Goal: Transaction & Acquisition: Download file/media

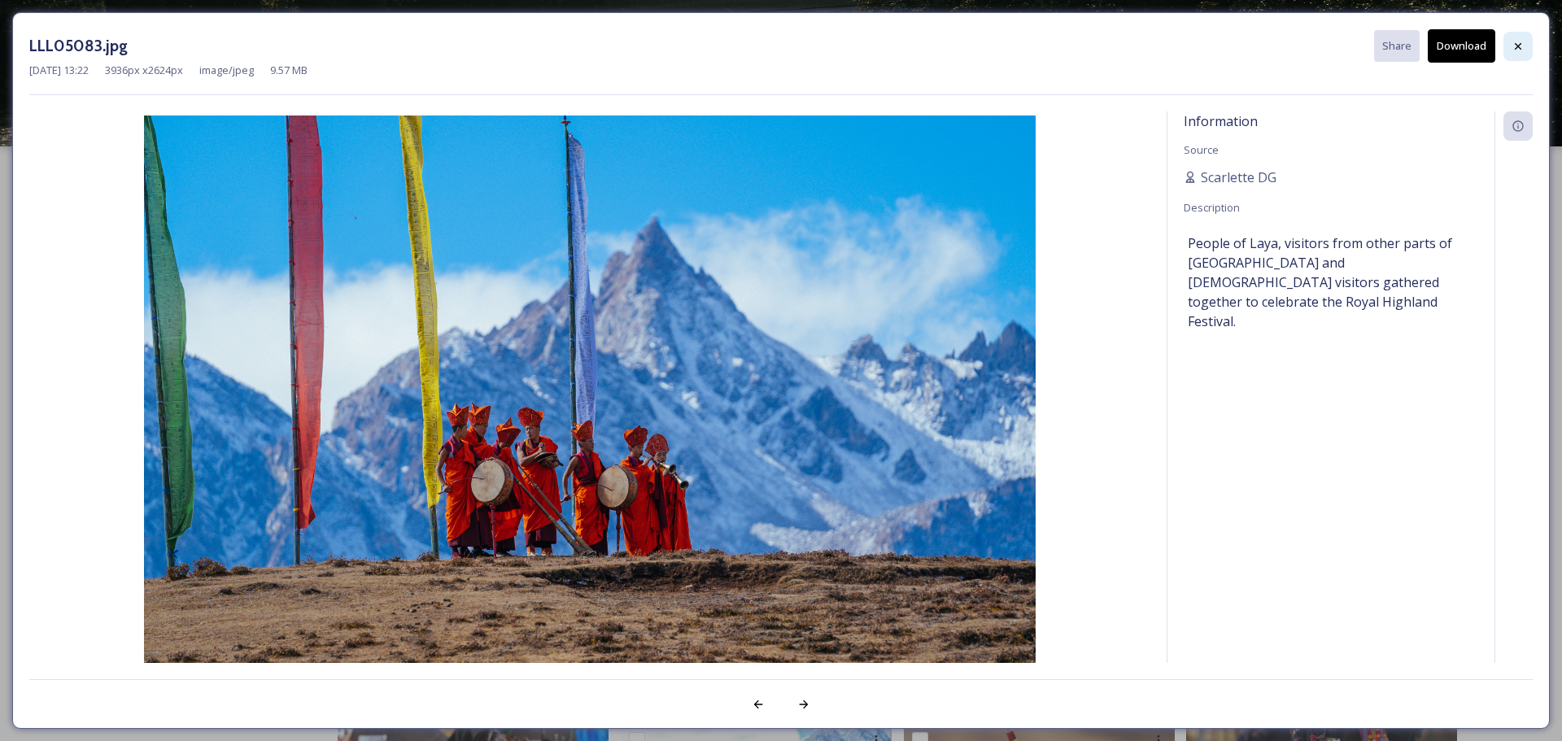
click at [1518, 45] on icon at bounding box center [1518, 46] width 13 height 13
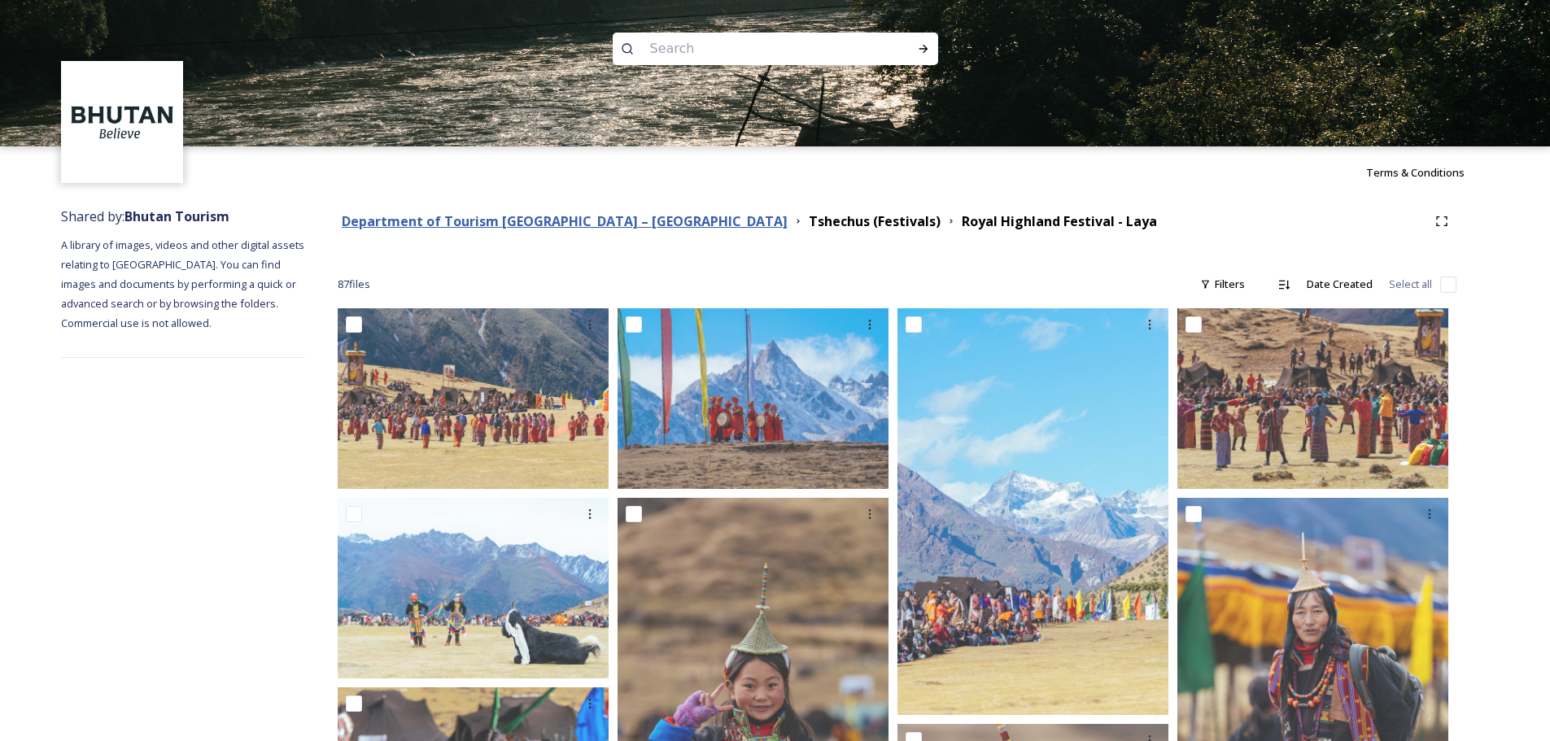
click at [588, 227] on strong "Department of Tourism [GEOGRAPHIC_DATA] – [GEOGRAPHIC_DATA]" at bounding box center [565, 221] width 446 height 18
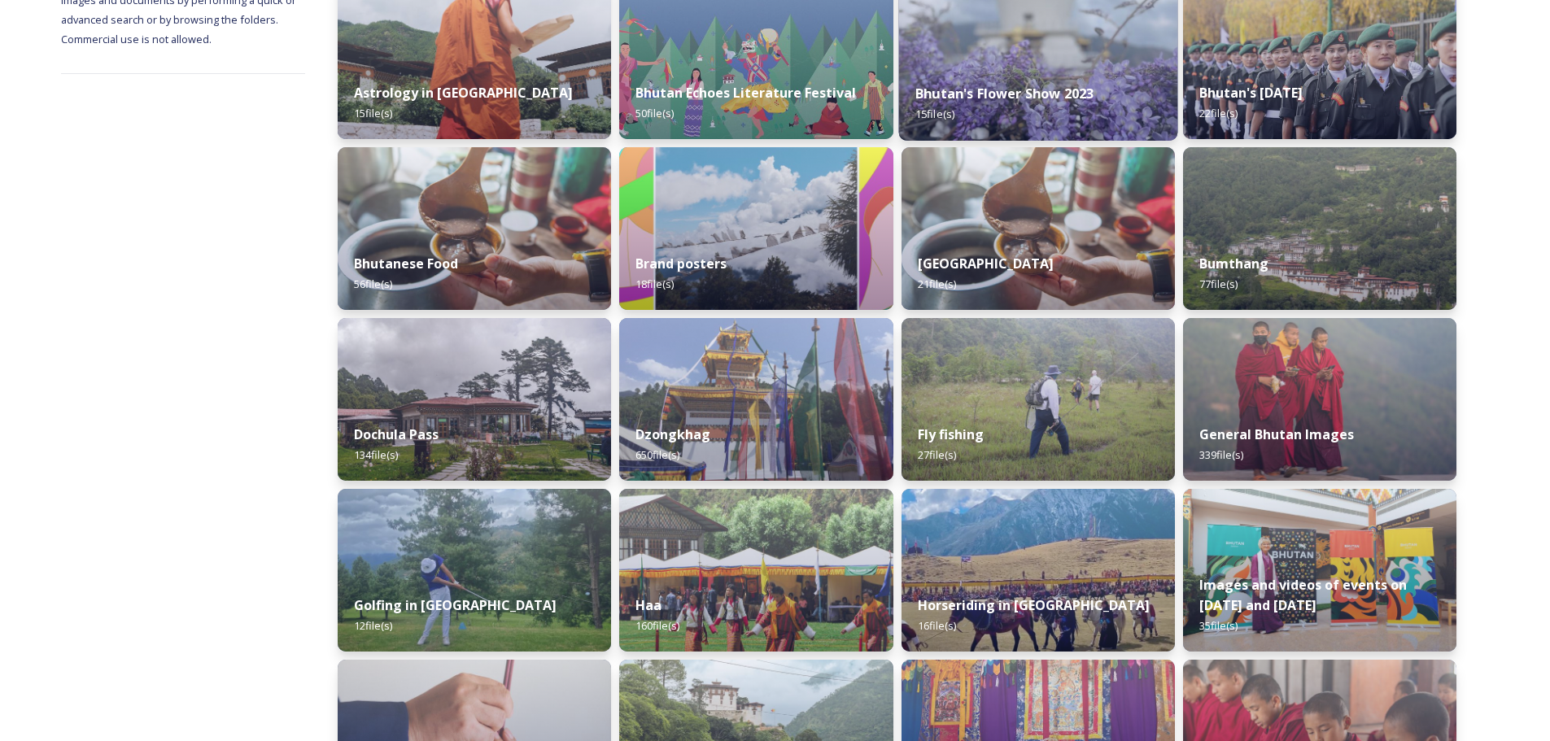
scroll to position [325, 0]
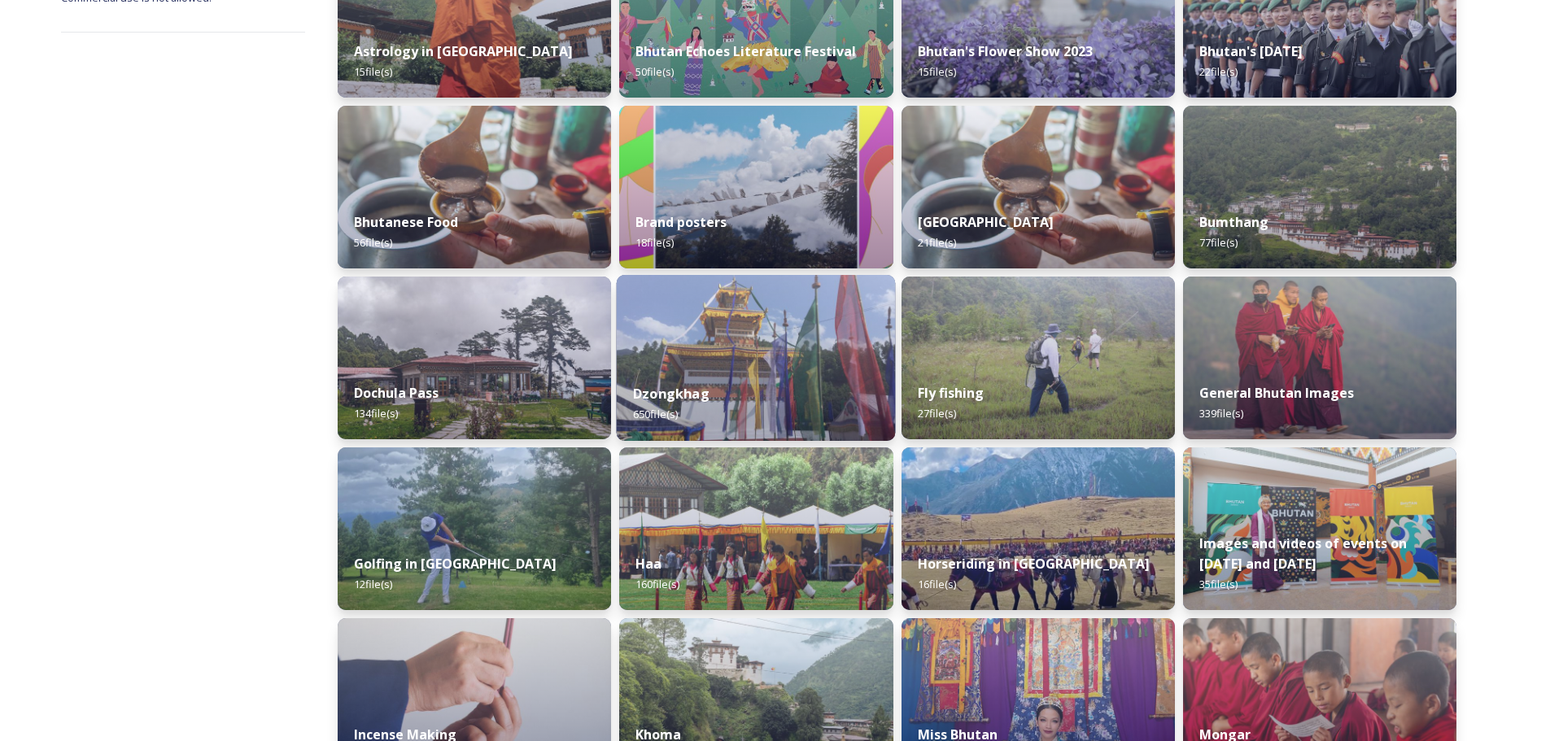
click at [699, 384] on div "Dzongkhag 650 file(s)" at bounding box center [756, 404] width 279 height 74
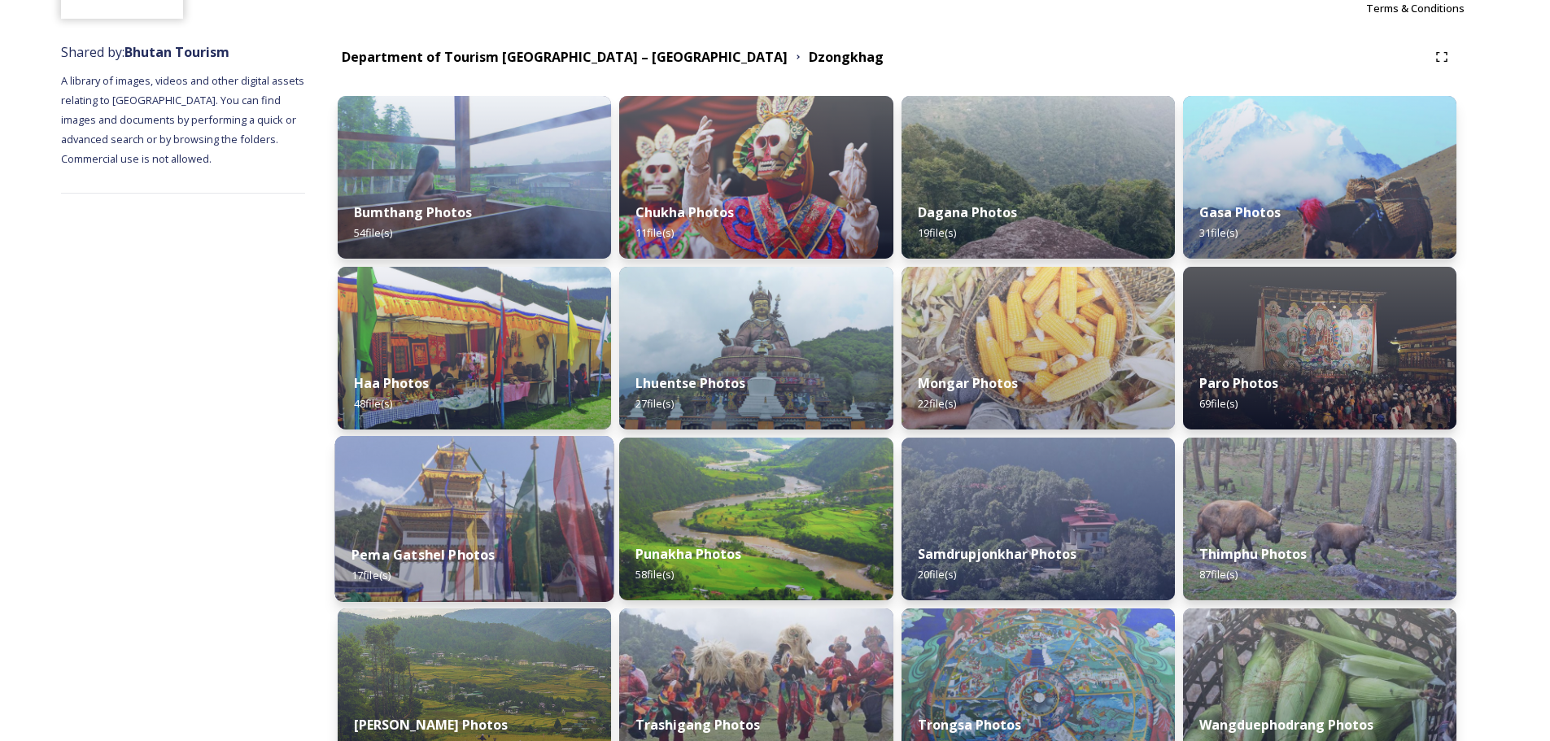
scroll to position [163, 0]
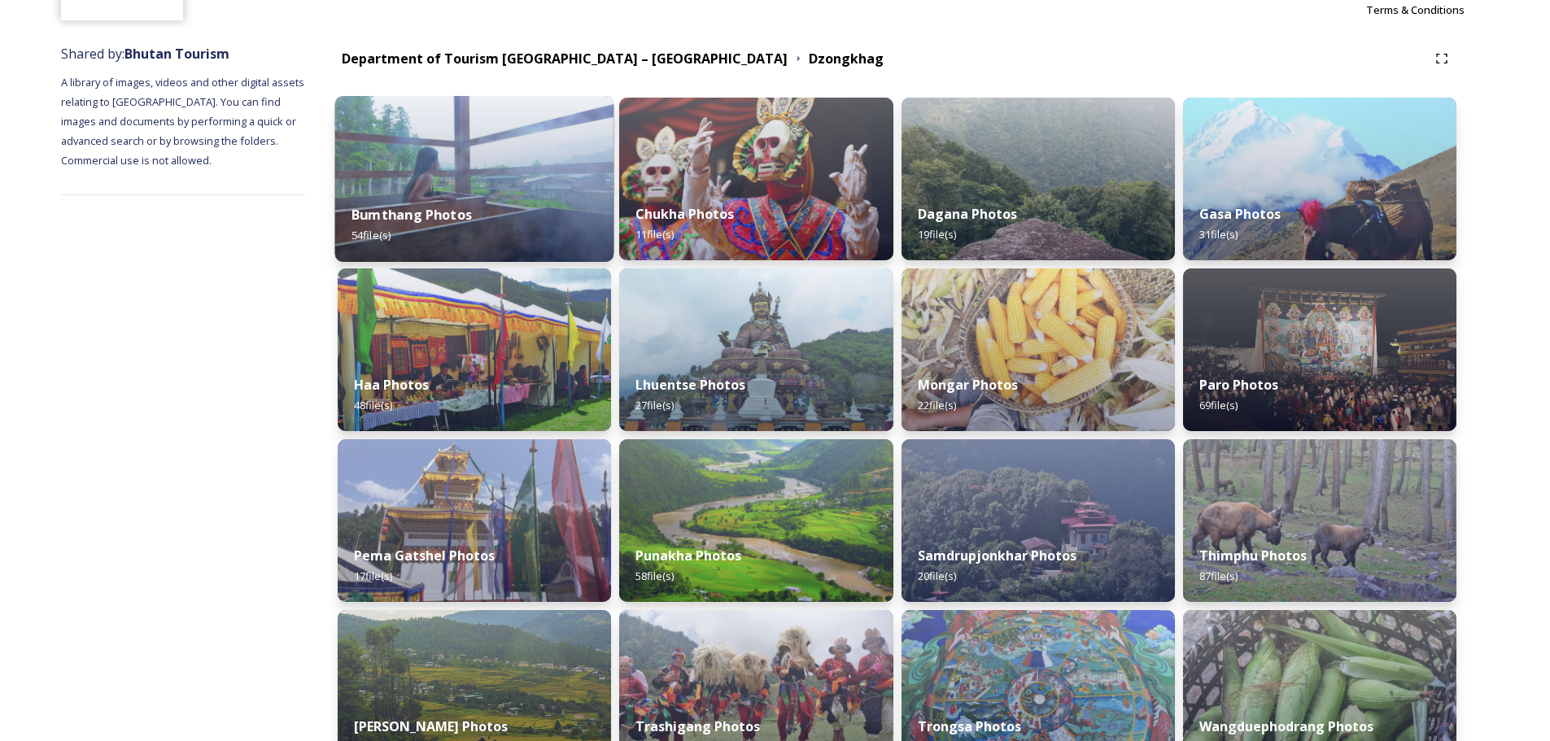
click at [511, 213] on div "Bumthang Photos 54 file(s)" at bounding box center [474, 225] width 279 height 74
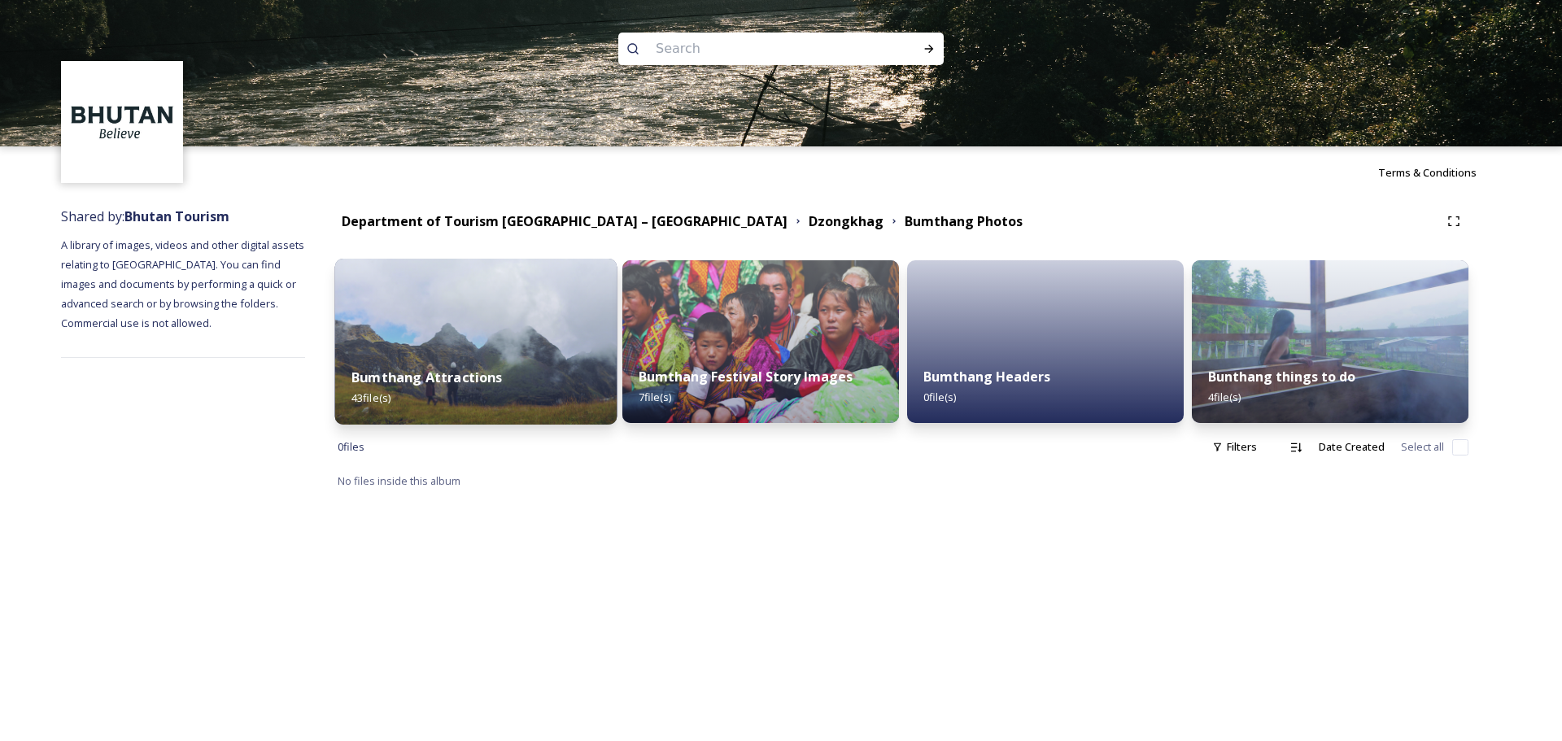
click at [522, 316] on img at bounding box center [476, 342] width 282 height 166
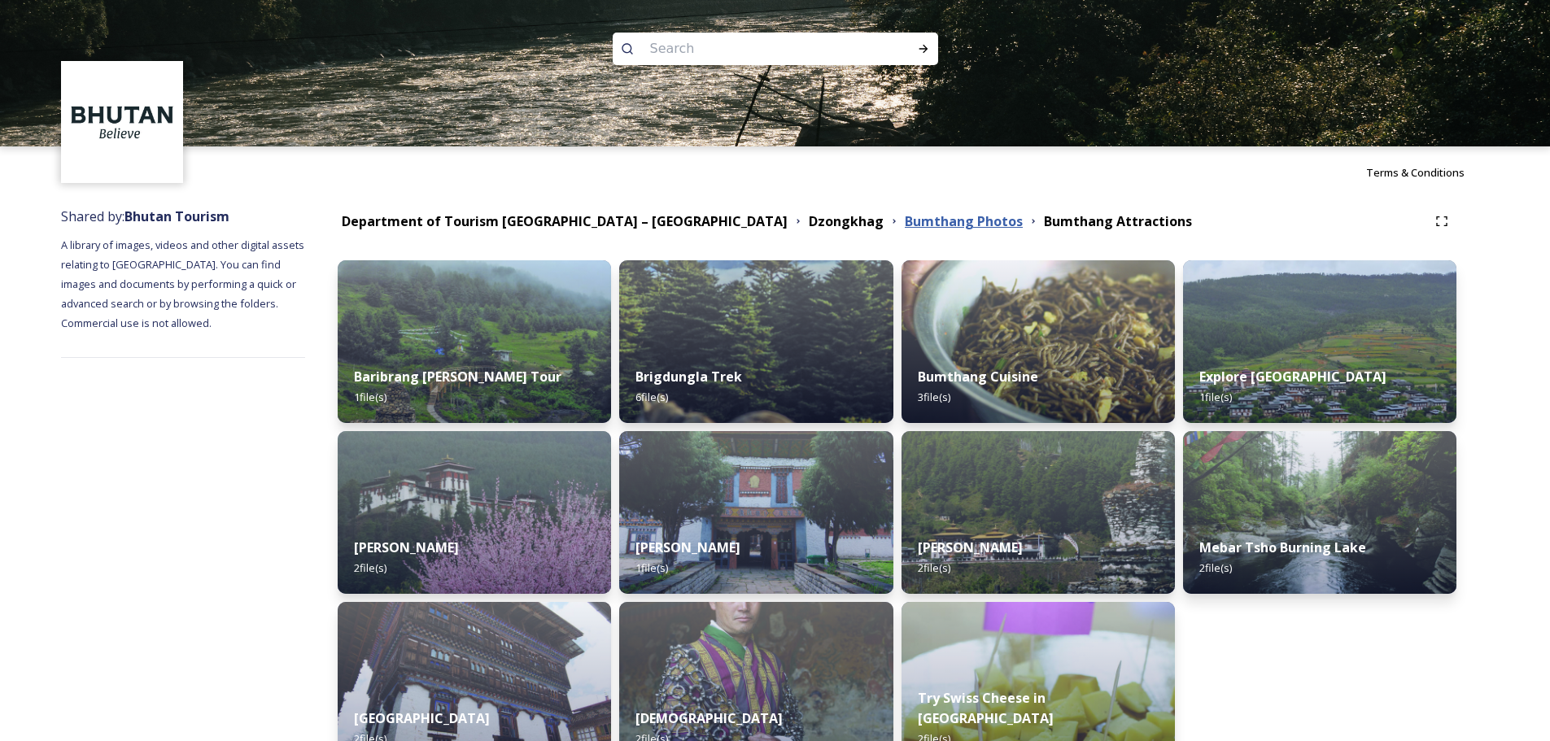
click at [905, 220] on strong "Bumthang Photos" at bounding box center [964, 221] width 118 height 18
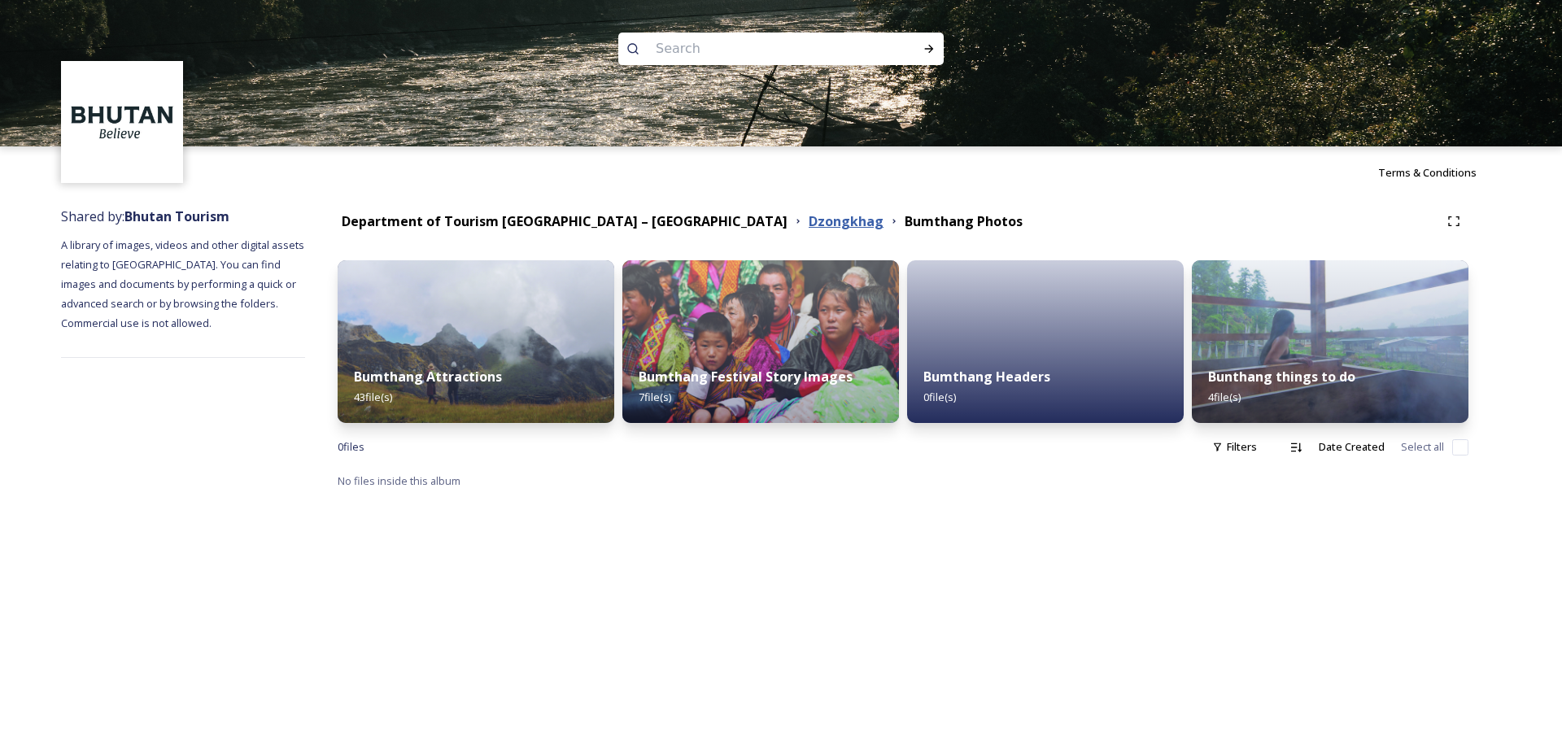
click at [809, 219] on strong "Dzongkhag" at bounding box center [846, 221] width 75 height 18
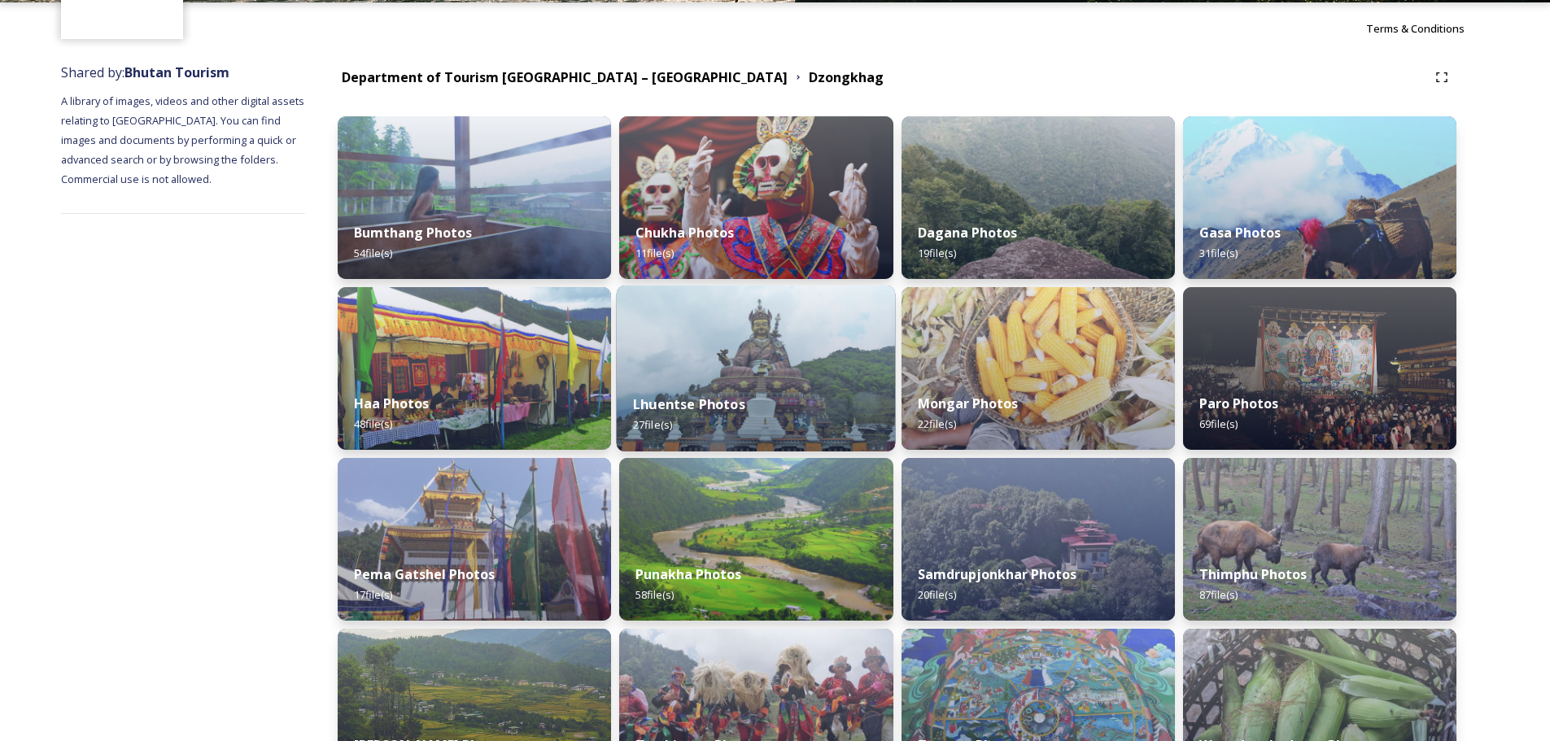
scroll to position [116, 0]
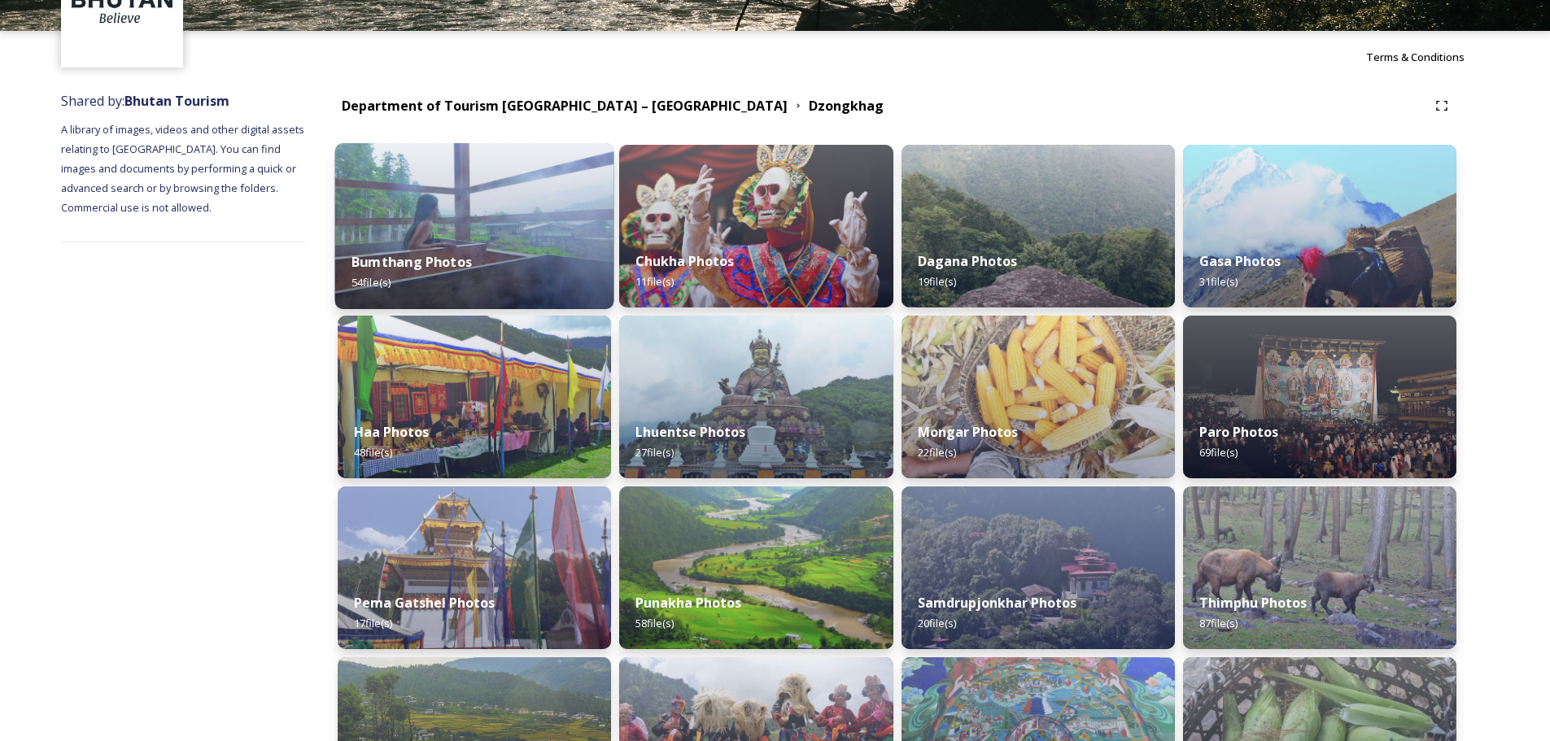
click at [484, 271] on div "Bumthang Photos 54 file(s)" at bounding box center [474, 272] width 279 height 74
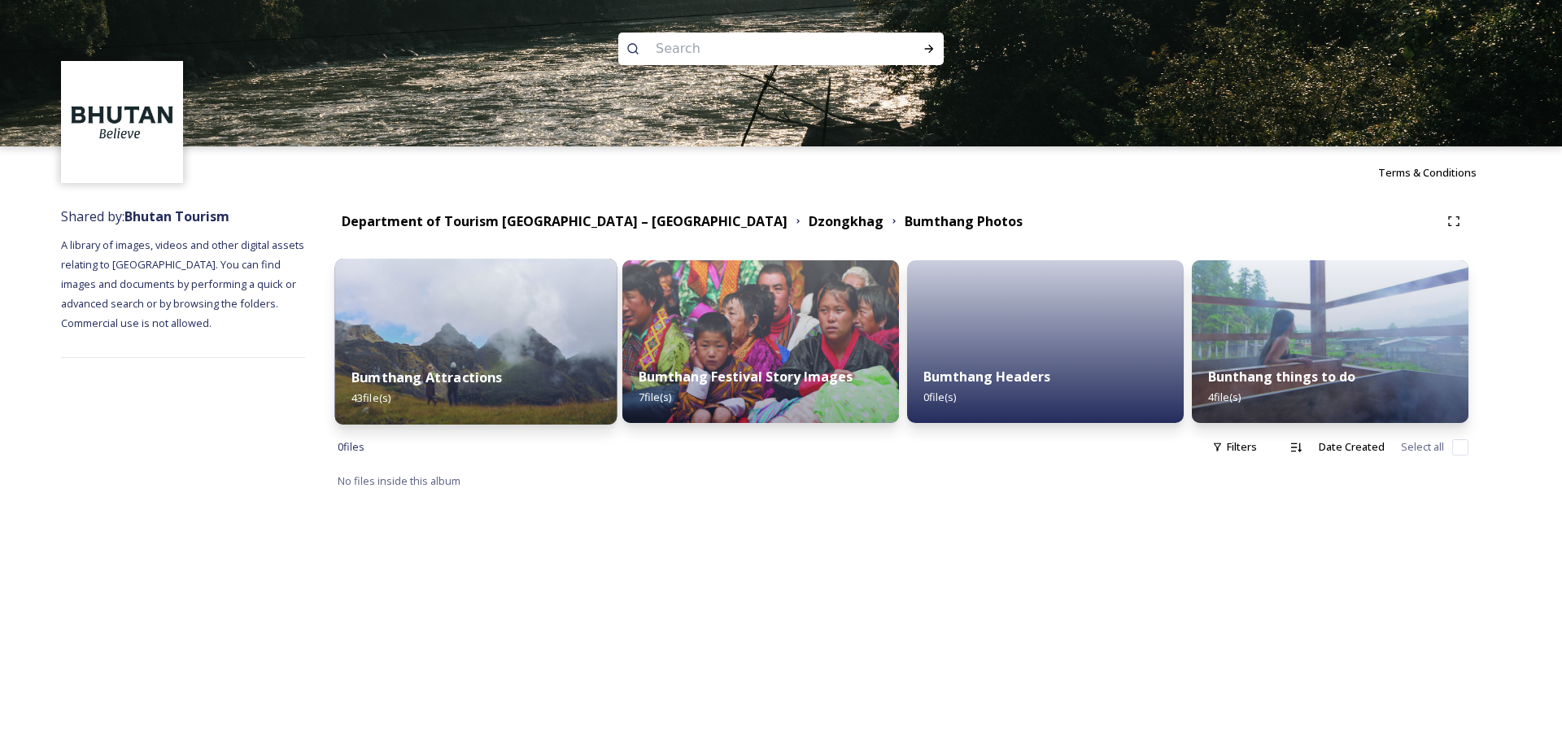
click at [497, 282] on img at bounding box center [476, 342] width 282 height 166
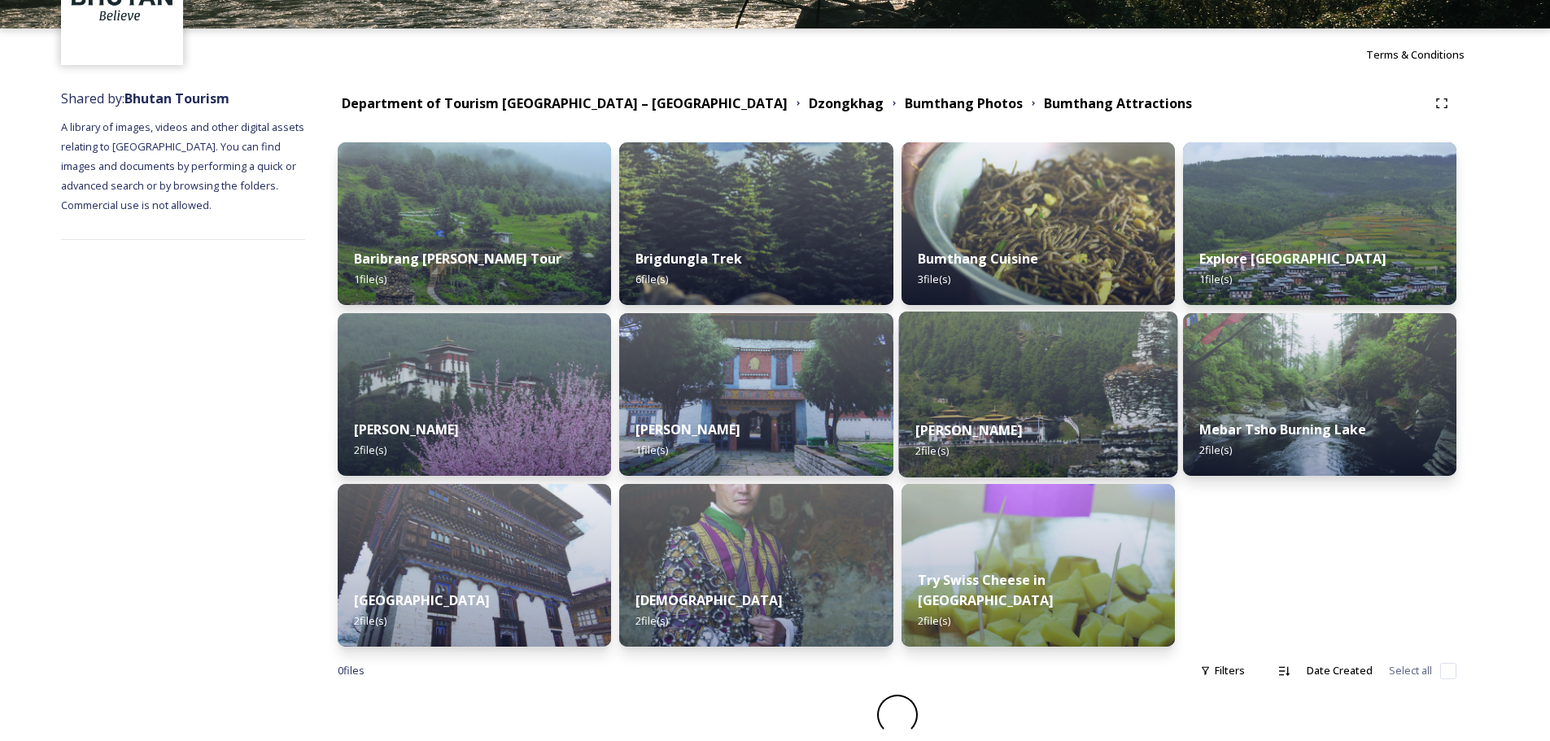
scroll to position [120, 0]
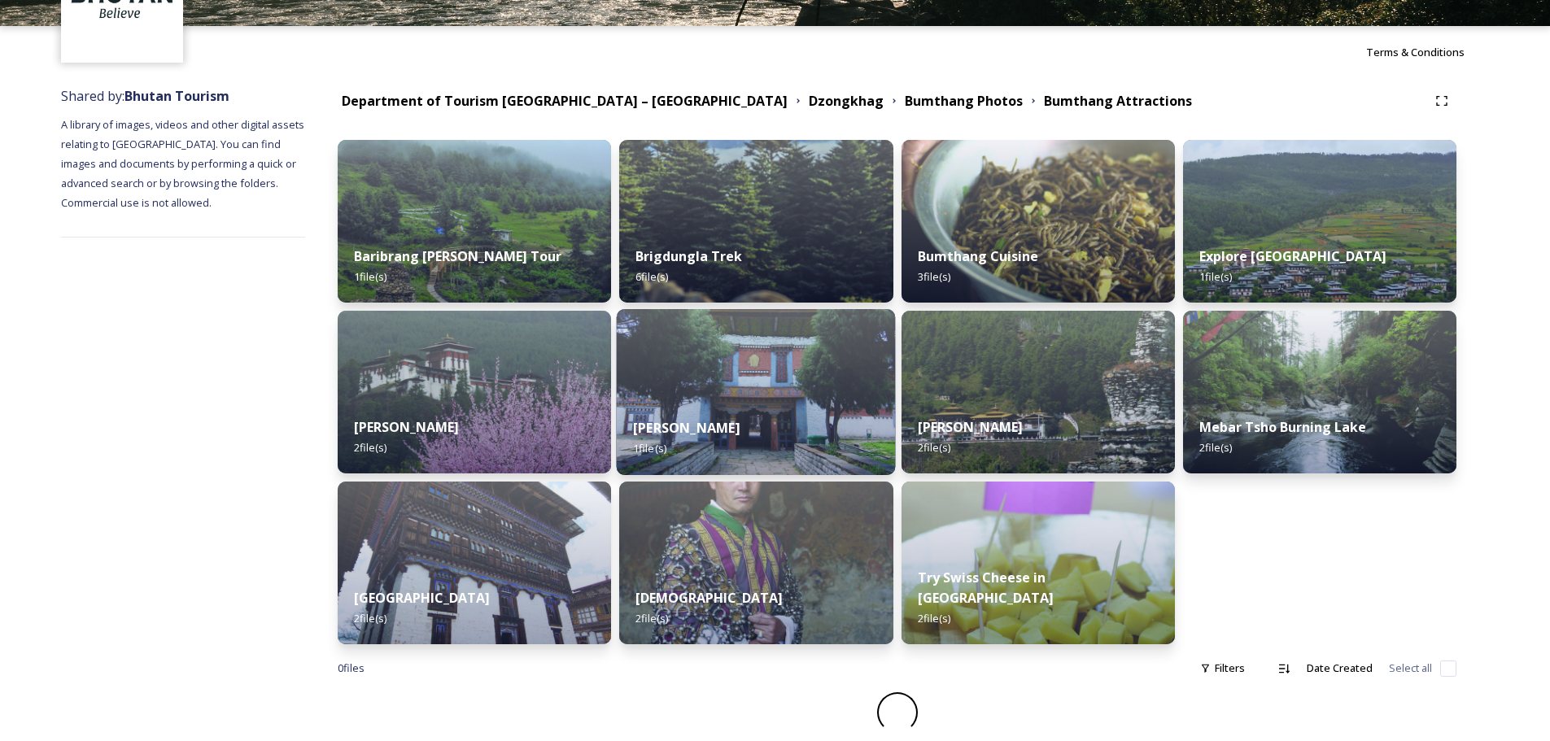
click at [726, 412] on div "[PERSON_NAME] 1 file(s)" at bounding box center [756, 438] width 279 height 74
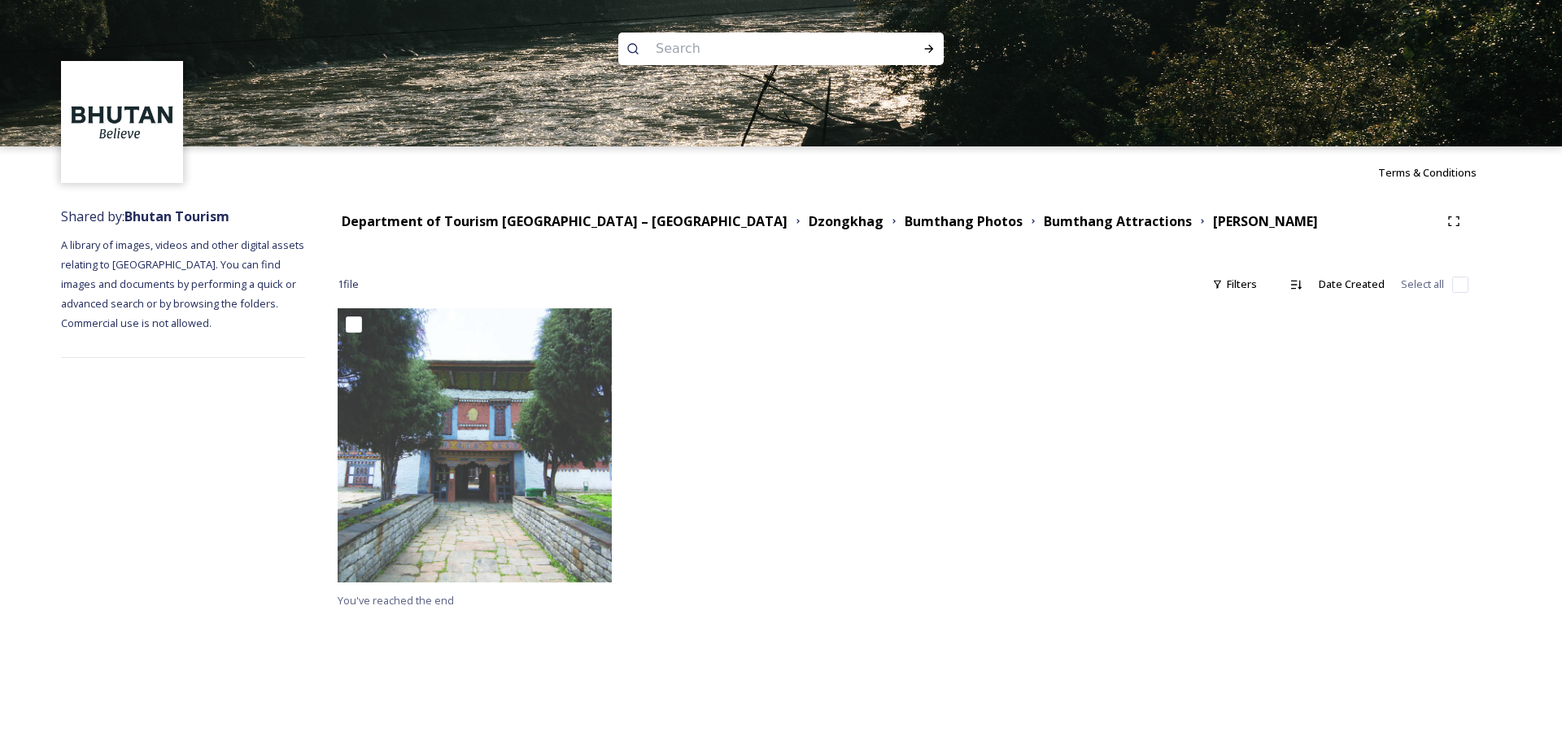
click at [1044, 212] on div "Bumthang Attractions" at bounding box center [1118, 222] width 148 height 20
click at [905, 217] on strong "Bumthang Photos" at bounding box center [964, 221] width 118 height 18
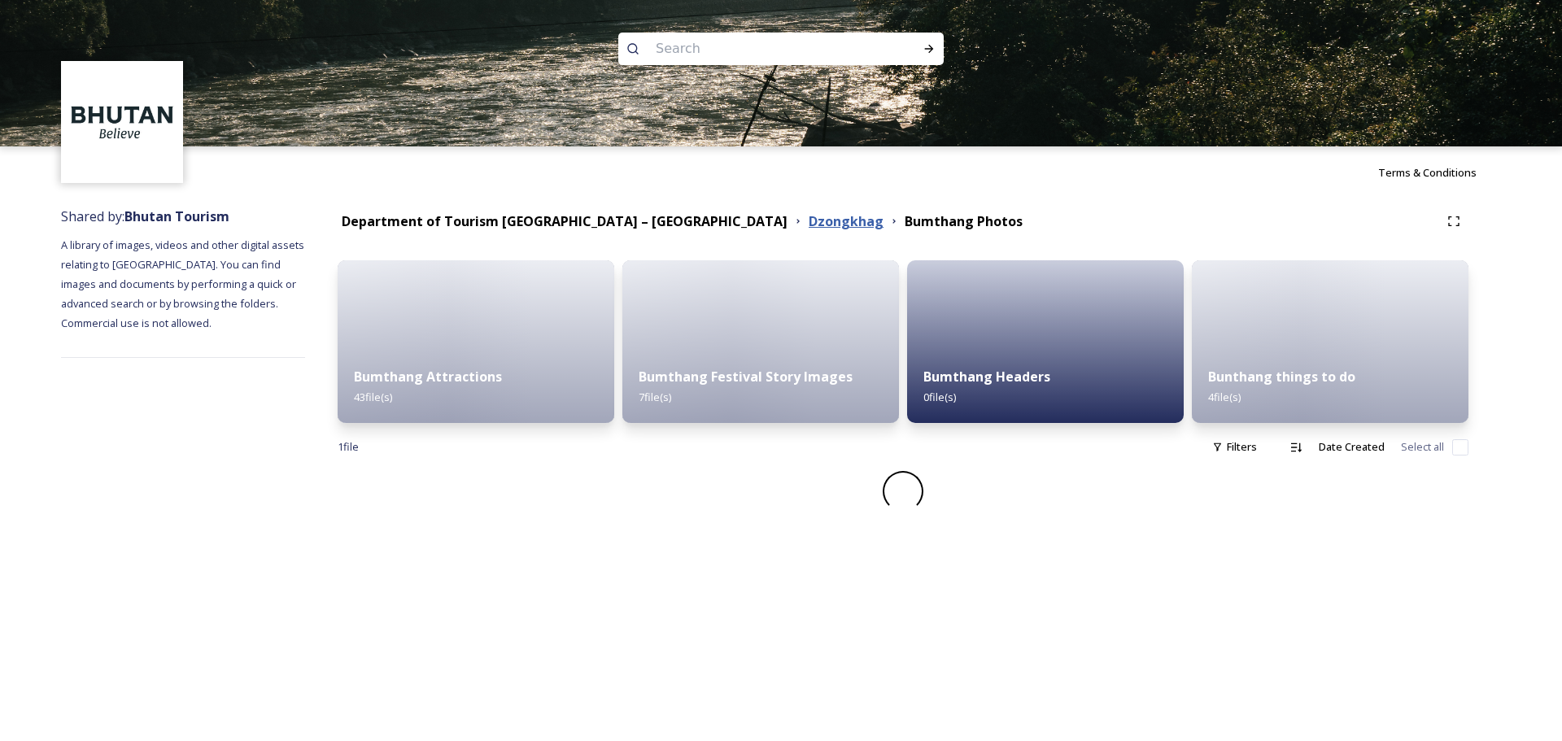
click at [809, 226] on strong "Dzongkhag" at bounding box center [846, 221] width 75 height 18
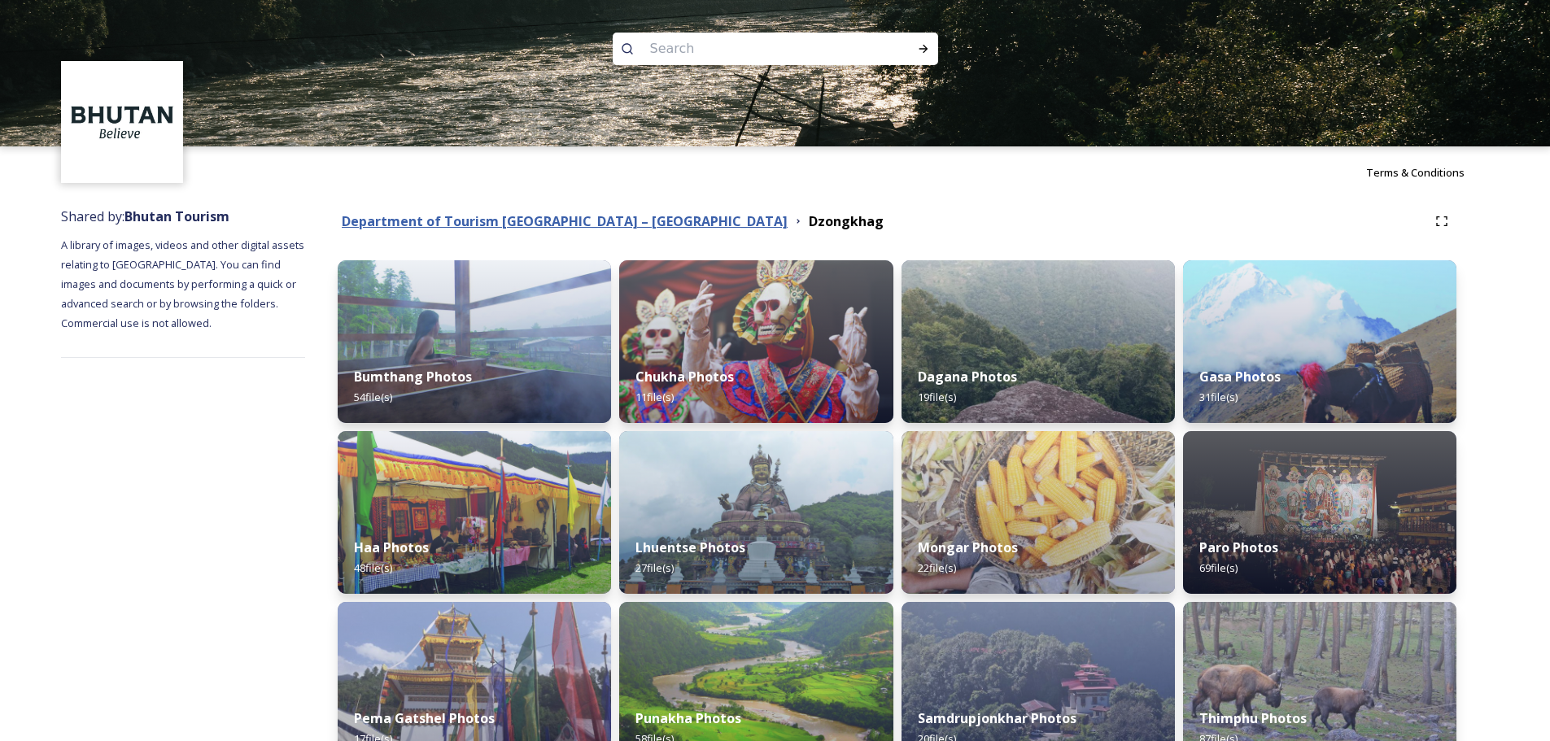
click at [561, 228] on strong "Department of Tourism [GEOGRAPHIC_DATA] – [GEOGRAPHIC_DATA]" at bounding box center [565, 221] width 446 height 18
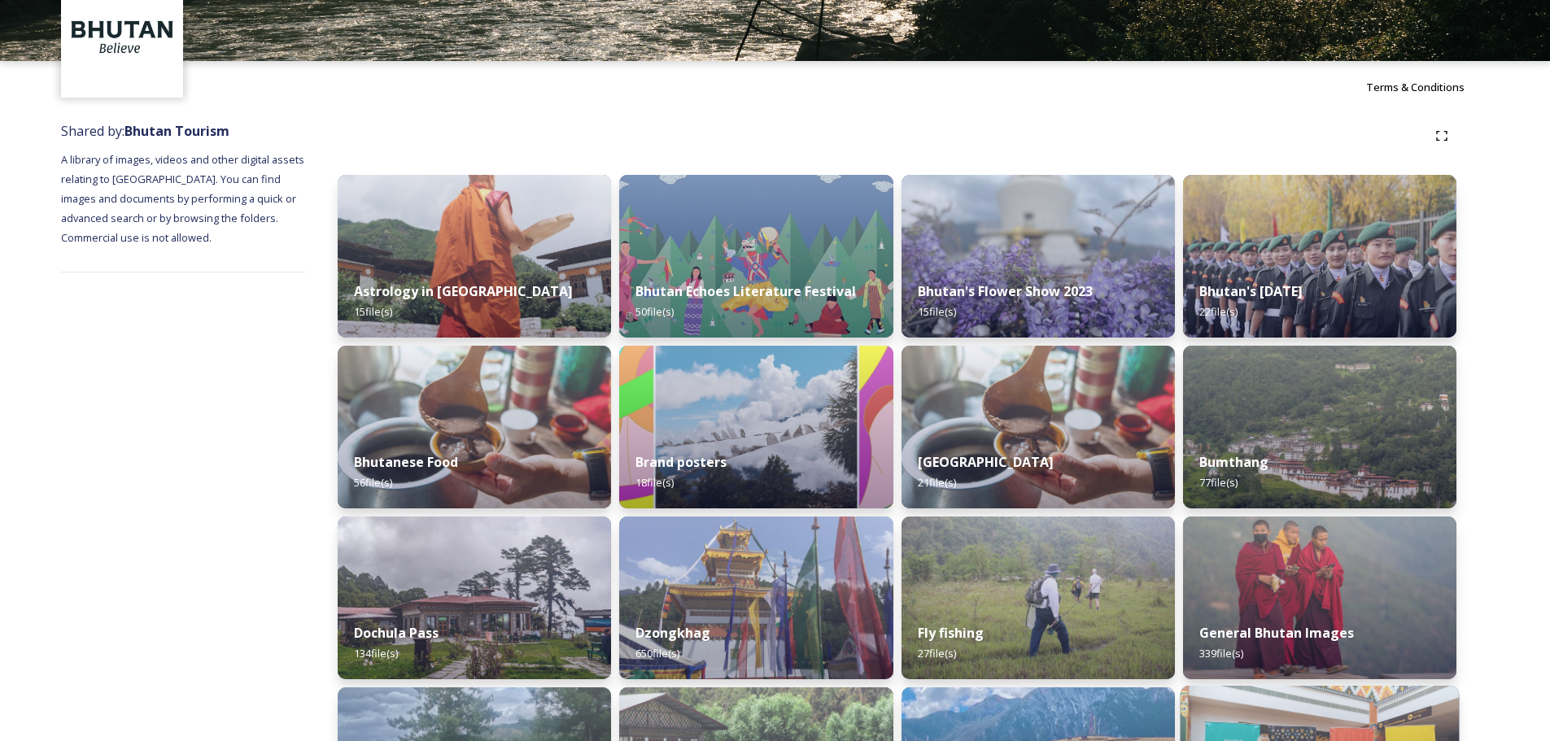
scroll to position [48, 0]
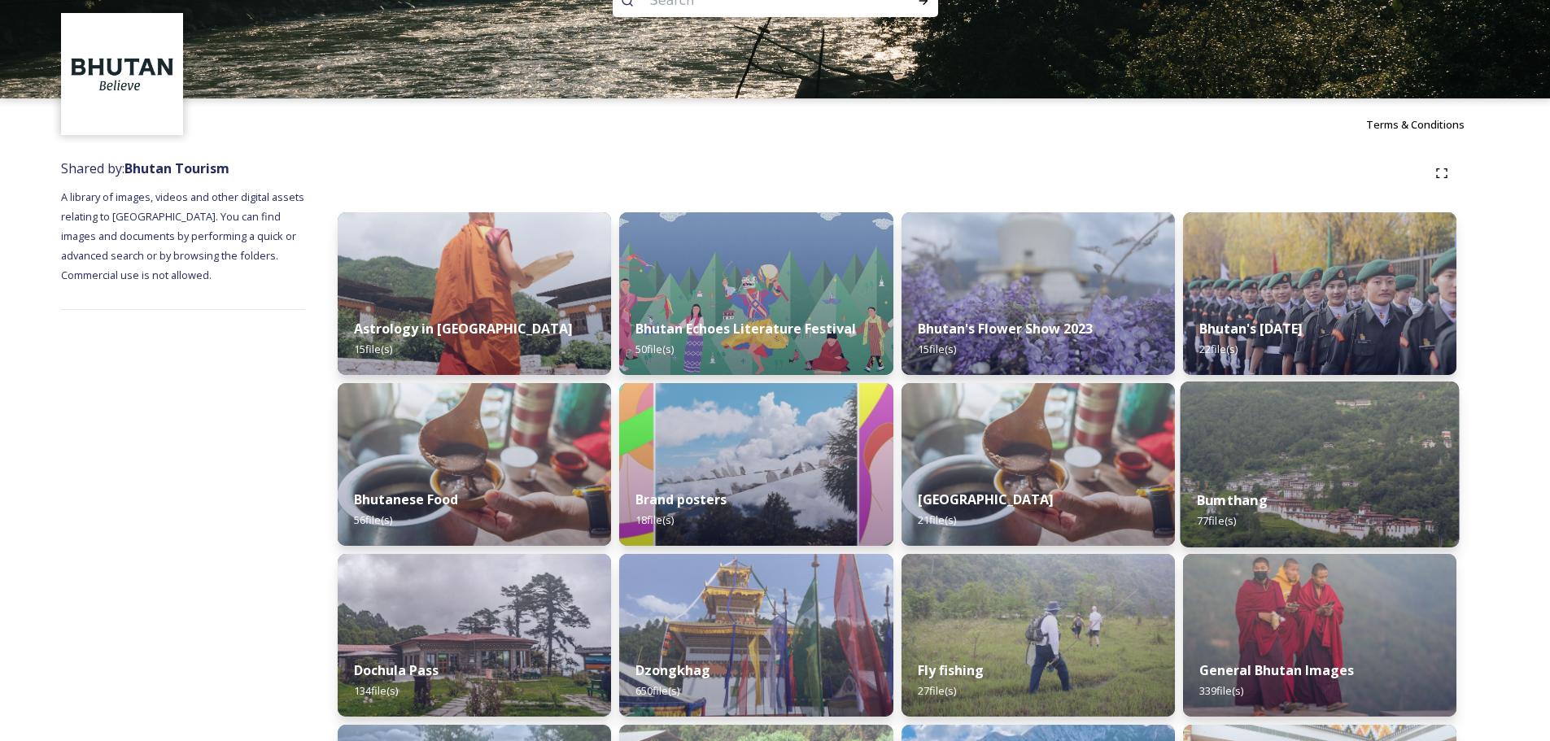
click at [1291, 473] on img at bounding box center [1319, 465] width 279 height 166
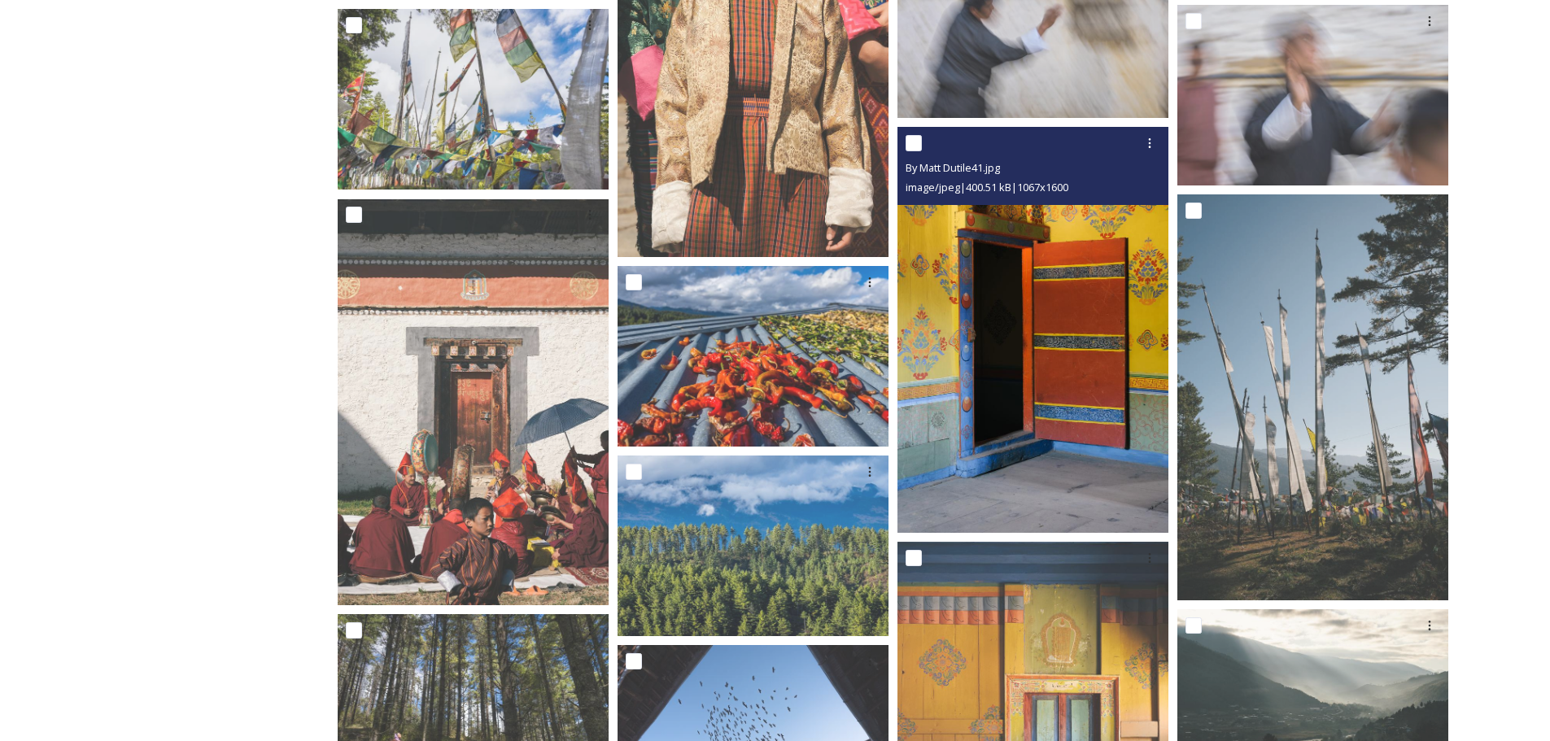
scroll to position [4782, 0]
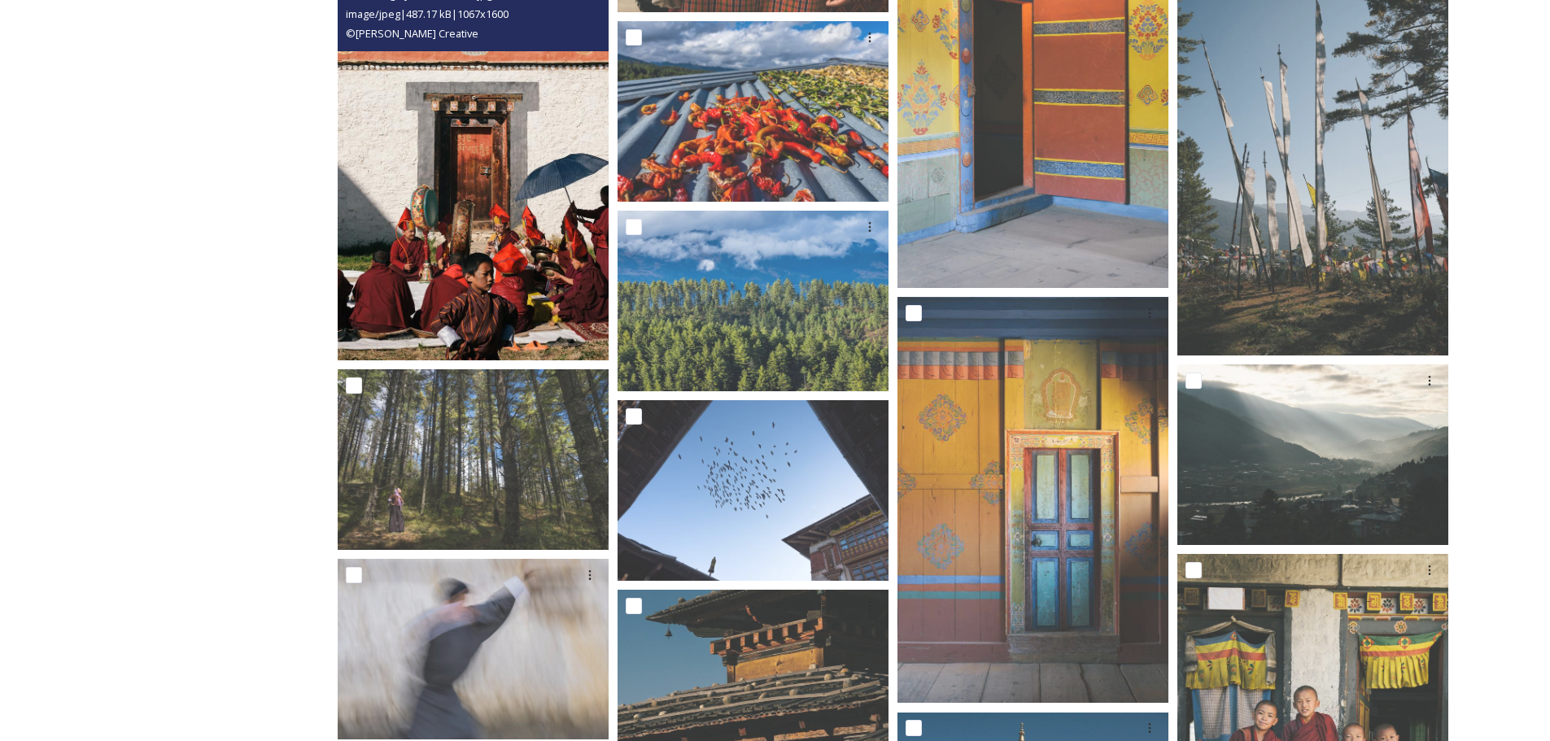
click at [528, 299] on img at bounding box center [473, 157] width 271 height 406
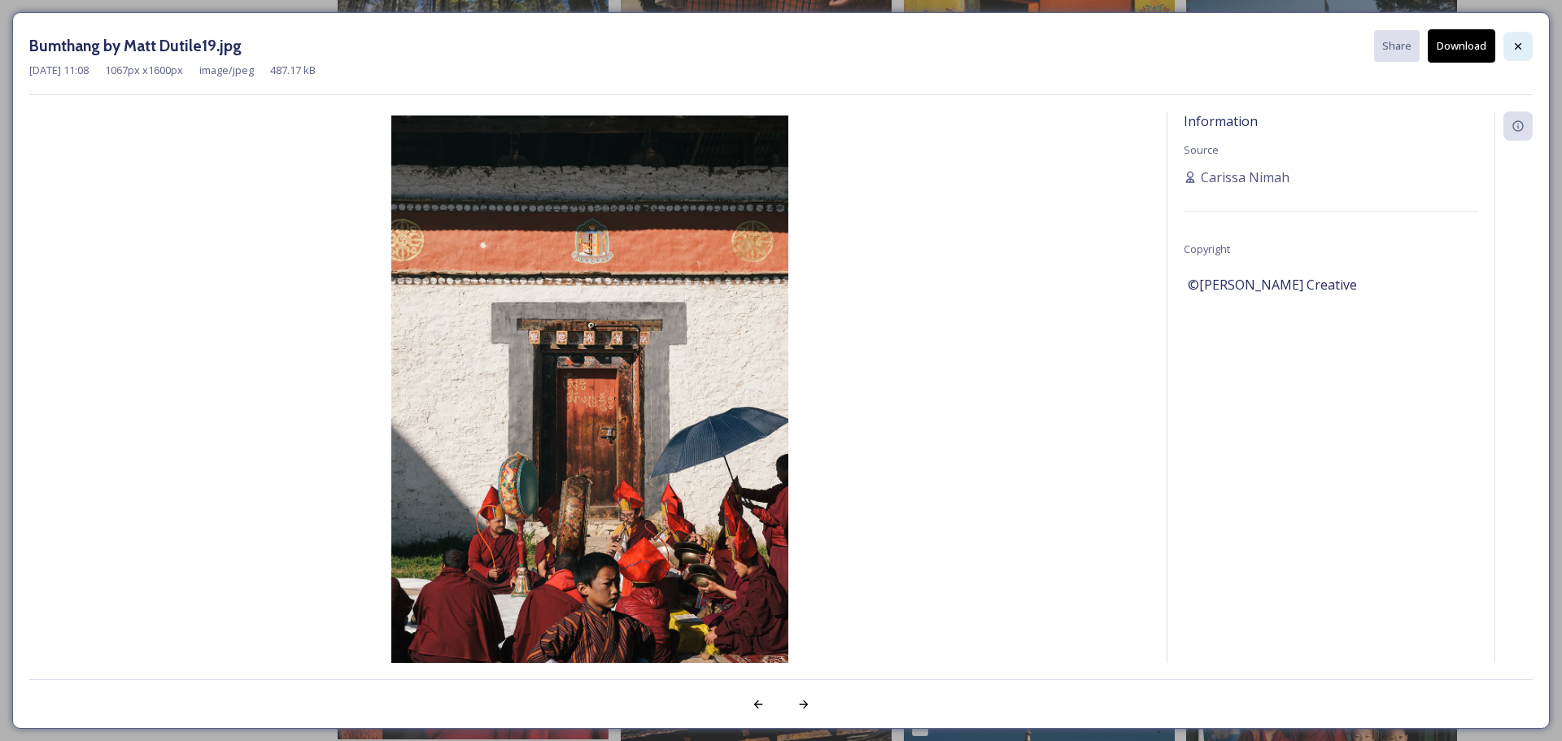
click at [1520, 43] on icon at bounding box center [1518, 46] width 13 height 13
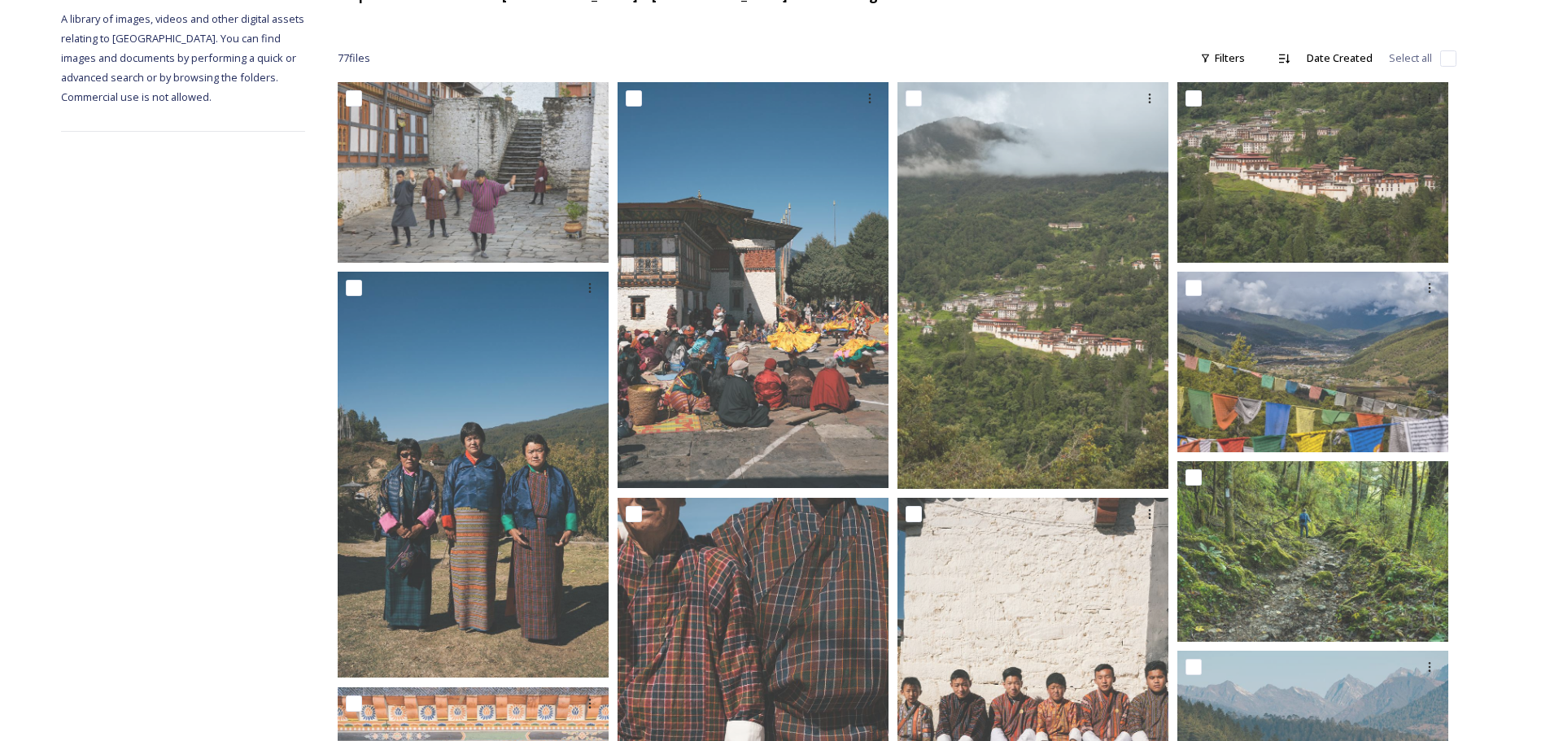
scroll to position [0, 0]
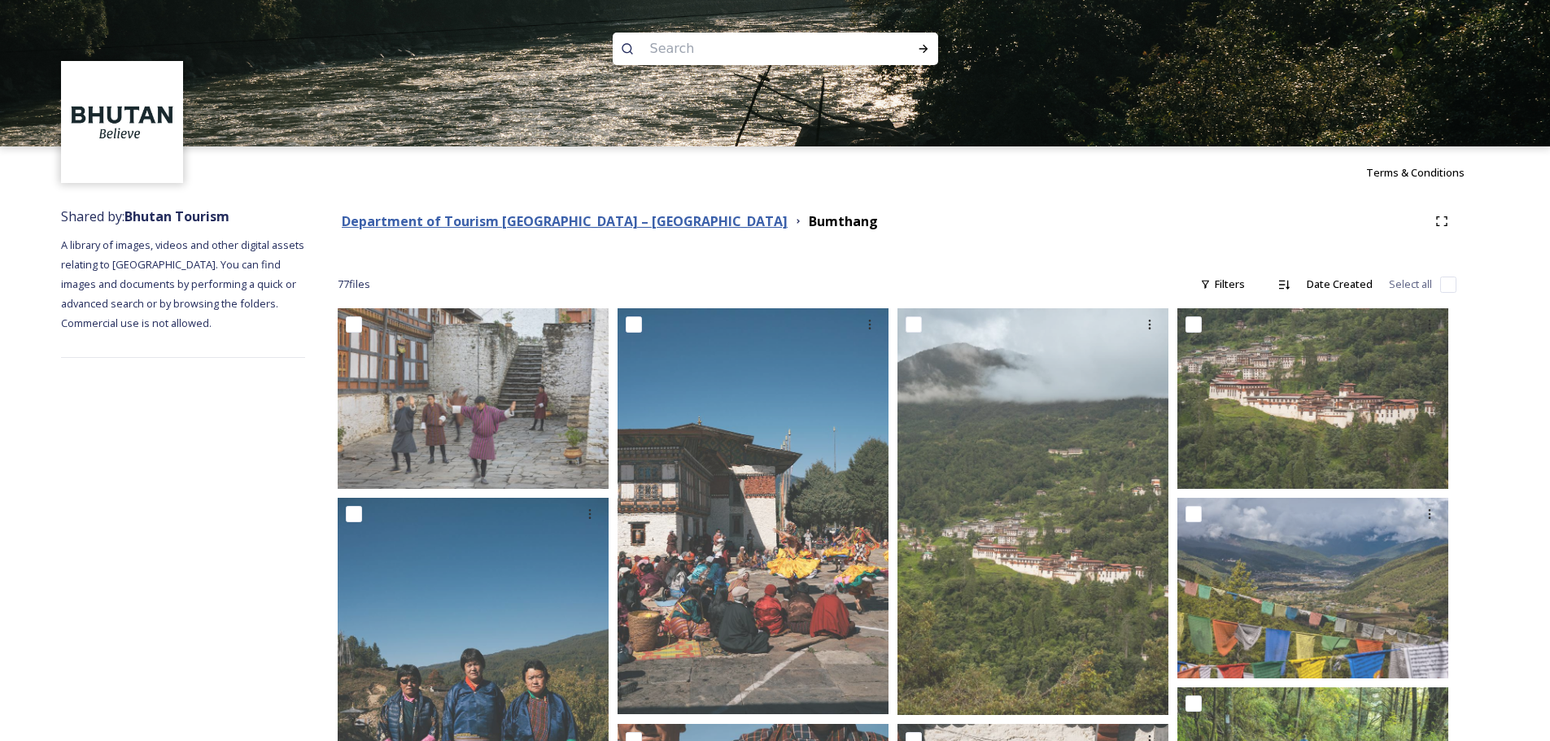
click at [597, 225] on strong "Department of Tourism [GEOGRAPHIC_DATA] – [GEOGRAPHIC_DATA]" at bounding box center [565, 221] width 446 height 18
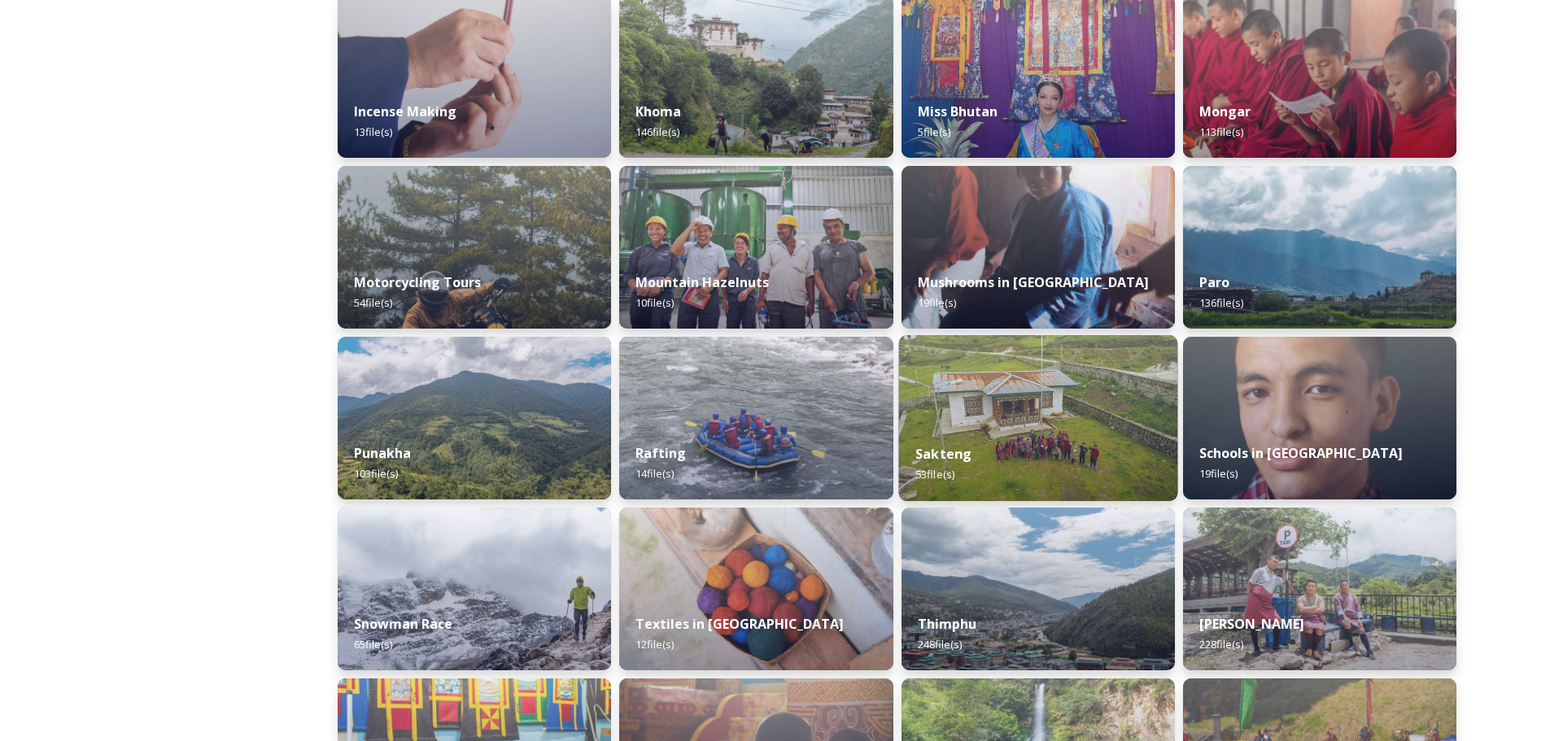
scroll to position [943, 0]
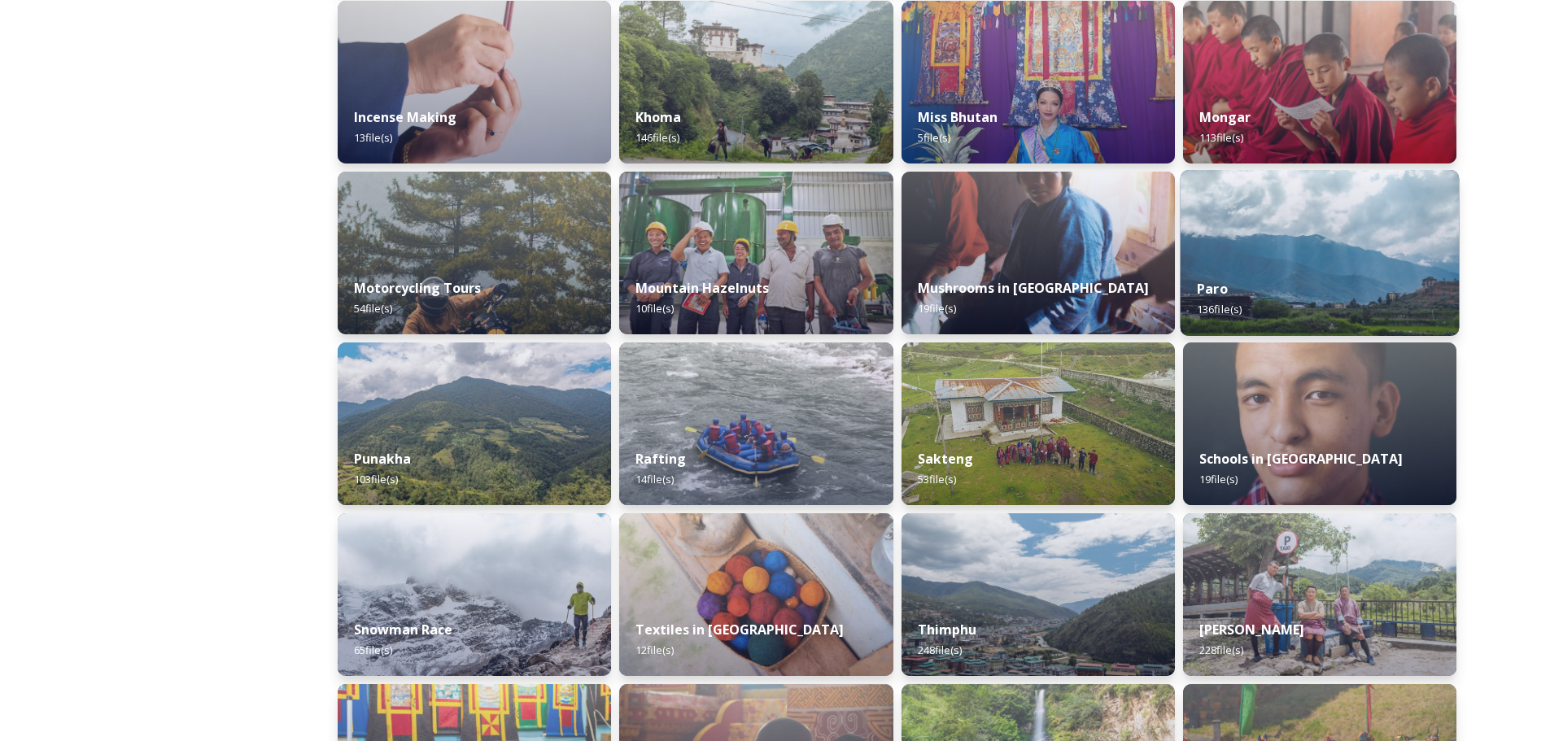
click at [1347, 267] on div "Paro 136 file(s)" at bounding box center [1319, 299] width 279 height 74
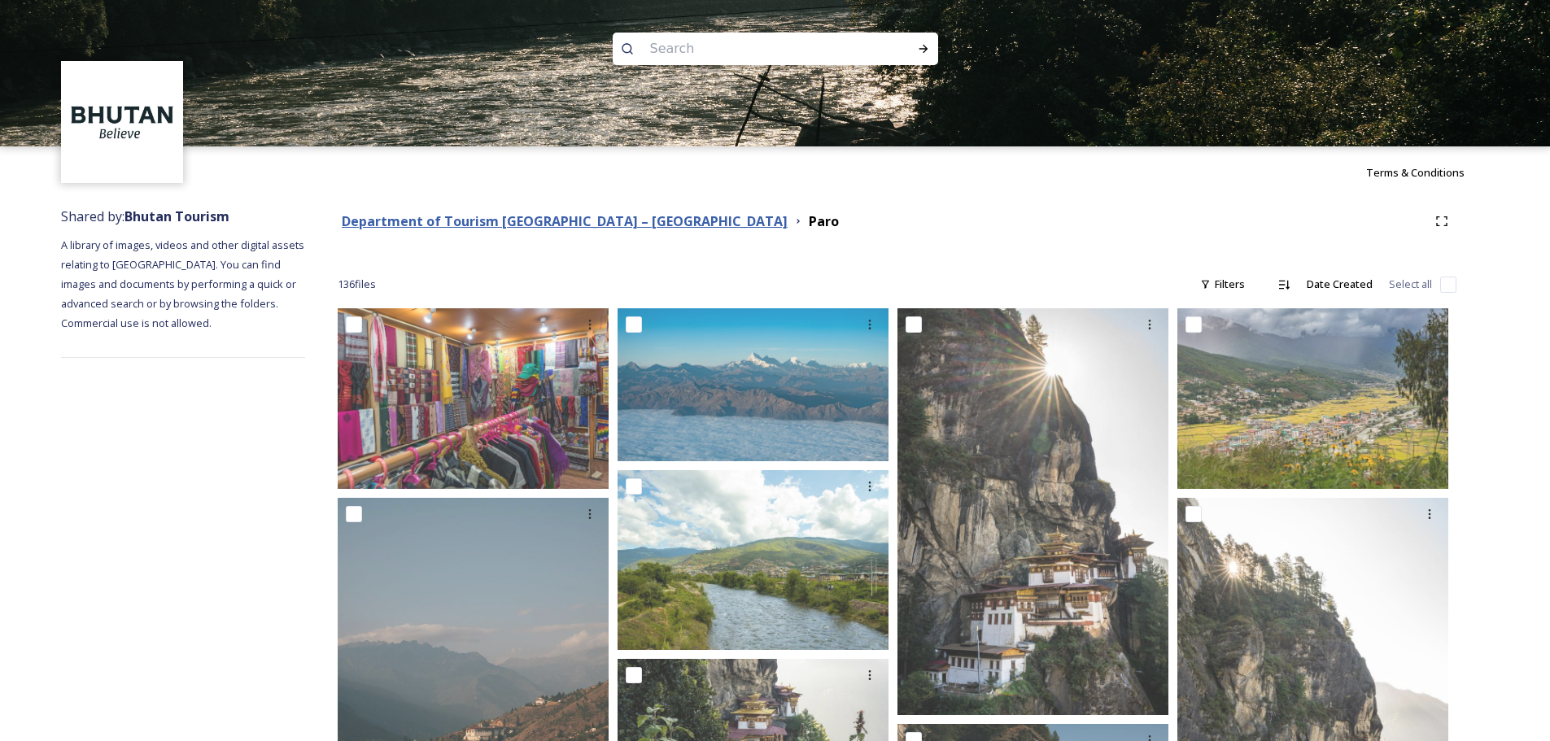
click at [563, 226] on strong "Department of Tourism [GEOGRAPHIC_DATA] – [GEOGRAPHIC_DATA]" at bounding box center [565, 221] width 446 height 18
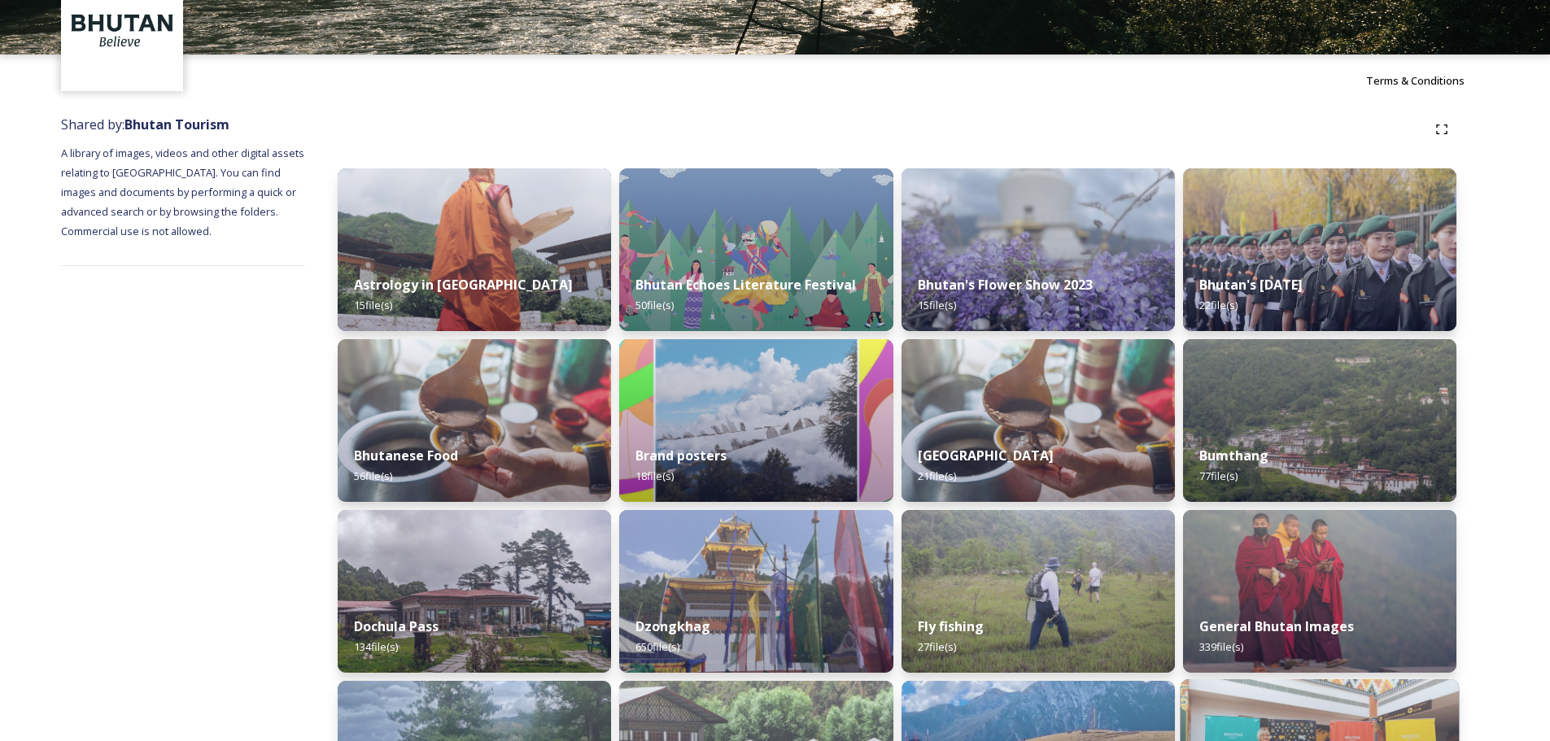
scroll to position [325, 0]
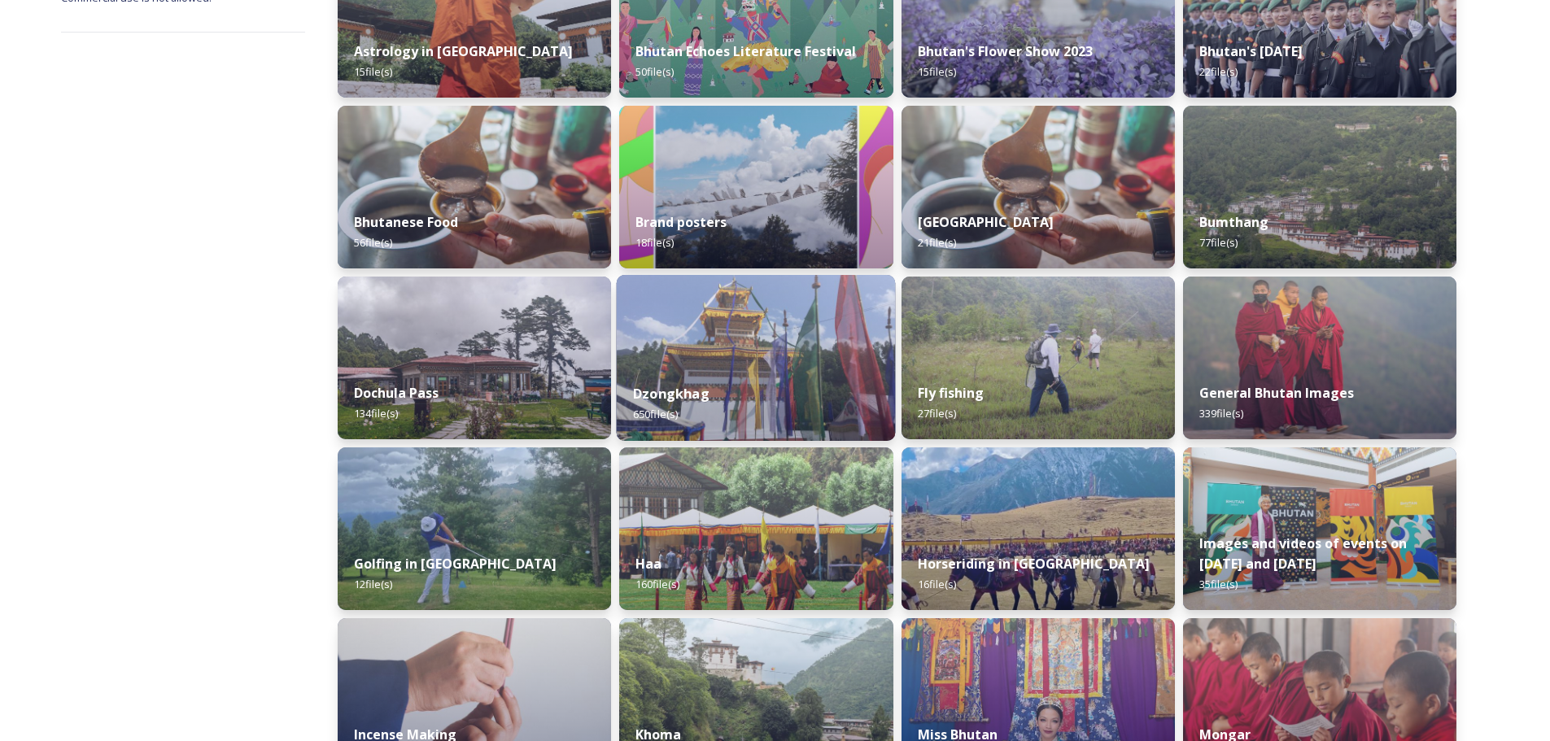
click at [652, 390] on strong "Dzongkhag" at bounding box center [671, 394] width 76 height 18
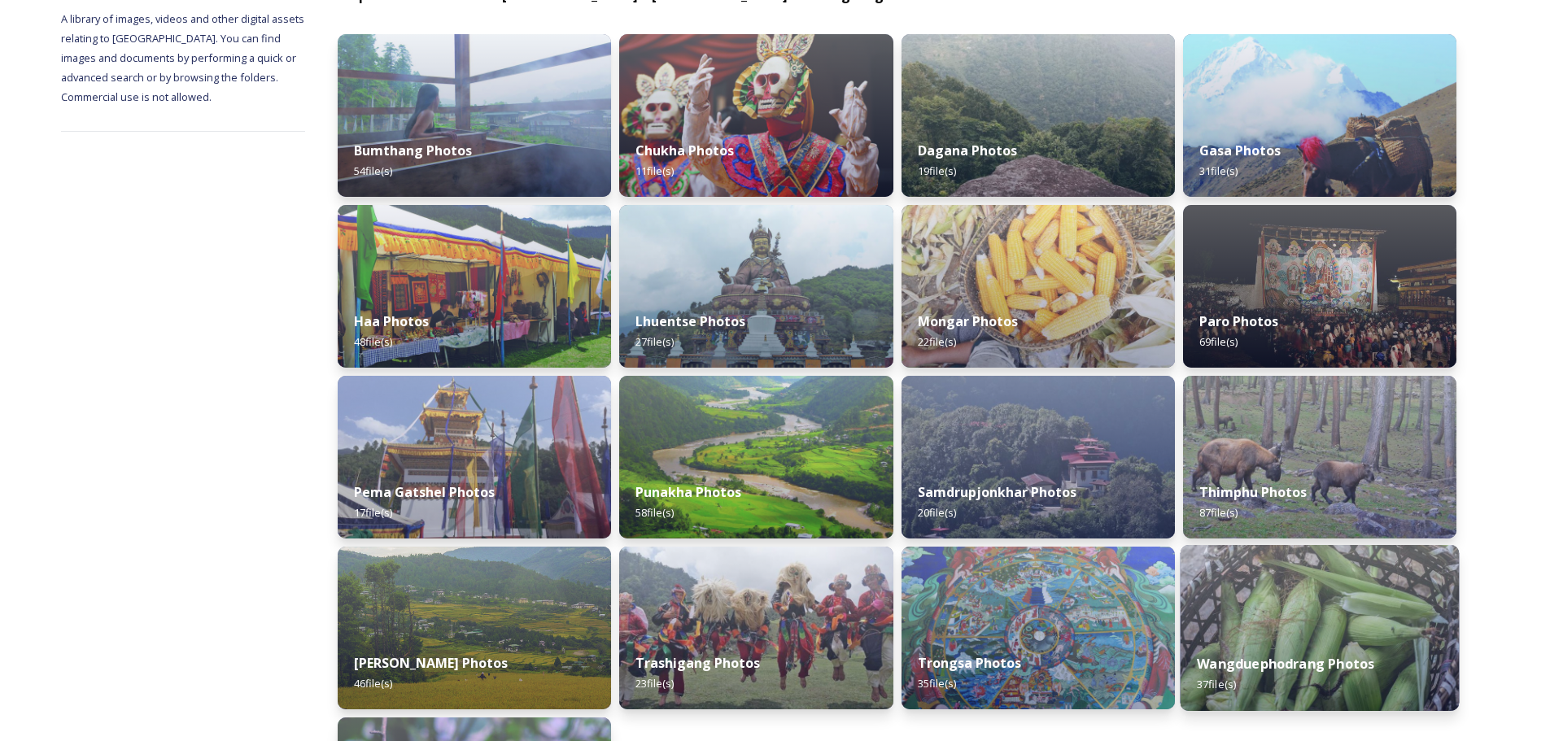
scroll to position [197, 0]
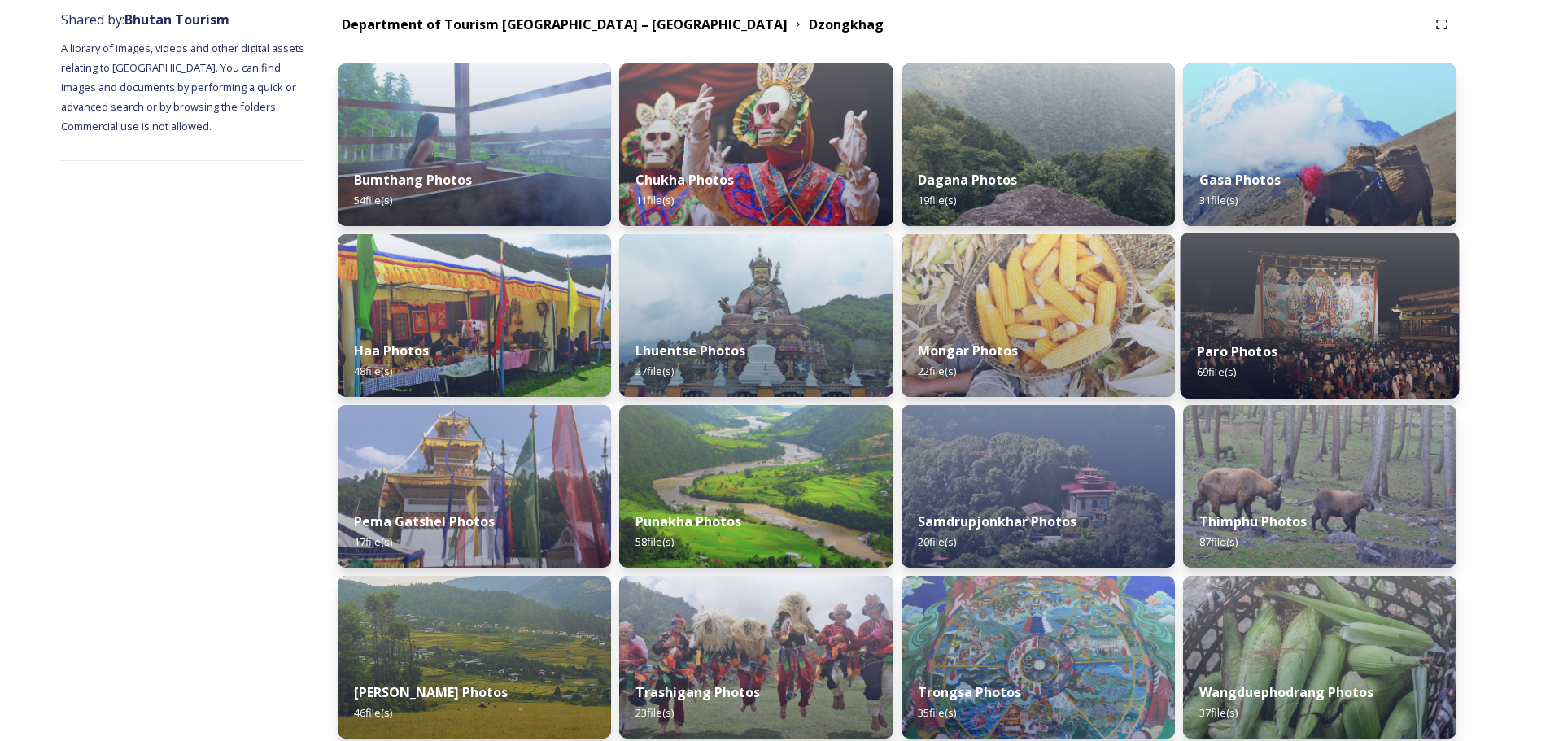
click at [1272, 322] on img at bounding box center [1319, 316] width 279 height 166
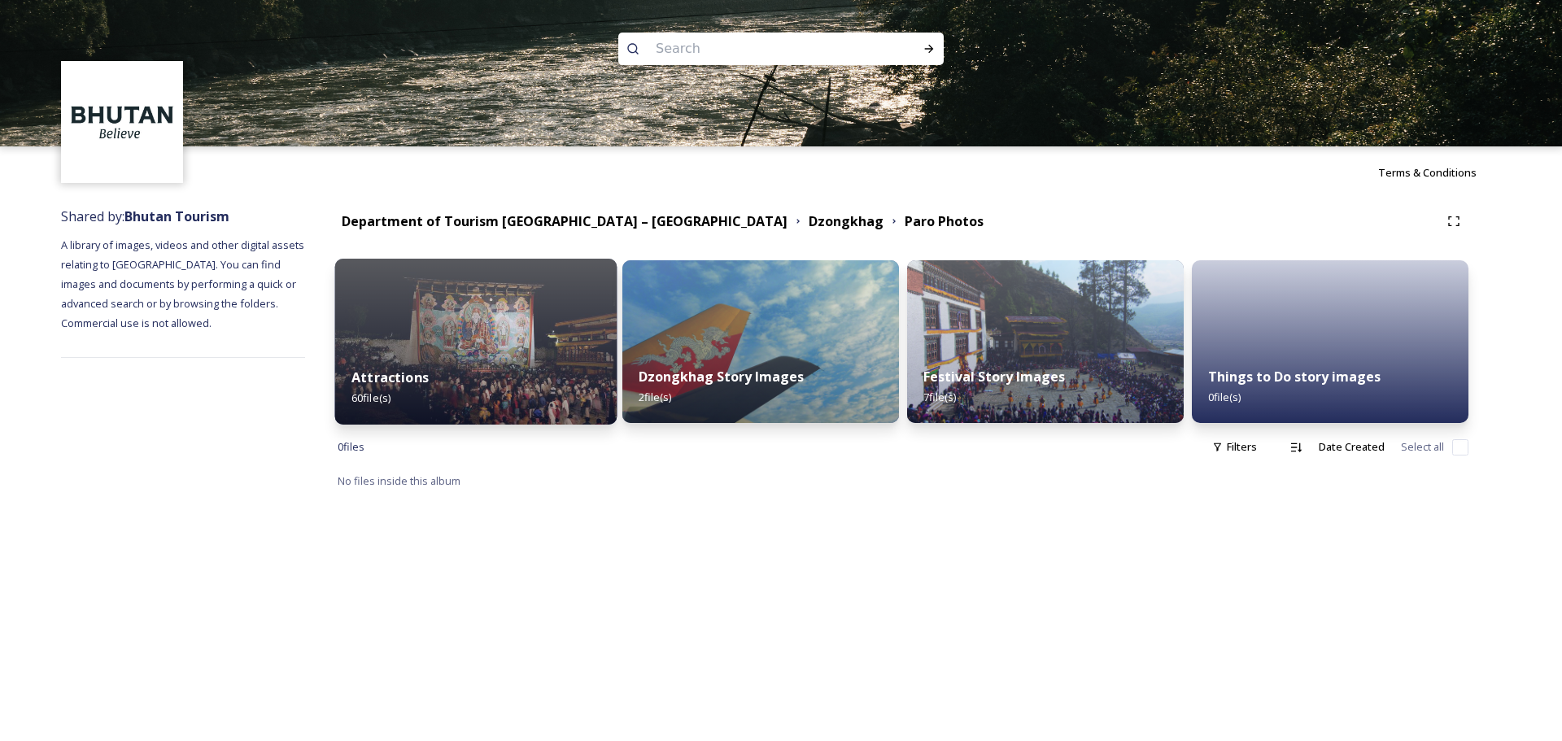
click at [450, 348] on img at bounding box center [476, 342] width 282 height 166
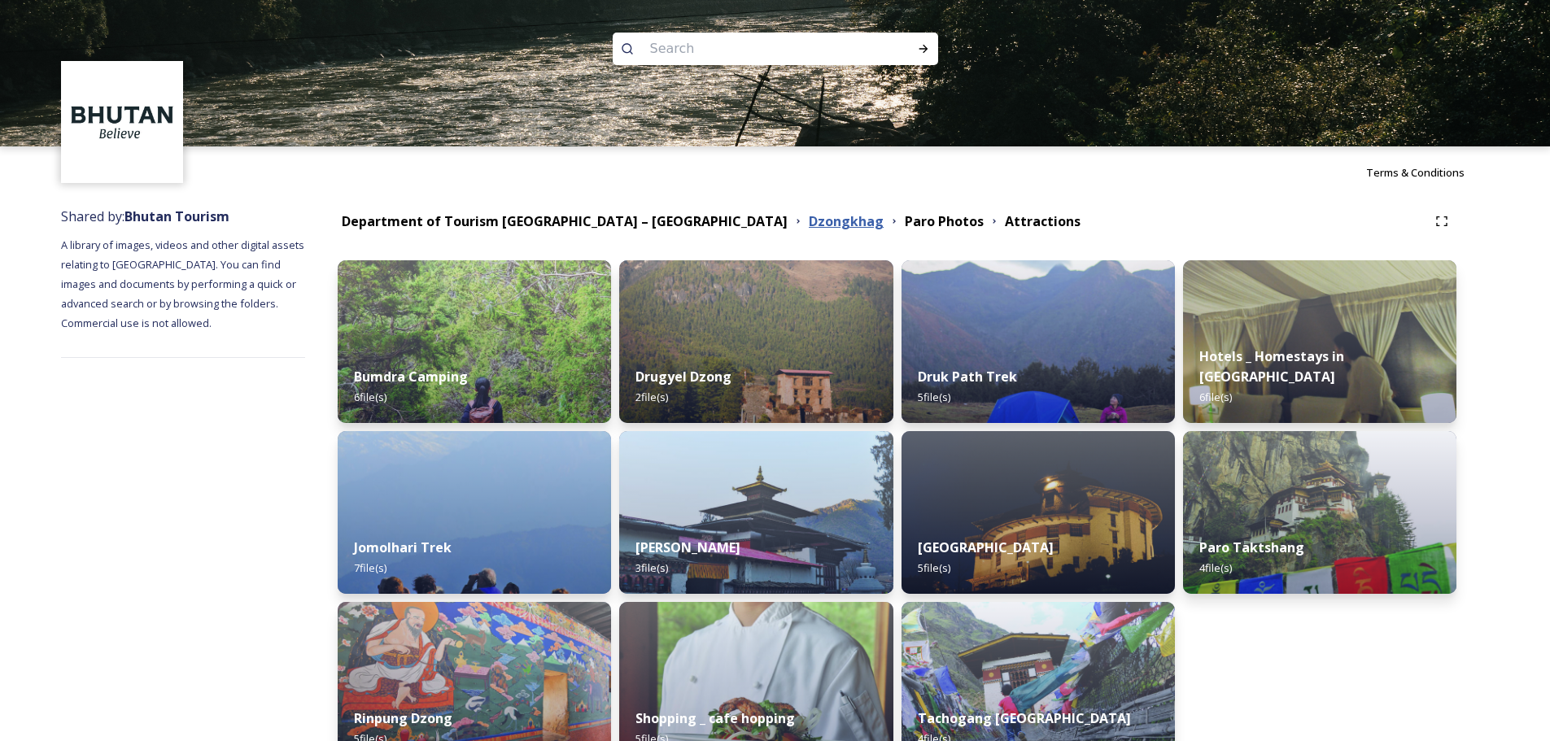
click at [809, 224] on strong "Dzongkhag" at bounding box center [846, 221] width 75 height 18
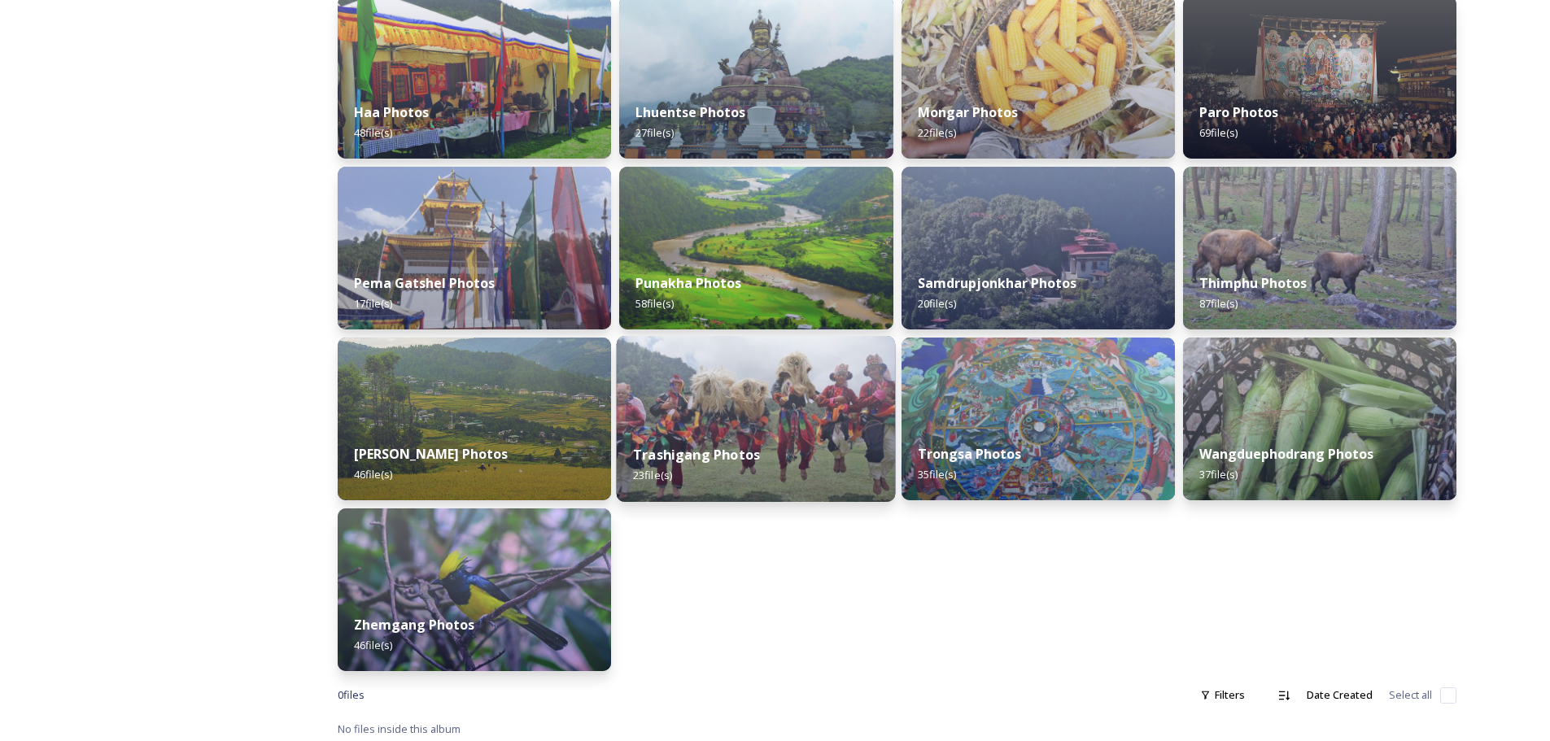
scroll to position [441, 0]
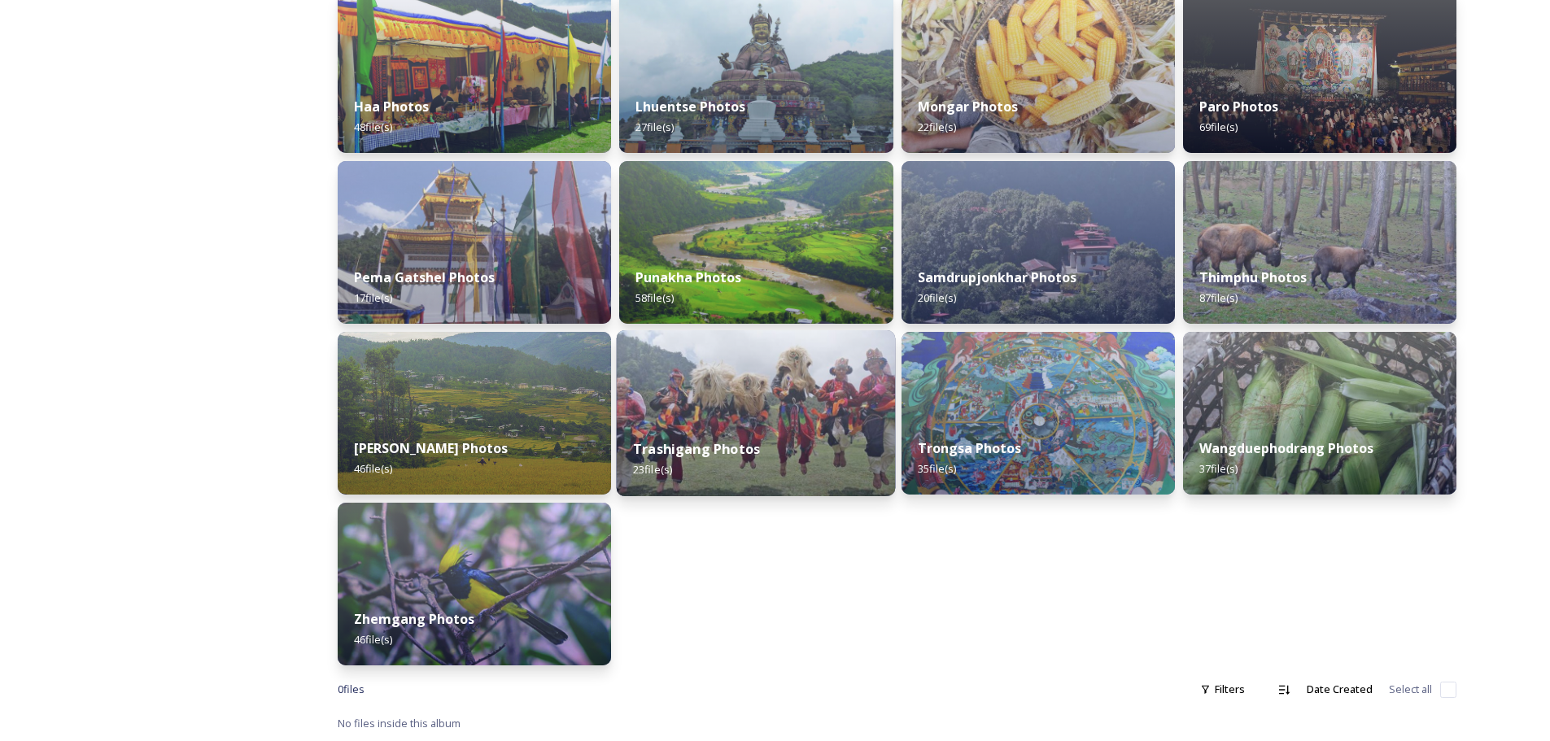
click at [742, 432] on div "Trashigang Photos 23 file(s)" at bounding box center [756, 459] width 279 height 74
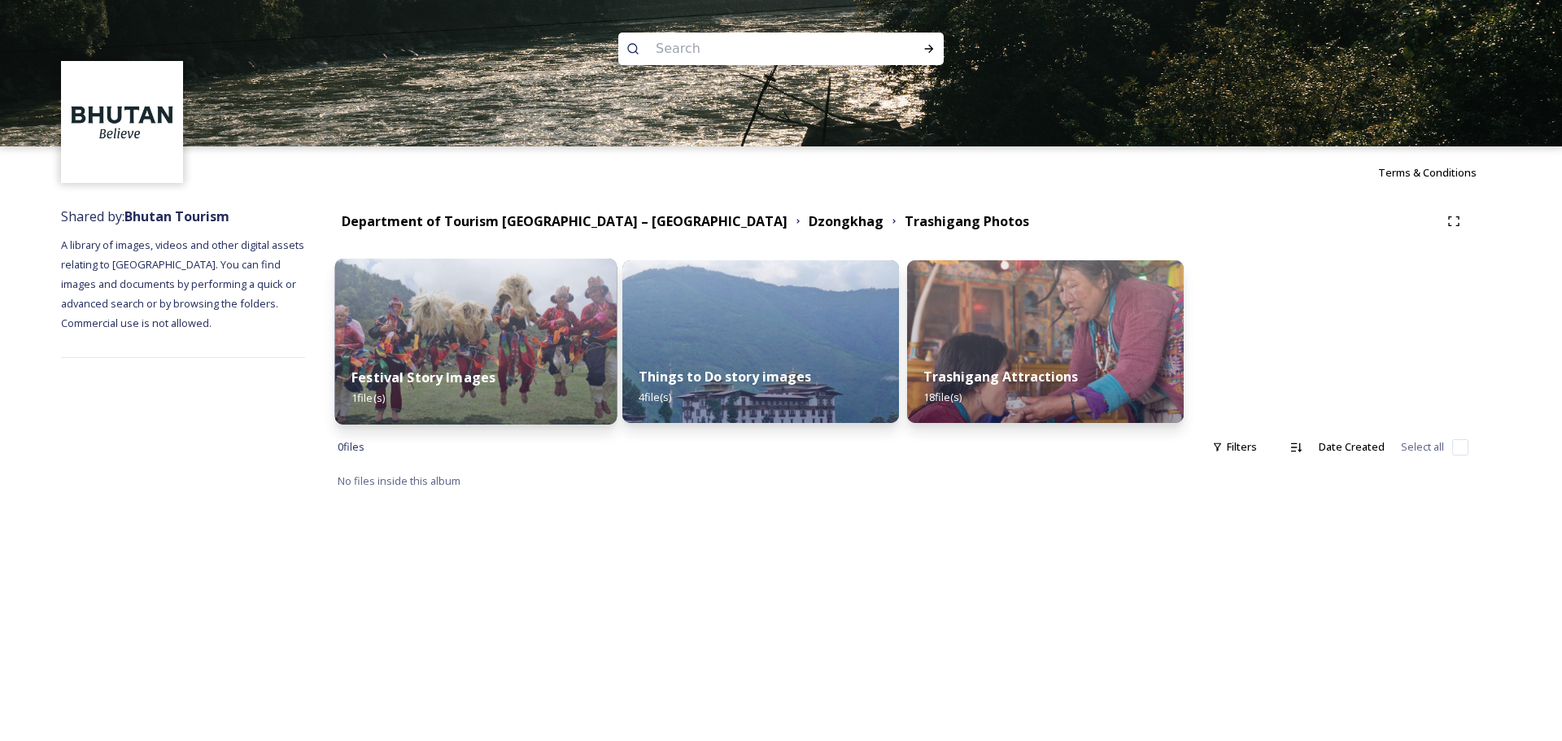
click at [434, 334] on img at bounding box center [476, 342] width 282 height 166
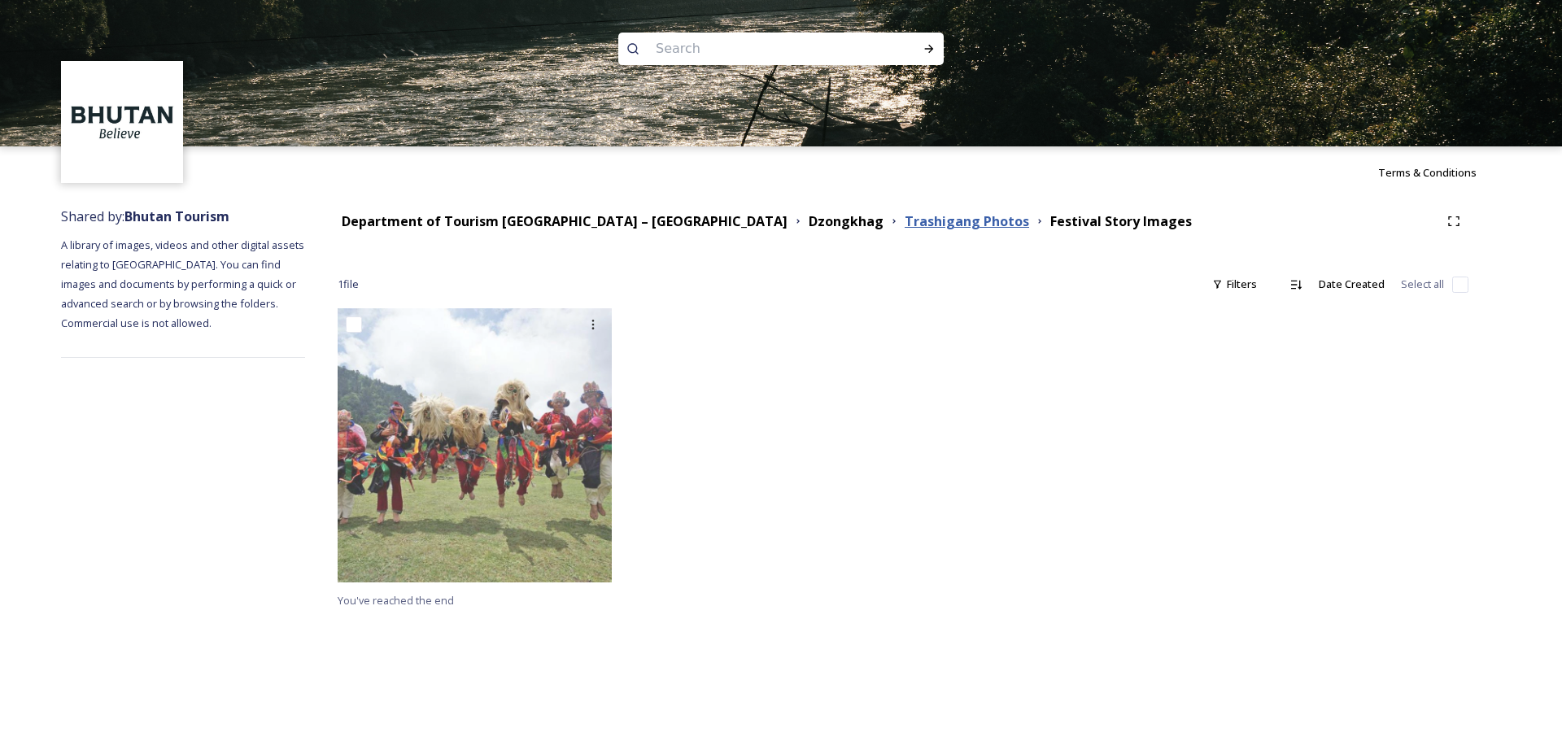
click at [905, 223] on strong "Trashigang Photos" at bounding box center [967, 221] width 124 height 18
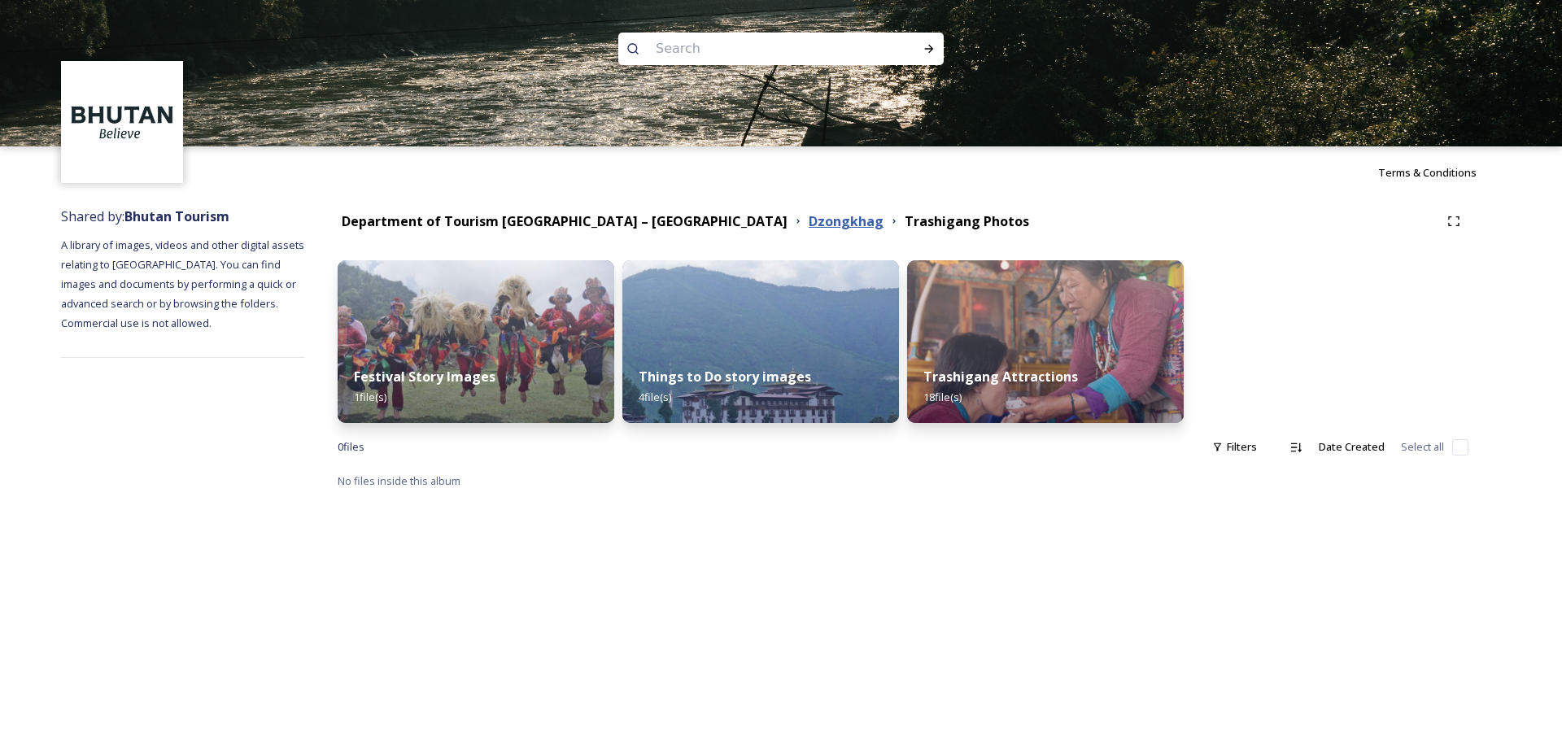
click at [809, 219] on strong "Dzongkhag" at bounding box center [846, 221] width 75 height 18
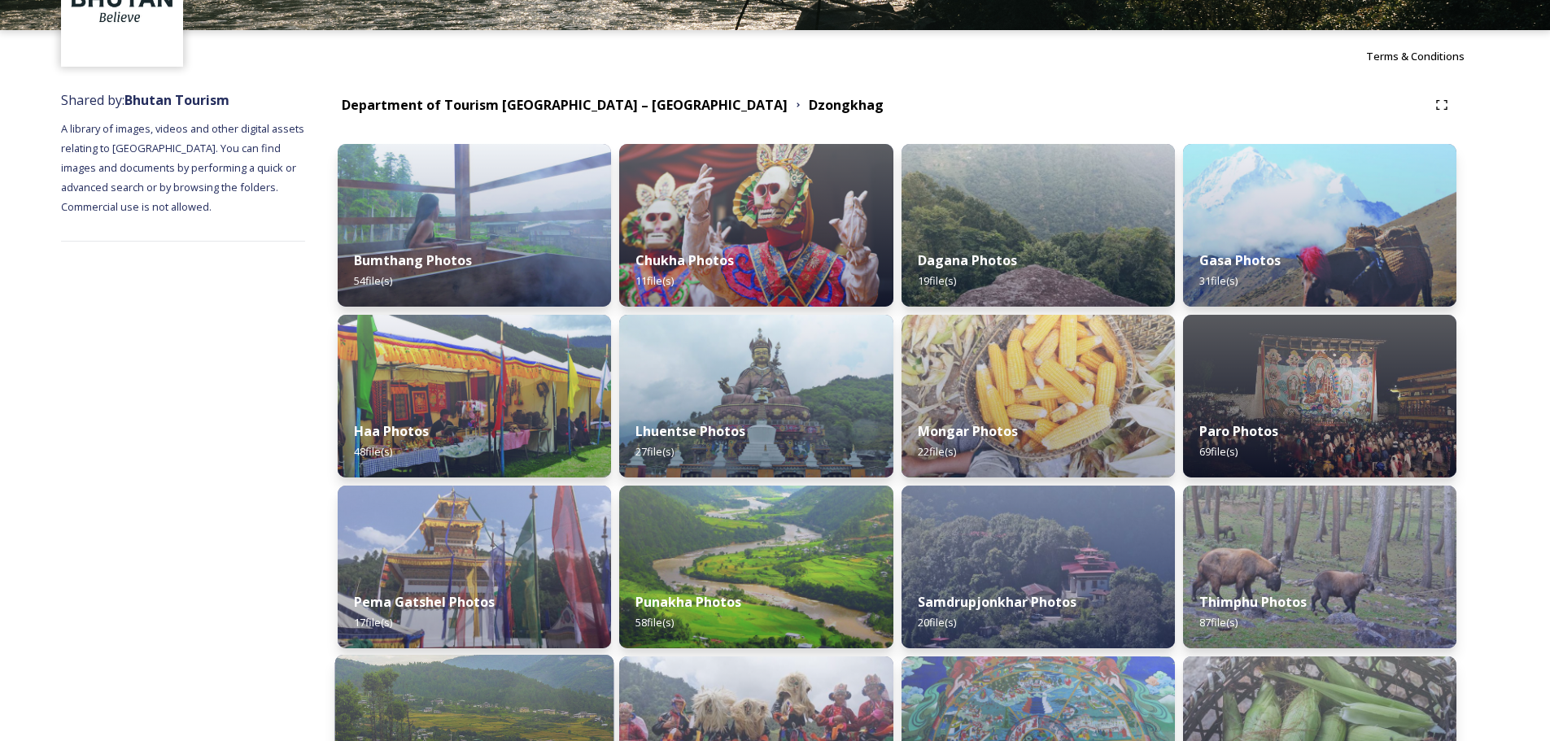
scroll to position [116, 0]
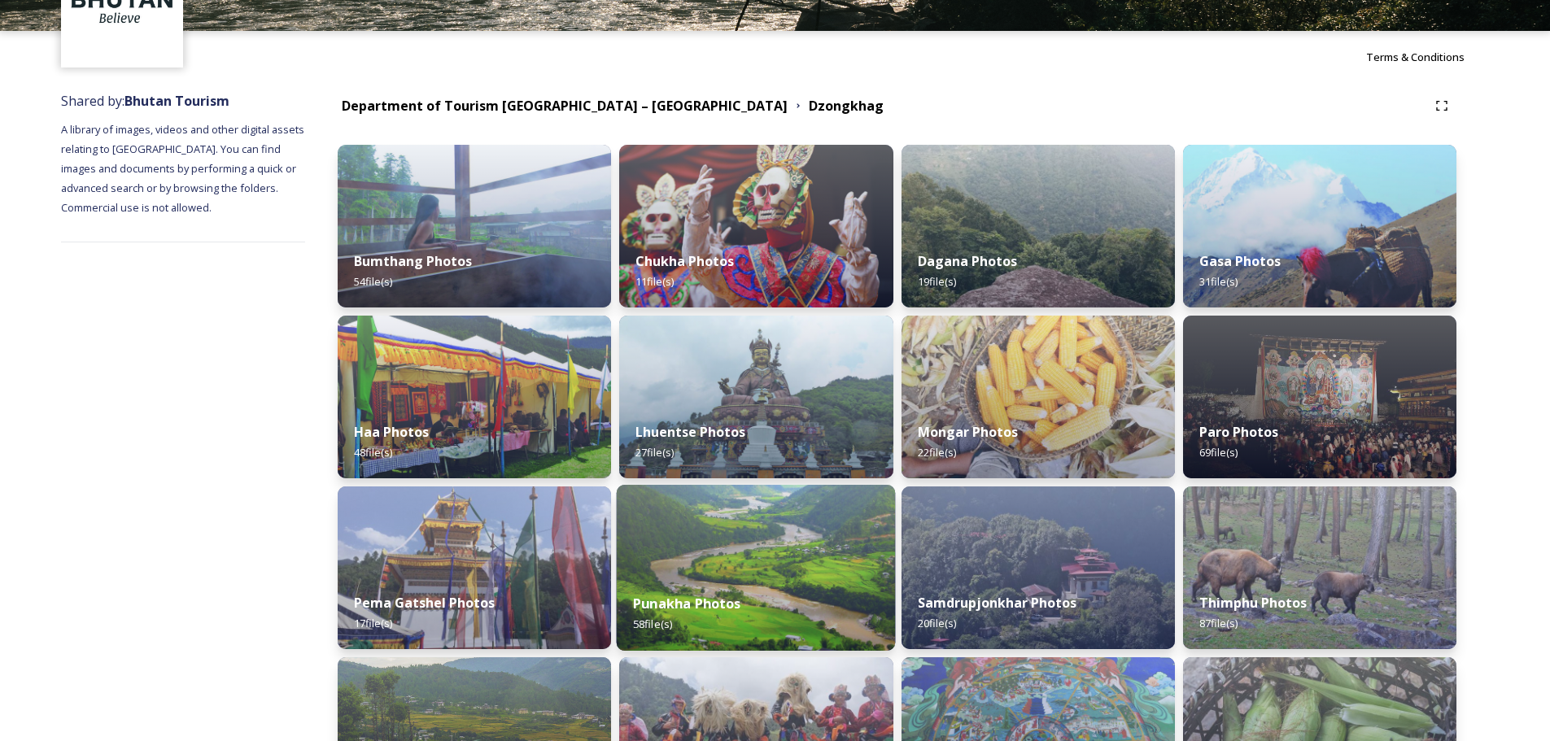
click at [765, 569] on img at bounding box center [756, 568] width 279 height 166
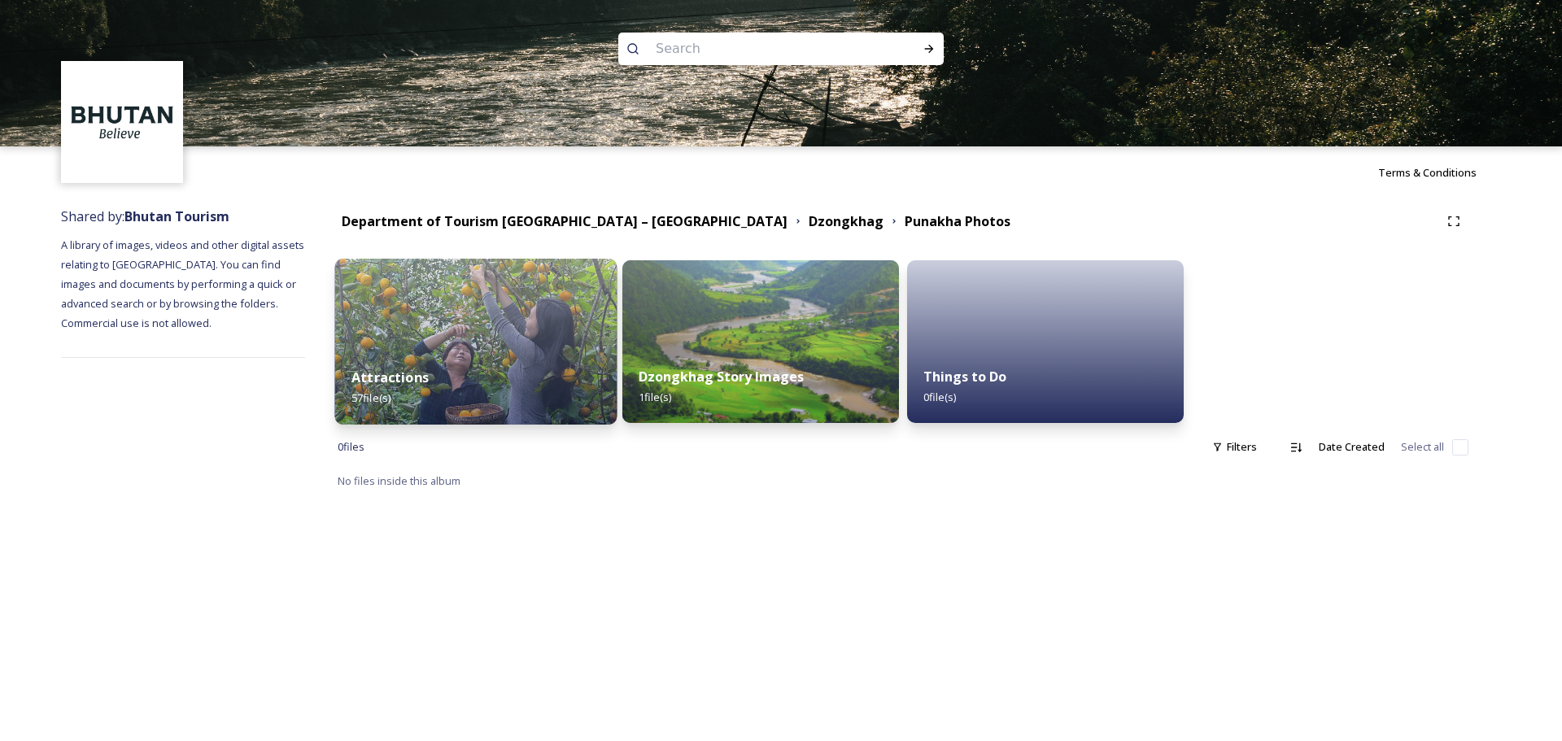
click at [505, 357] on div "Attractions 57 file(s)" at bounding box center [476, 388] width 282 height 74
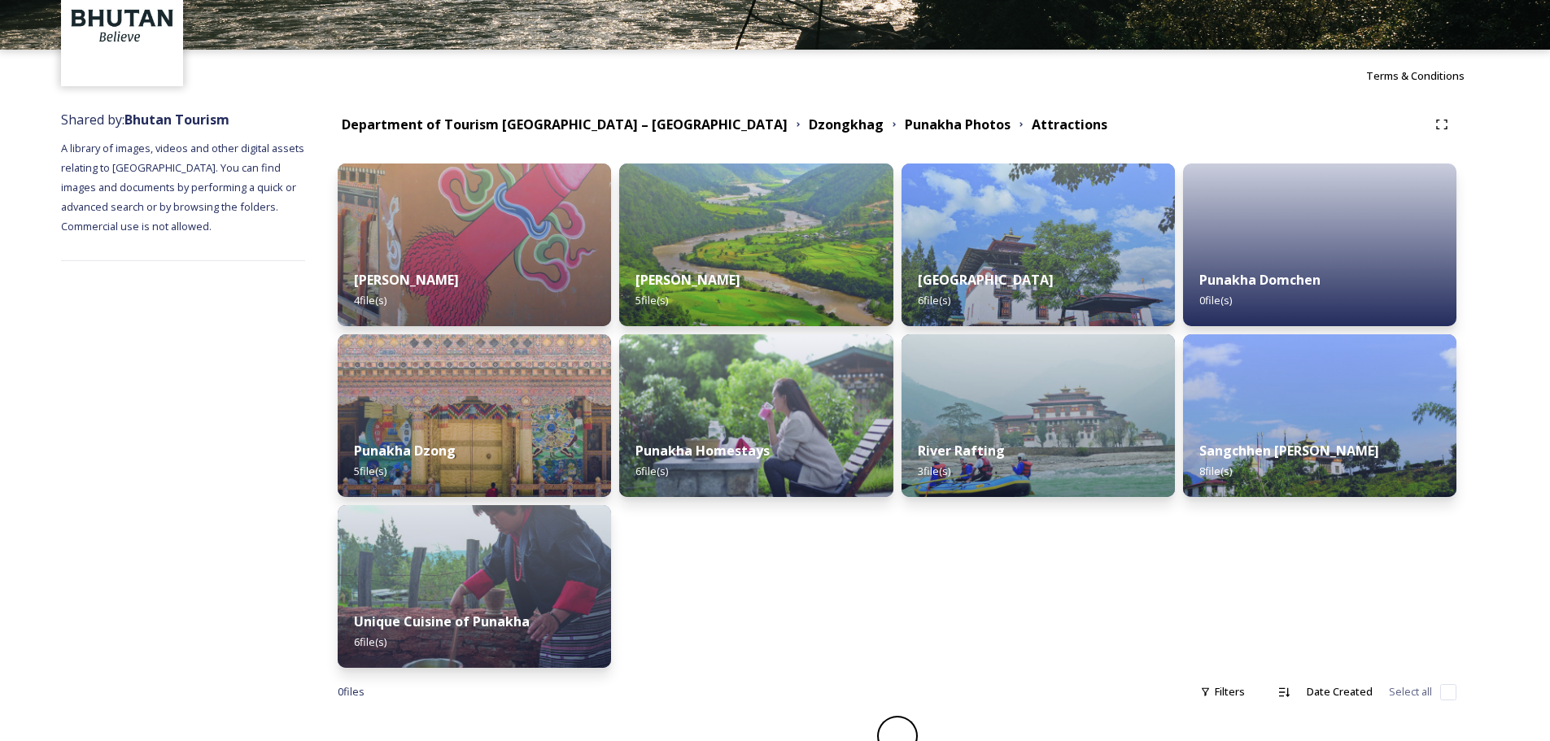
scroll to position [120, 0]
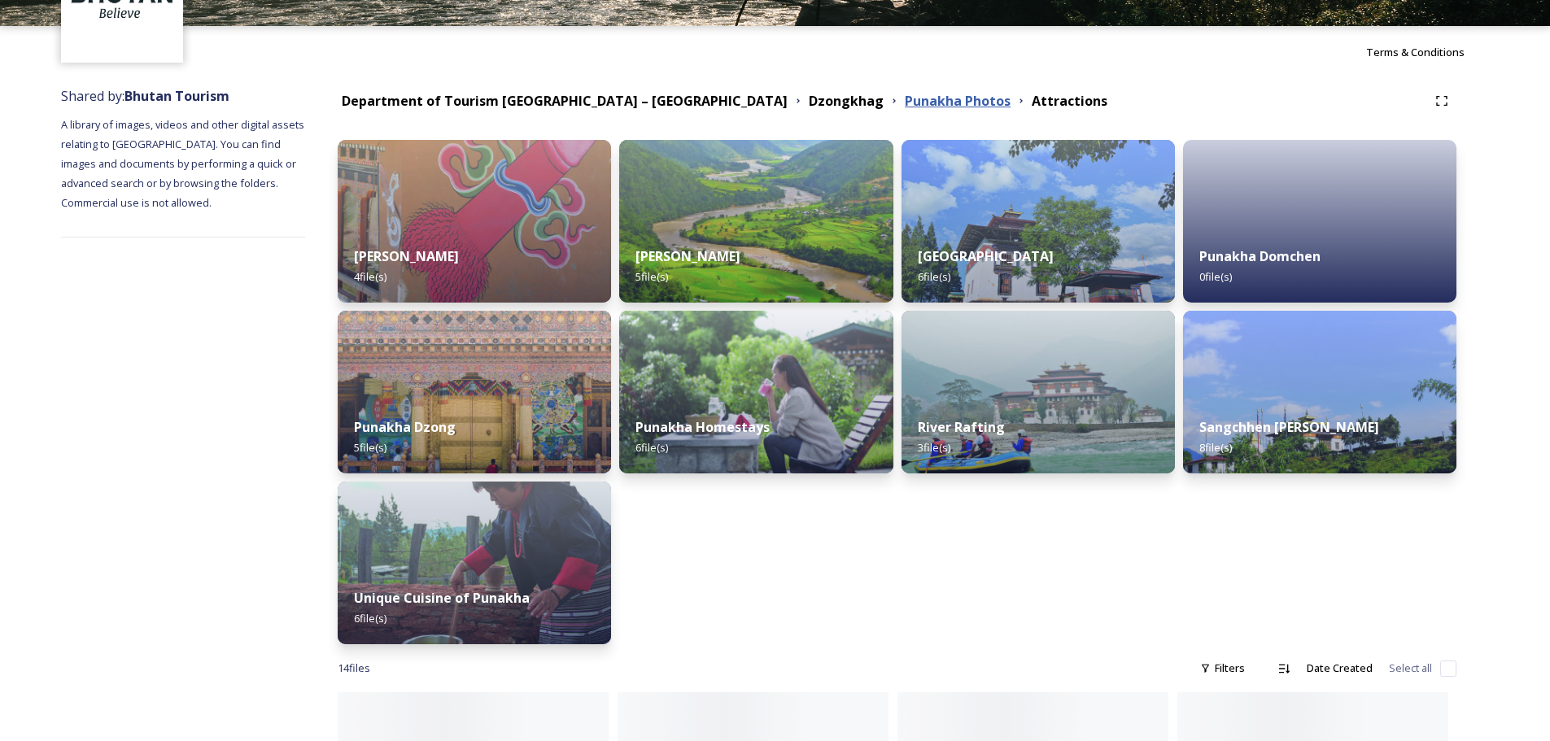
click at [905, 92] on strong "Punakha Photos" at bounding box center [958, 101] width 106 height 18
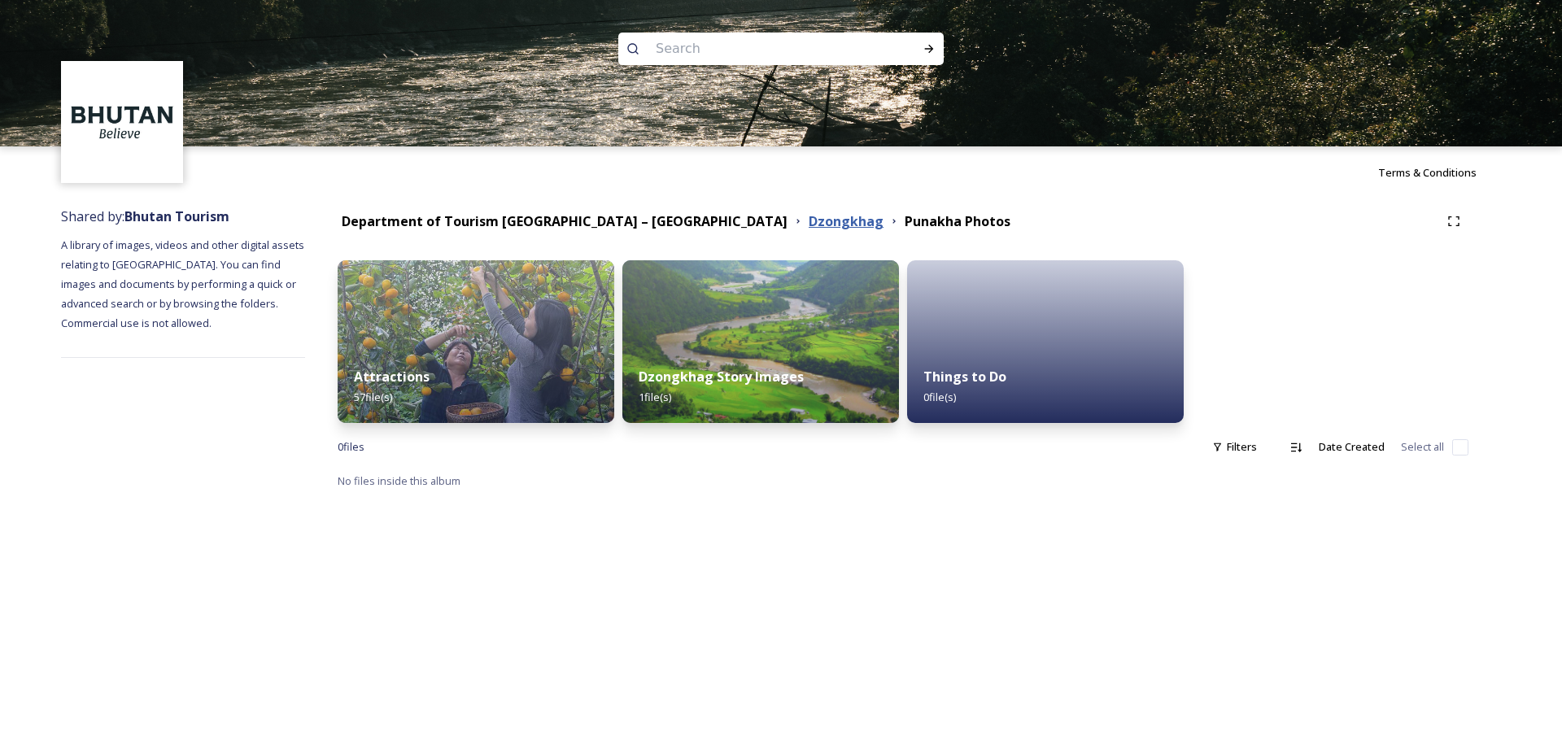
click at [809, 216] on strong "Dzongkhag" at bounding box center [846, 221] width 75 height 18
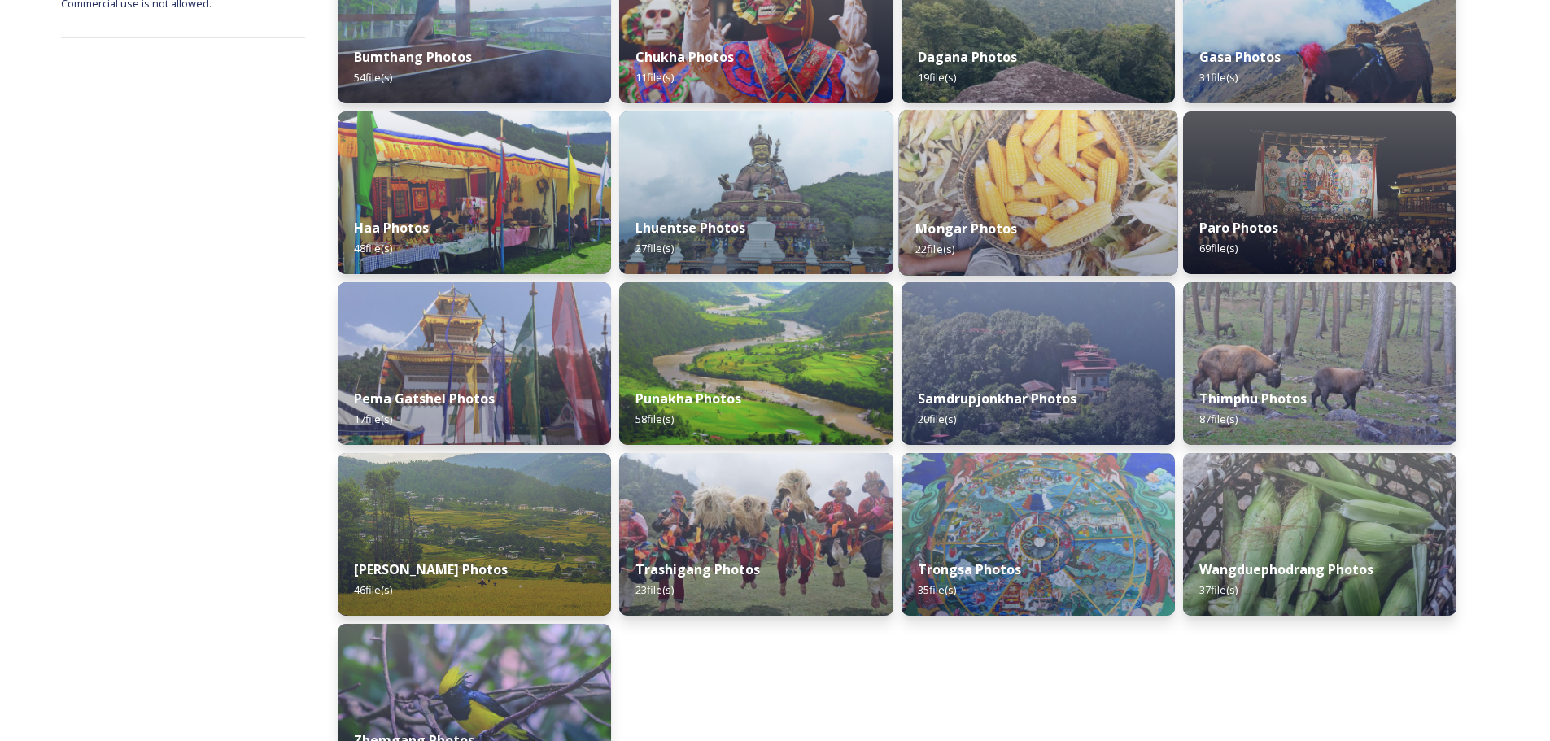
scroll to position [325, 0]
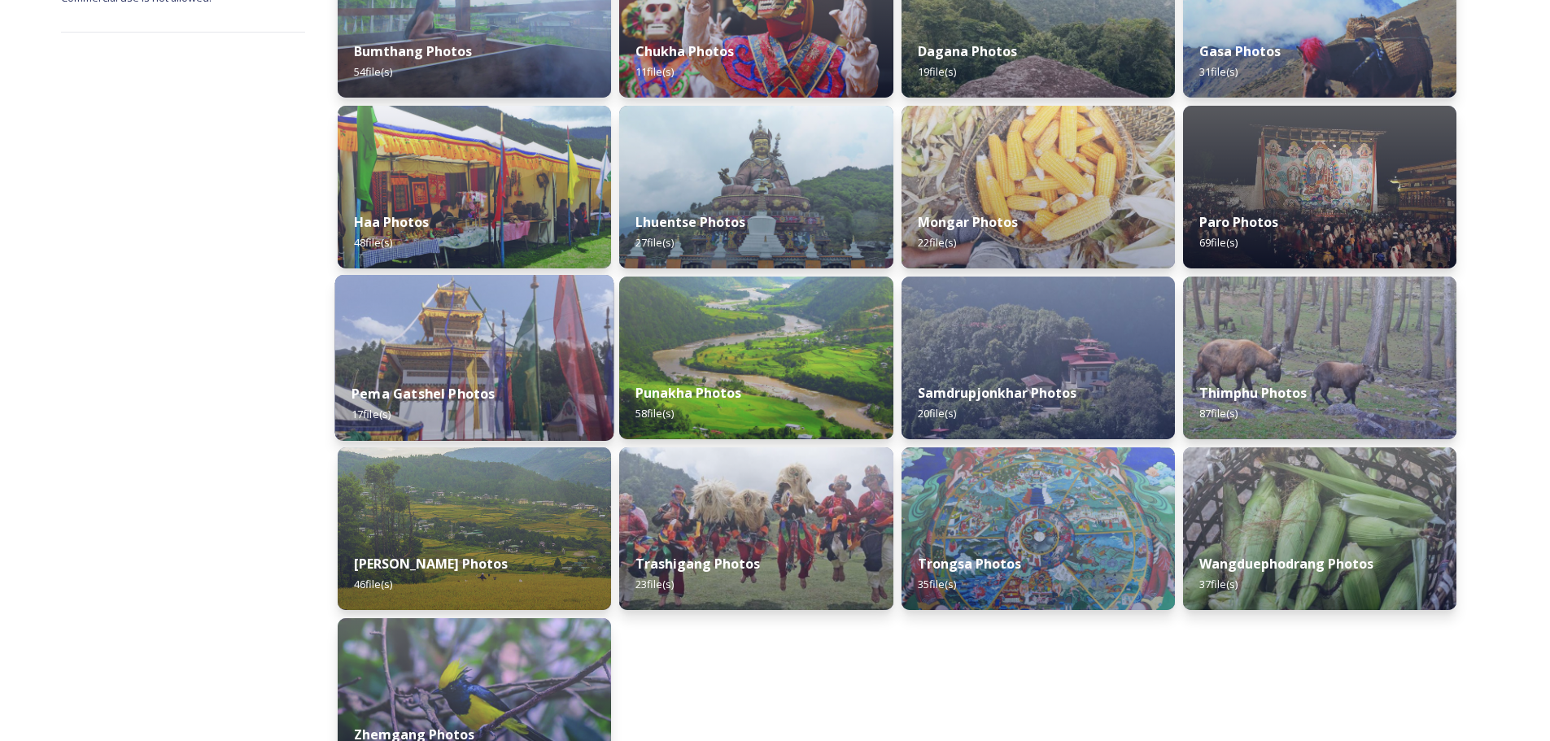
click at [473, 380] on div "Pema Gatshel Photos 17 file(s)" at bounding box center [474, 404] width 279 height 74
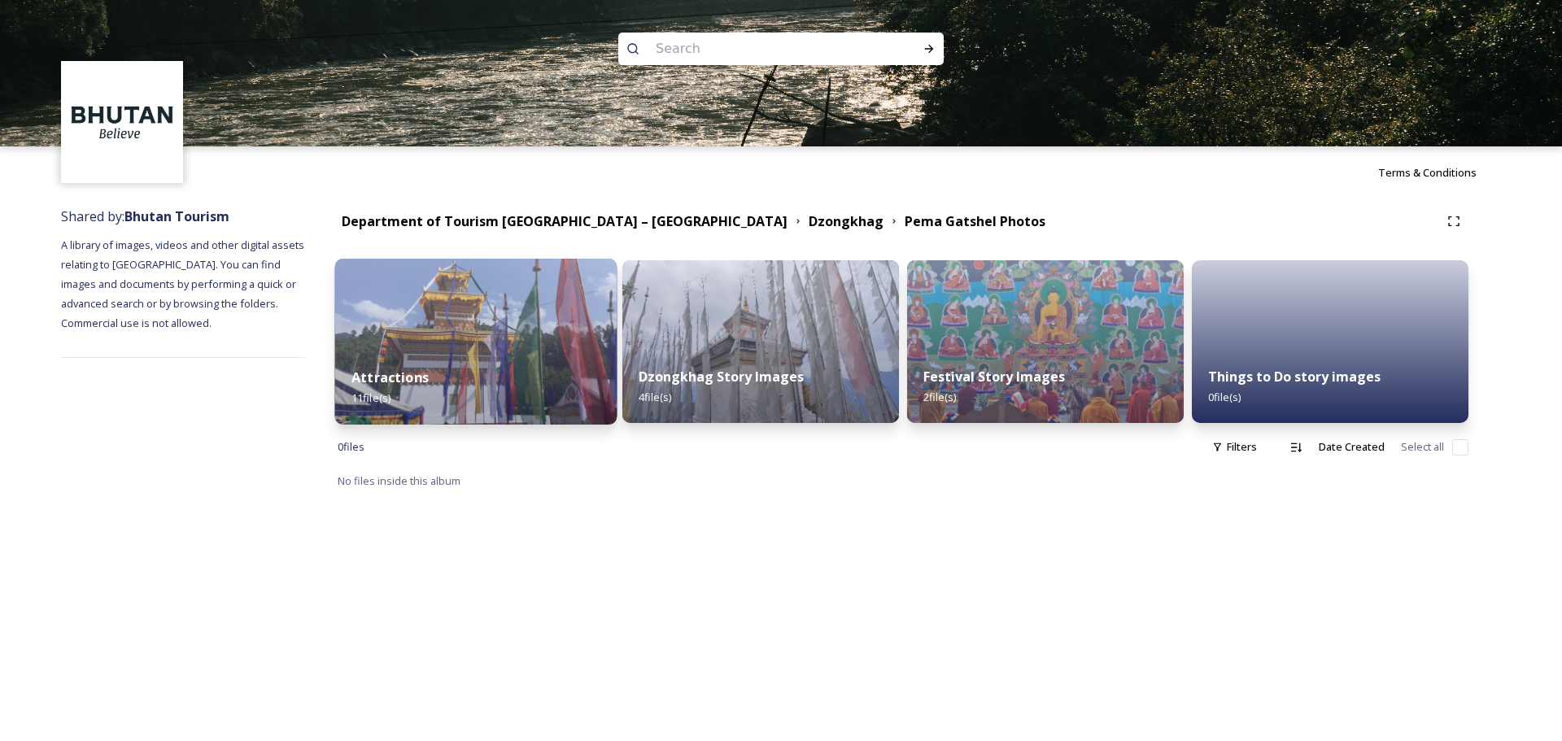
click at [490, 356] on div "Attractions 11 file(s)" at bounding box center [476, 388] width 282 height 74
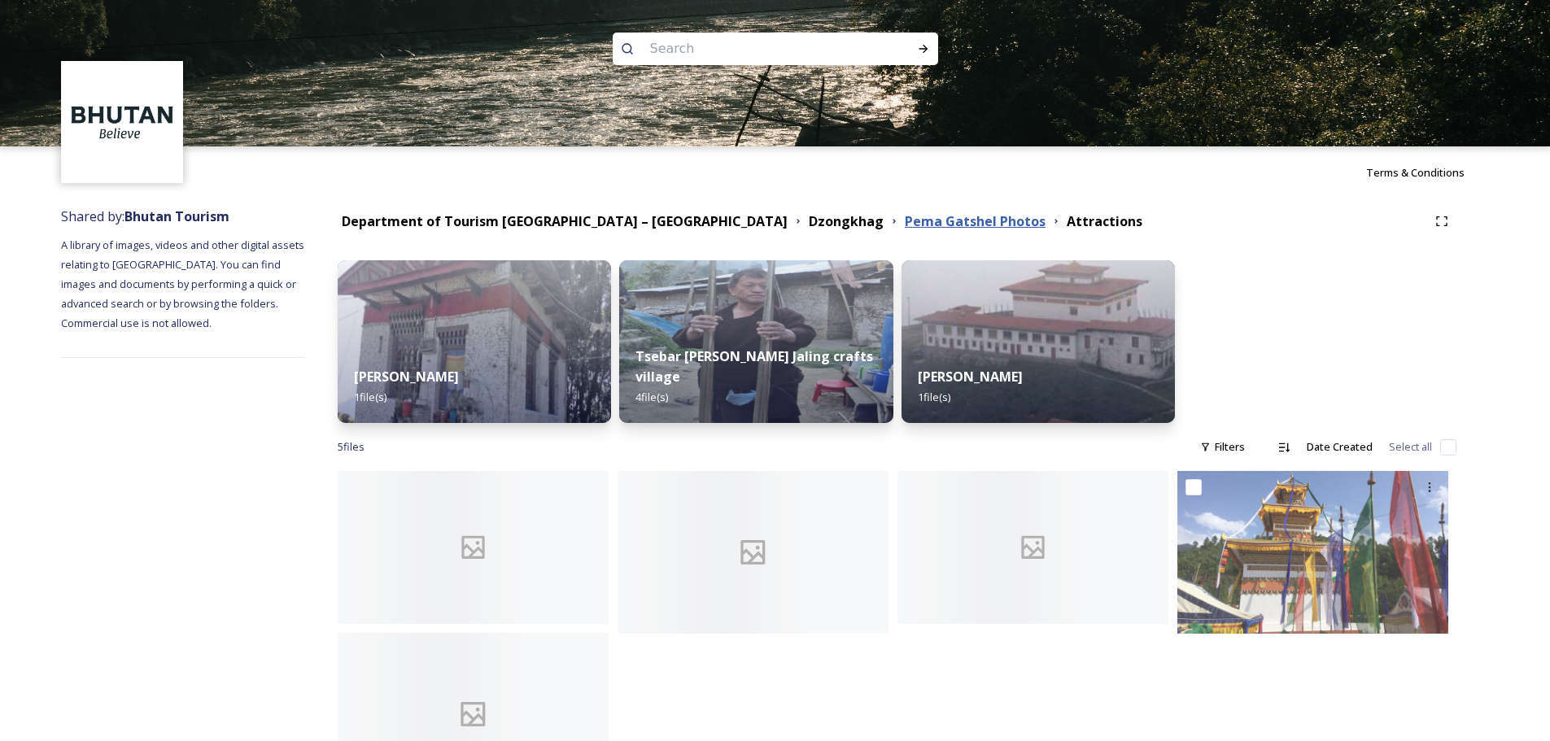
click at [905, 216] on strong "Pema Gatshel Photos" at bounding box center [975, 221] width 141 height 18
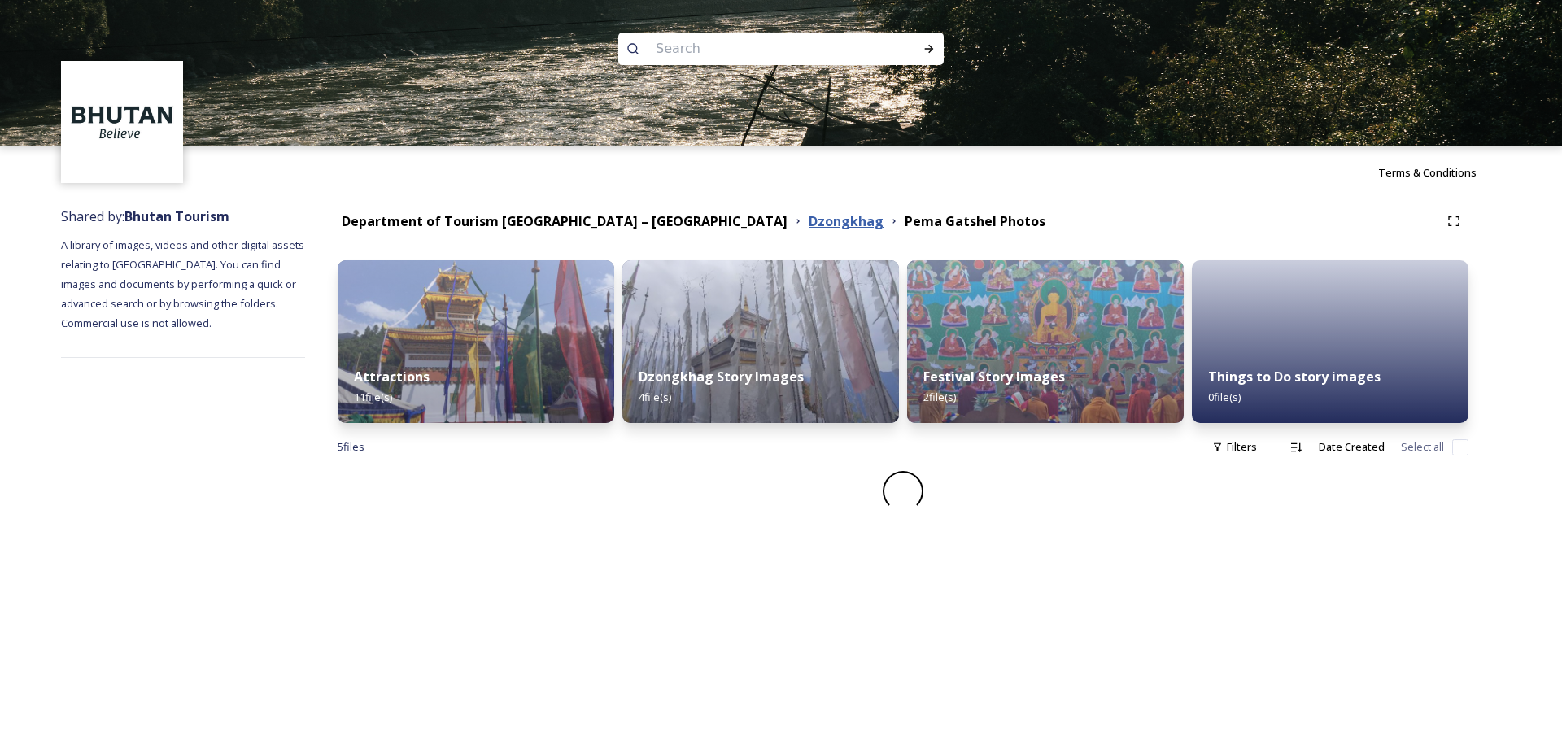
click at [809, 219] on strong "Dzongkhag" at bounding box center [846, 221] width 75 height 18
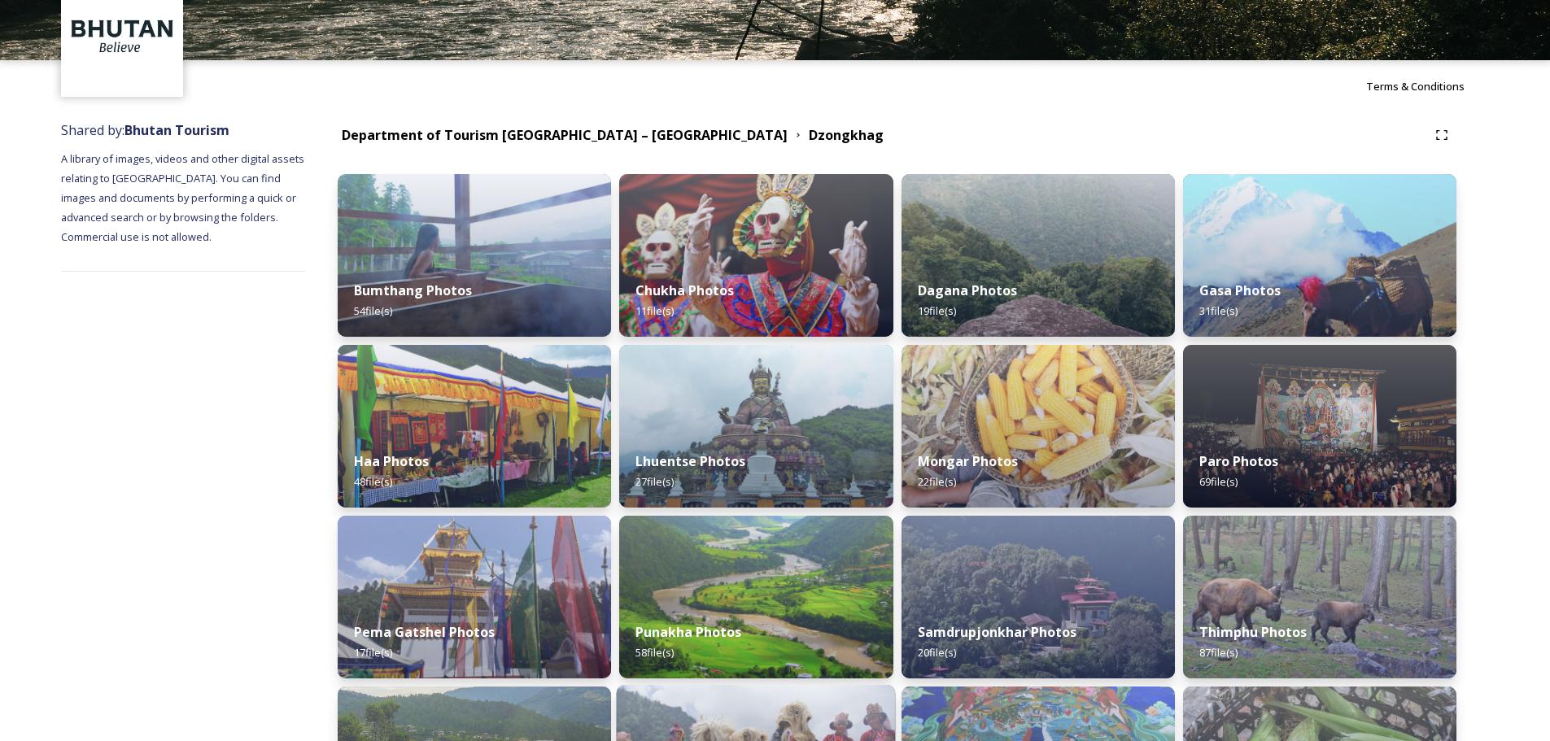
scroll to position [34, 0]
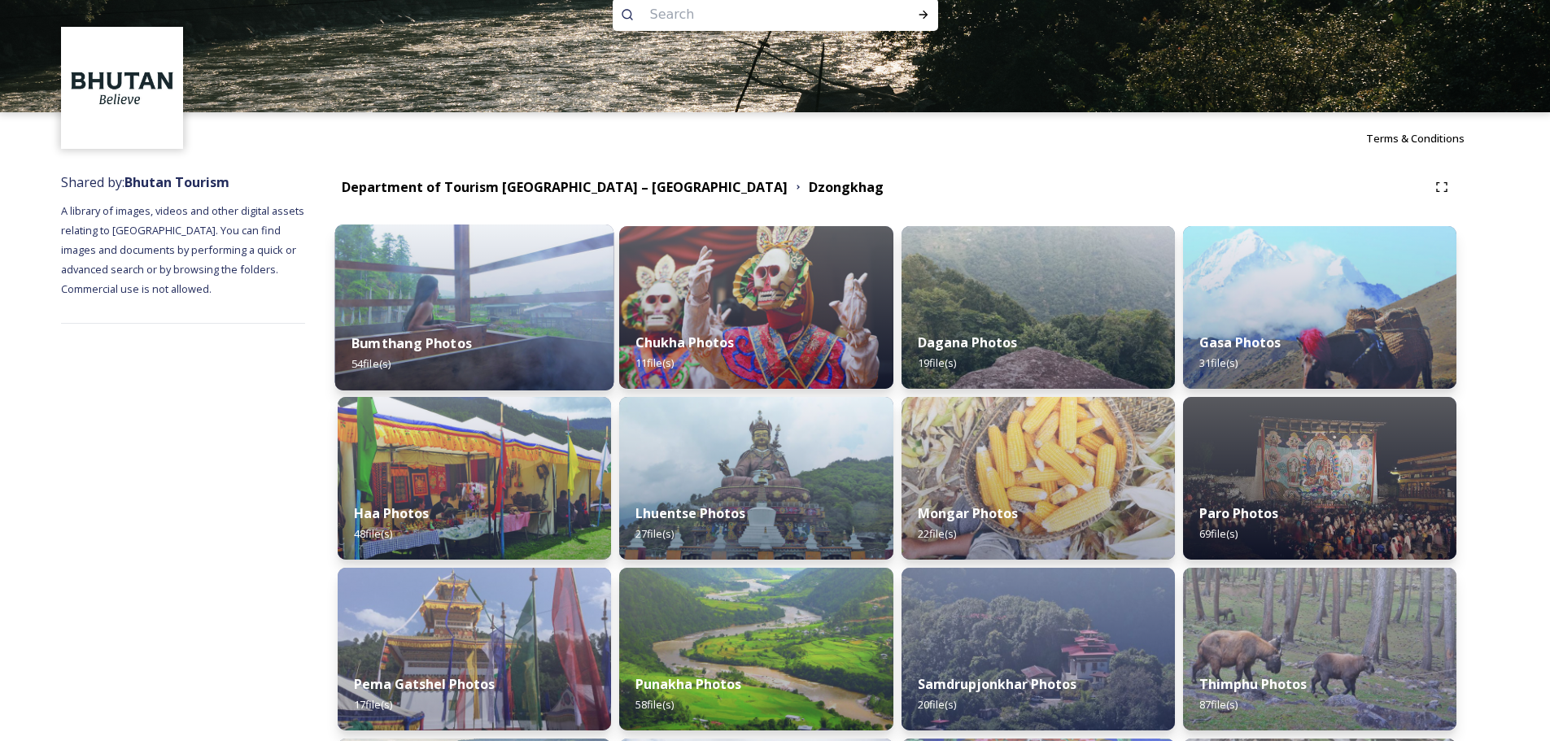
click at [463, 341] on strong "Bumthang Photos" at bounding box center [411, 343] width 120 height 18
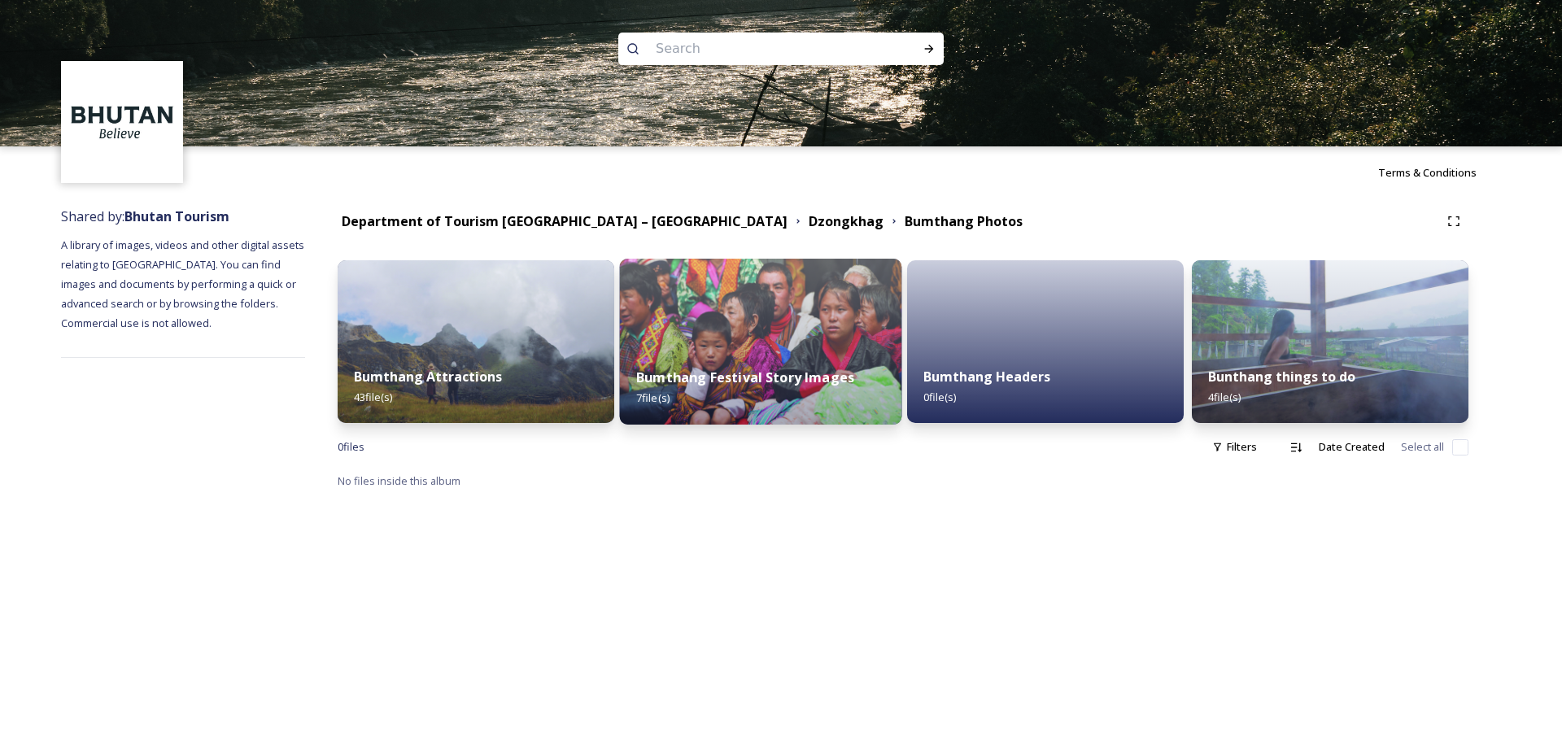
click at [827, 348] on img at bounding box center [761, 342] width 282 height 166
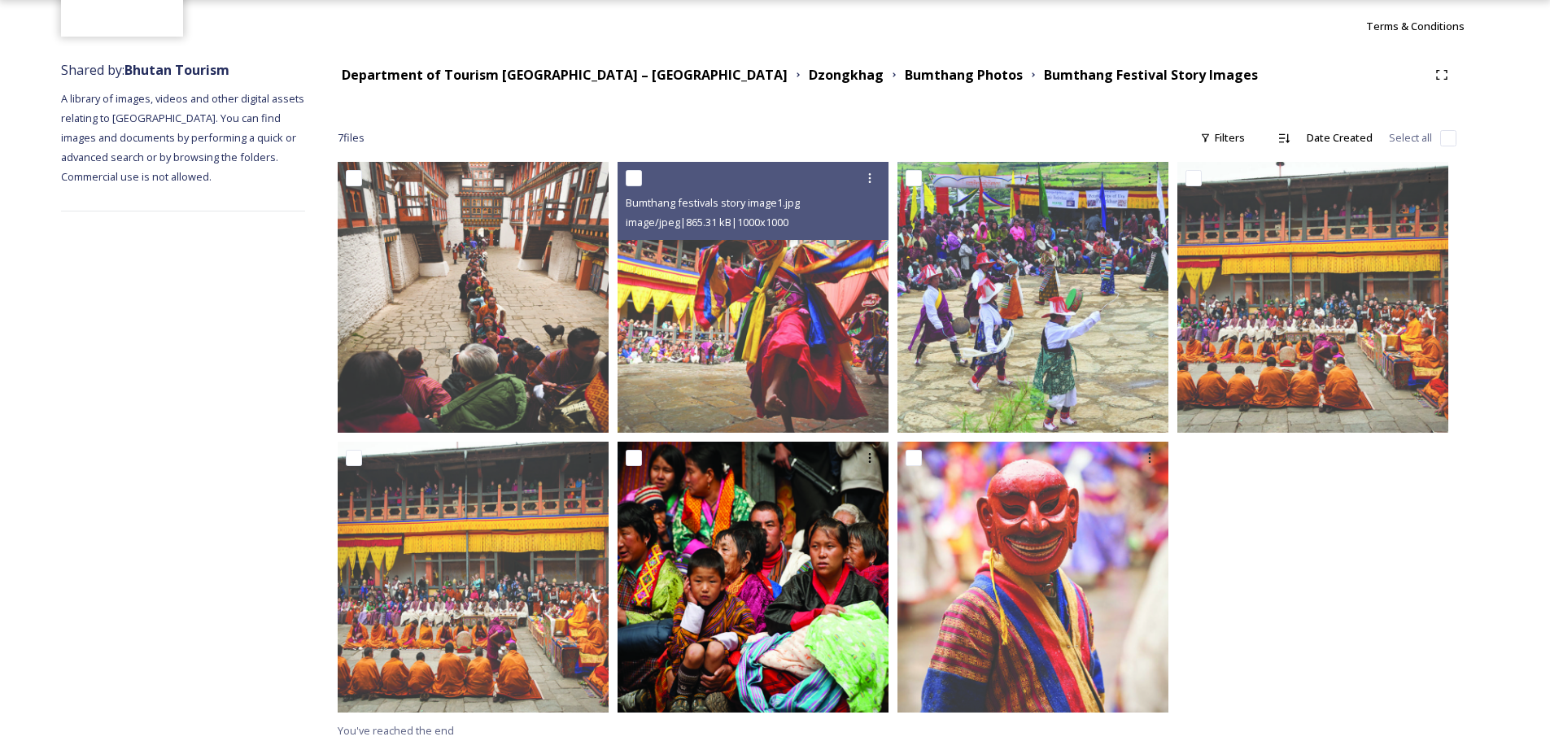
scroll to position [154, 0]
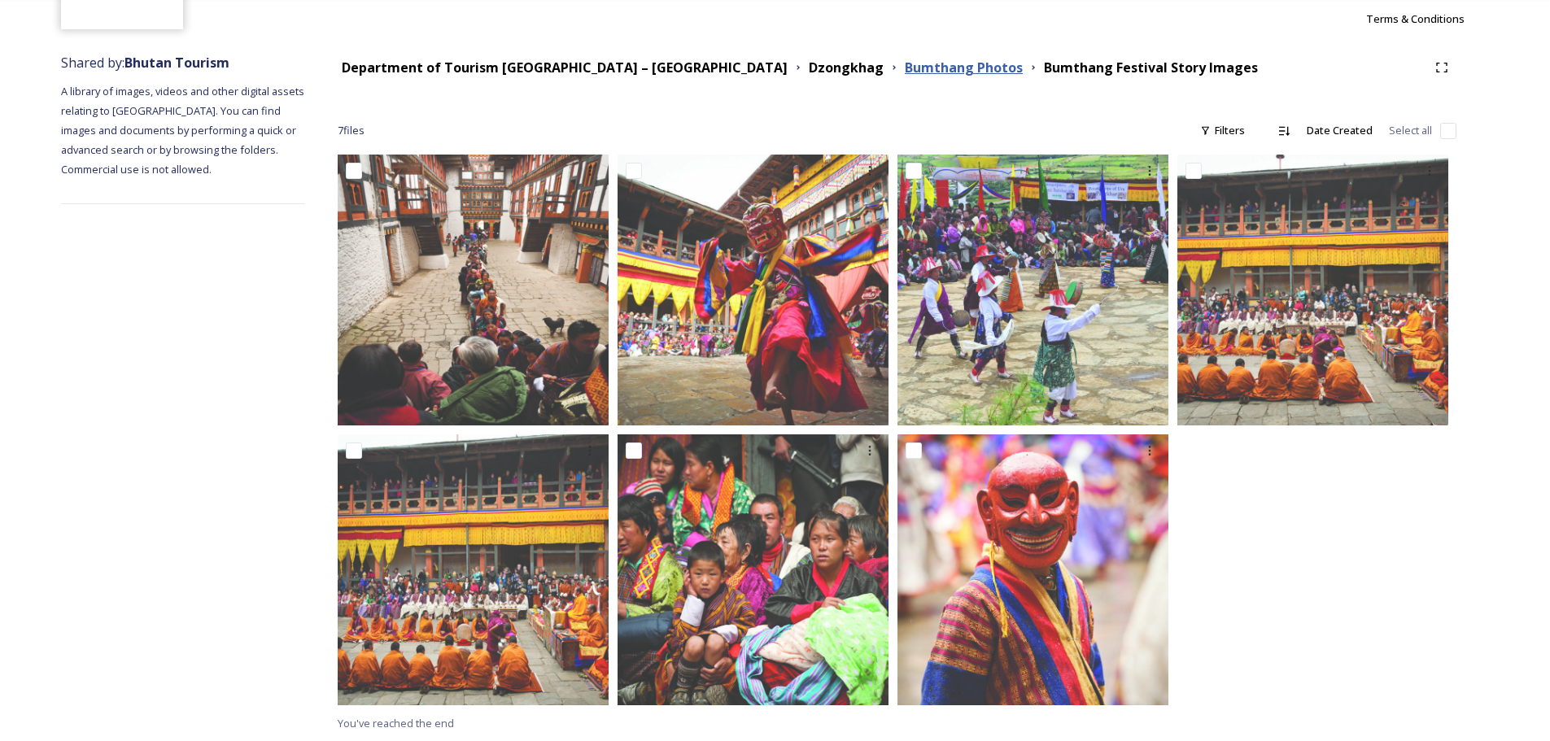
click at [905, 71] on strong "Bumthang Photos" at bounding box center [964, 68] width 118 height 18
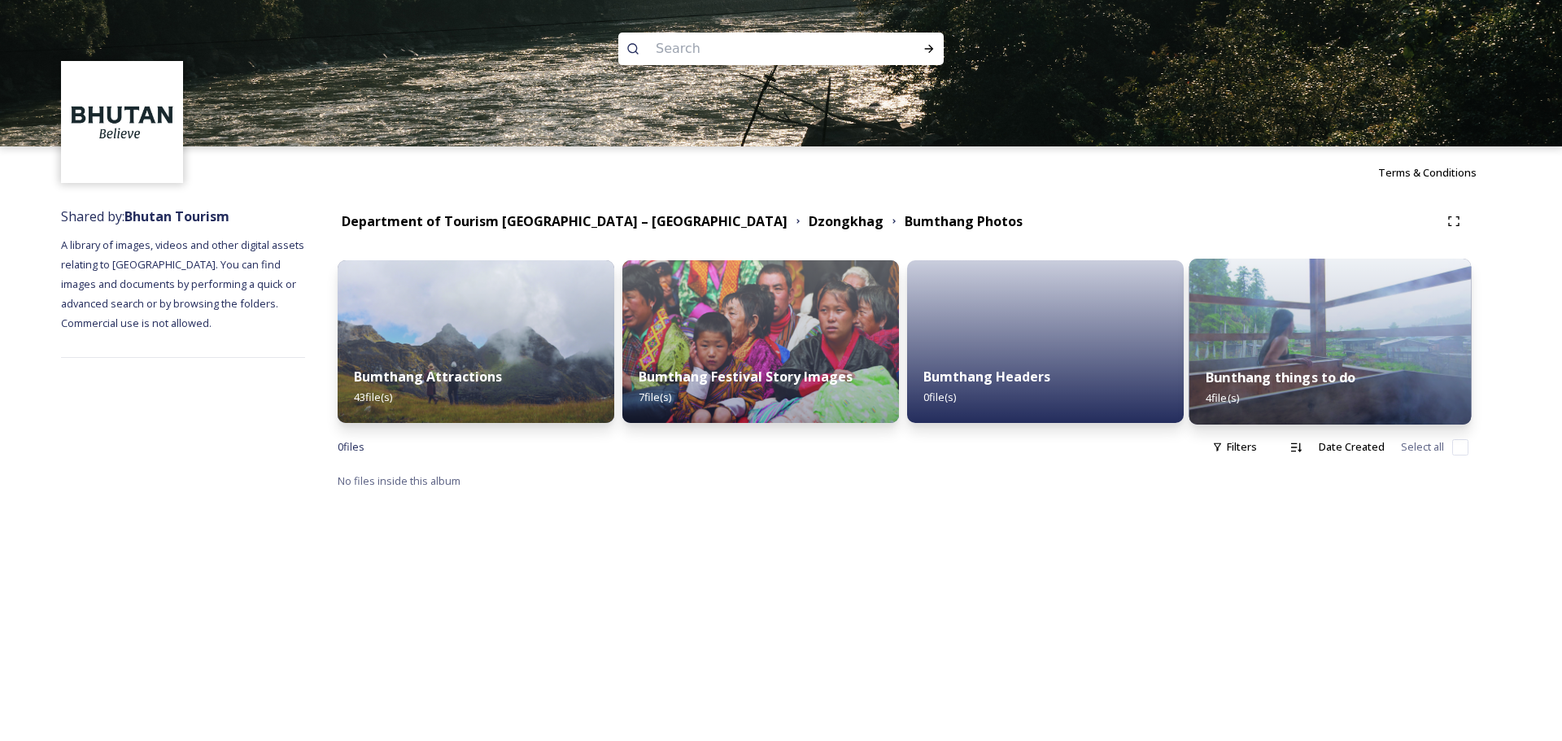
click at [1273, 347] on img at bounding box center [1330, 342] width 282 height 166
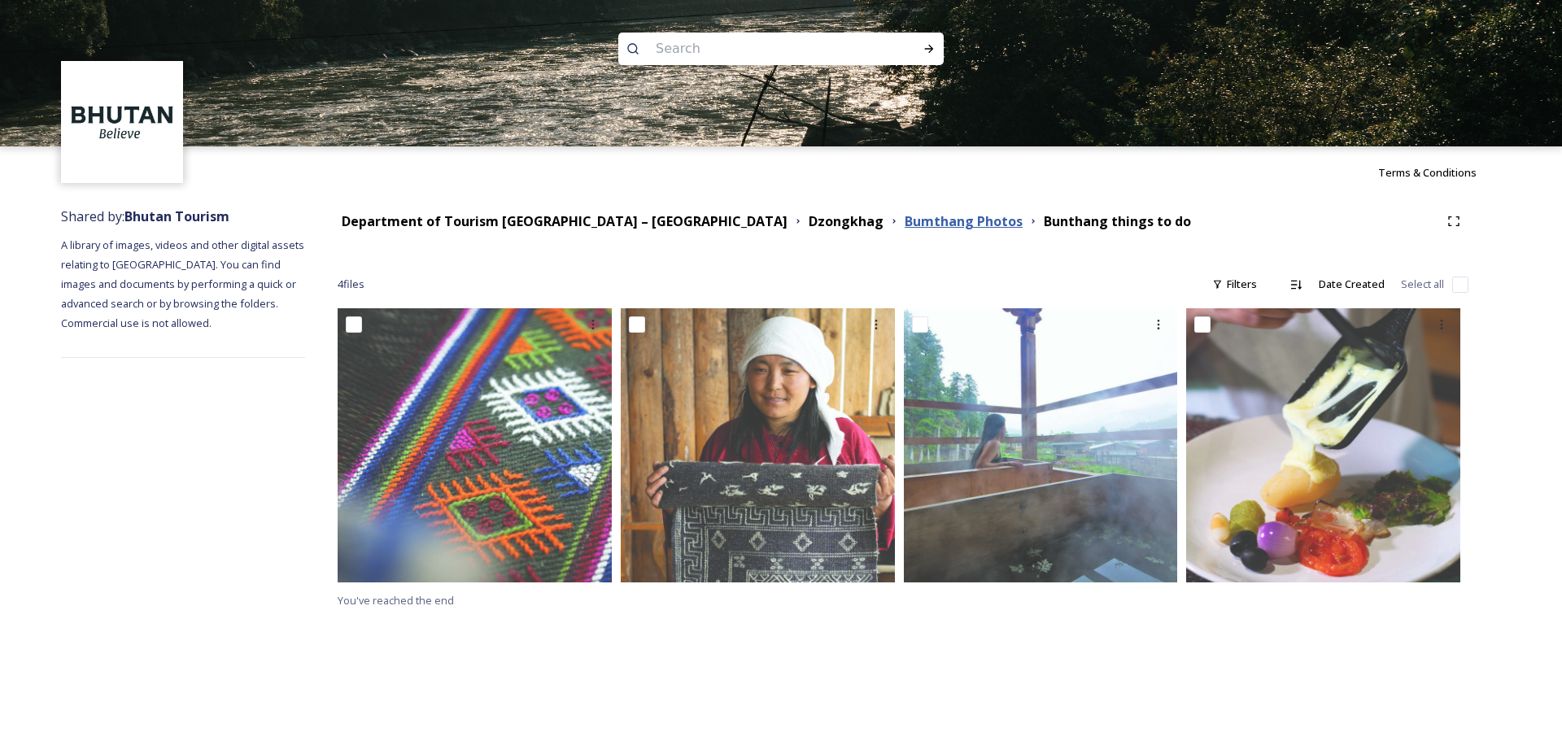
click at [905, 216] on strong "Bumthang Photos" at bounding box center [964, 221] width 118 height 18
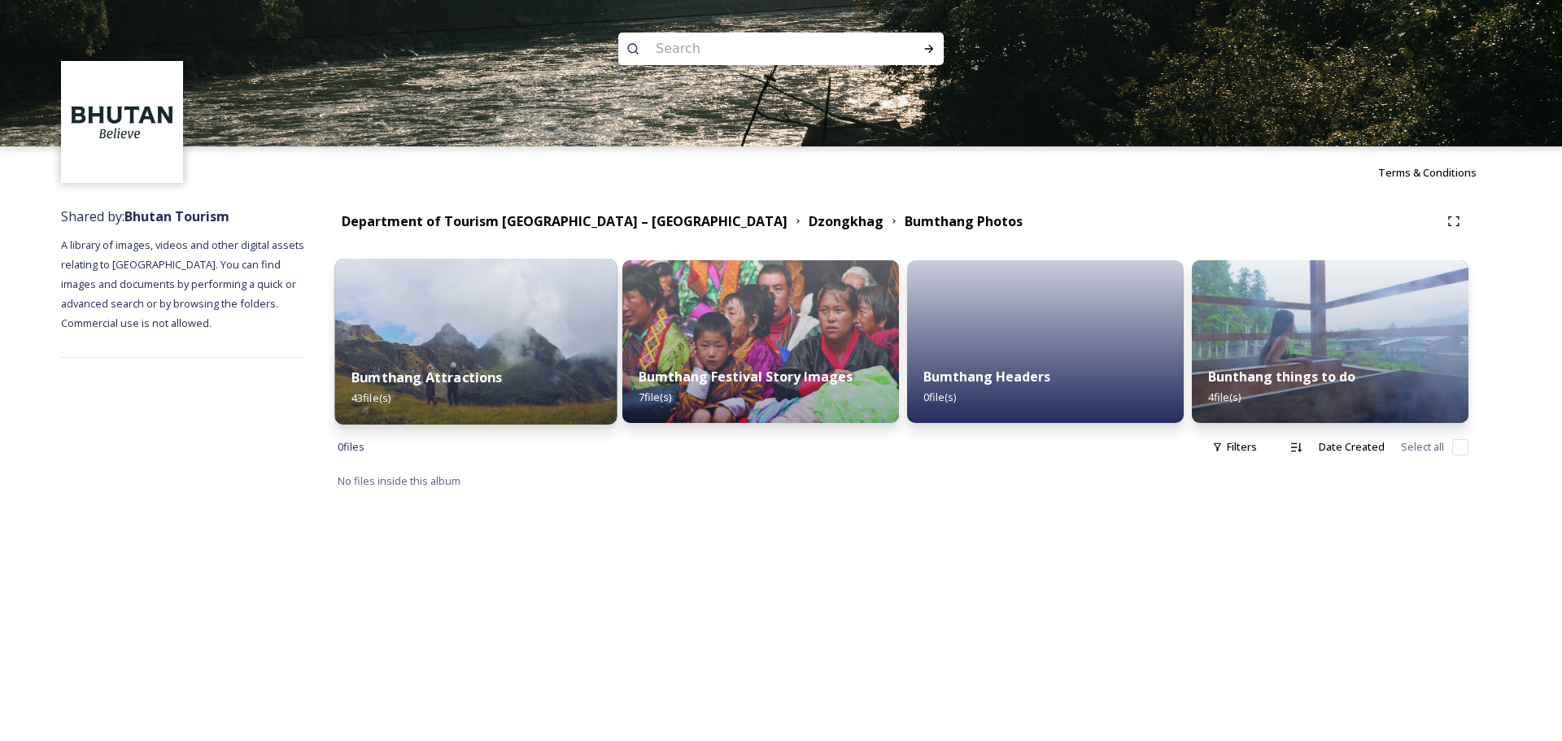
click at [478, 347] on img at bounding box center [476, 342] width 282 height 166
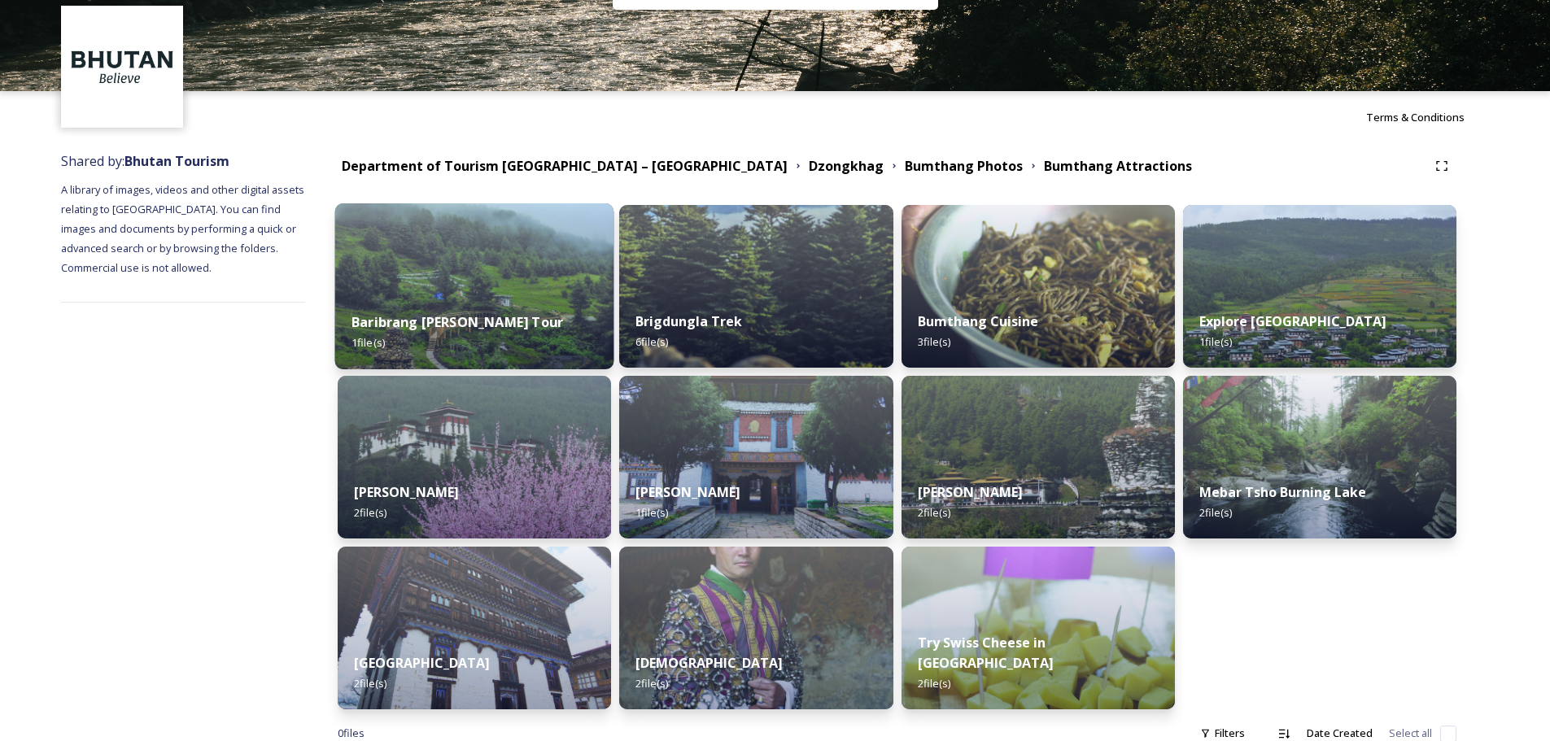
scroll to position [120, 0]
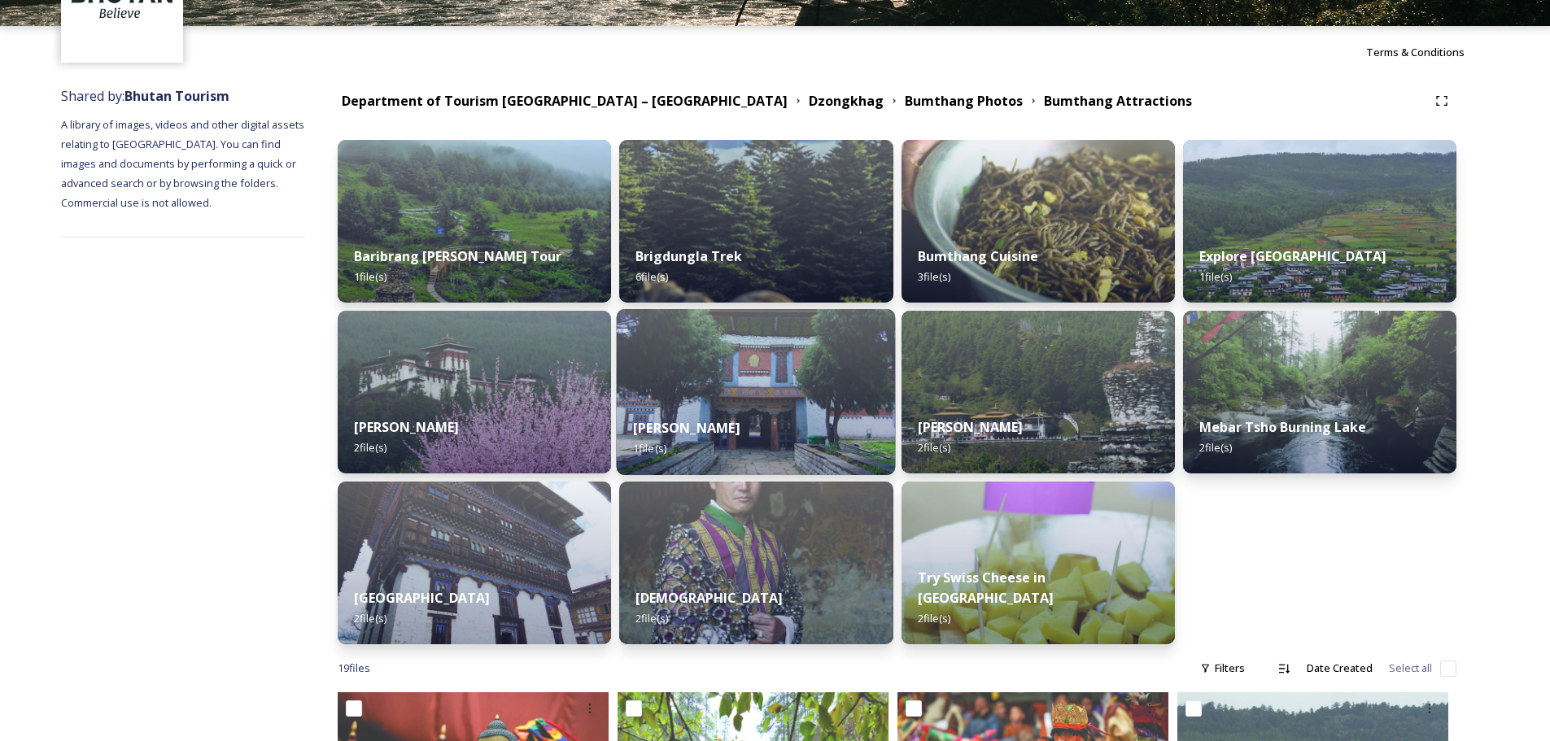
click at [697, 395] on img at bounding box center [756, 392] width 279 height 166
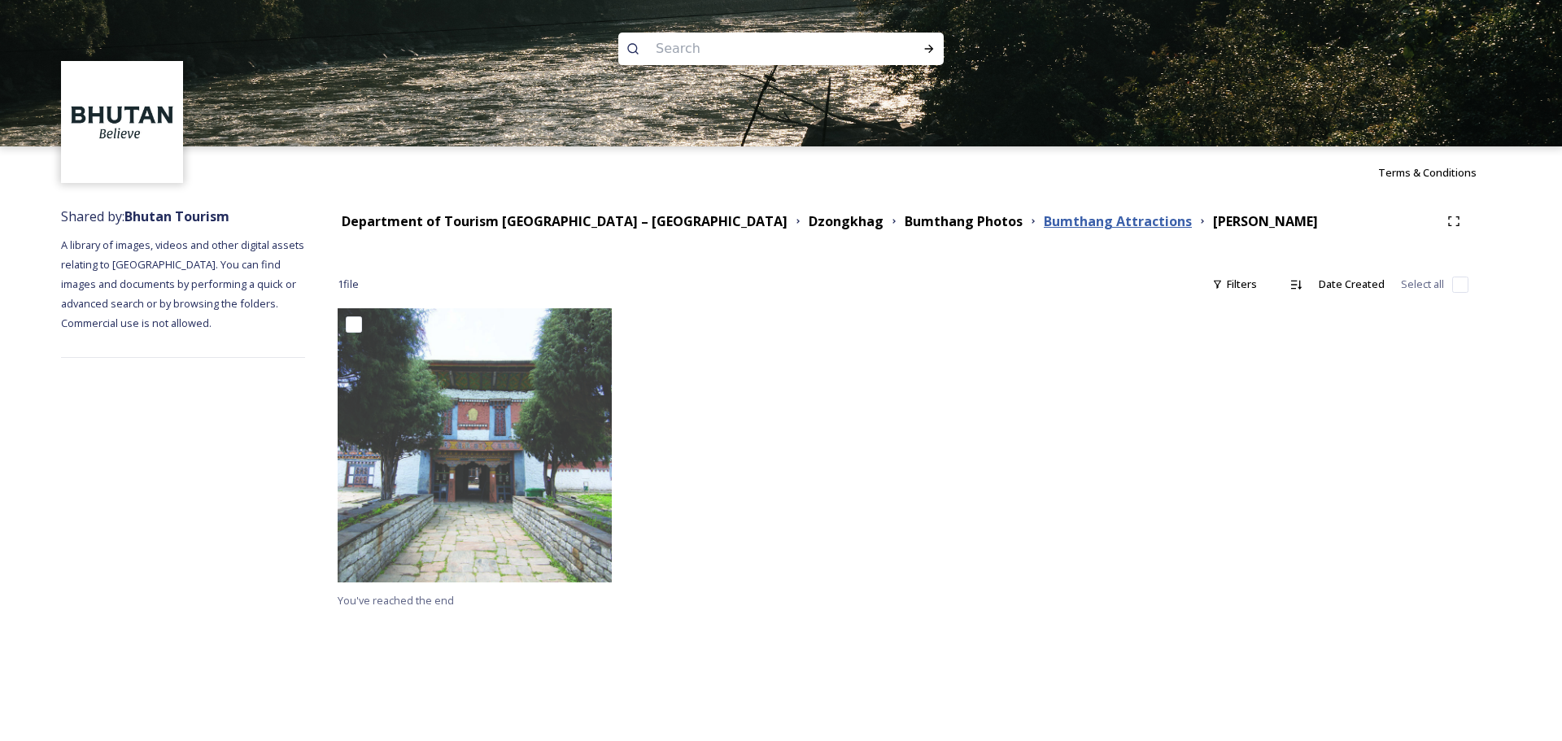
click at [1044, 223] on strong "Bumthang Attractions" at bounding box center [1118, 221] width 148 height 18
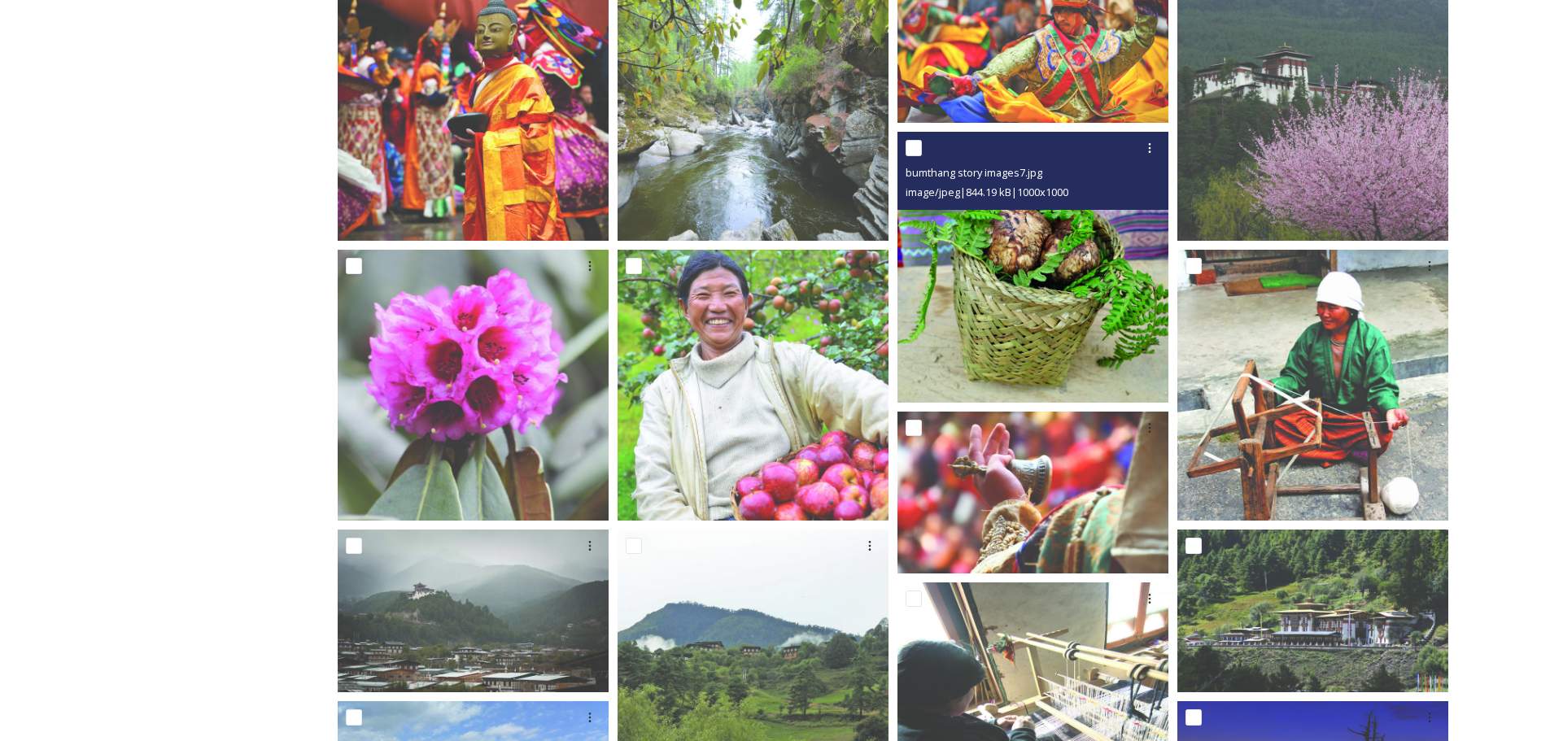
scroll to position [576, 0]
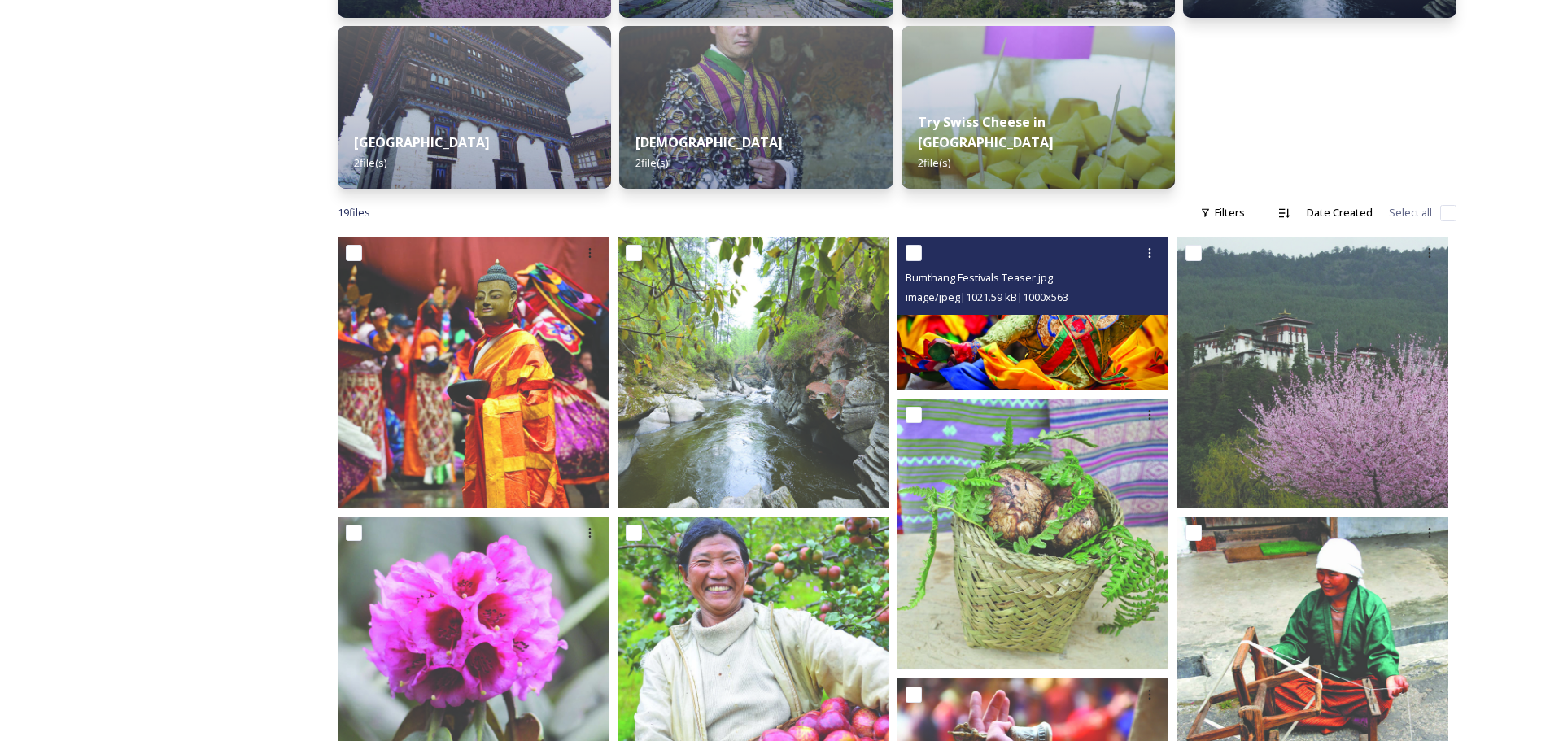
click at [1012, 338] on img at bounding box center [1032, 313] width 271 height 152
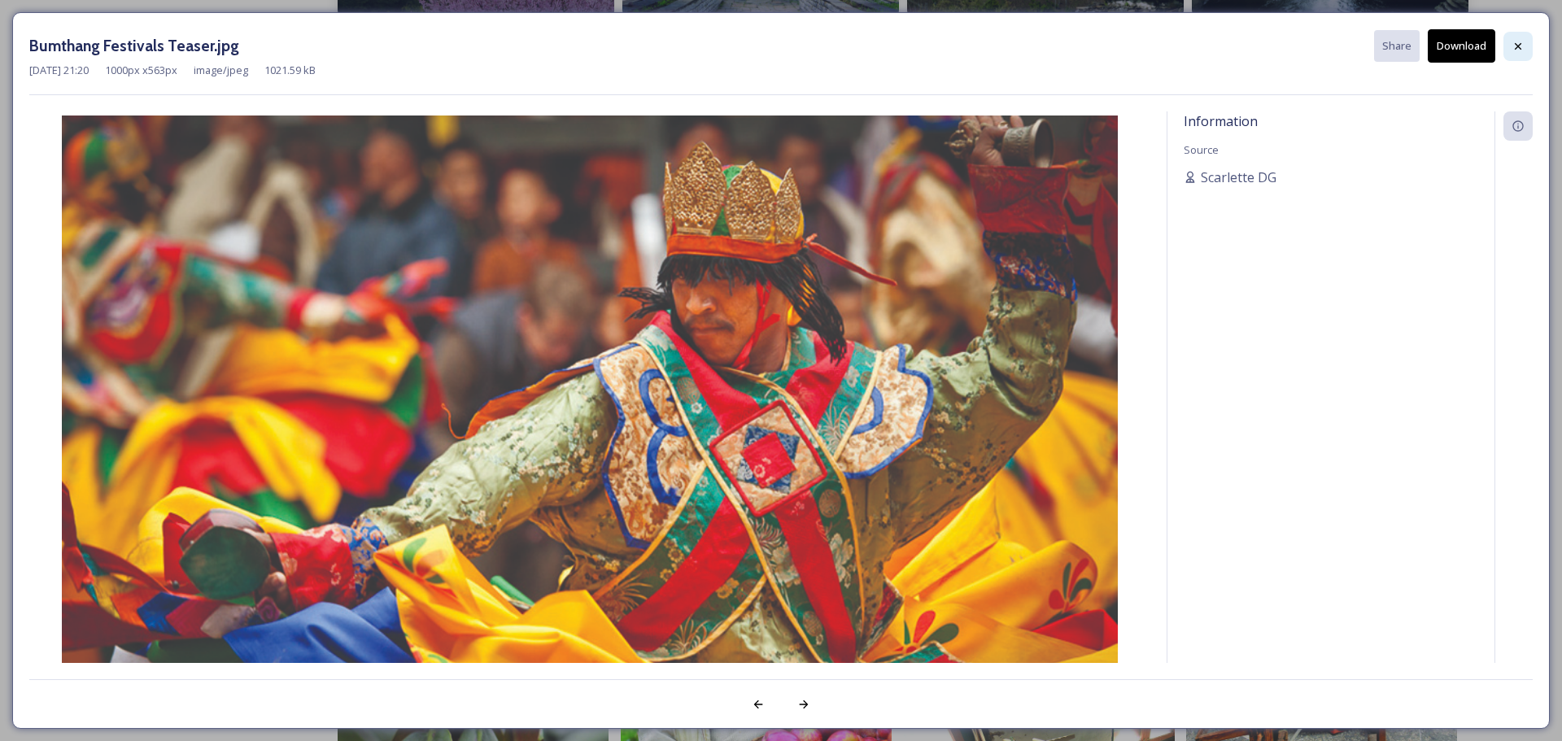
click at [1518, 38] on div at bounding box center [1518, 46] width 29 height 29
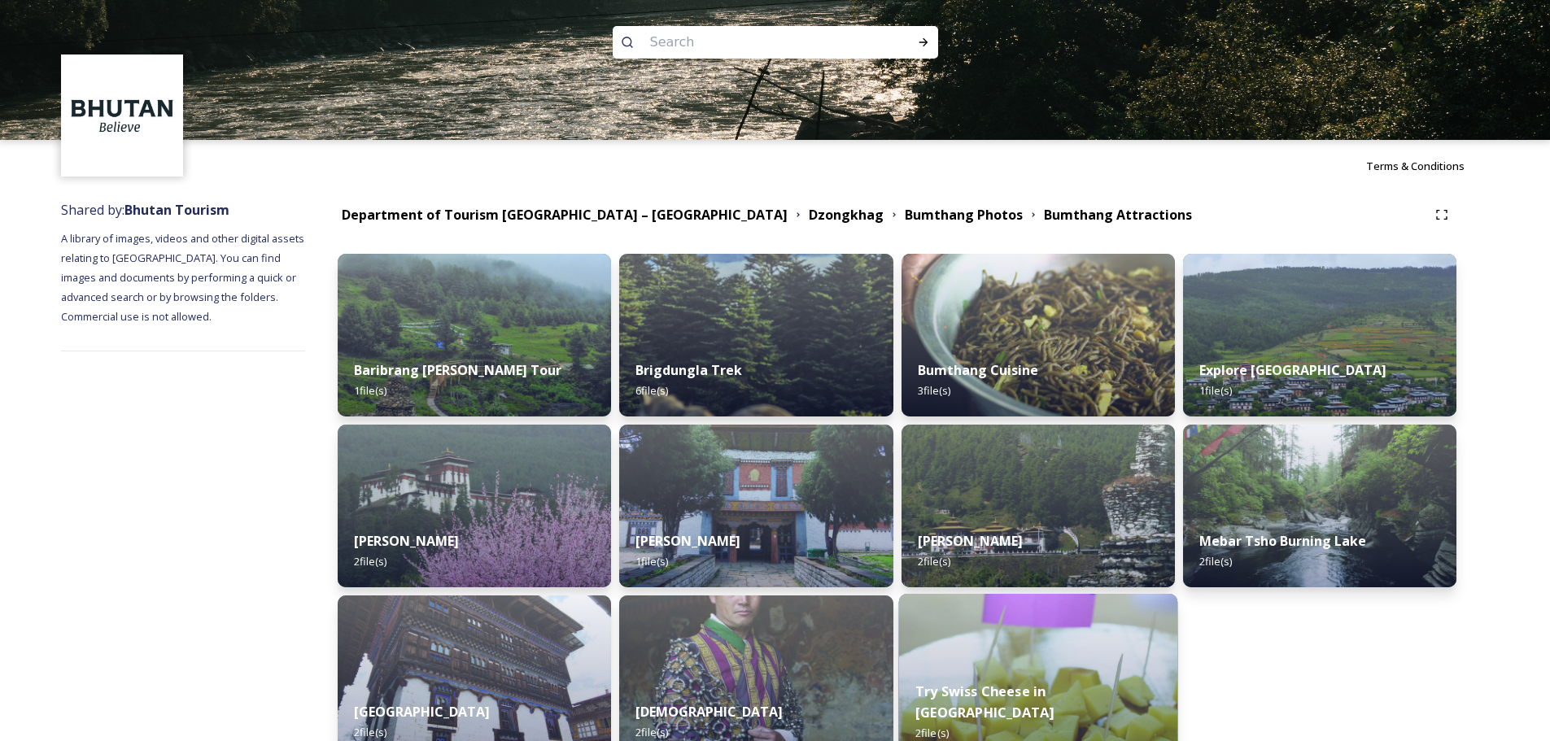
scroll to position [0, 0]
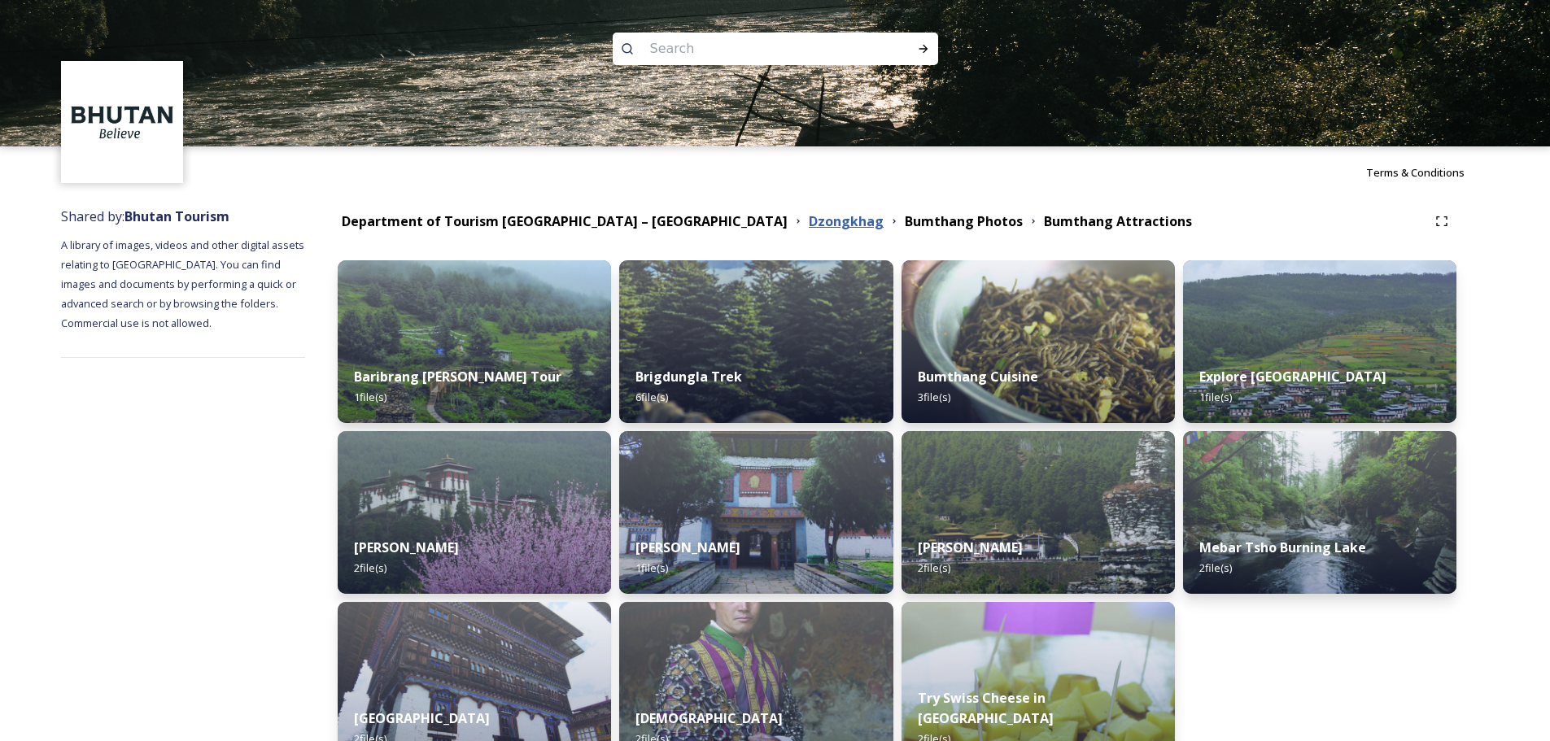
click at [809, 222] on strong "Dzongkhag" at bounding box center [846, 221] width 75 height 18
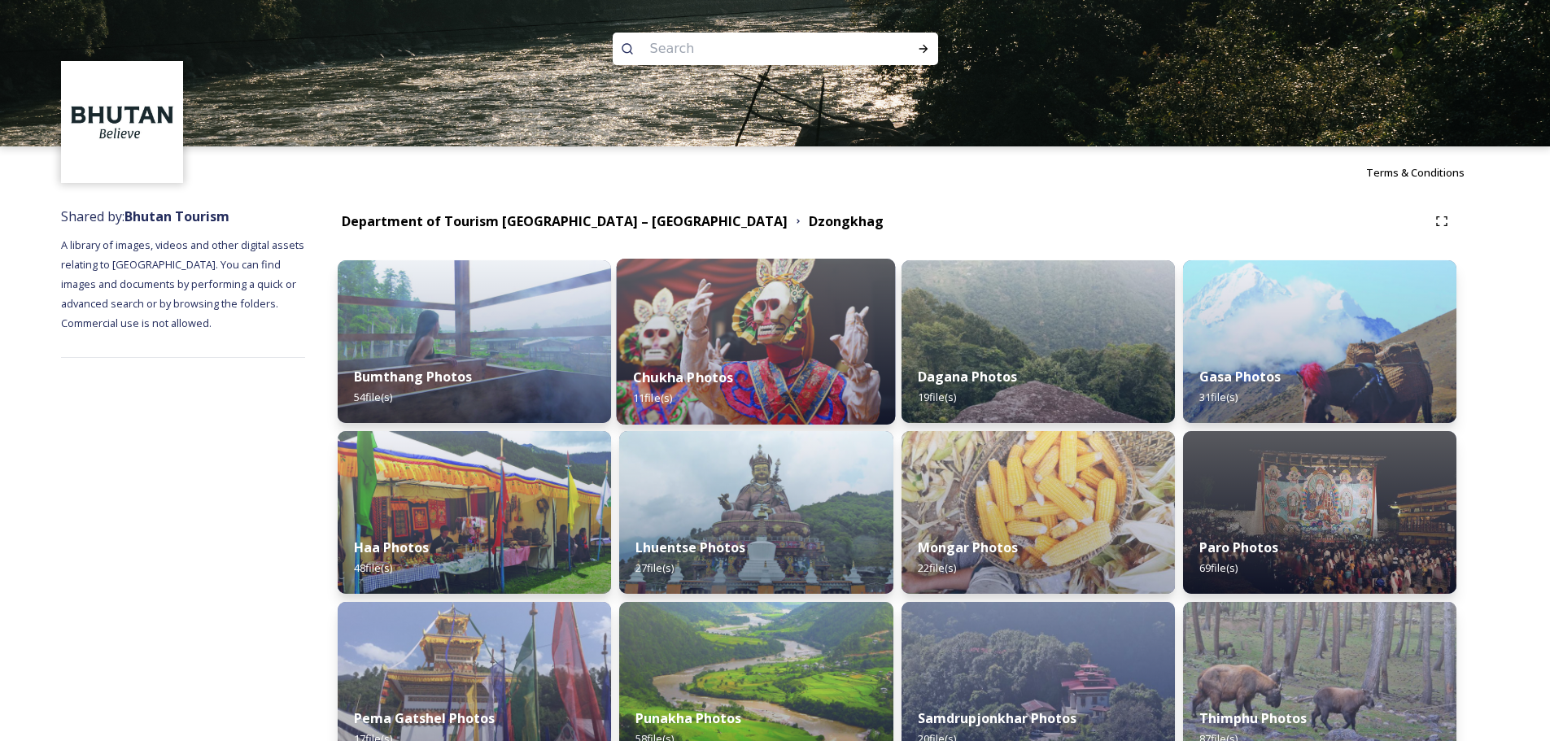
click at [759, 342] on img at bounding box center [756, 342] width 279 height 166
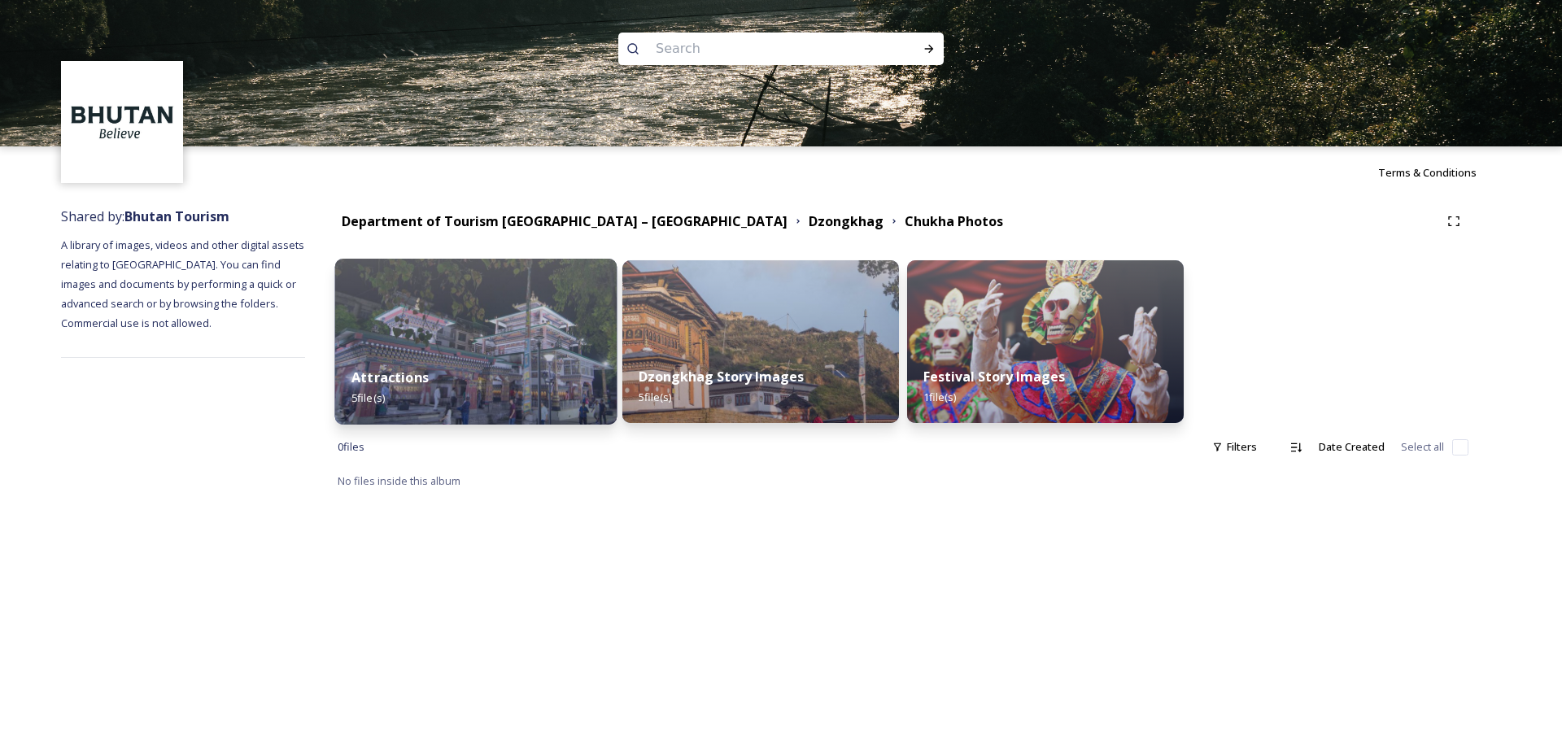
click at [418, 369] on strong "Attractions" at bounding box center [389, 378] width 77 height 18
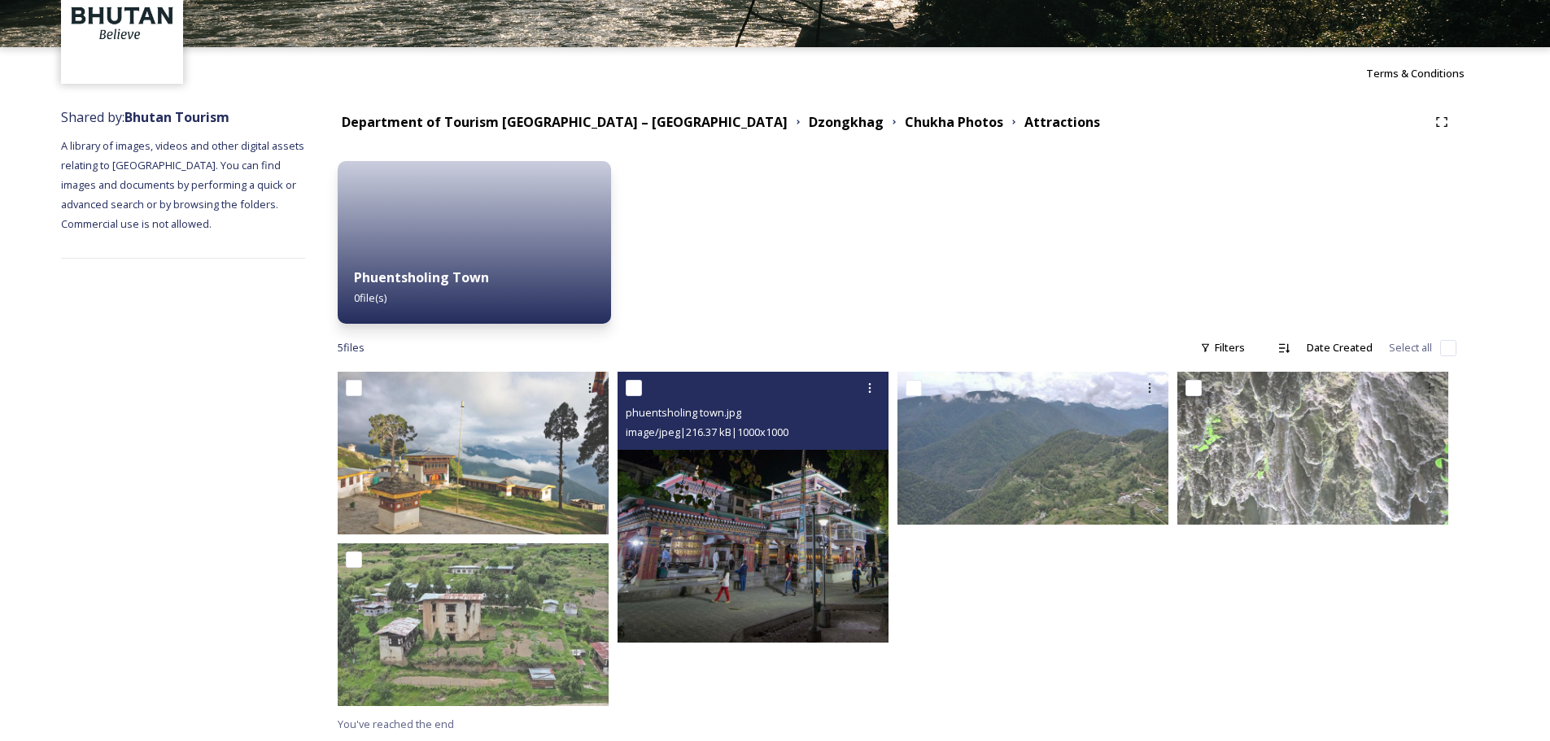
scroll to position [100, 0]
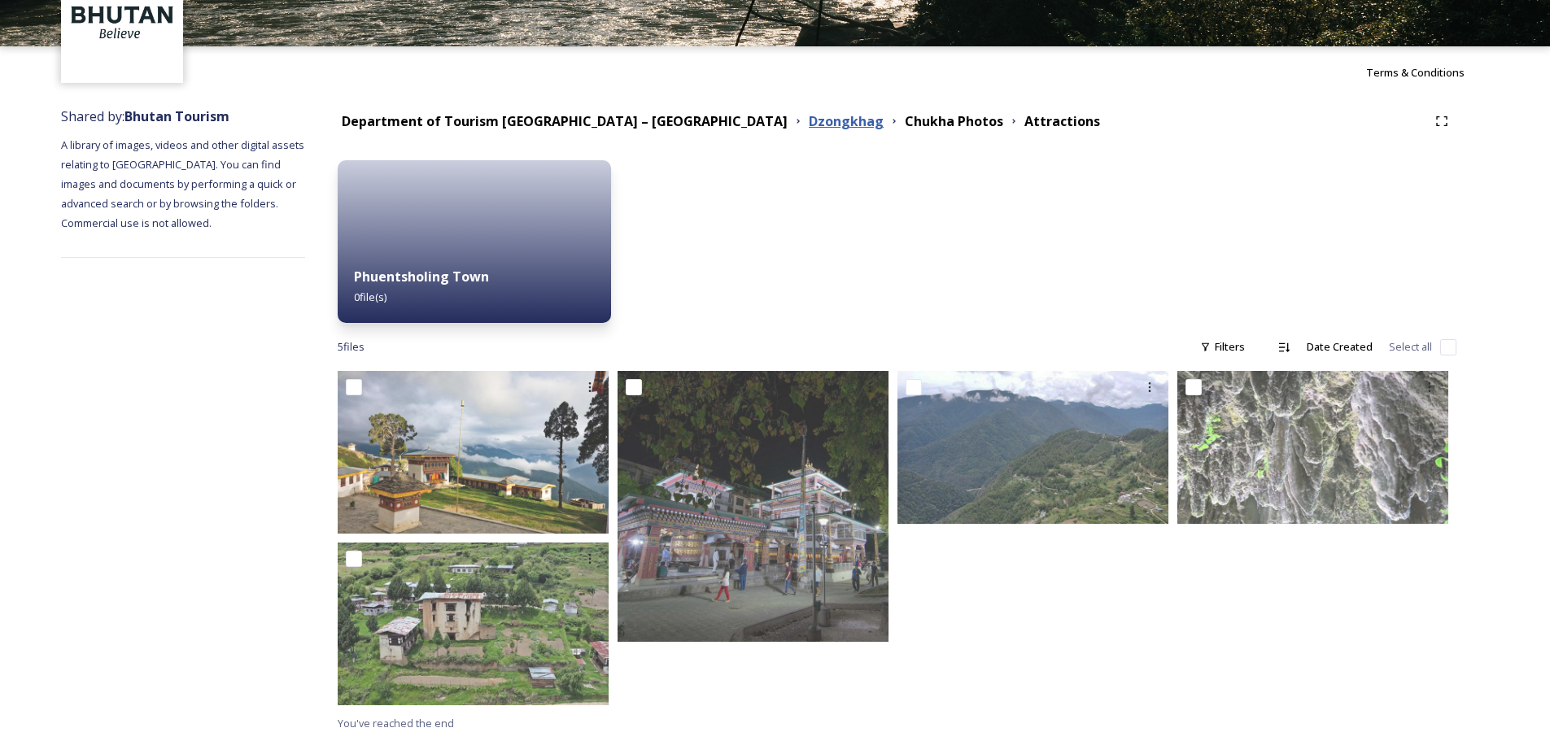
click at [809, 112] on strong "Dzongkhag" at bounding box center [846, 121] width 75 height 18
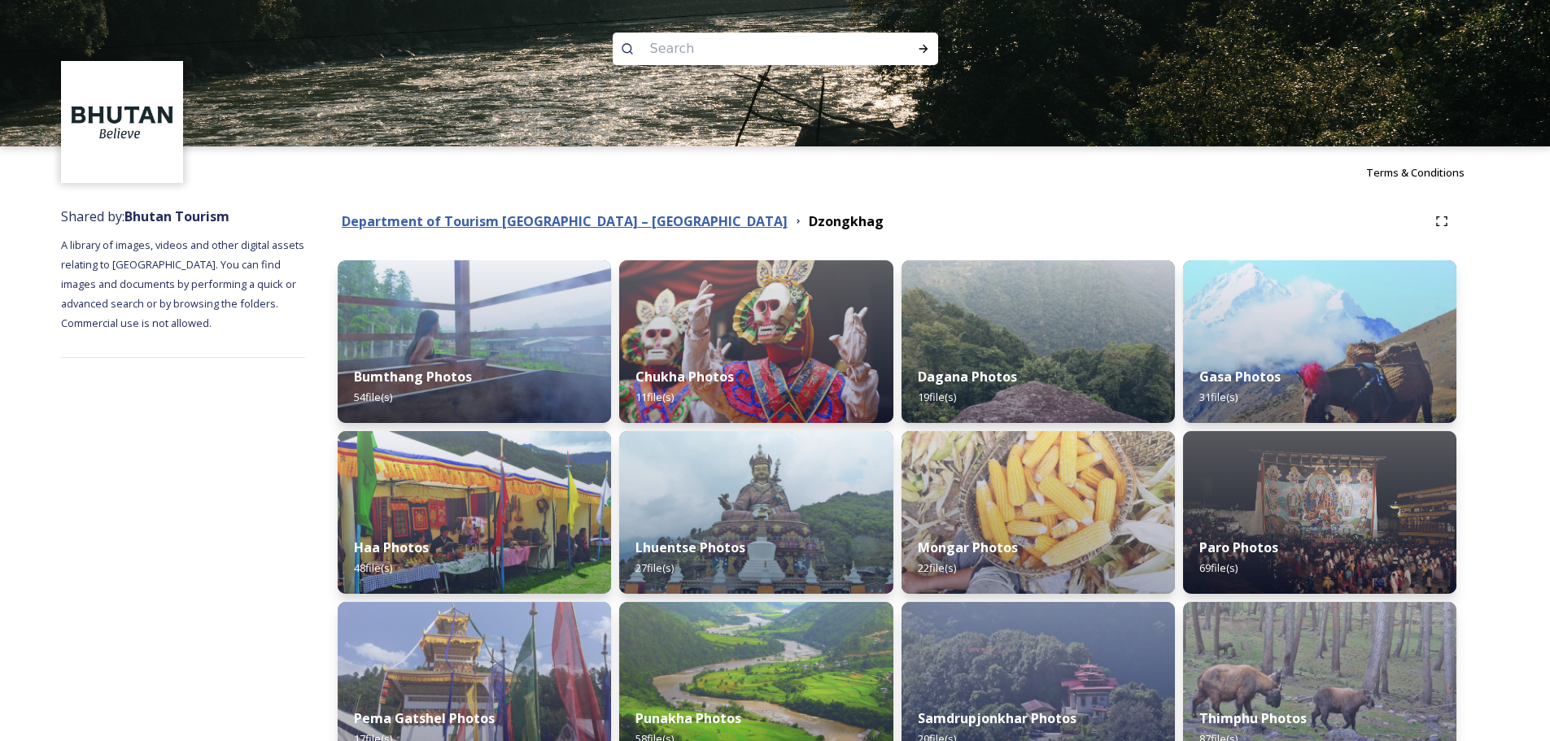
click at [496, 215] on strong "Department of Tourism [GEOGRAPHIC_DATA] – [GEOGRAPHIC_DATA]" at bounding box center [565, 221] width 446 height 18
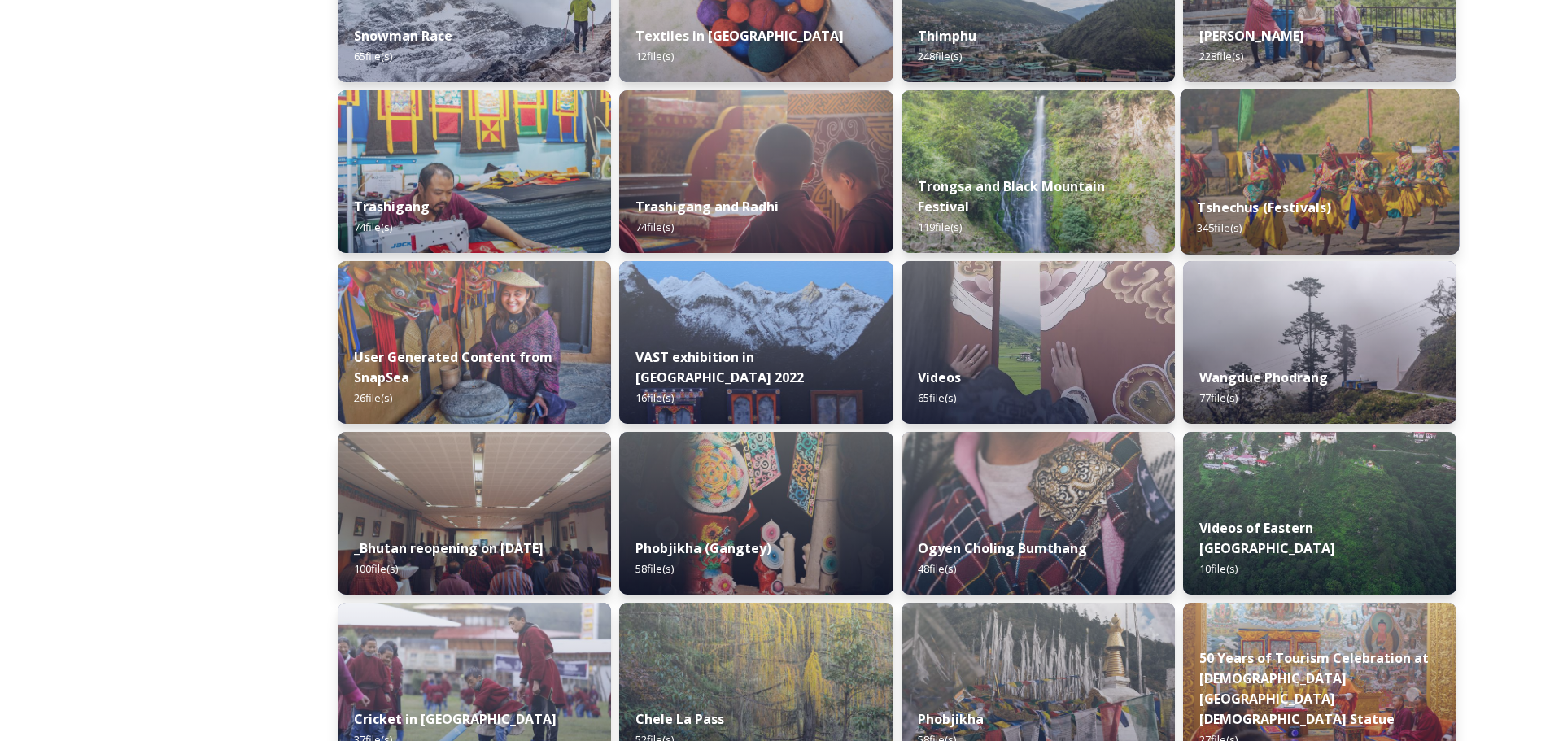
scroll to position [1627, 0]
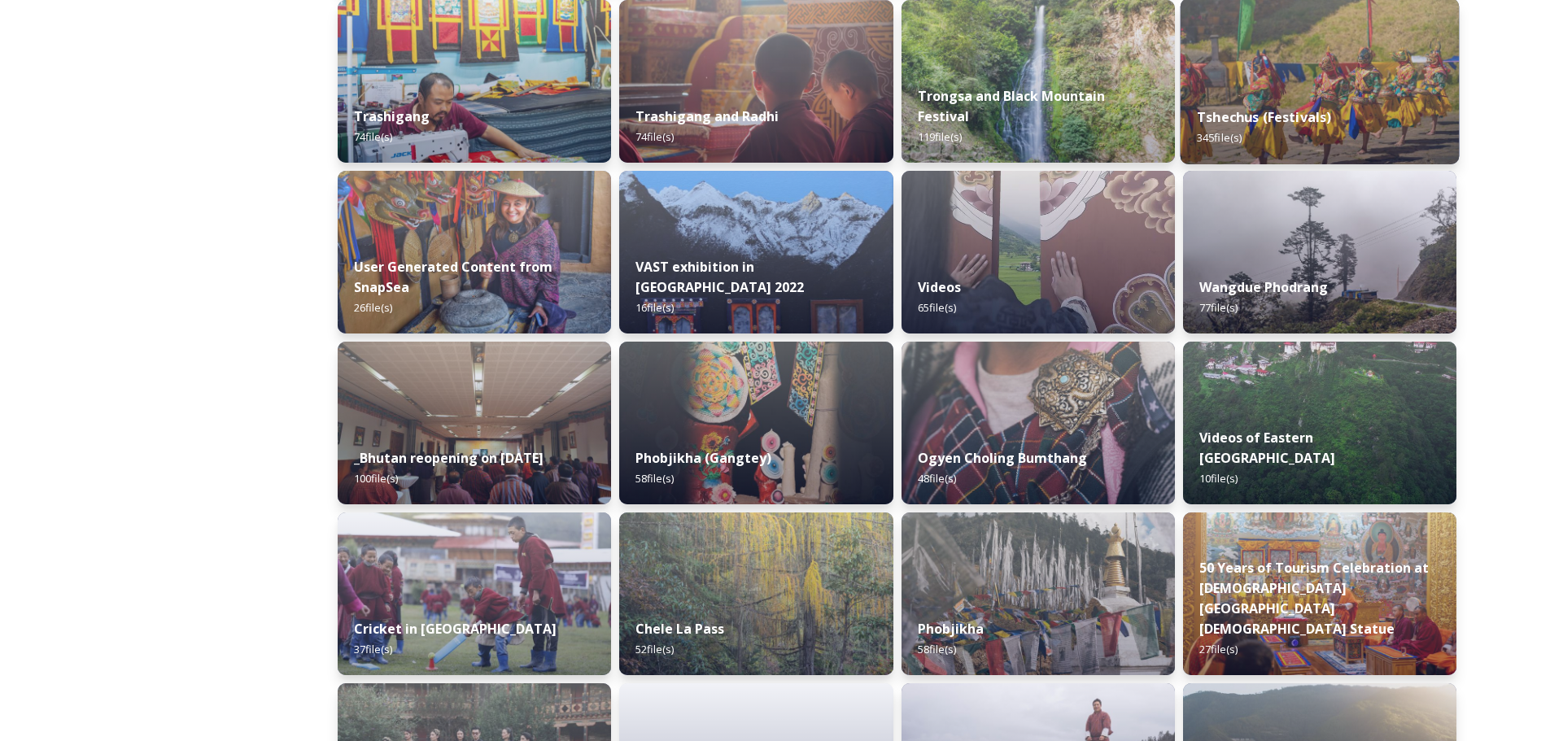
click at [1288, 108] on strong "Tshechus (Festivals)" at bounding box center [1264, 117] width 134 height 18
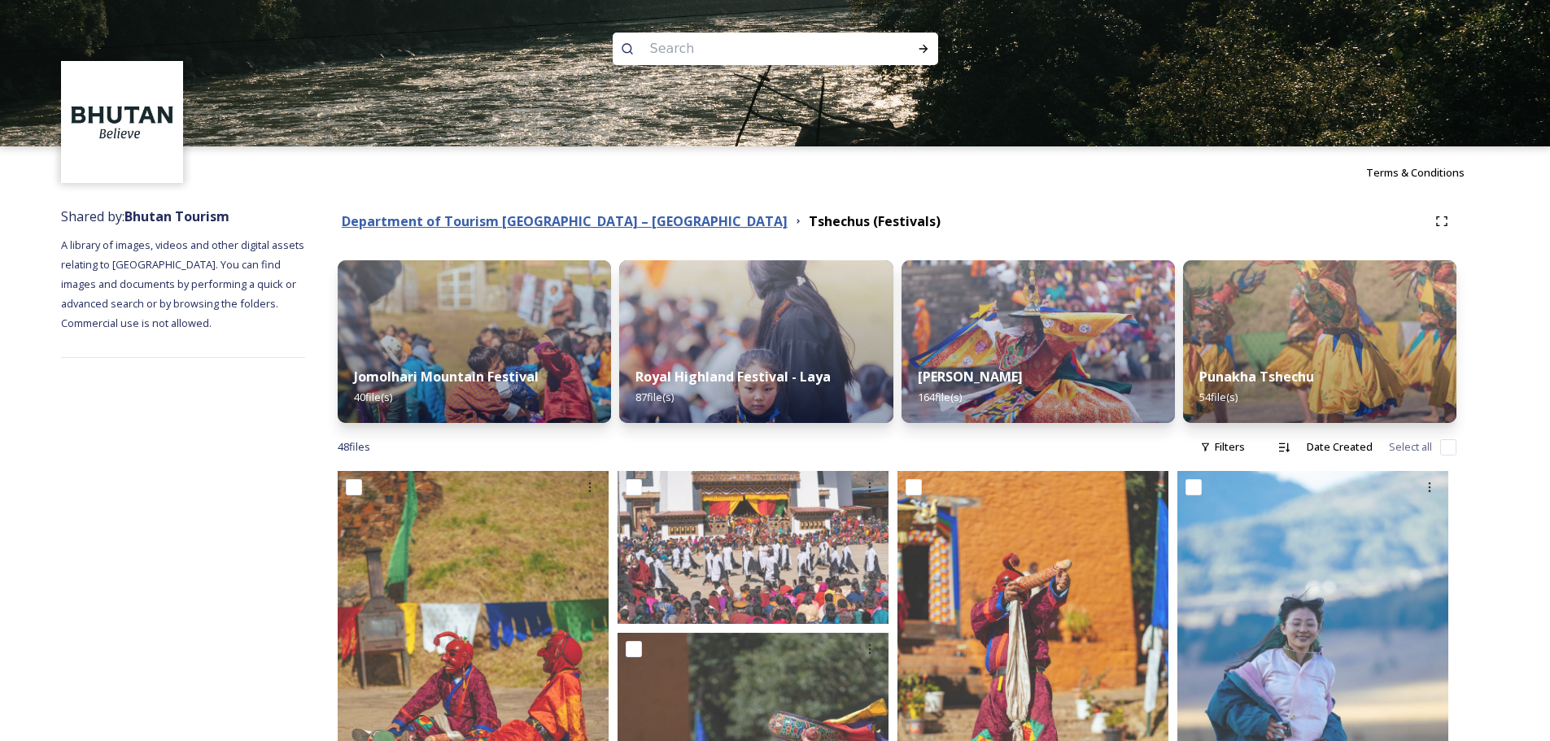
click at [588, 228] on strong "Department of Tourism [GEOGRAPHIC_DATA] – [GEOGRAPHIC_DATA]" at bounding box center [565, 221] width 446 height 18
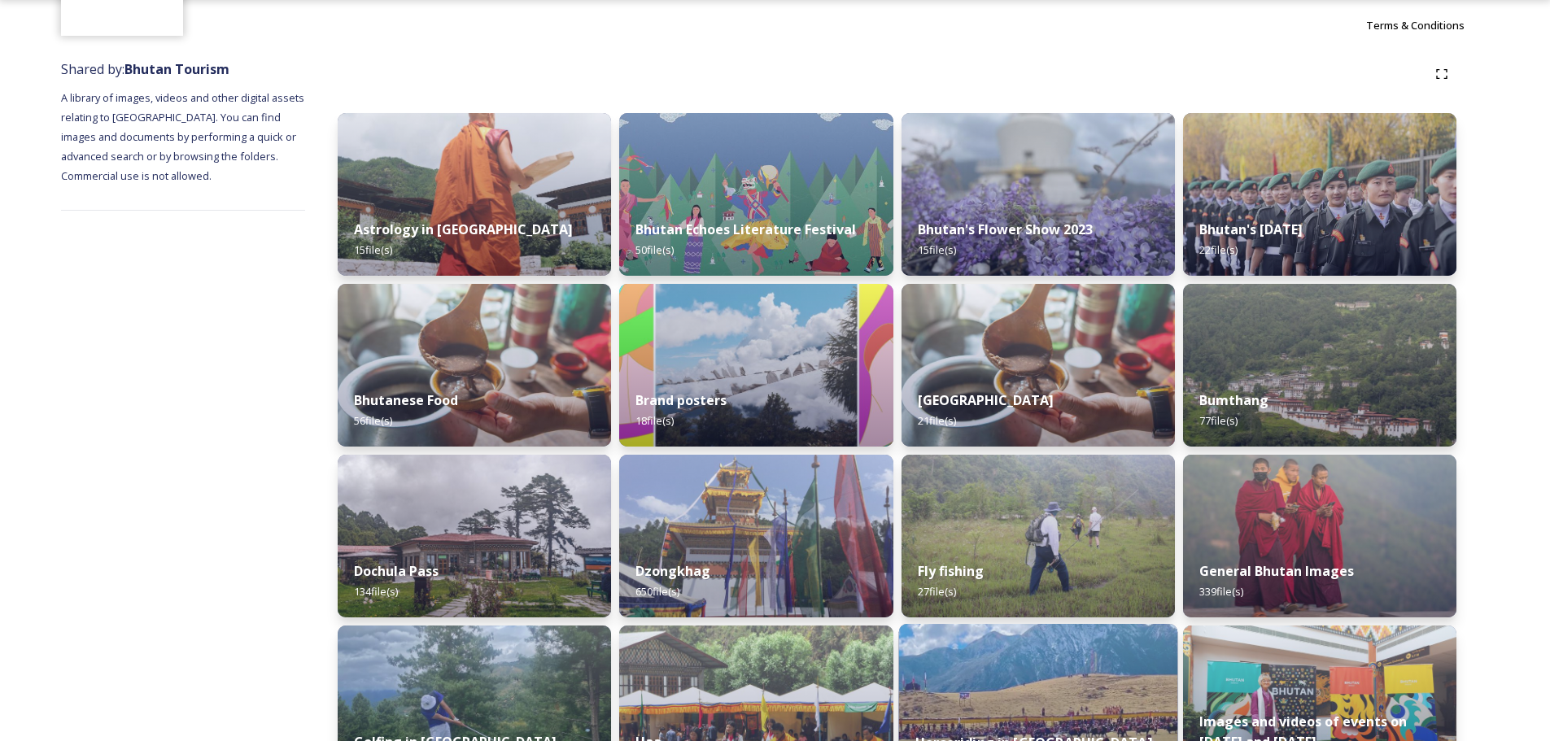
scroll to position [325, 0]
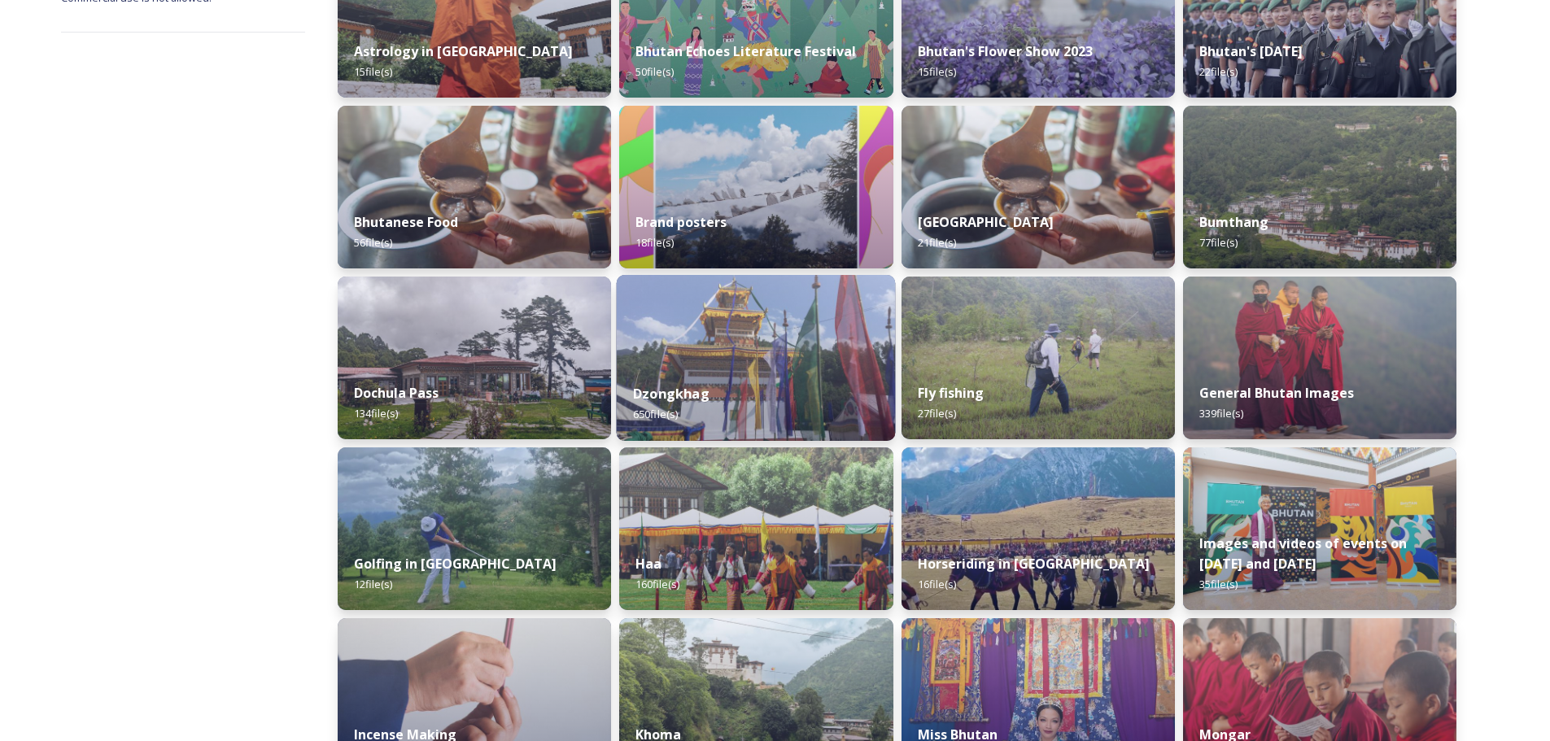
click at [698, 338] on img at bounding box center [756, 358] width 279 height 166
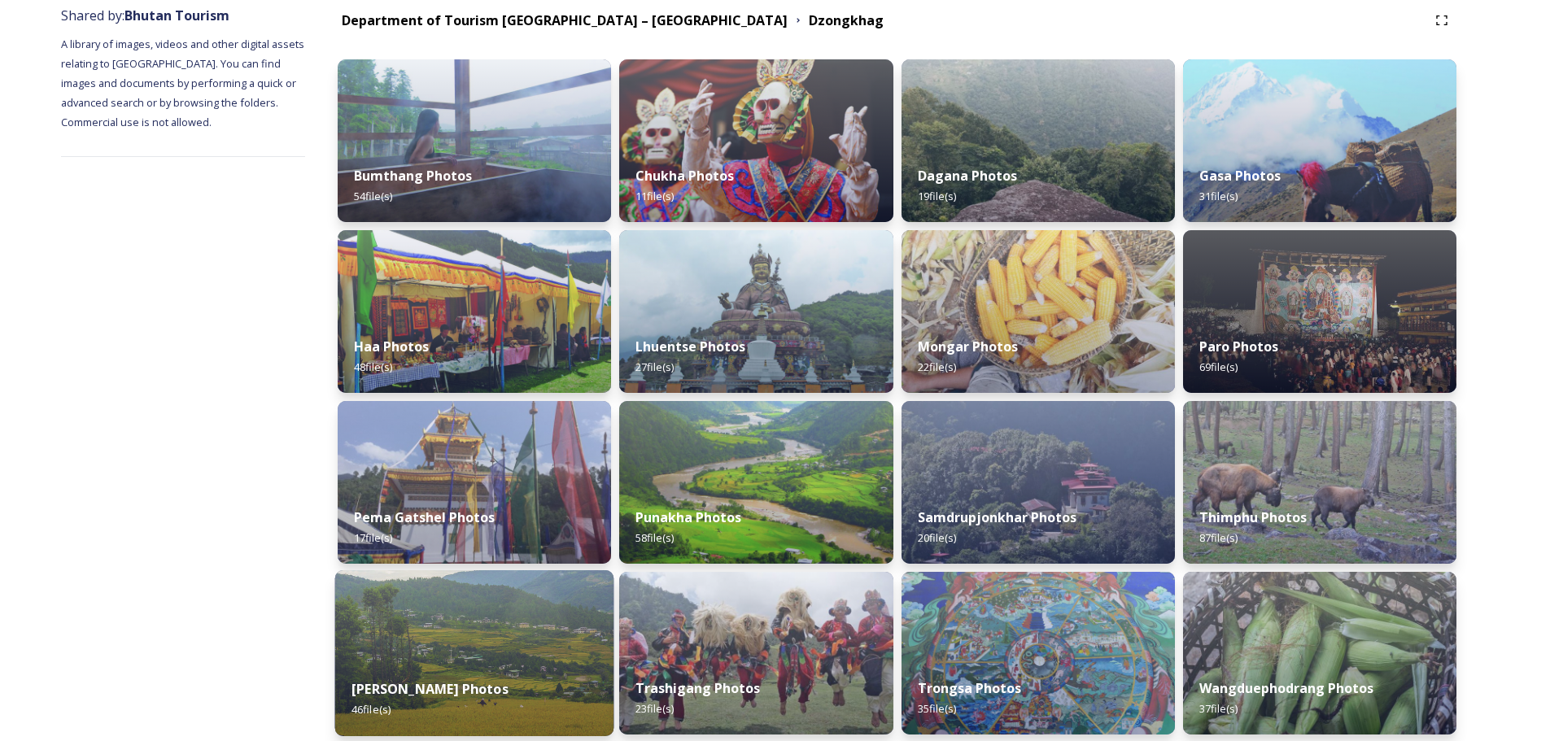
scroll to position [197, 0]
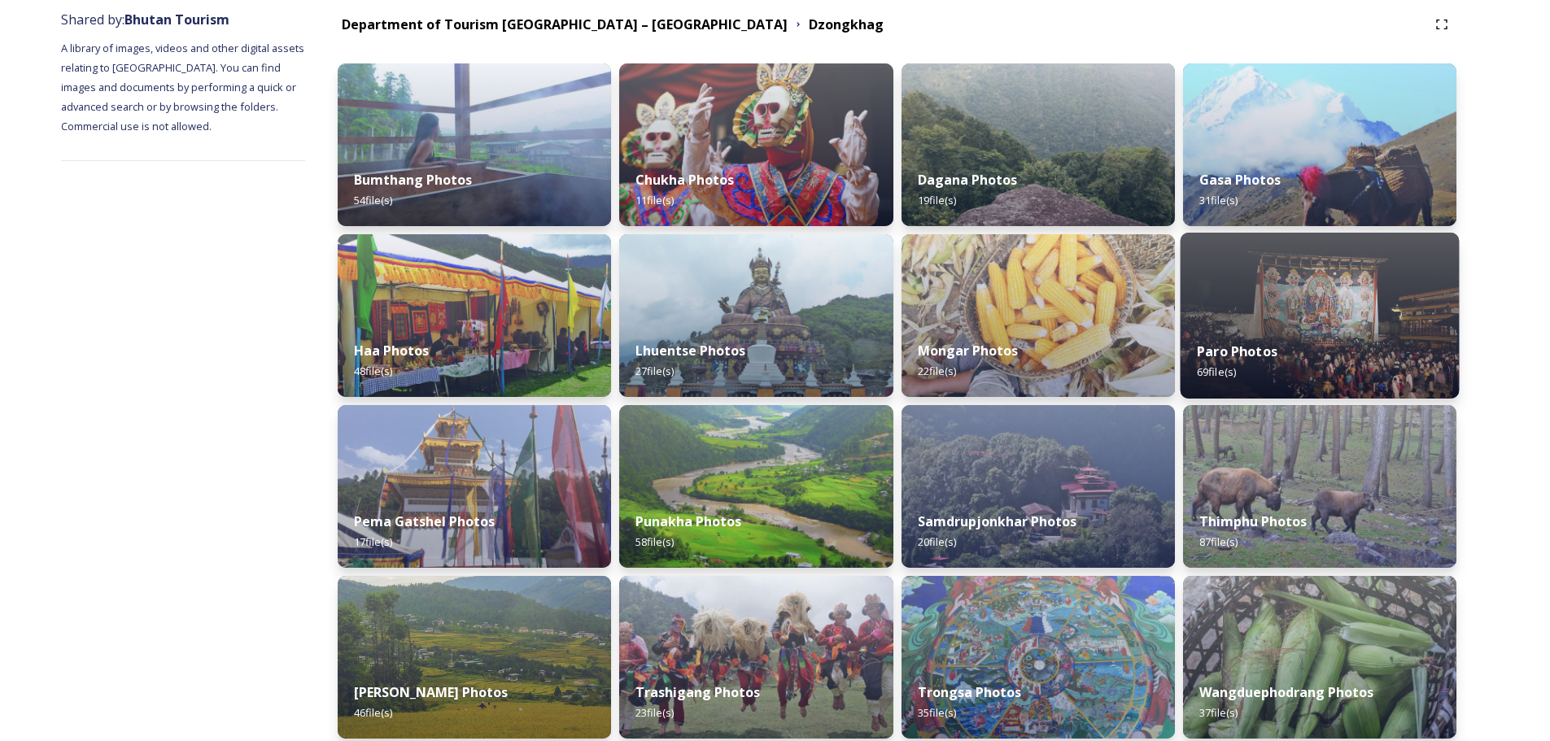
click at [1266, 296] on img at bounding box center [1319, 316] width 279 height 166
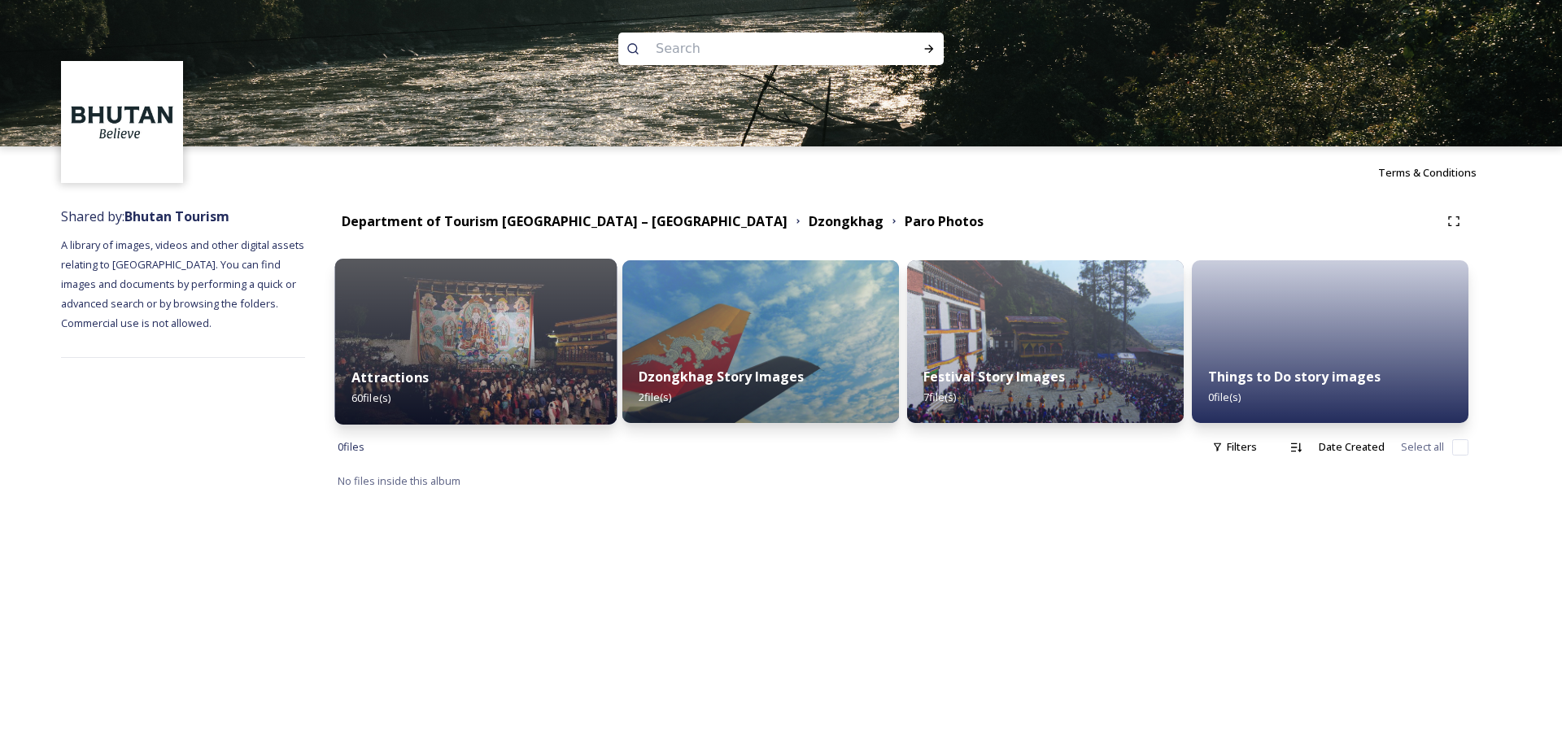
click at [464, 379] on div "Attractions 60 file(s)" at bounding box center [476, 388] width 282 height 74
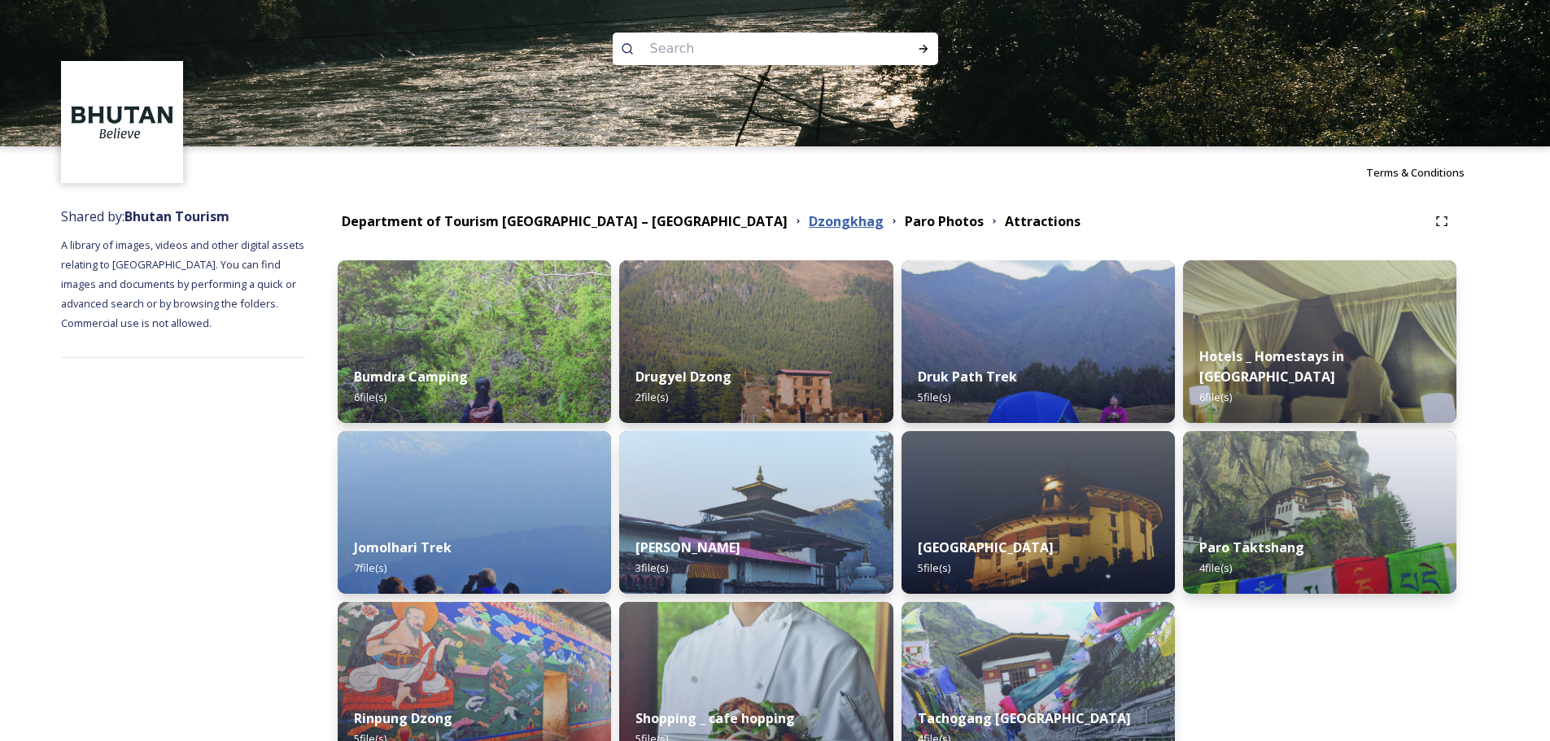
click at [809, 219] on strong "Dzongkhag" at bounding box center [846, 221] width 75 height 18
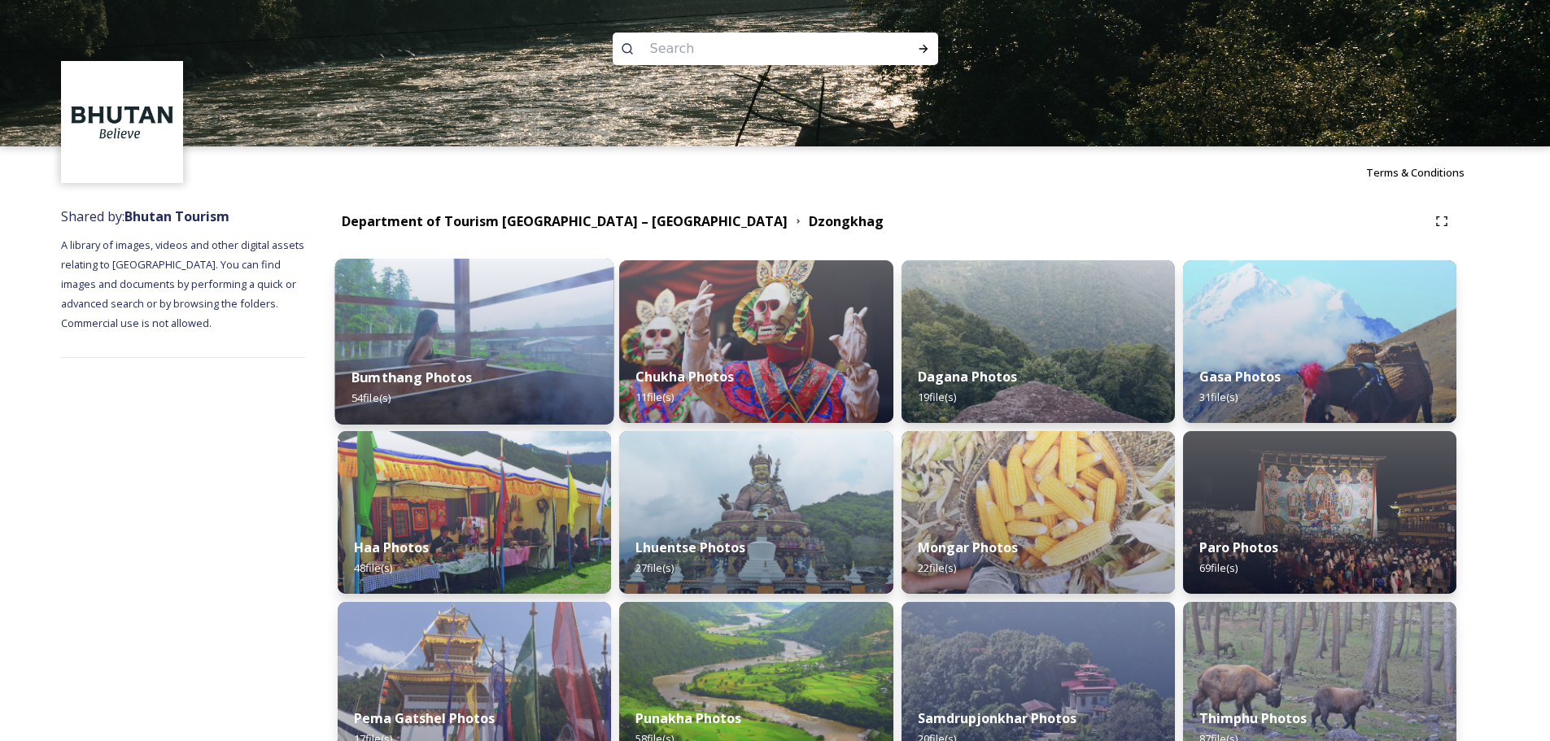
click at [543, 369] on div "Bumthang Photos 54 file(s)" at bounding box center [474, 388] width 279 height 74
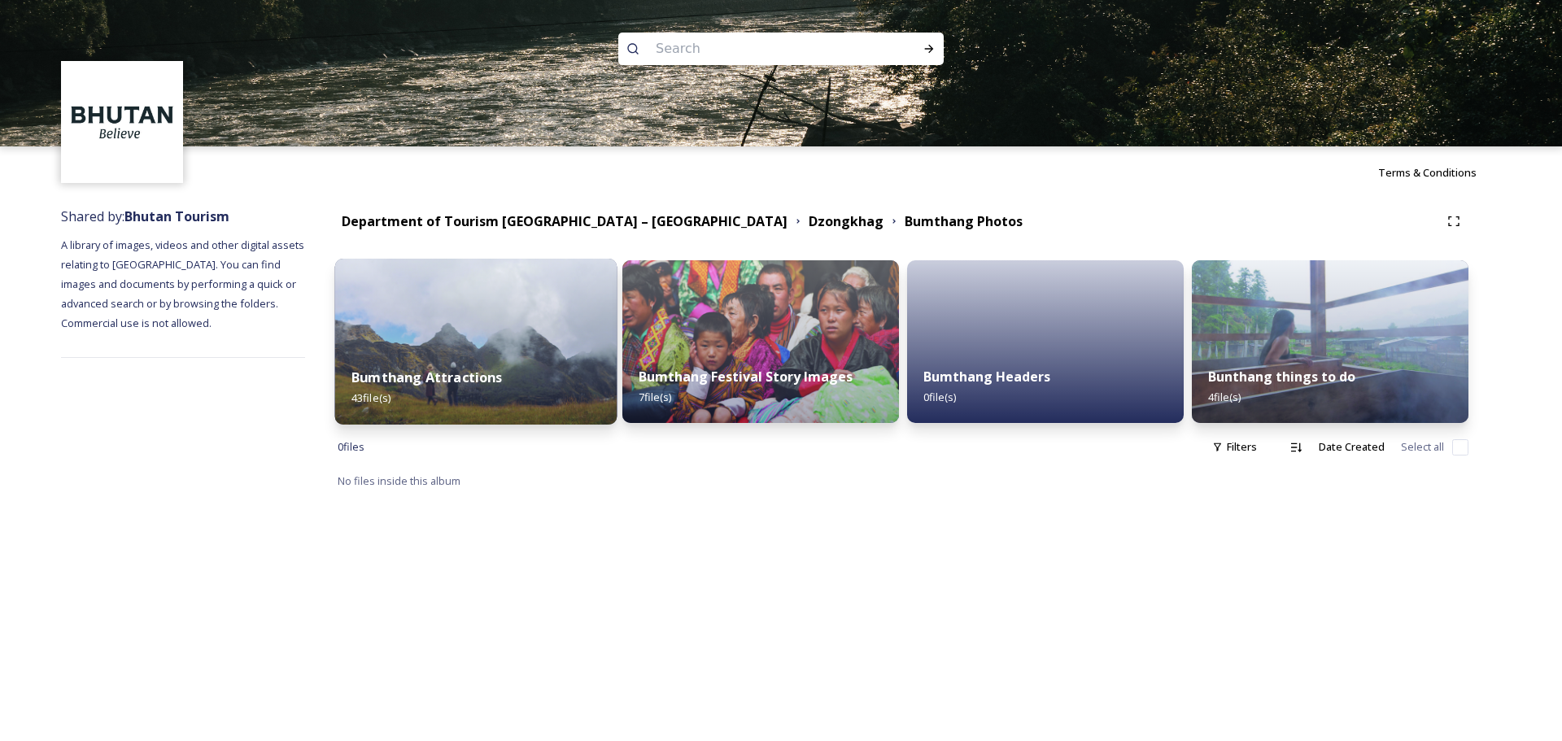
click at [522, 338] on img at bounding box center [476, 342] width 282 height 166
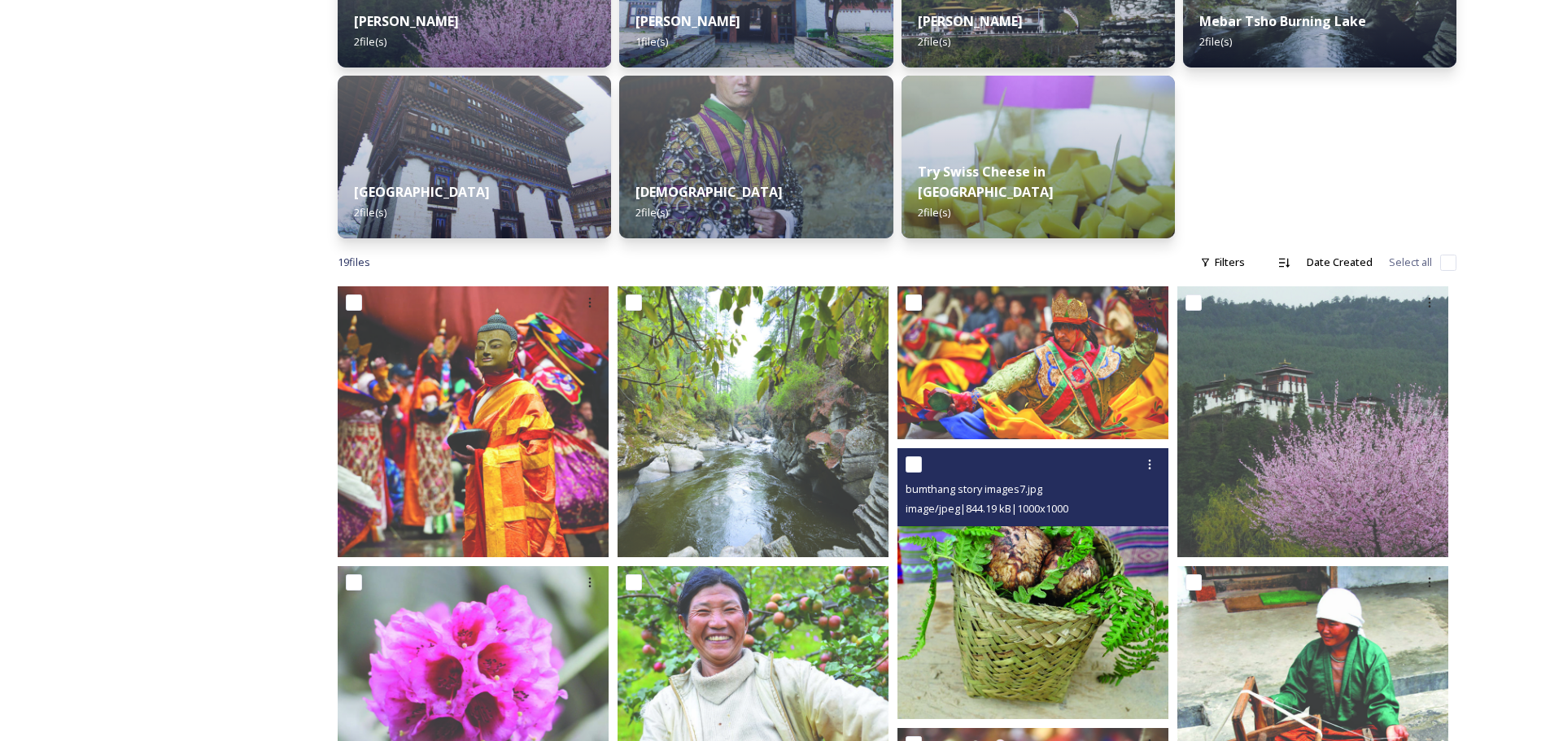
scroll to position [527, 0]
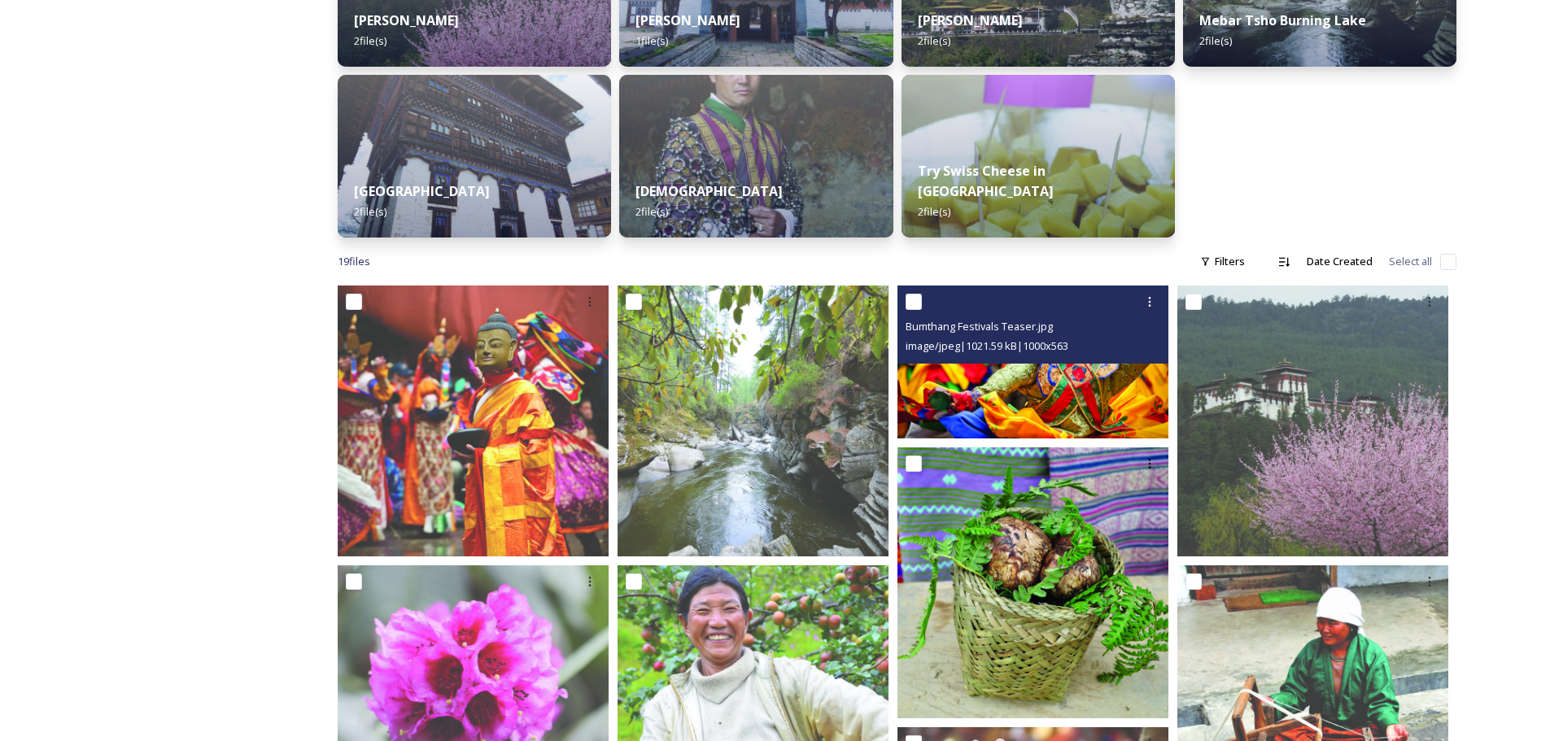
click at [1024, 399] on img at bounding box center [1032, 362] width 271 height 152
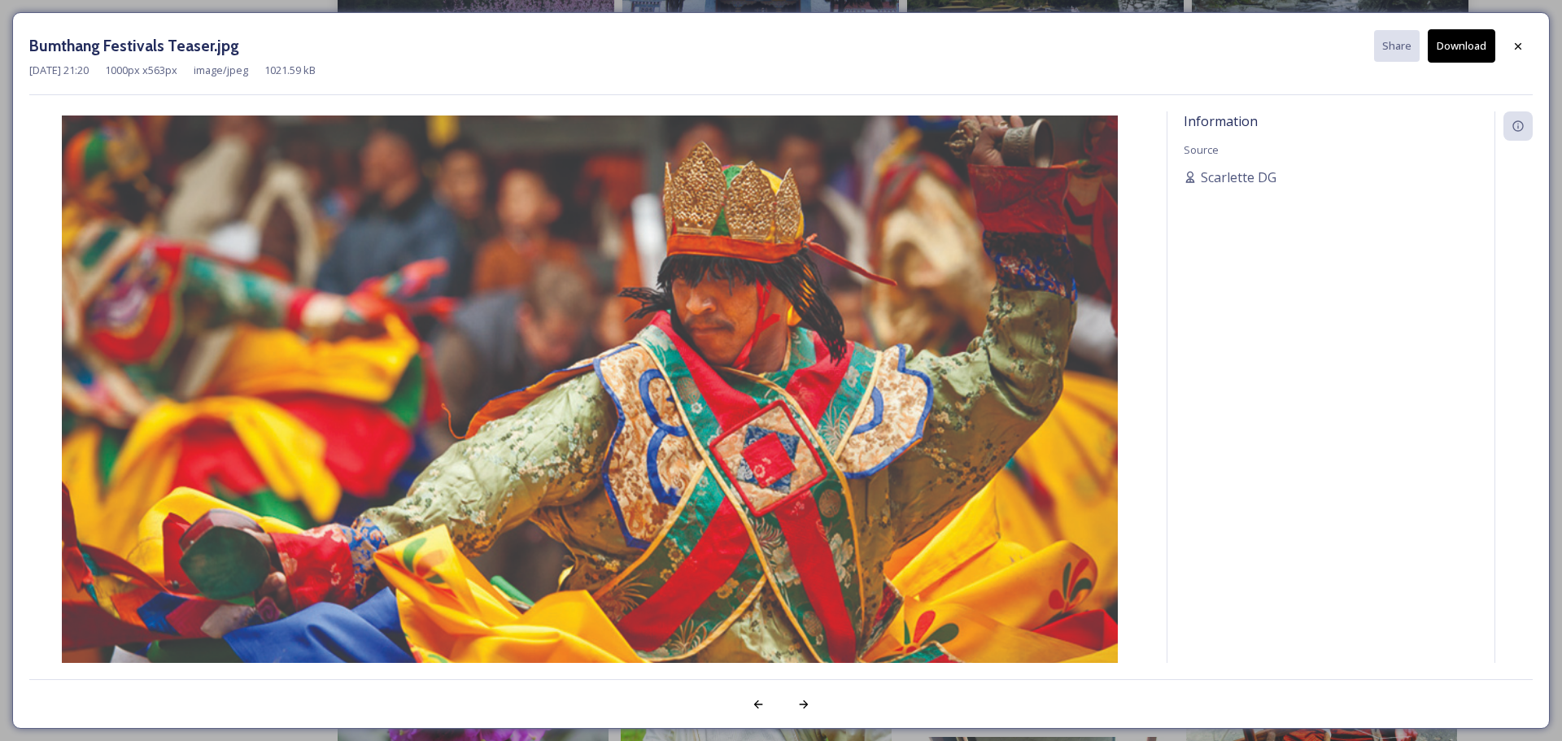
click at [1463, 42] on button "Download" at bounding box center [1462, 45] width 68 height 33
click at [1519, 46] on icon at bounding box center [1518, 45] width 7 height 7
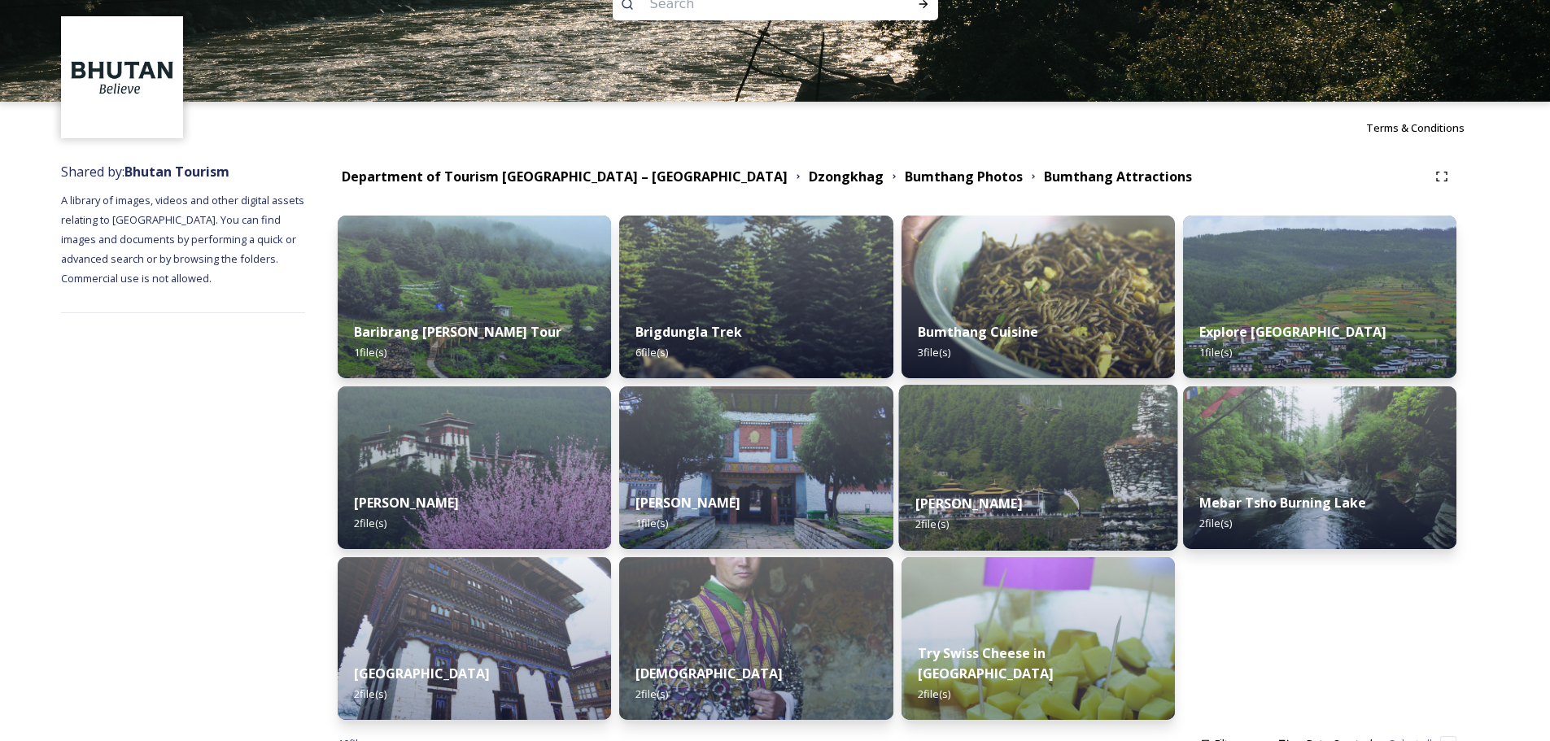
scroll to position [81, 0]
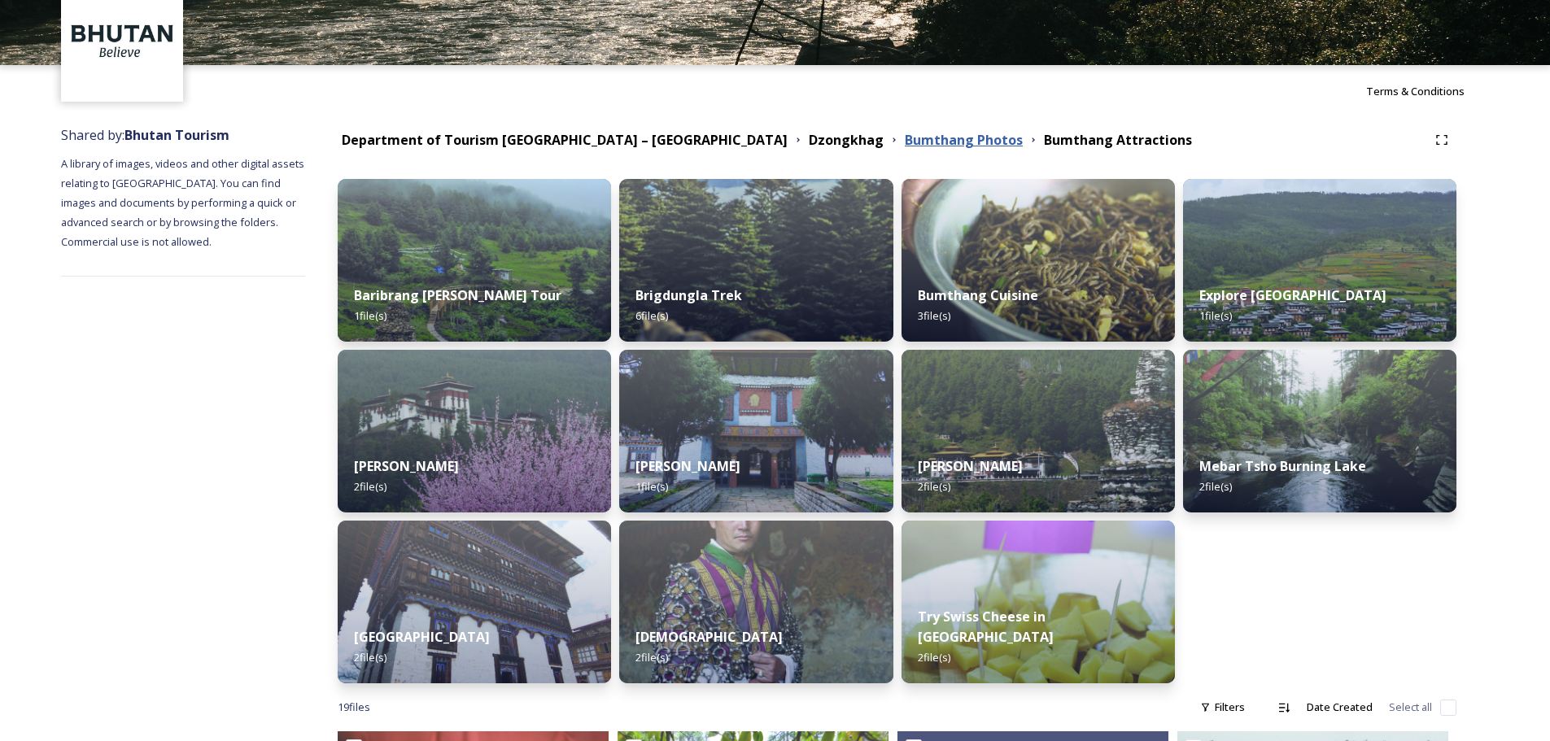
click at [905, 138] on strong "Bumthang Photos" at bounding box center [964, 140] width 118 height 18
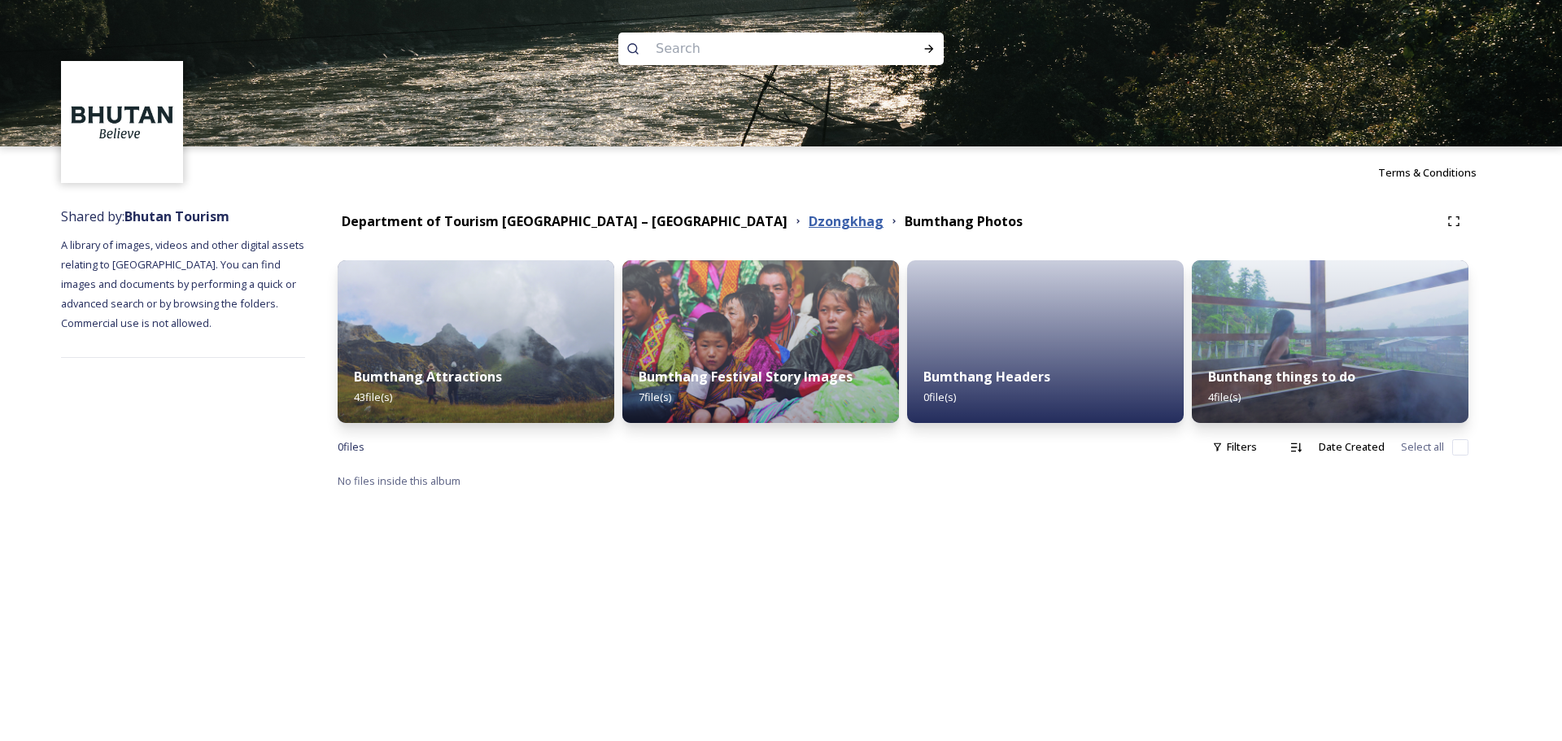
click at [809, 218] on strong "Dzongkhag" at bounding box center [846, 221] width 75 height 18
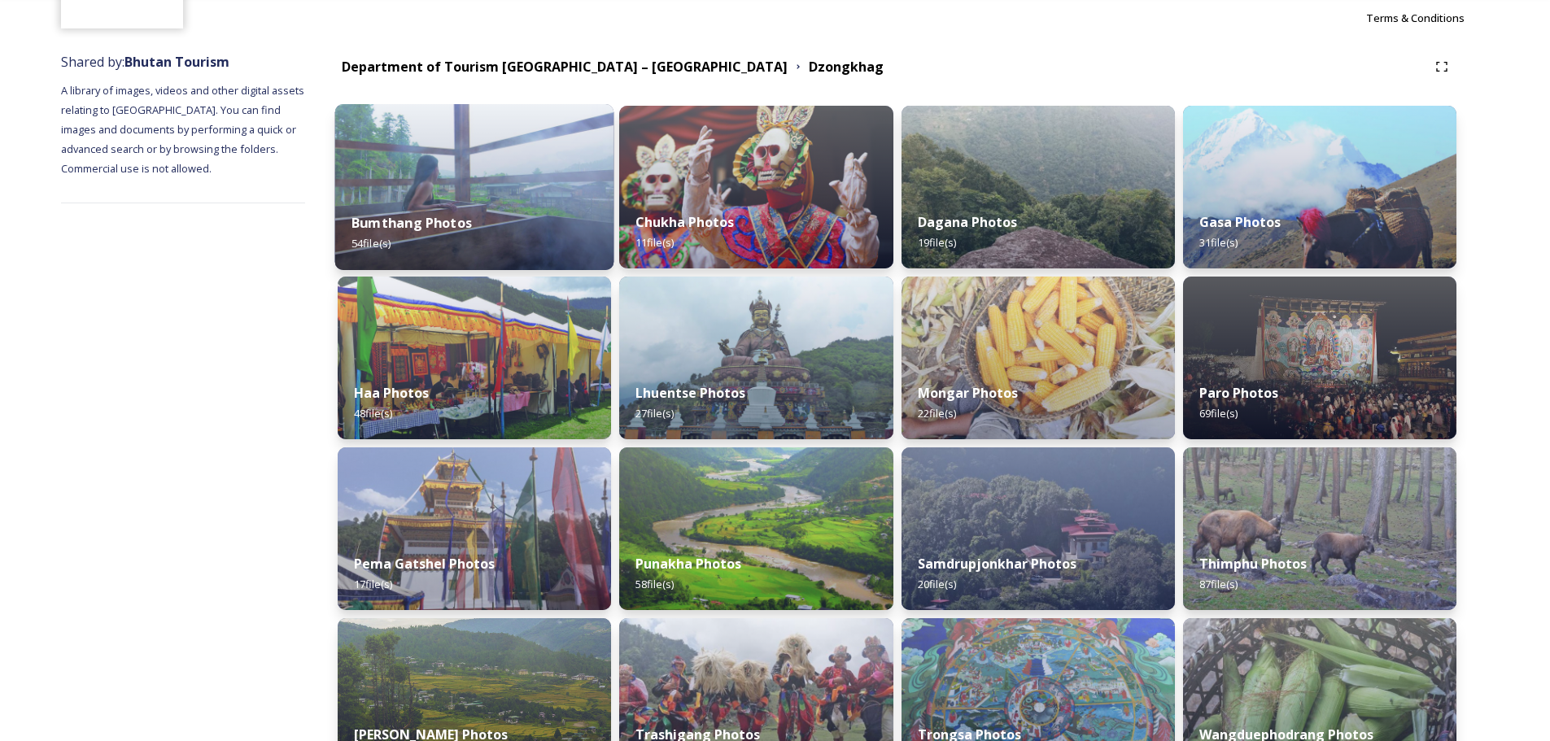
scroll to position [116, 0]
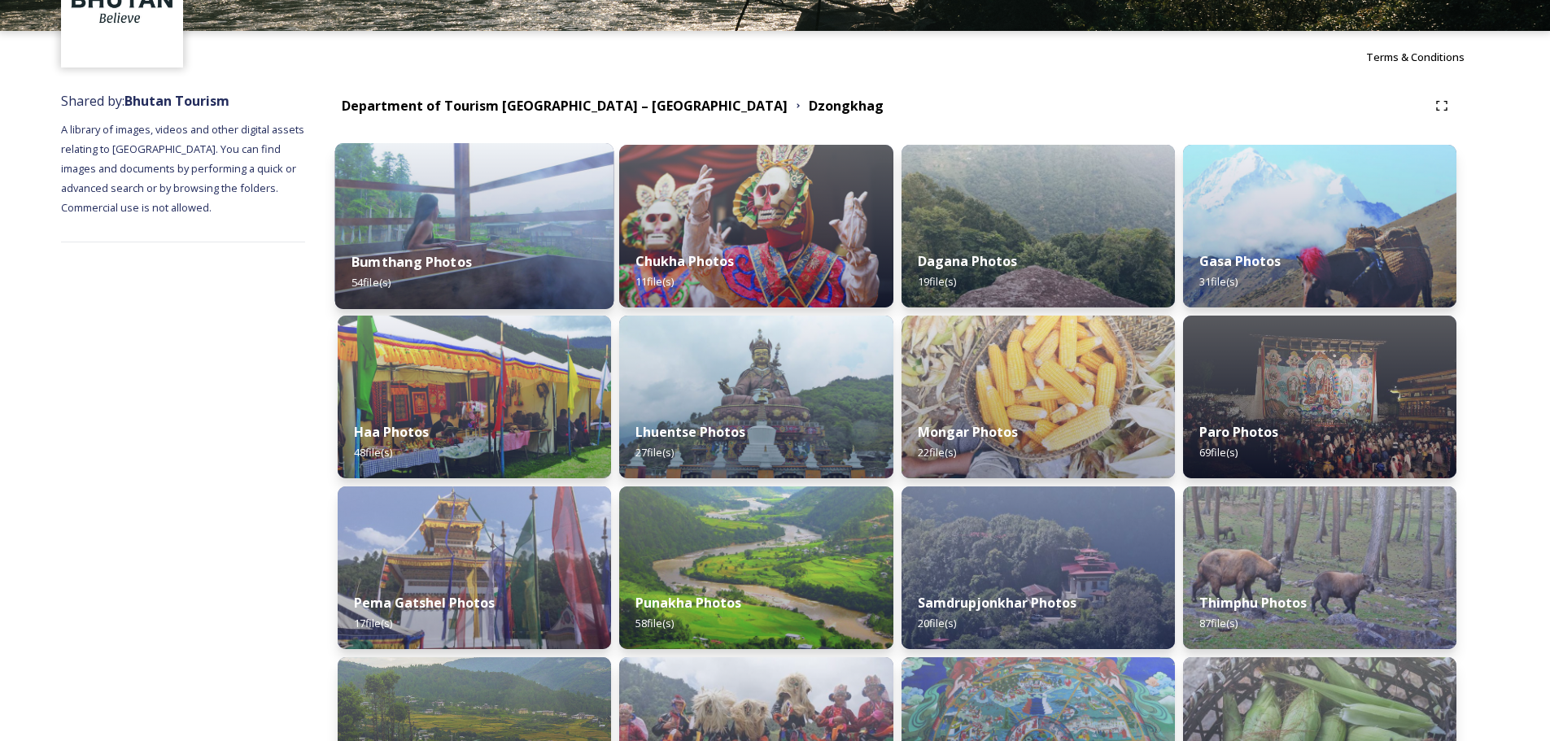
click at [483, 184] on img at bounding box center [474, 226] width 279 height 166
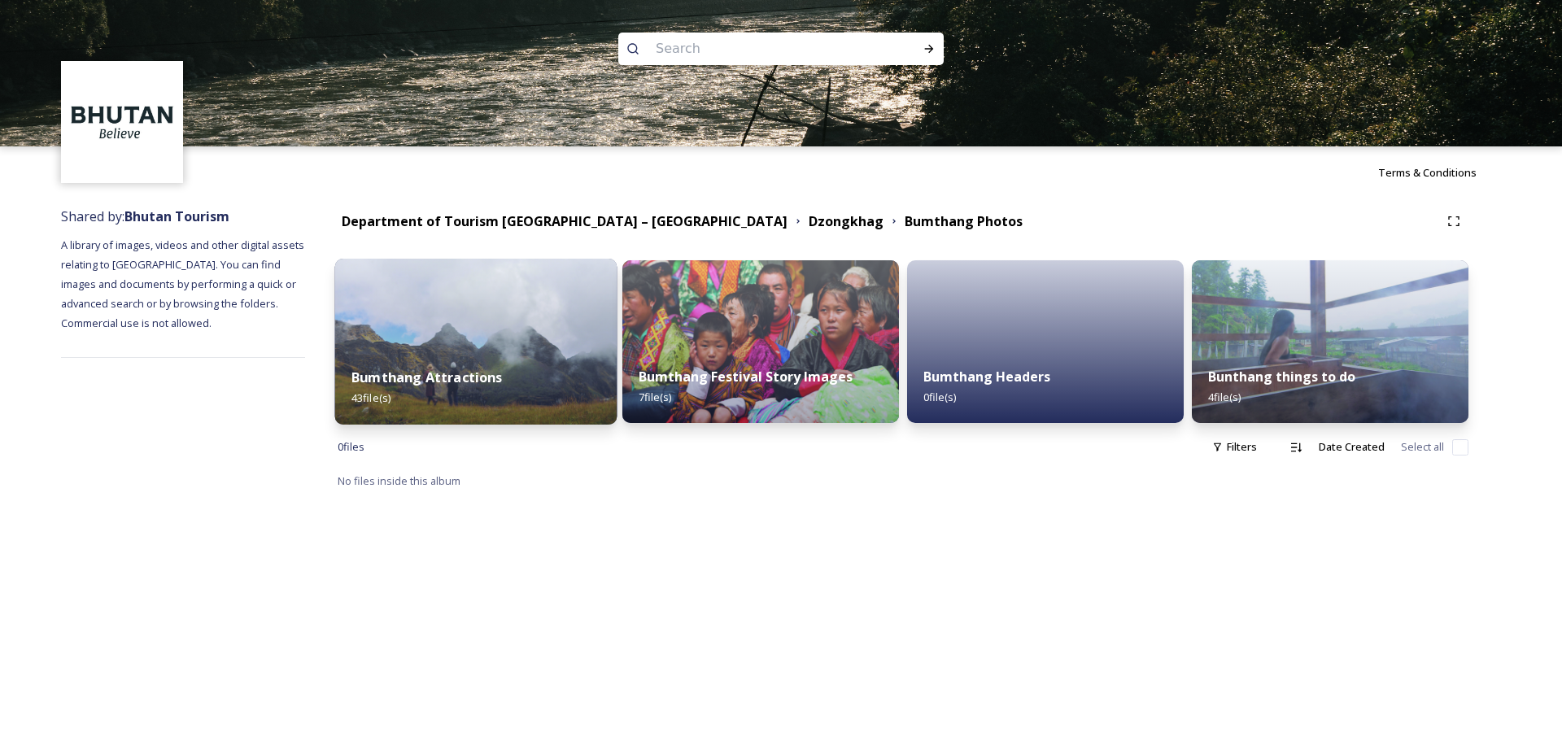
click at [565, 344] on img at bounding box center [476, 342] width 282 height 166
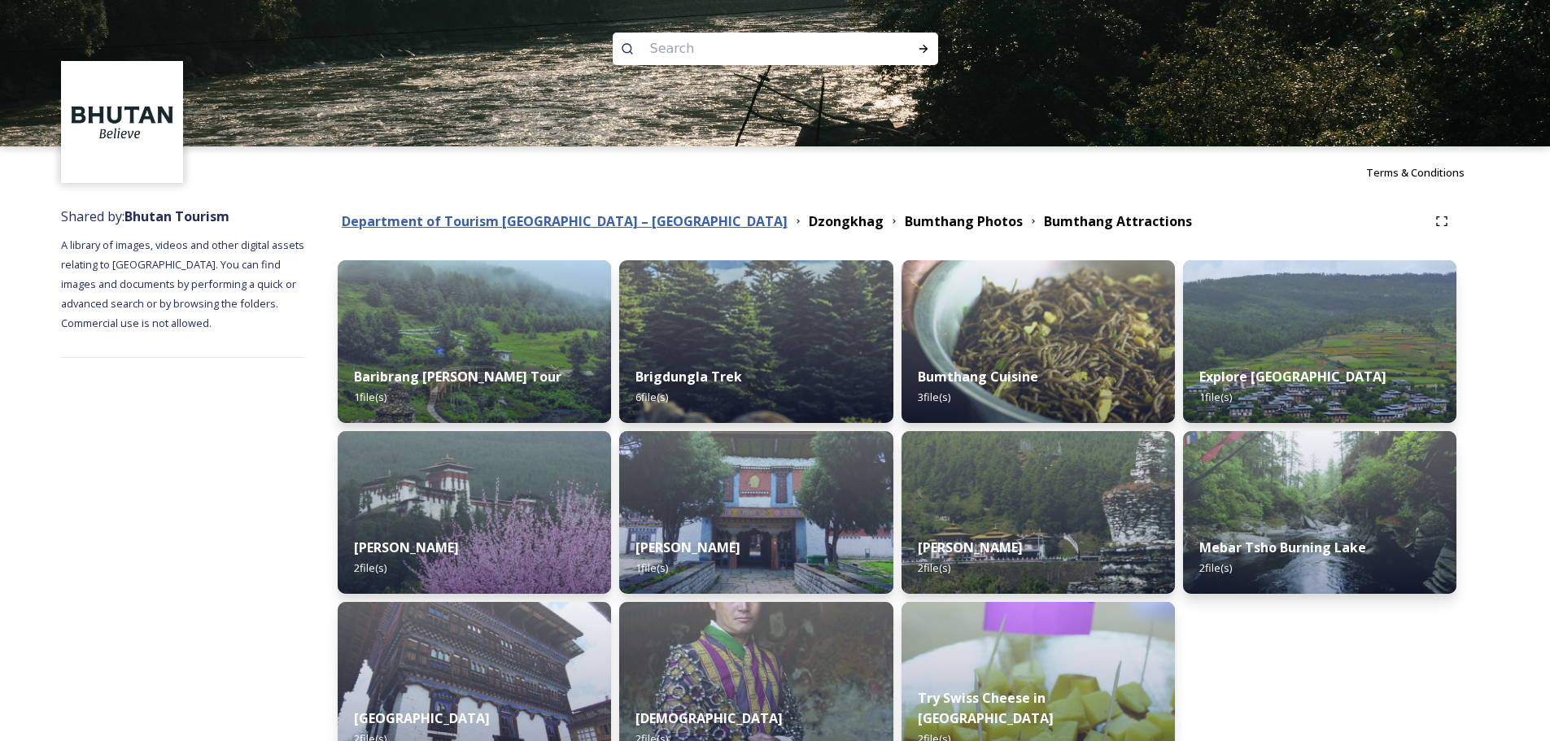
click at [604, 215] on strong "Department of Tourism [GEOGRAPHIC_DATA] – [GEOGRAPHIC_DATA]" at bounding box center [565, 221] width 446 height 18
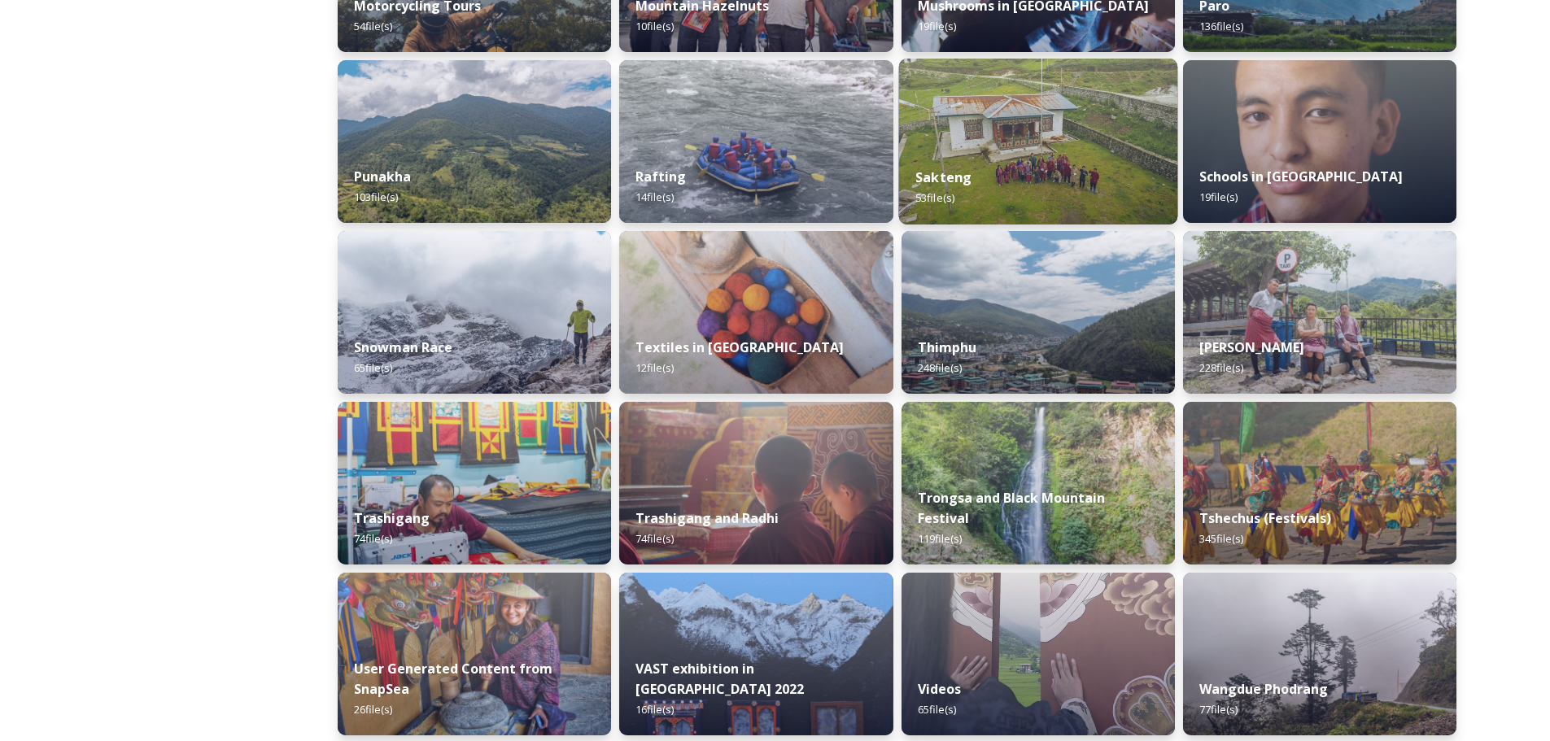
scroll to position [1302, 0]
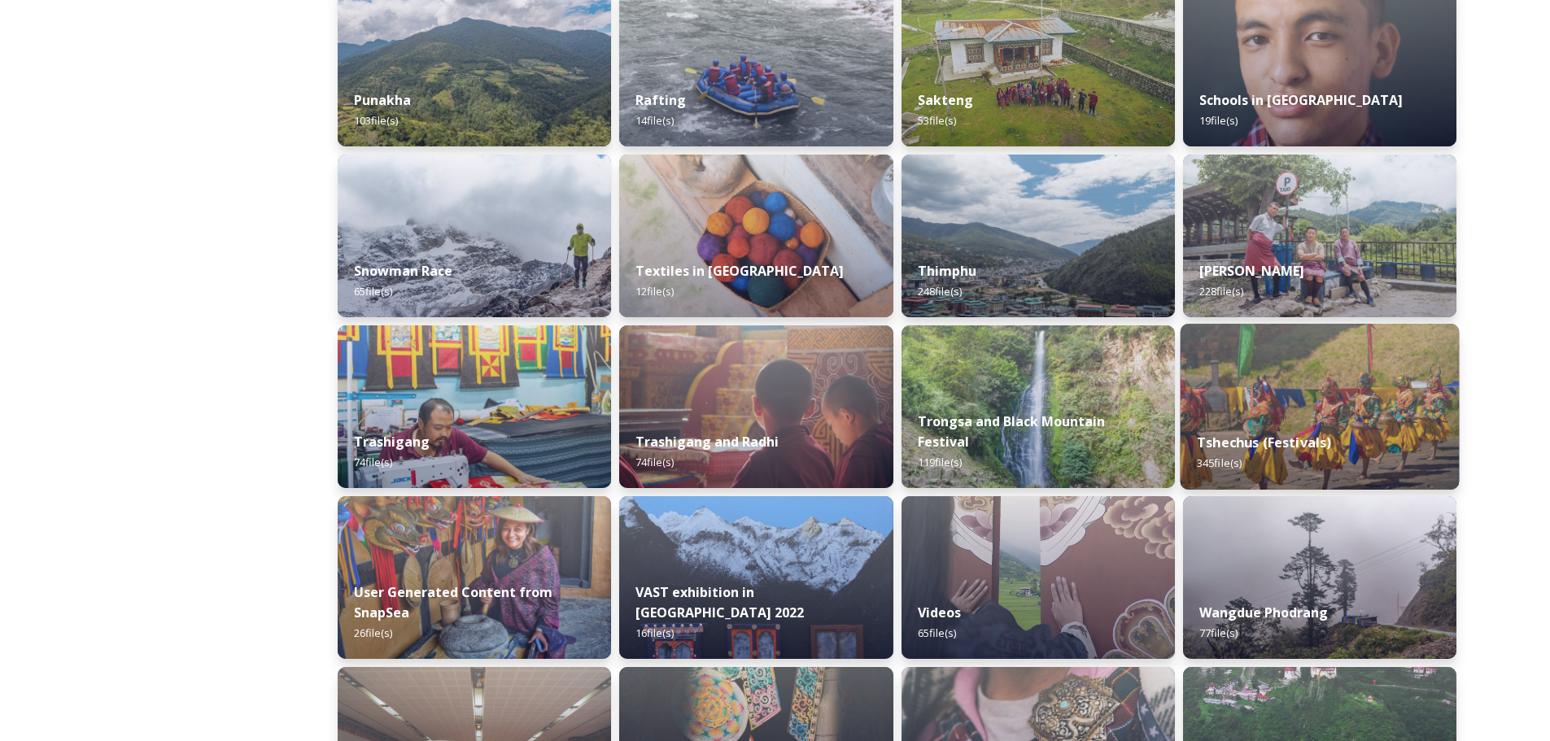
click at [1330, 417] on div "Tshechus (Festivals) 345 file(s)" at bounding box center [1319, 453] width 279 height 74
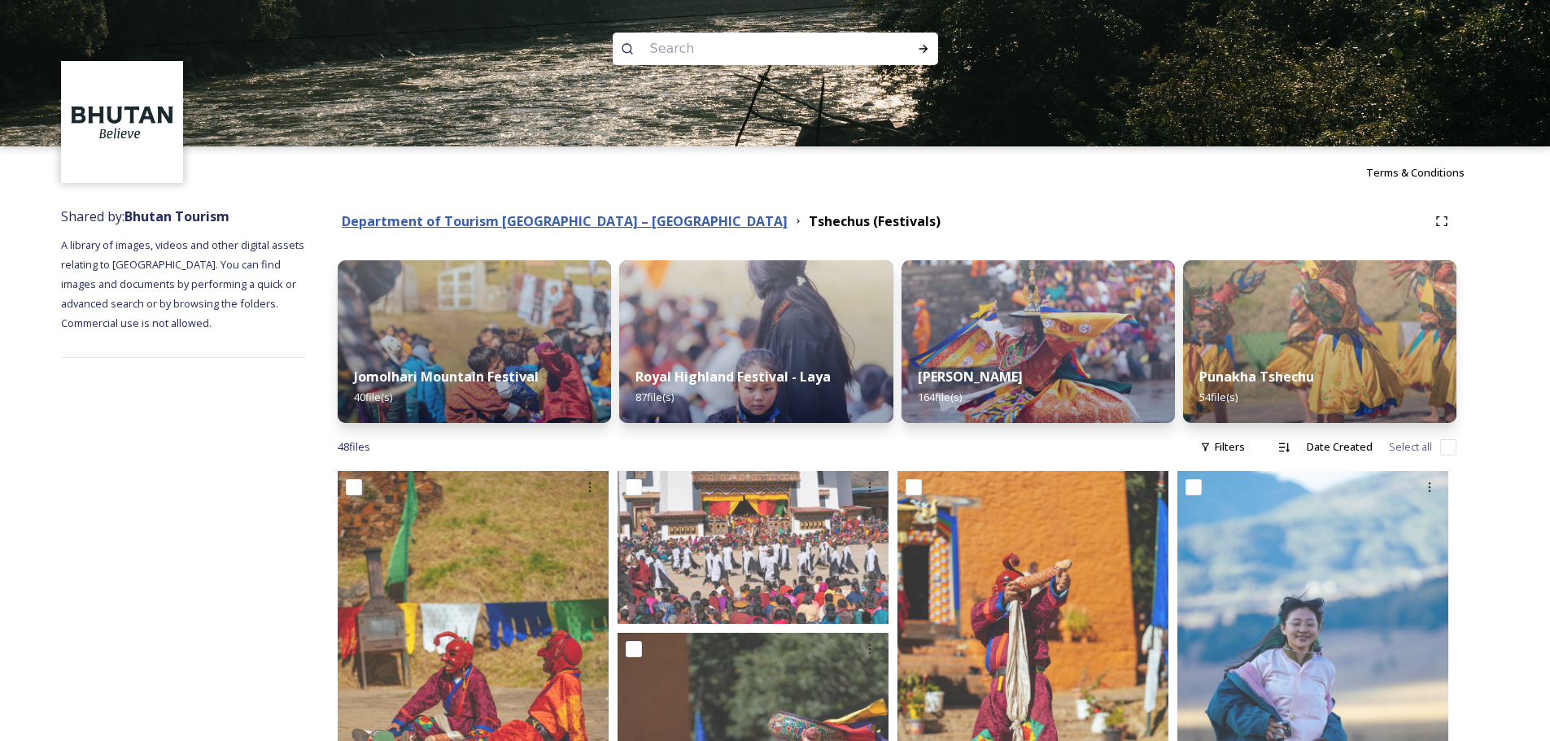
click at [570, 214] on strong "Department of Tourism [GEOGRAPHIC_DATA] – [GEOGRAPHIC_DATA]" at bounding box center [565, 221] width 446 height 18
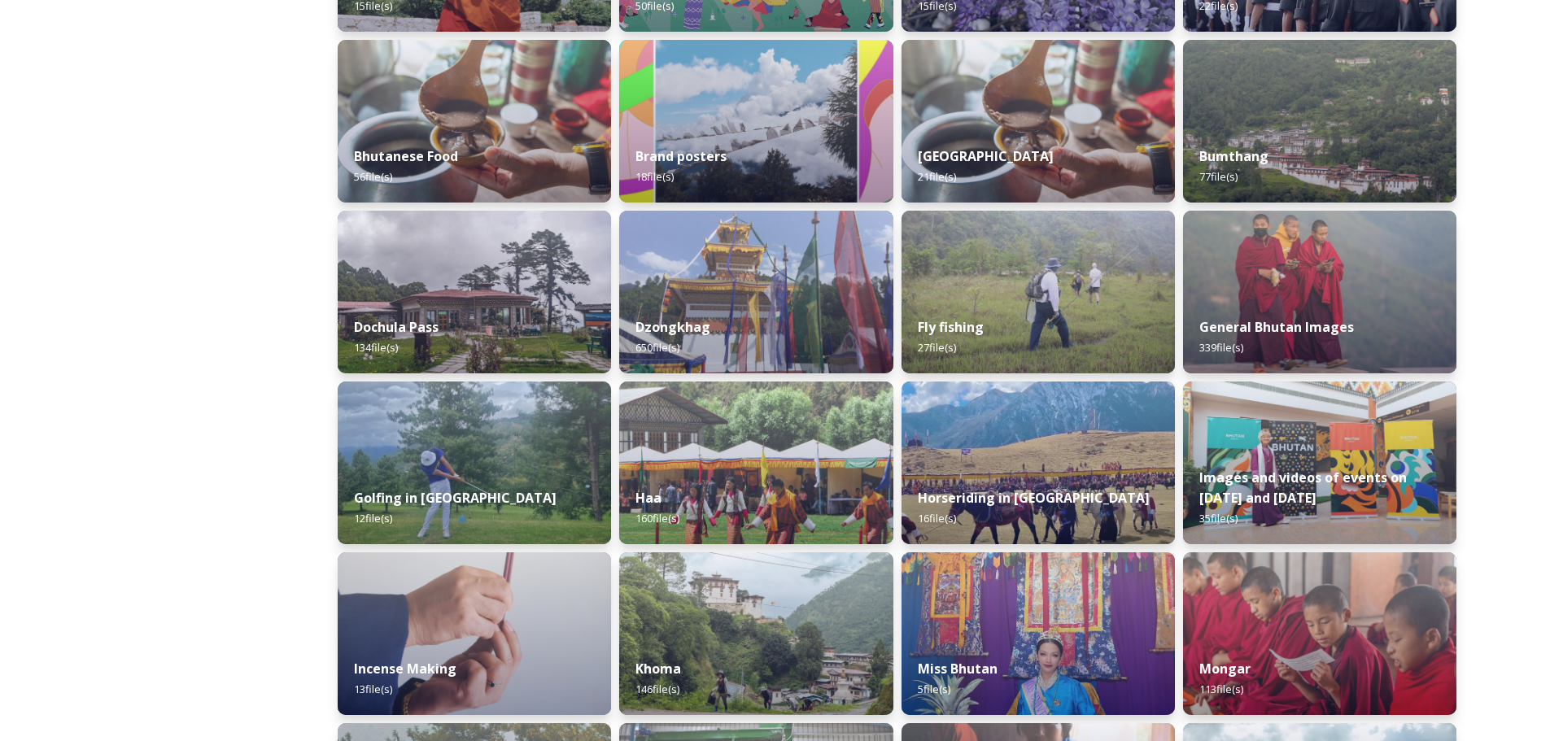
scroll to position [163, 0]
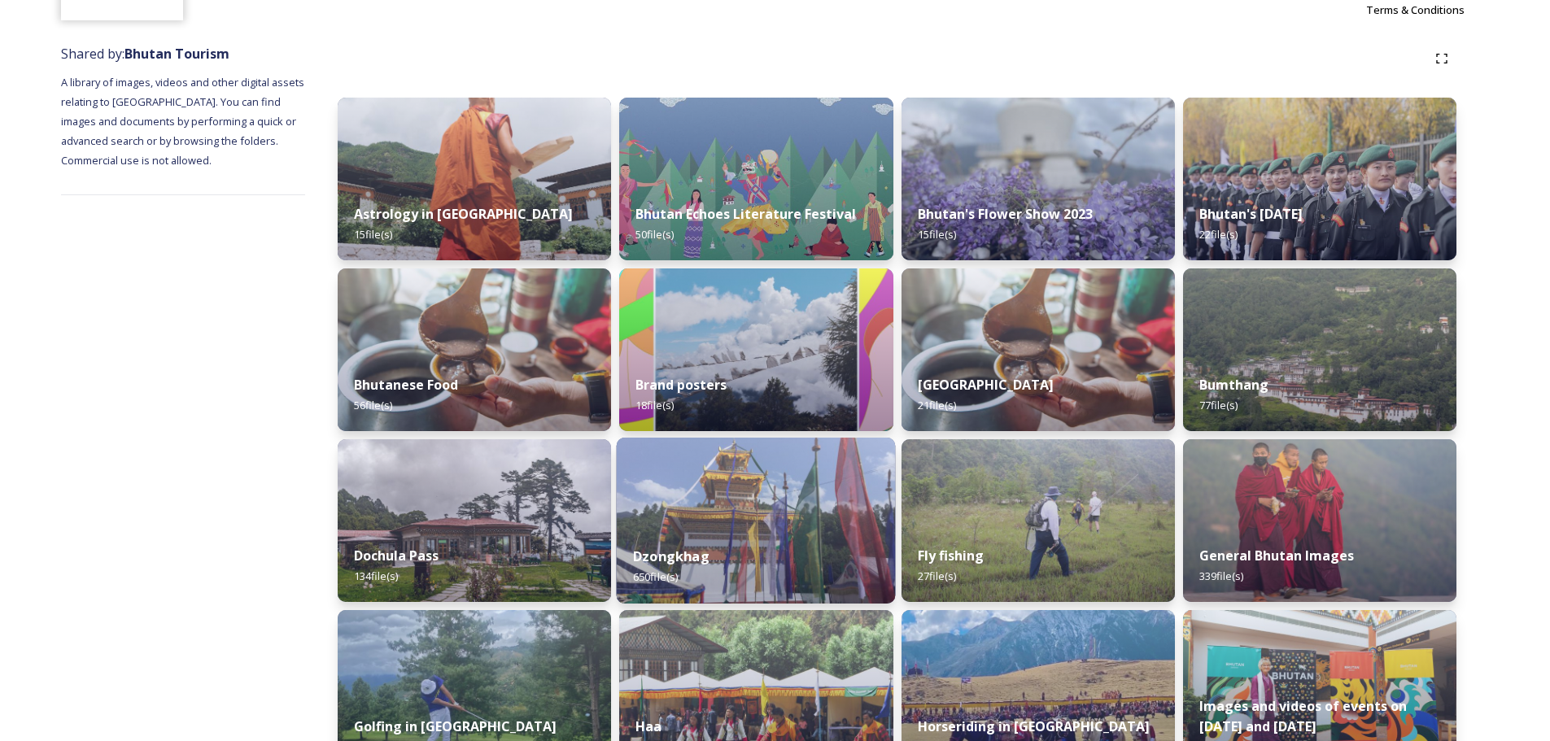
click at [784, 548] on div "Dzongkhag 650 file(s)" at bounding box center [756, 567] width 279 height 74
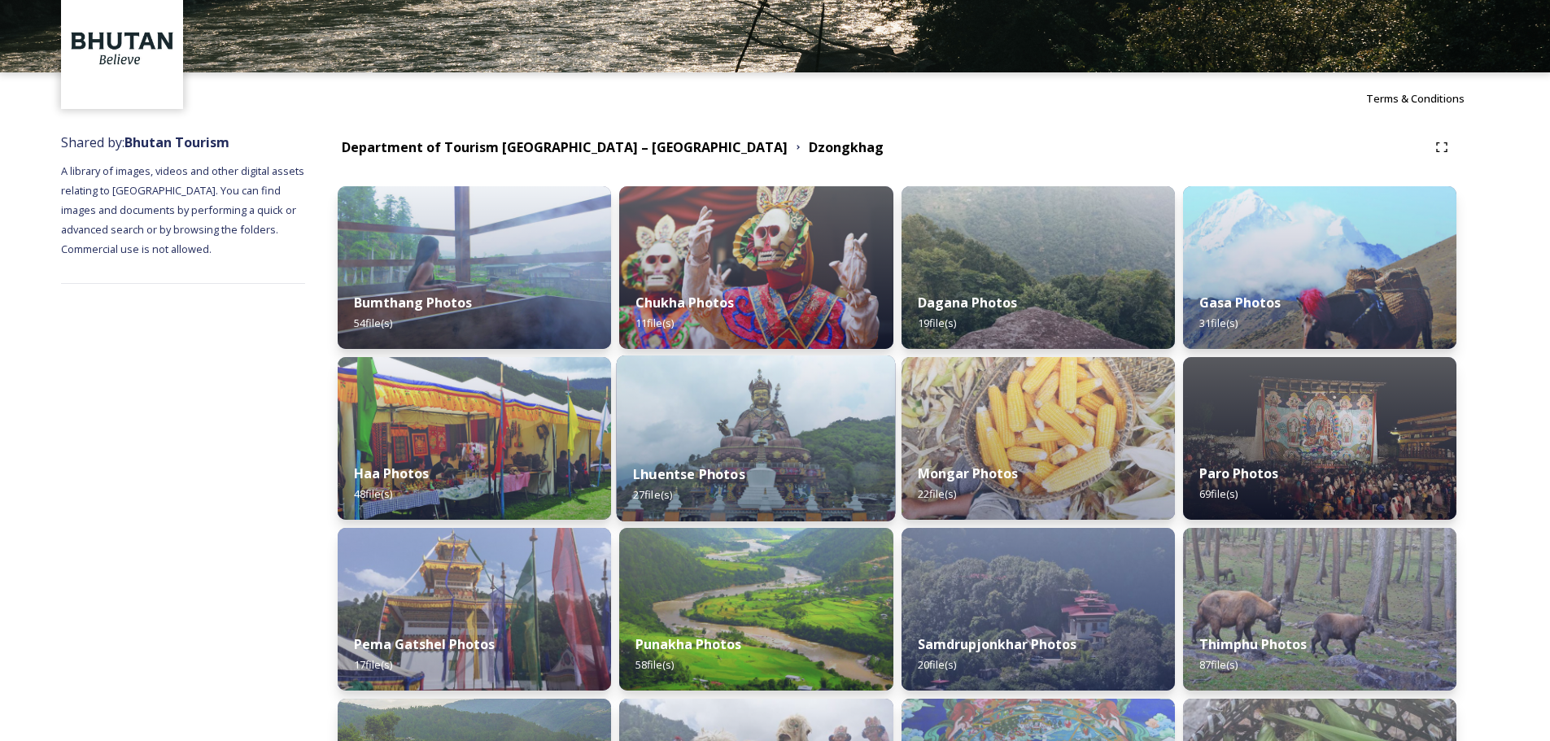
scroll to position [34, 0]
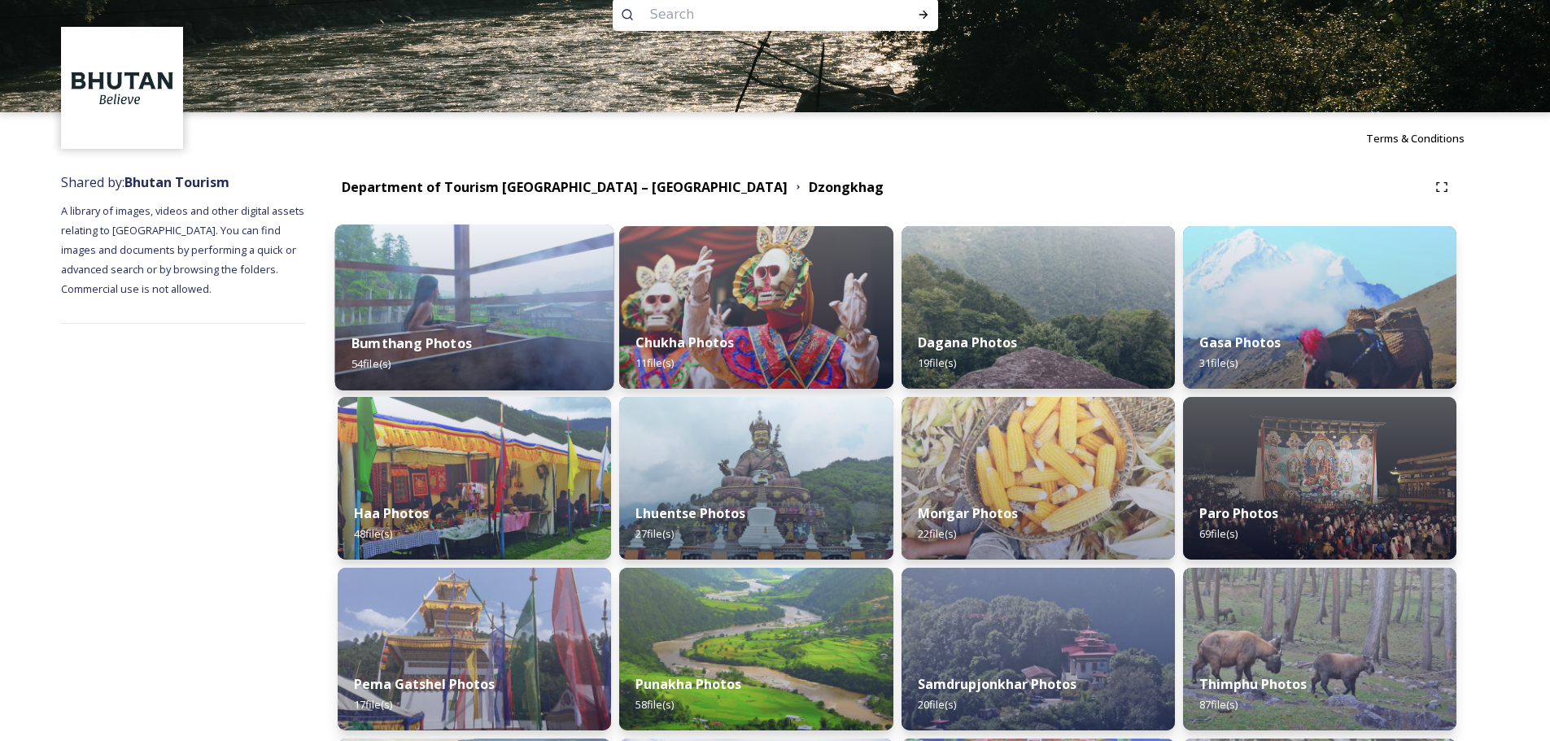
click at [474, 299] on img at bounding box center [474, 308] width 279 height 166
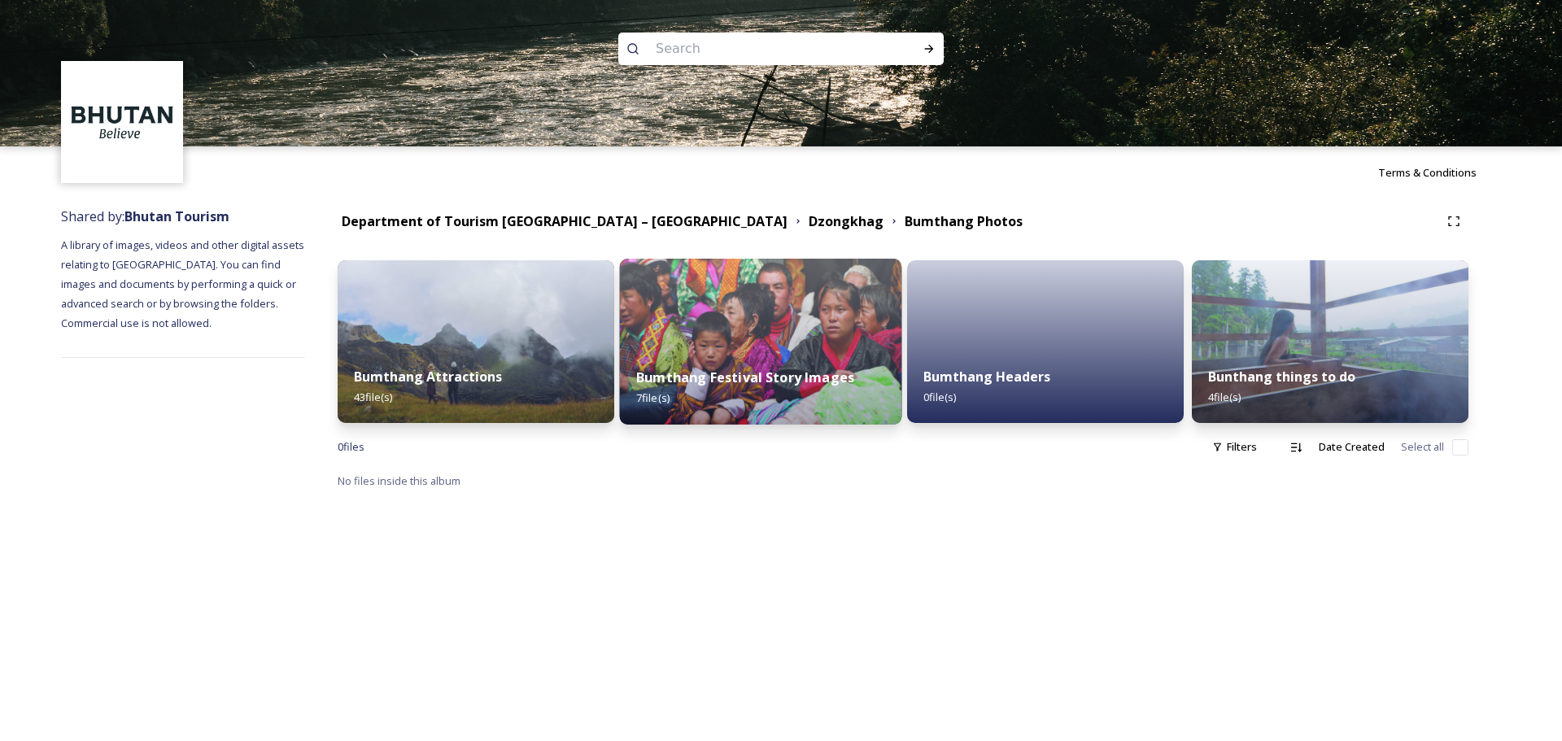
click at [770, 371] on strong "Bumthang Festival Story Images" at bounding box center [745, 378] width 218 height 18
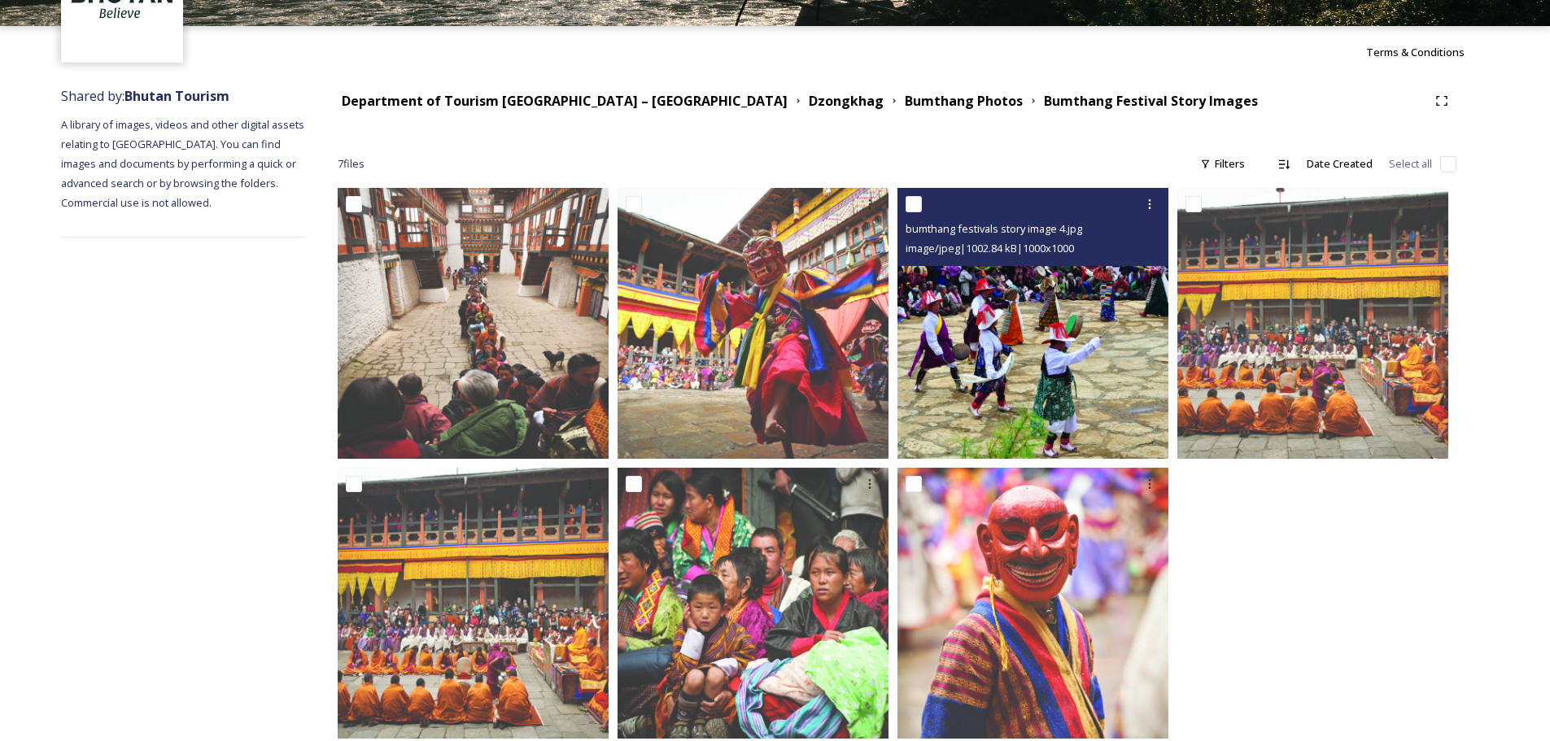
scroll to position [154, 0]
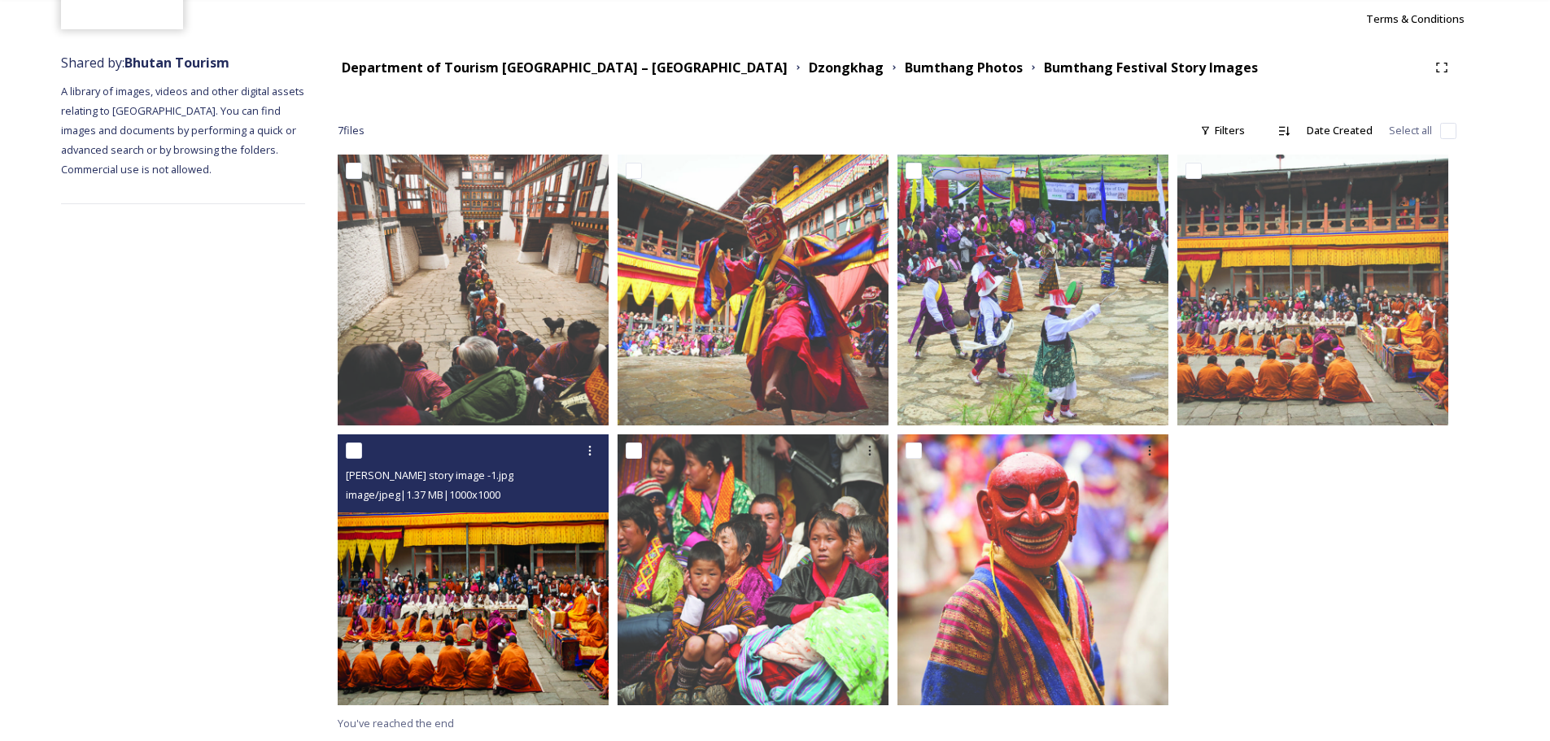
click at [462, 614] on img at bounding box center [473, 569] width 271 height 271
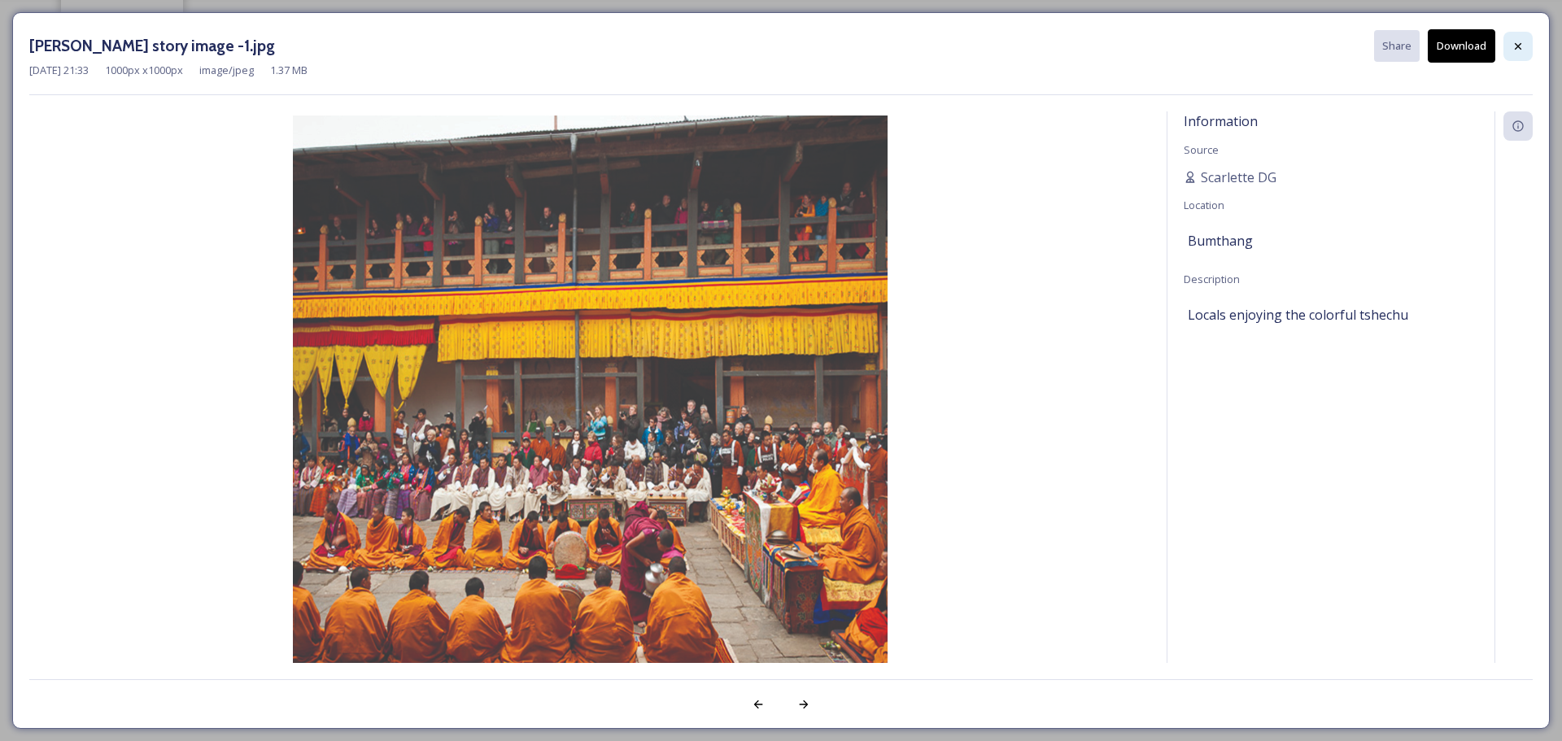
click at [1524, 55] on div at bounding box center [1518, 46] width 29 height 29
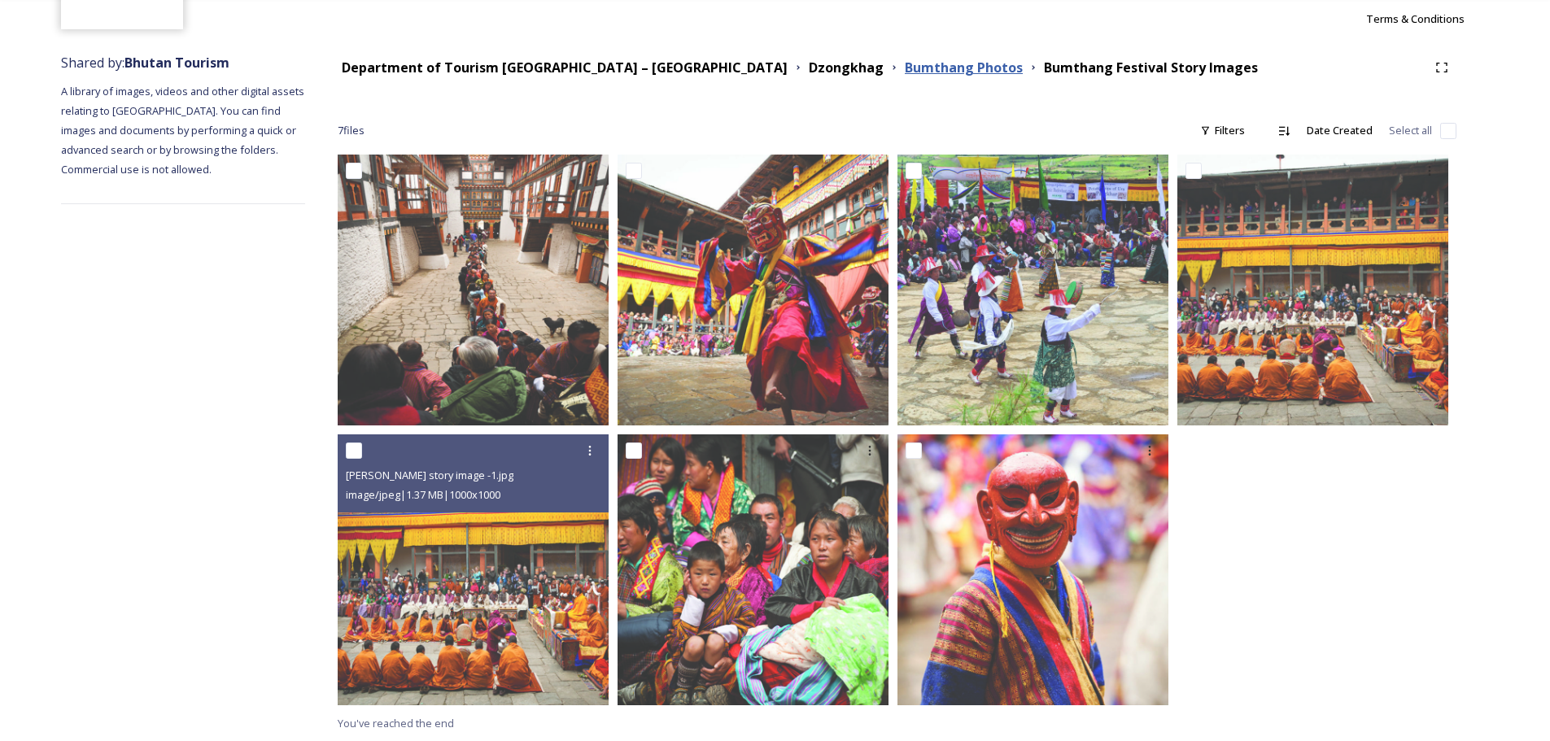
click at [905, 69] on strong "Bumthang Photos" at bounding box center [964, 68] width 118 height 18
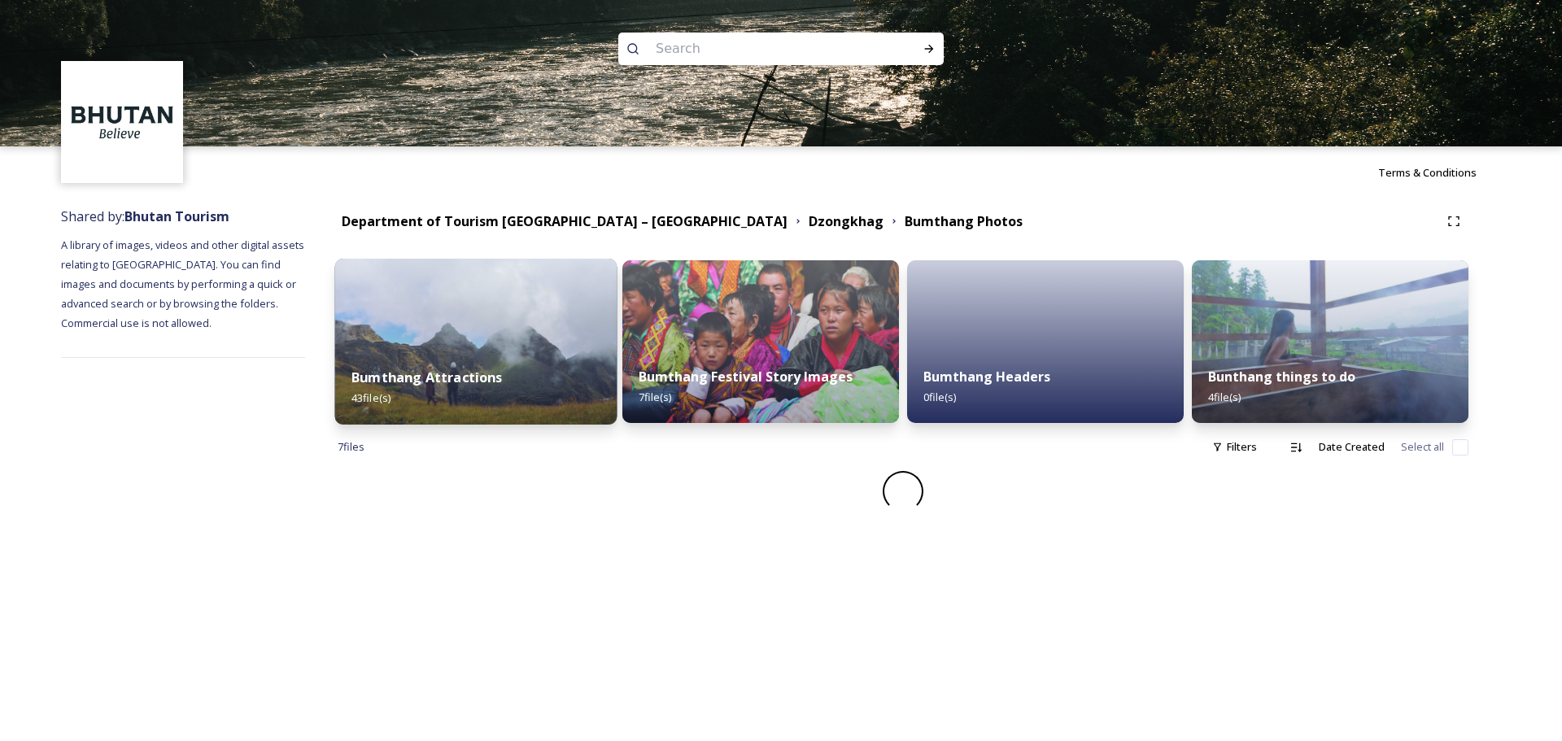
click at [480, 341] on img at bounding box center [476, 342] width 282 height 166
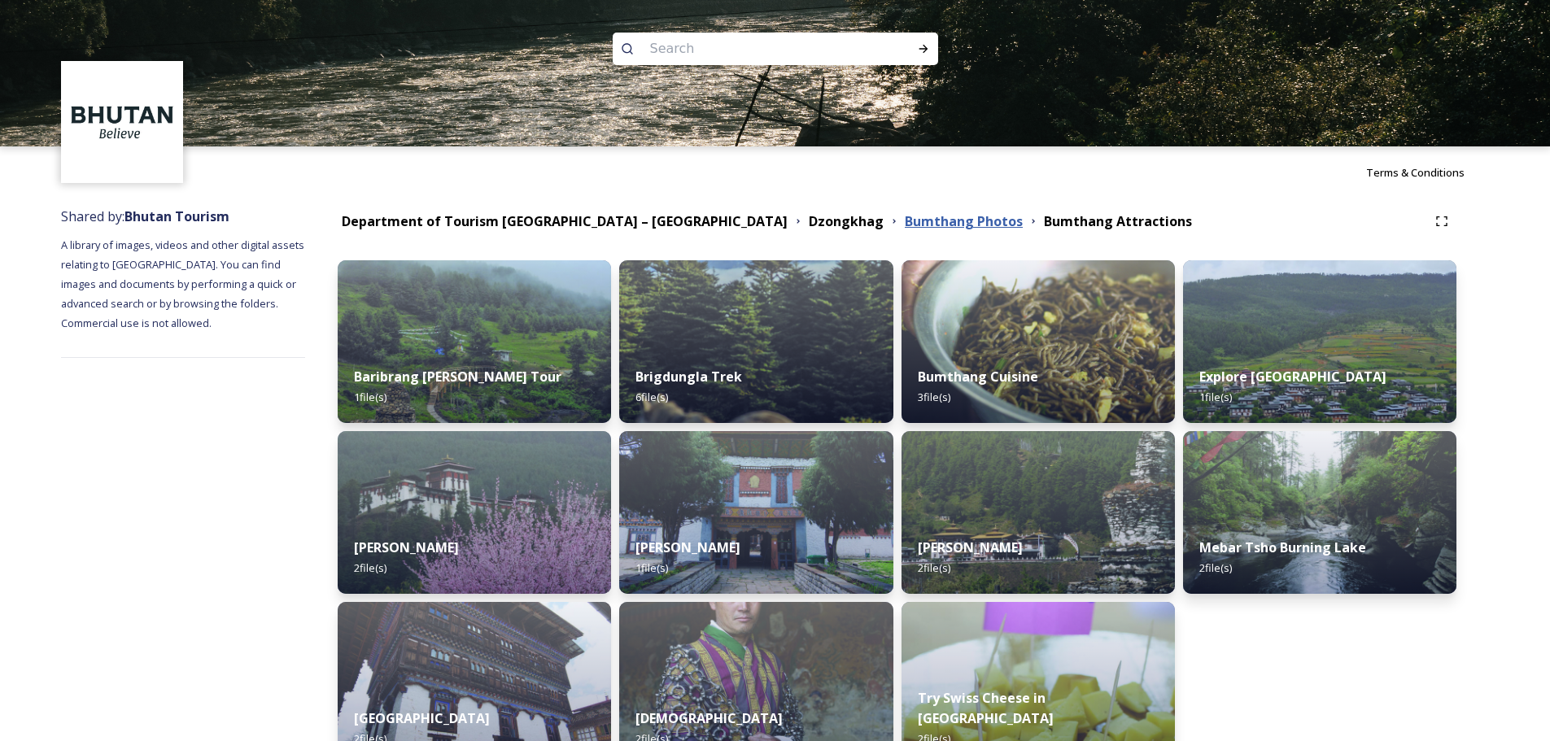
click at [905, 225] on strong "Bumthang Photos" at bounding box center [964, 221] width 118 height 18
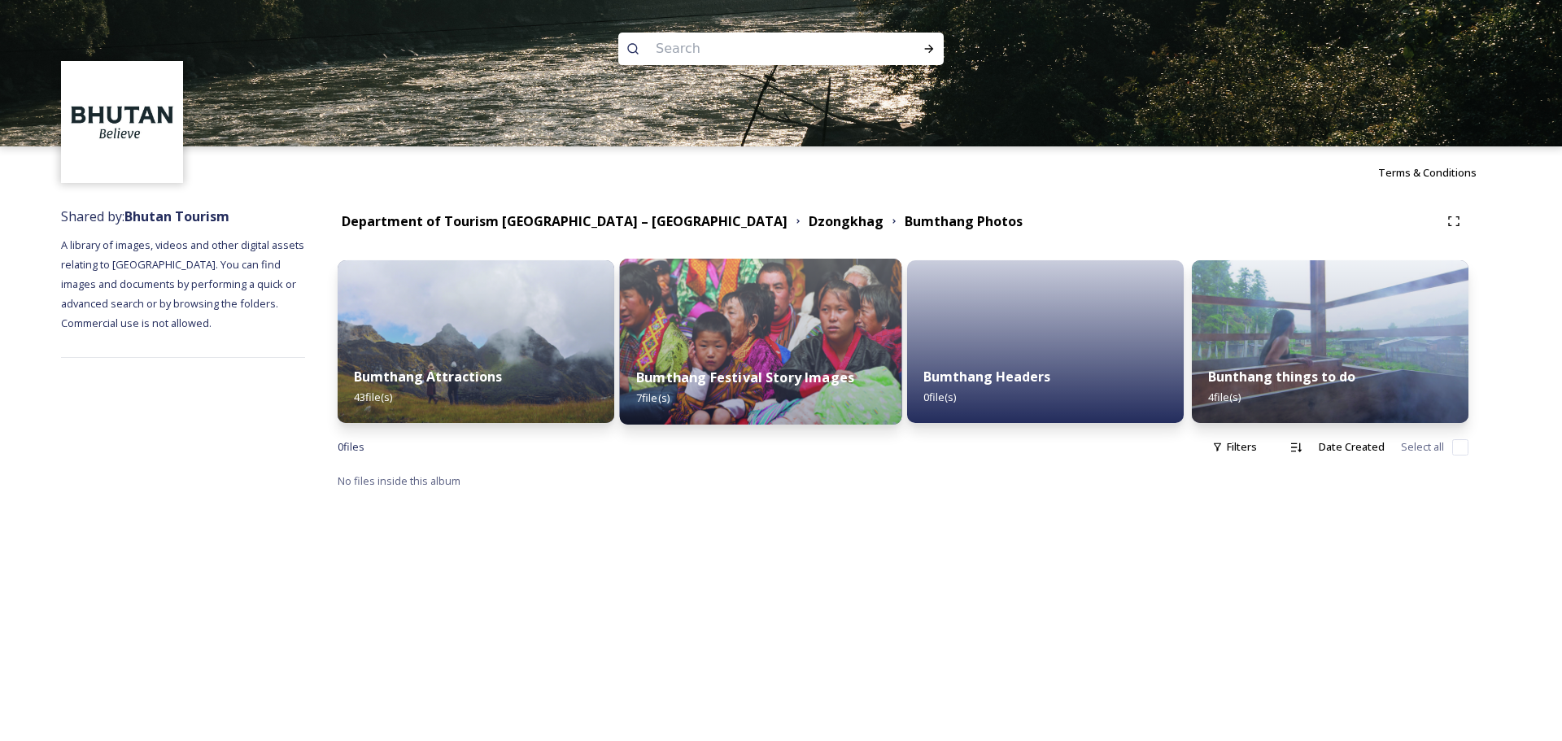
click at [800, 342] on img at bounding box center [761, 342] width 282 height 166
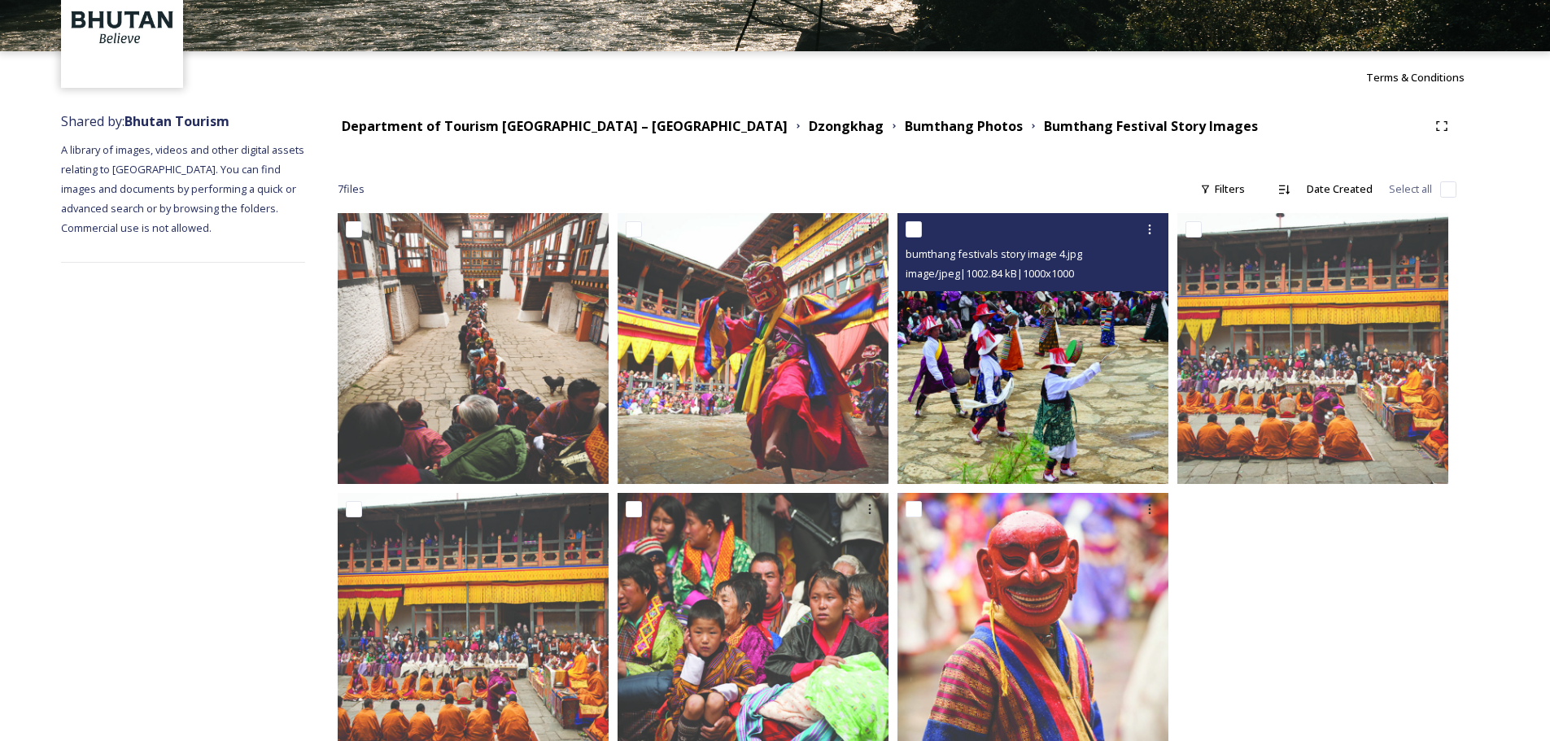
scroll to position [154, 0]
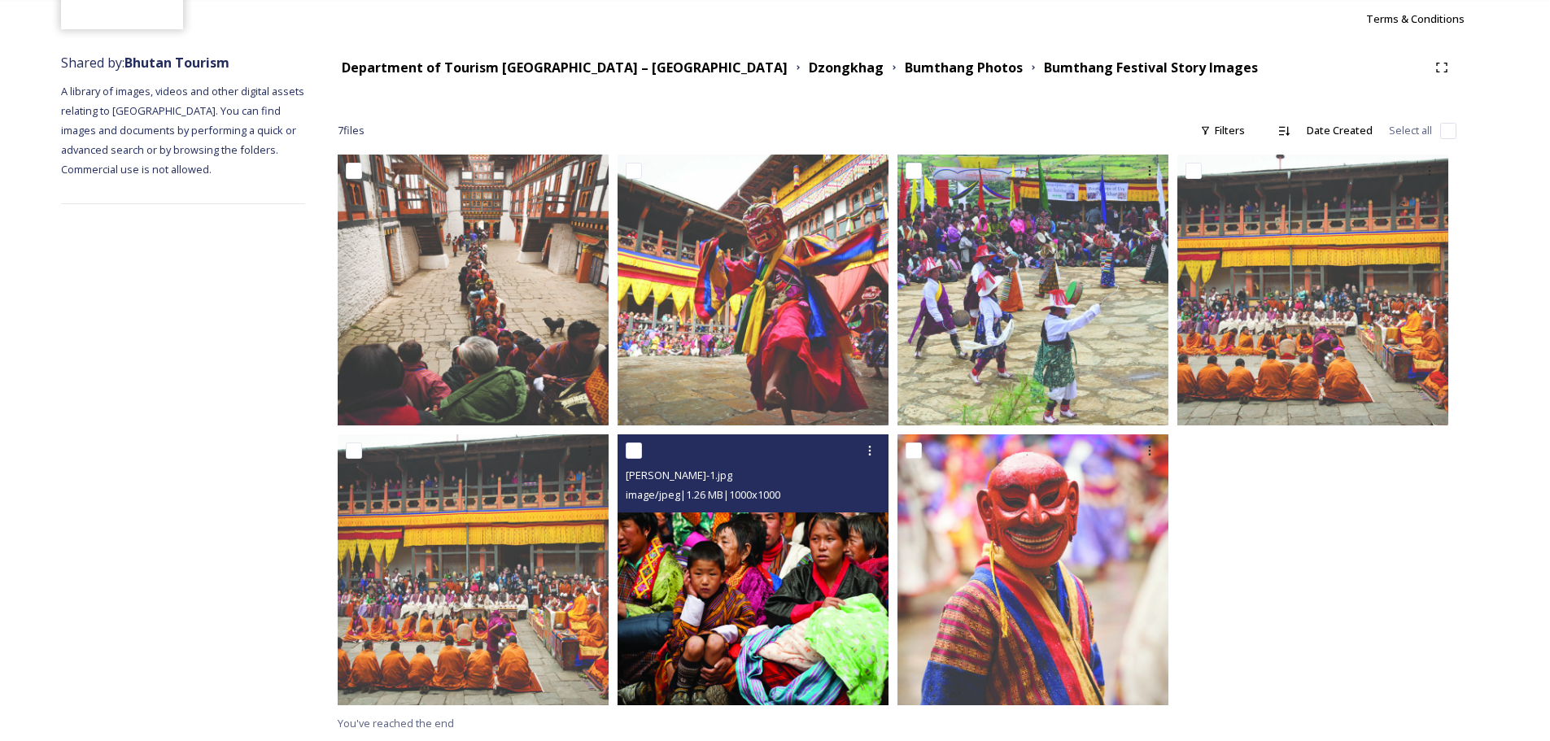
click at [754, 592] on img at bounding box center [753, 569] width 271 height 271
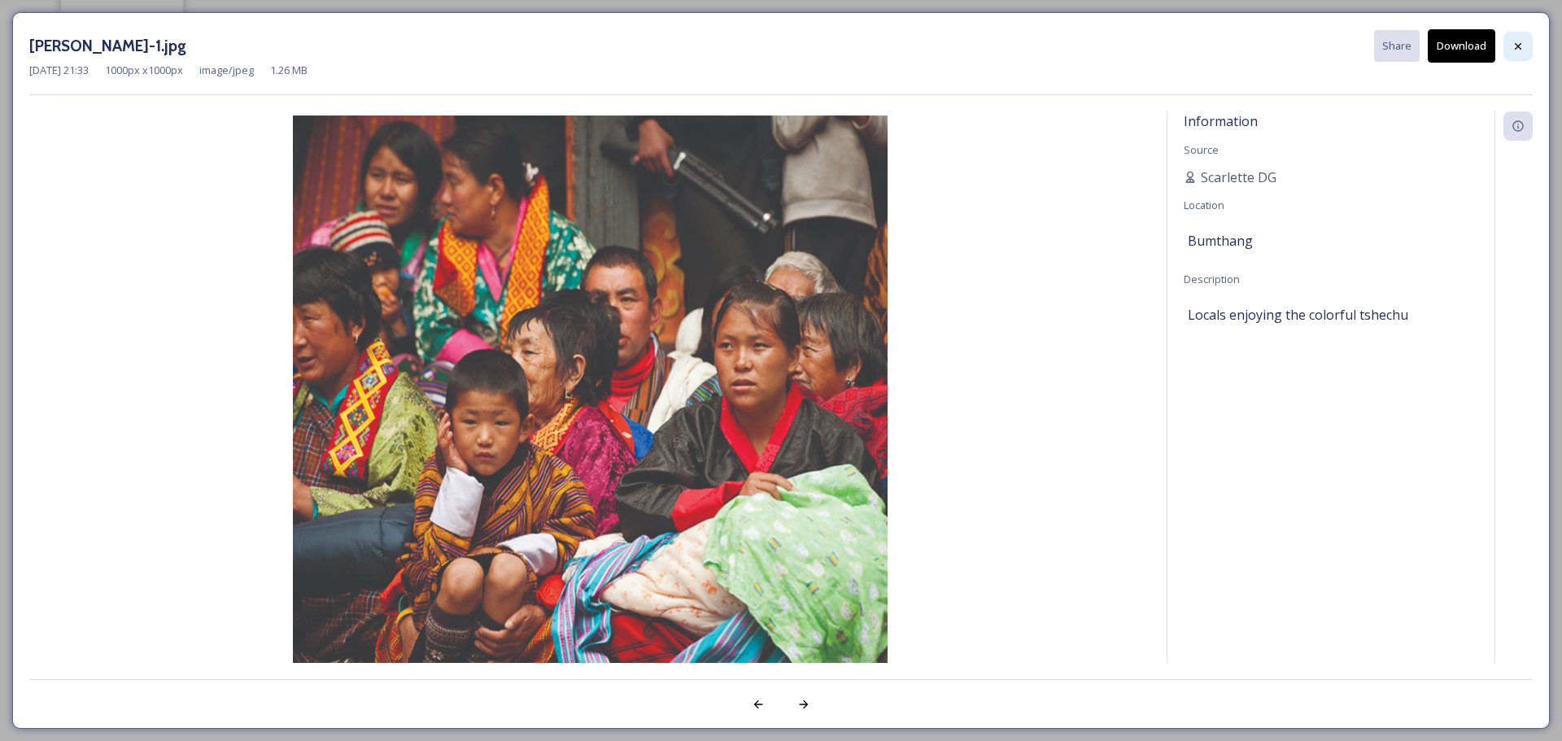
click at [1510, 52] on div at bounding box center [1518, 46] width 29 height 29
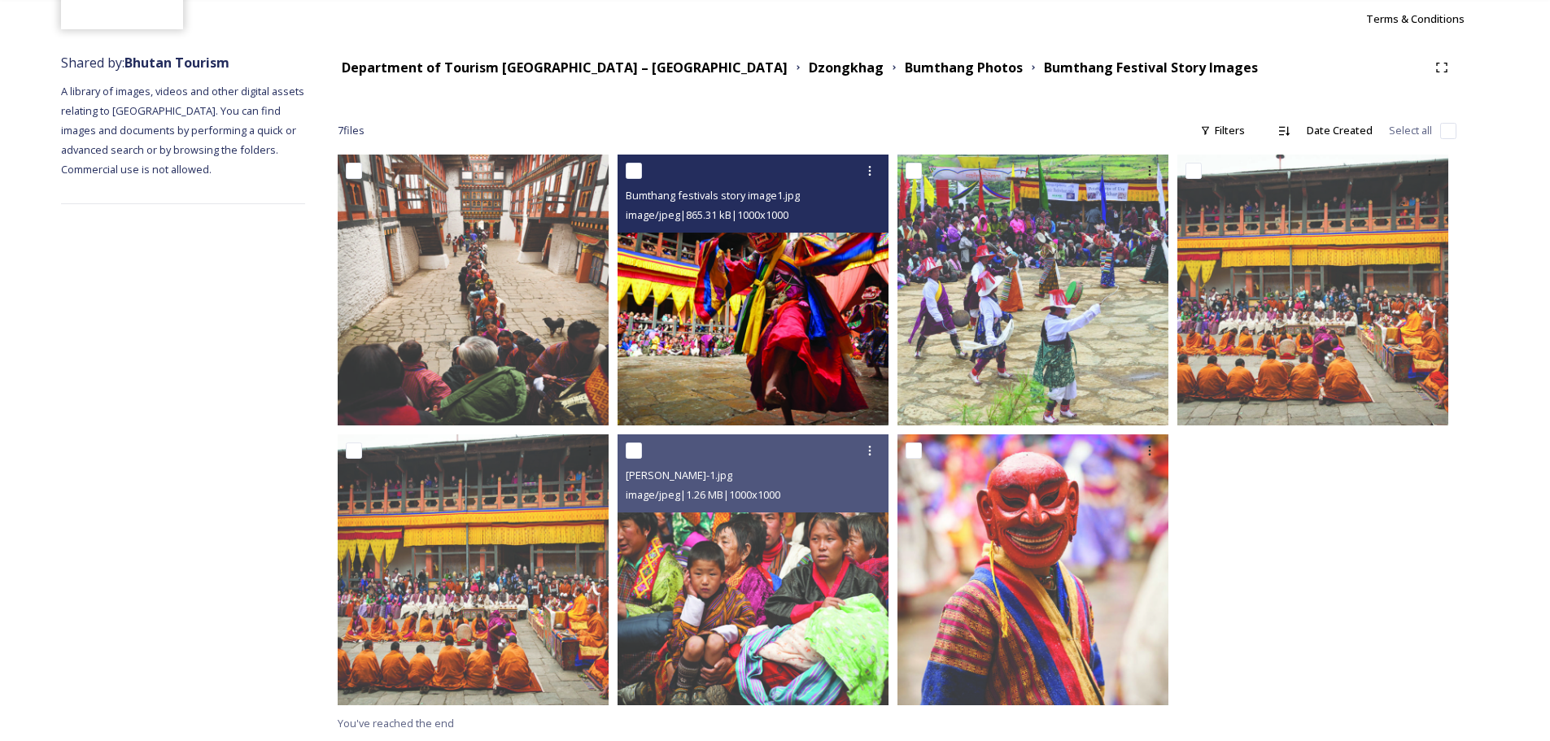
click at [809, 328] on img at bounding box center [753, 290] width 271 height 271
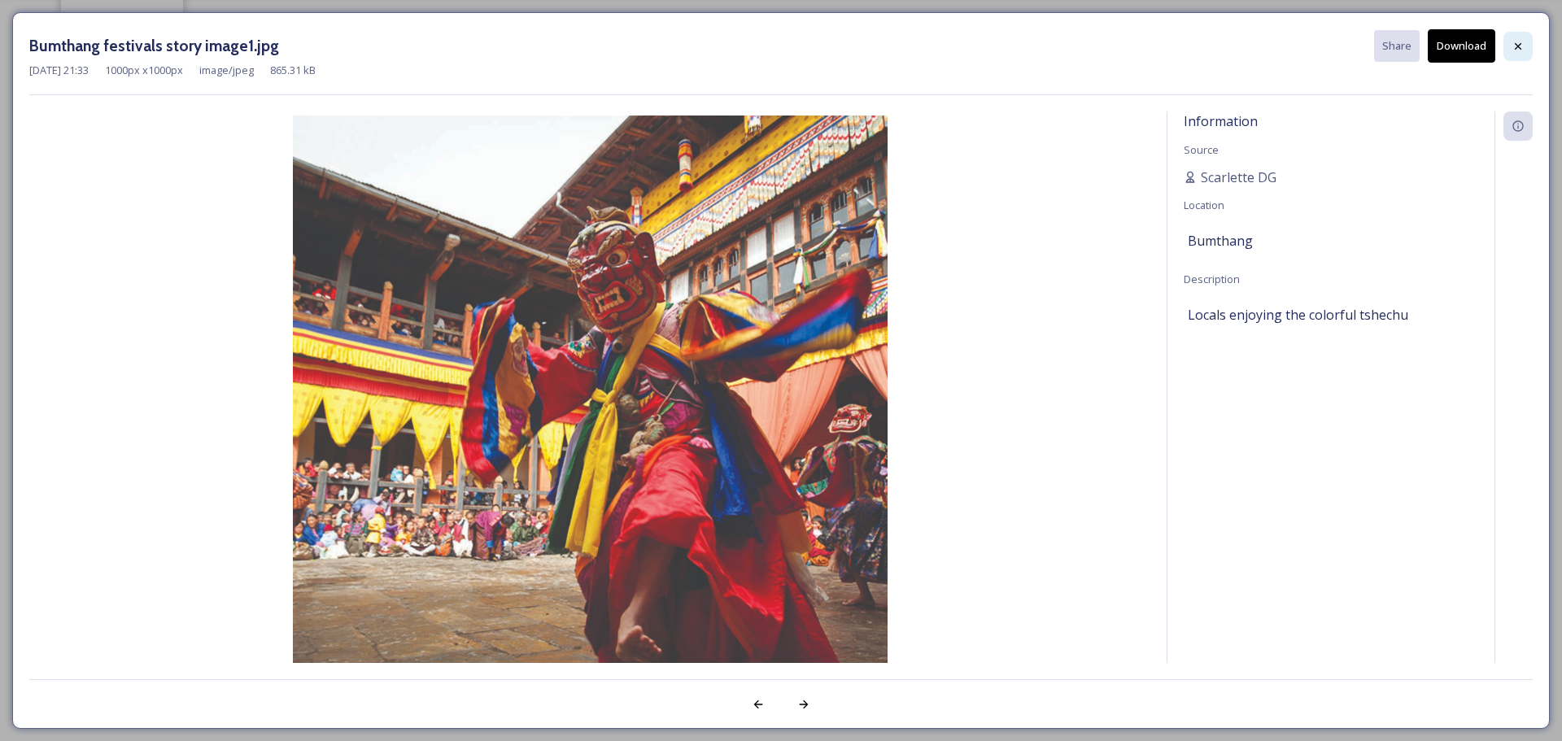
click at [1519, 50] on icon at bounding box center [1518, 46] width 13 height 13
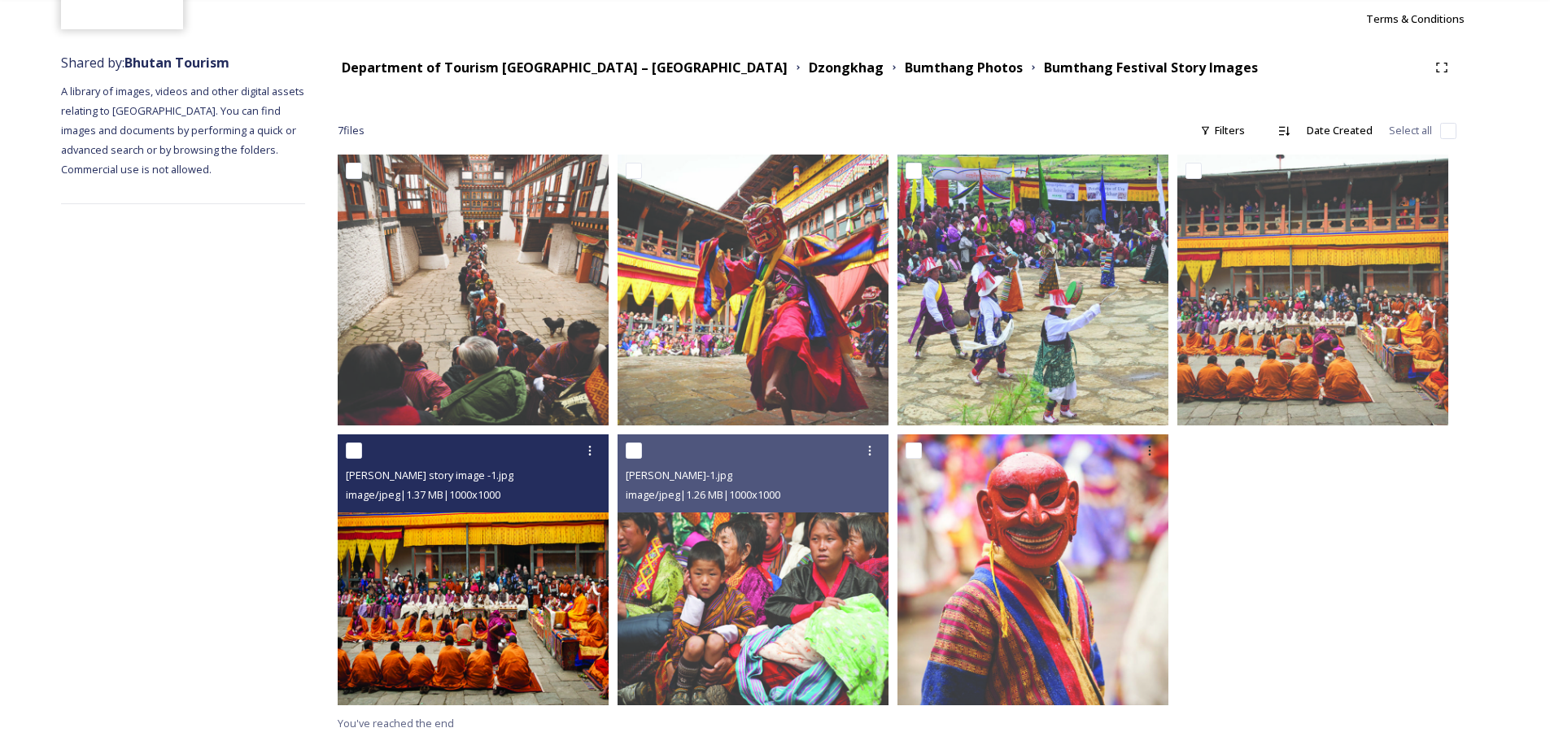
click at [505, 610] on img at bounding box center [473, 569] width 271 height 271
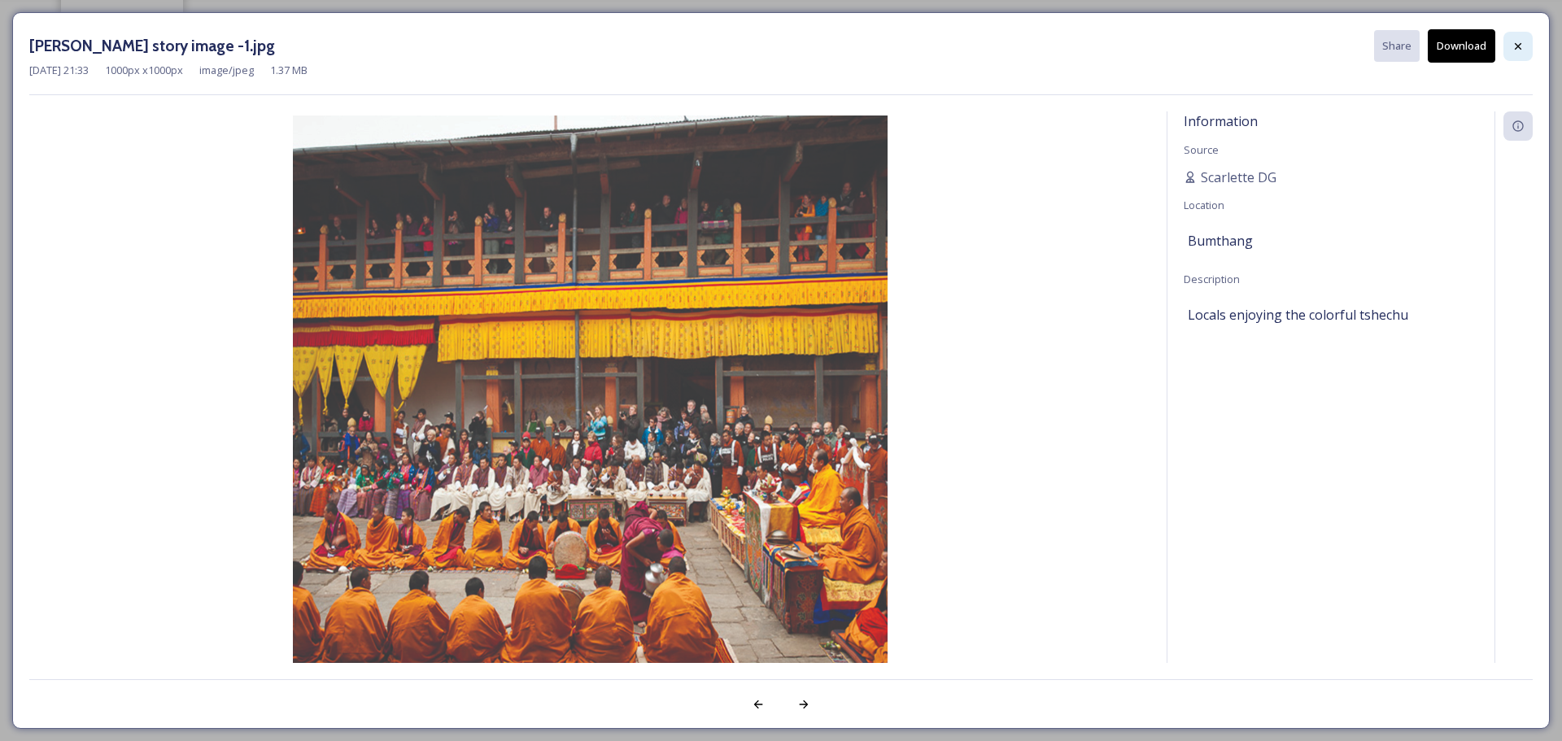
click at [1518, 43] on icon at bounding box center [1518, 46] width 13 height 13
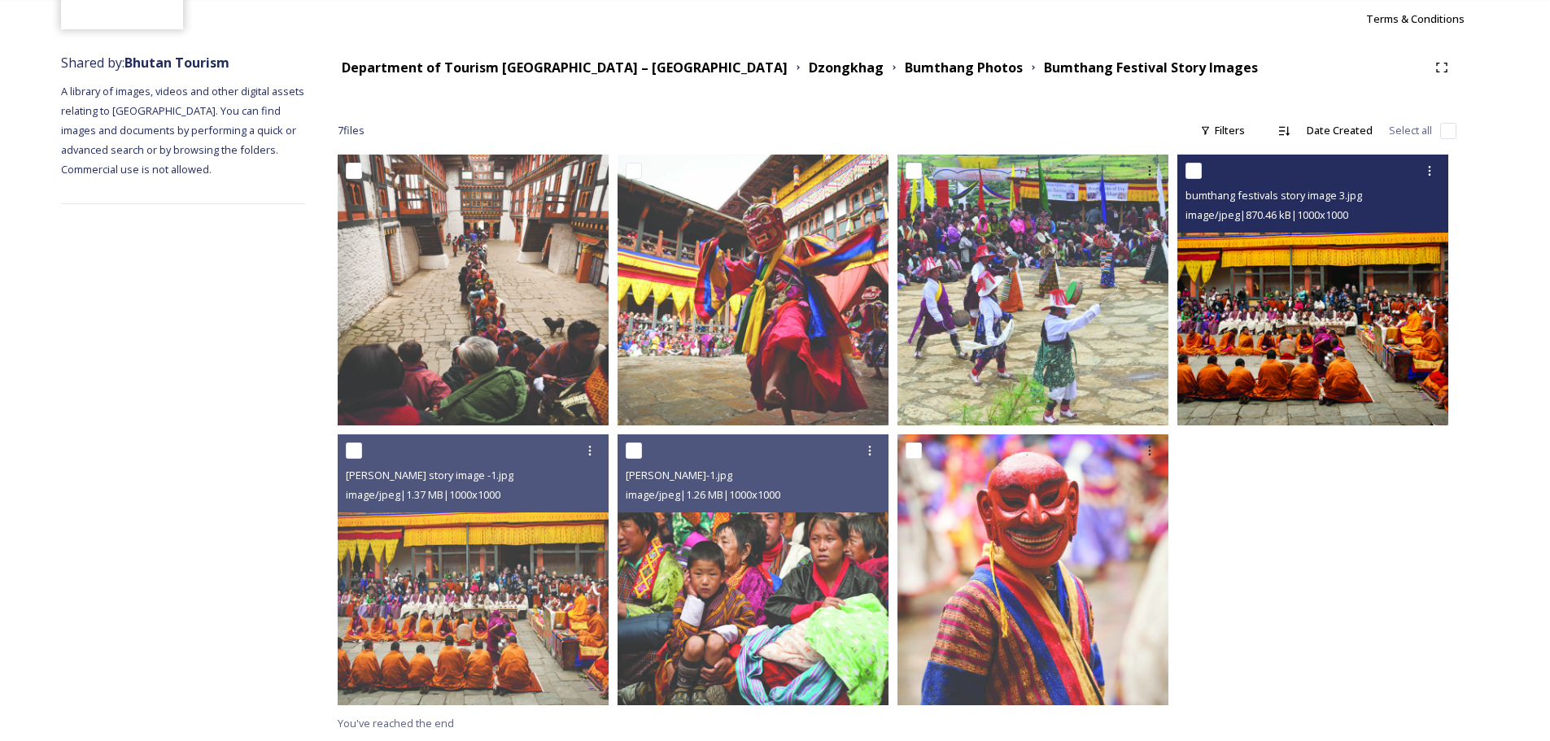
click at [1259, 359] on img at bounding box center [1312, 290] width 271 height 271
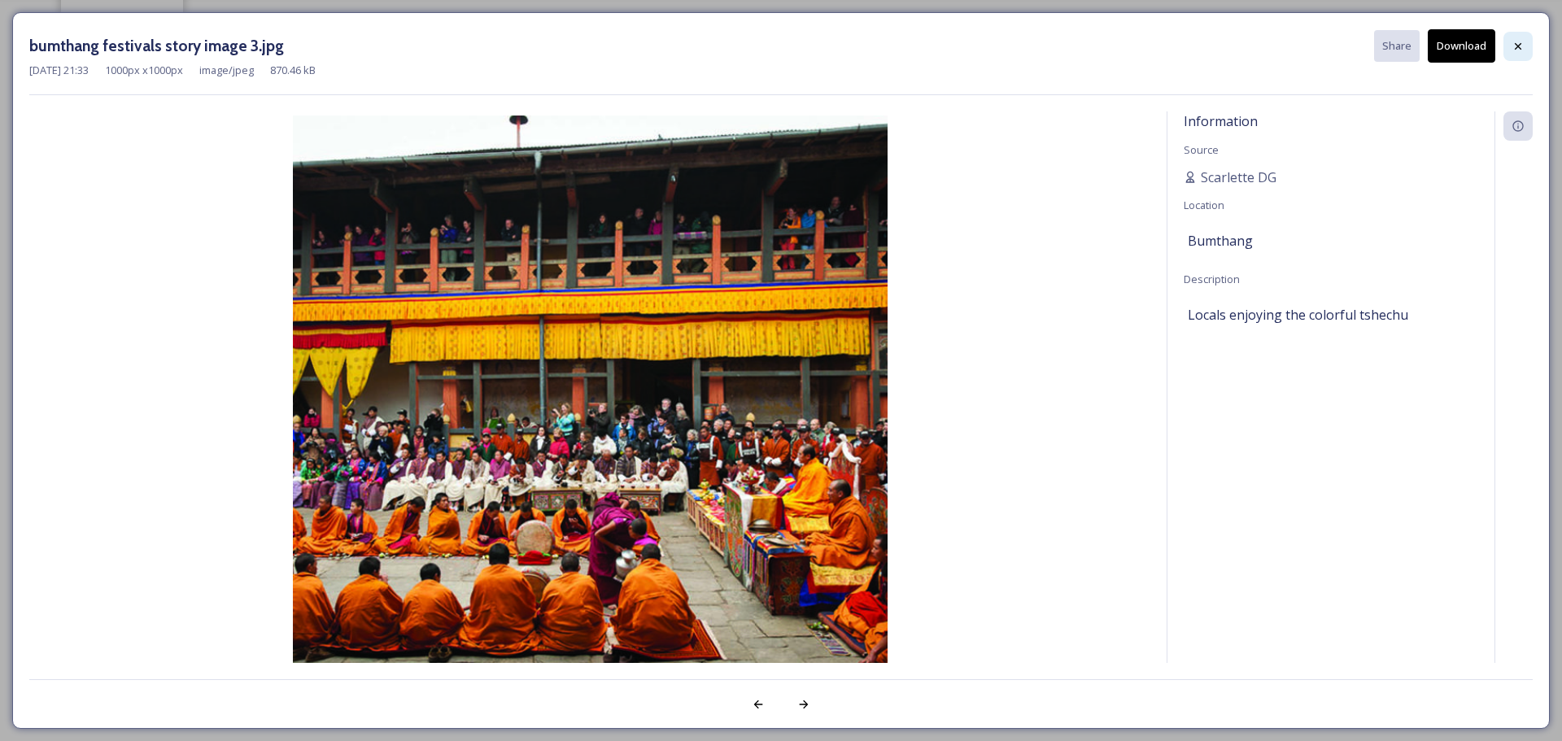
click at [1522, 37] on div at bounding box center [1518, 46] width 29 height 29
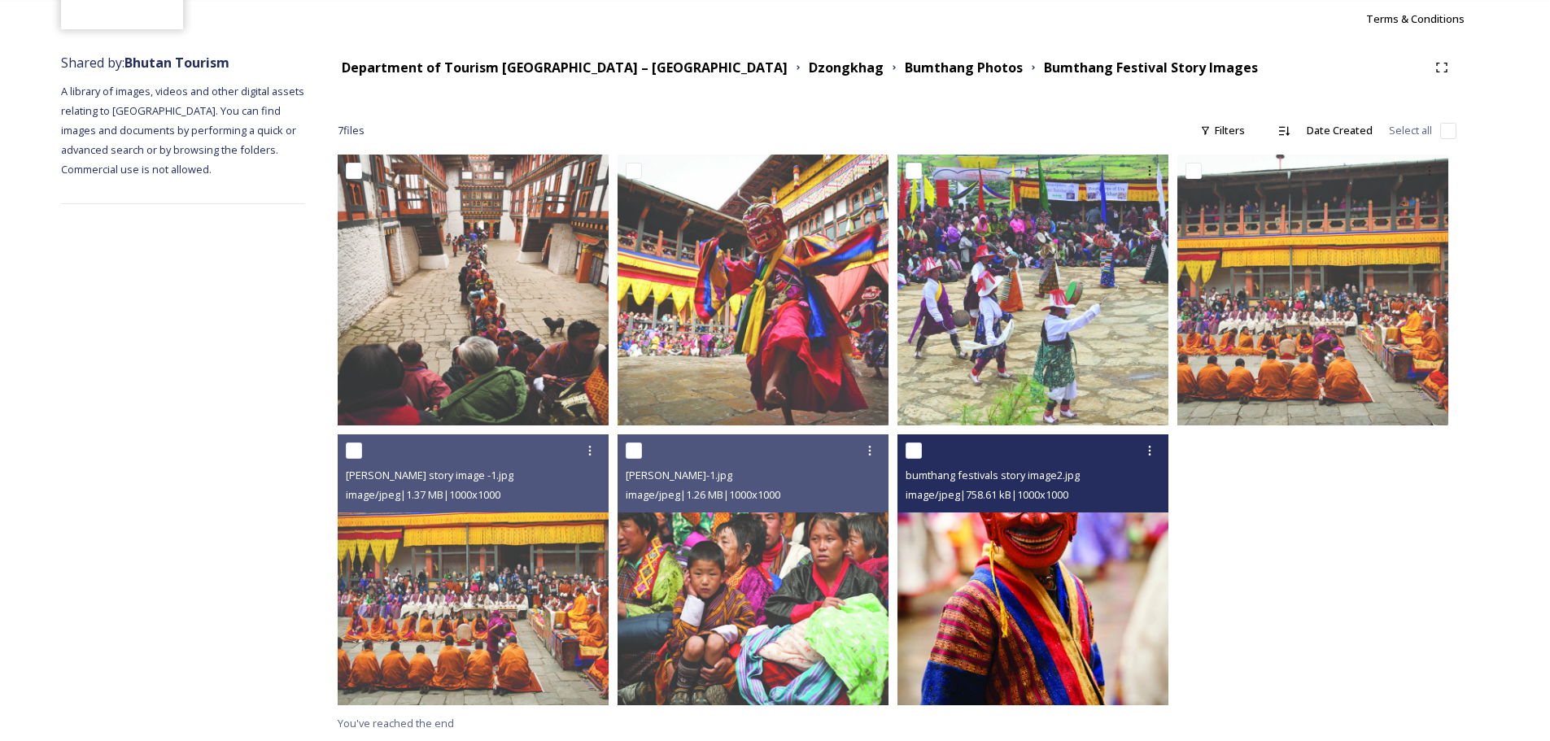
click at [1046, 578] on img at bounding box center [1032, 569] width 271 height 271
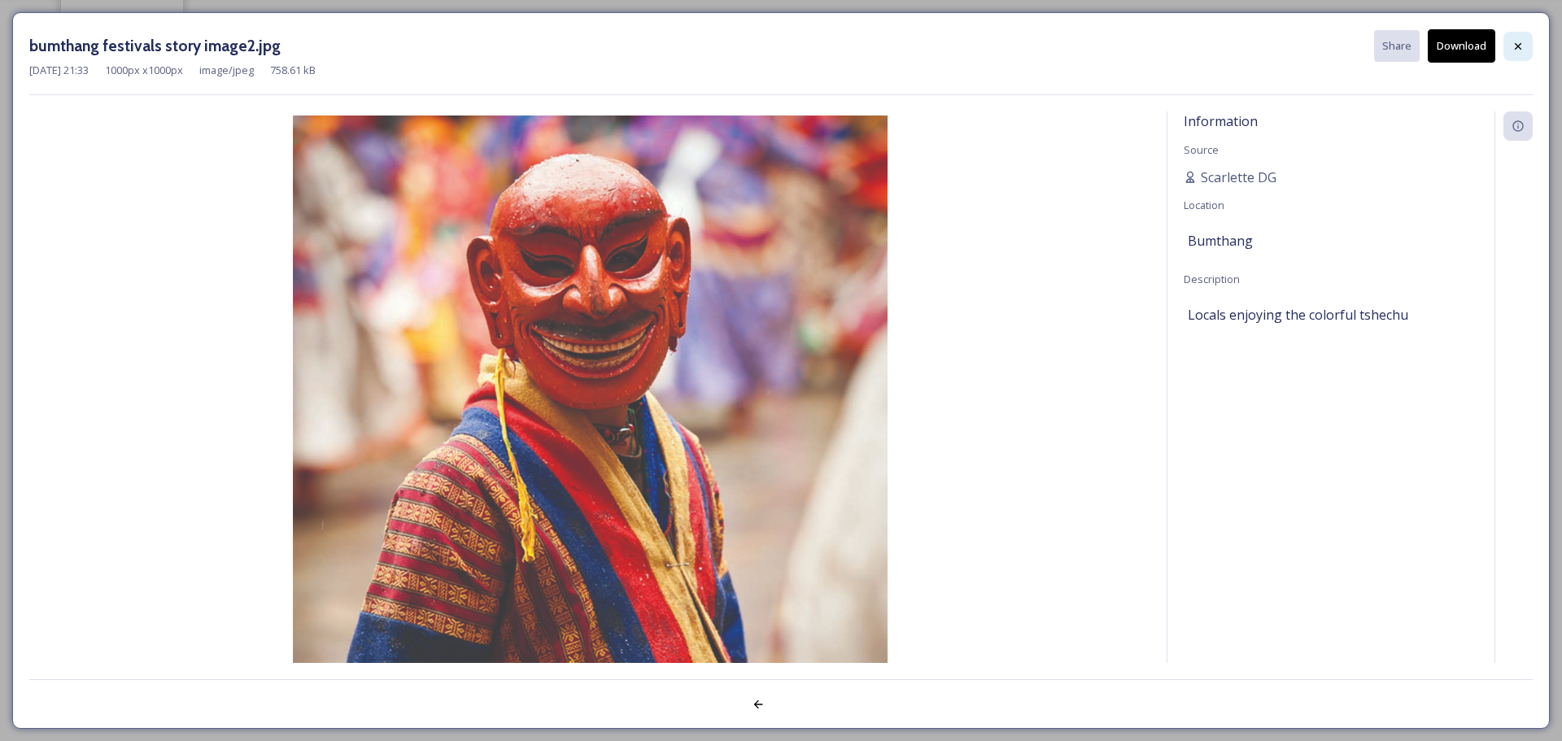
click at [1525, 42] on div at bounding box center [1518, 46] width 29 height 29
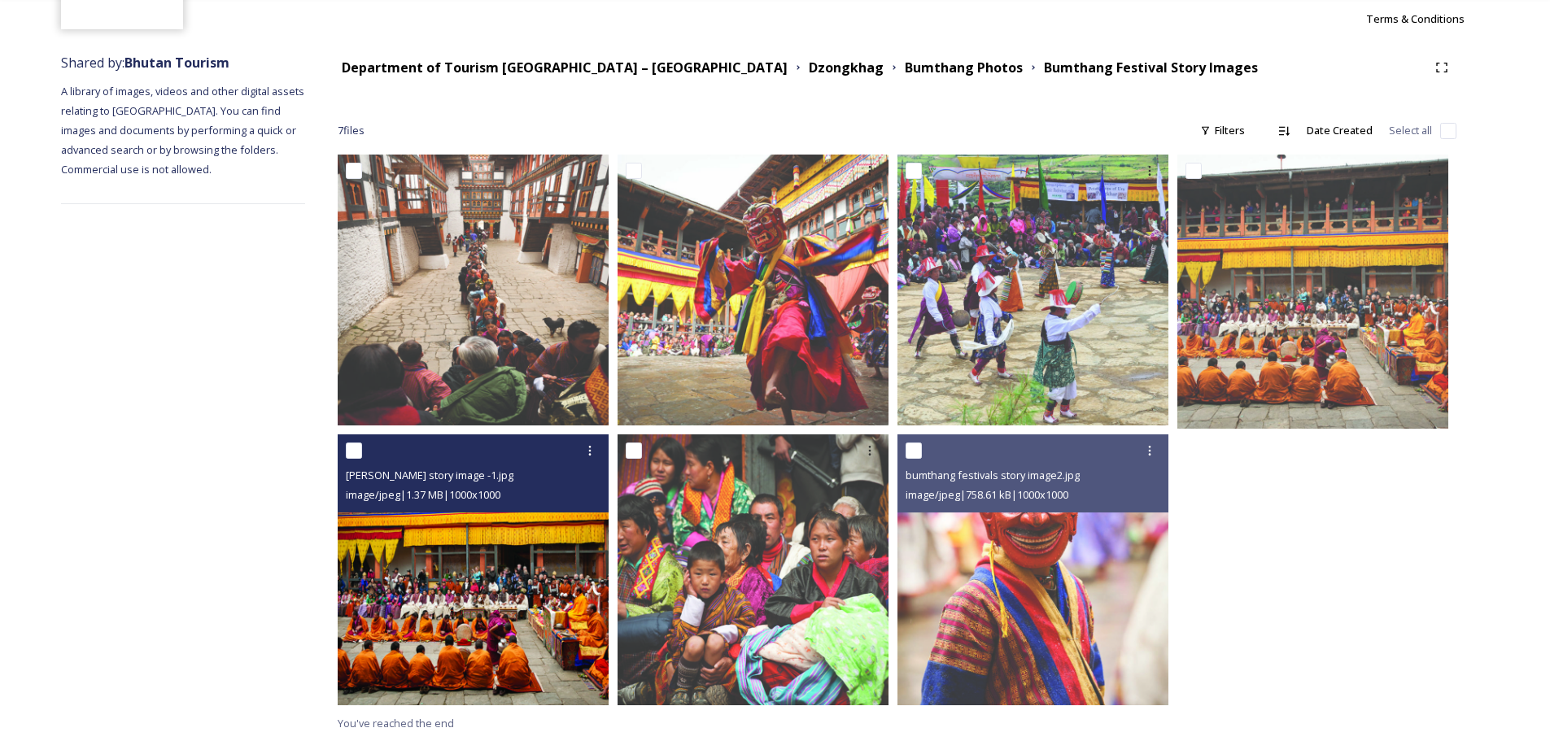
click at [553, 620] on img at bounding box center [473, 569] width 271 height 271
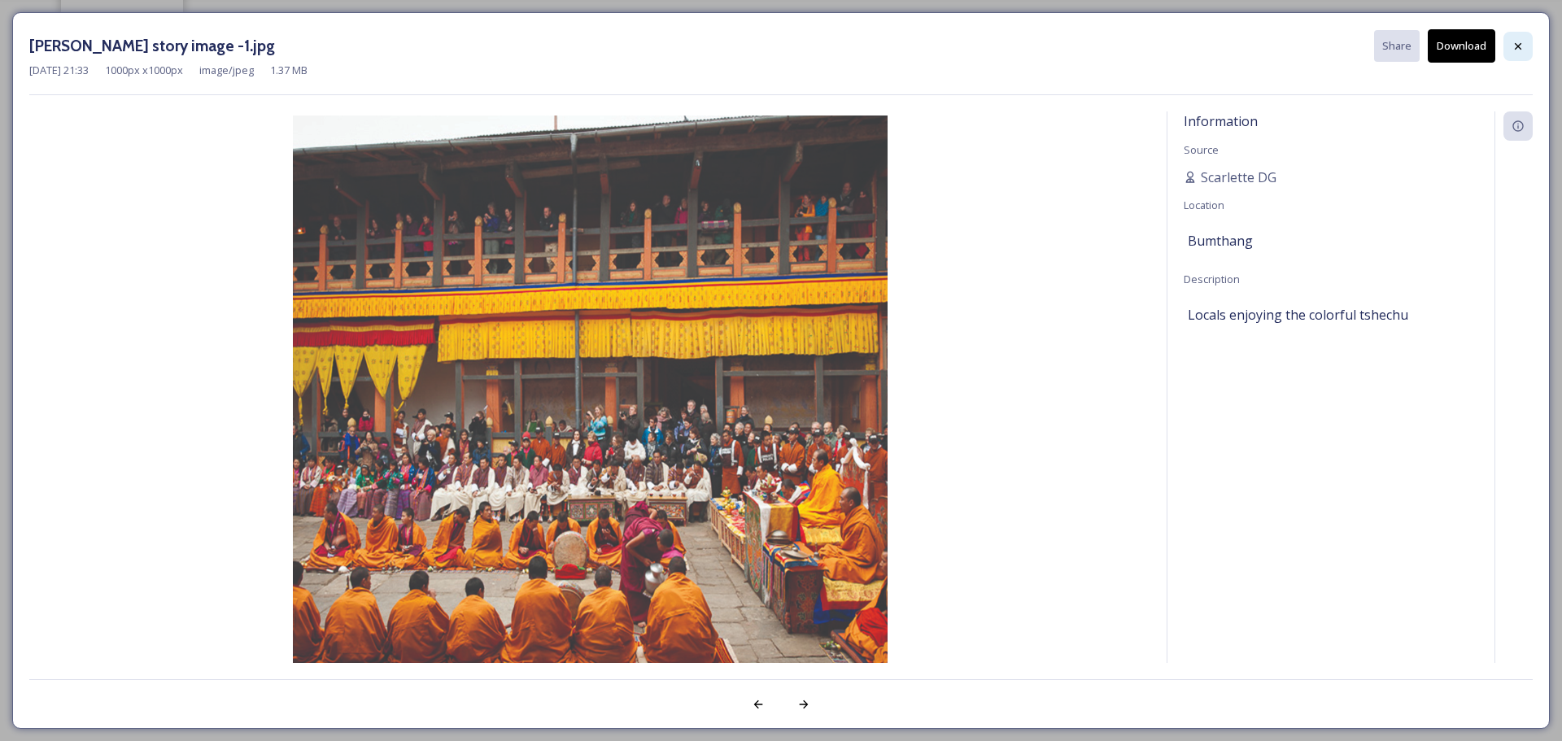
click at [1504, 43] on div at bounding box center [1518, 46] width 29 height 29
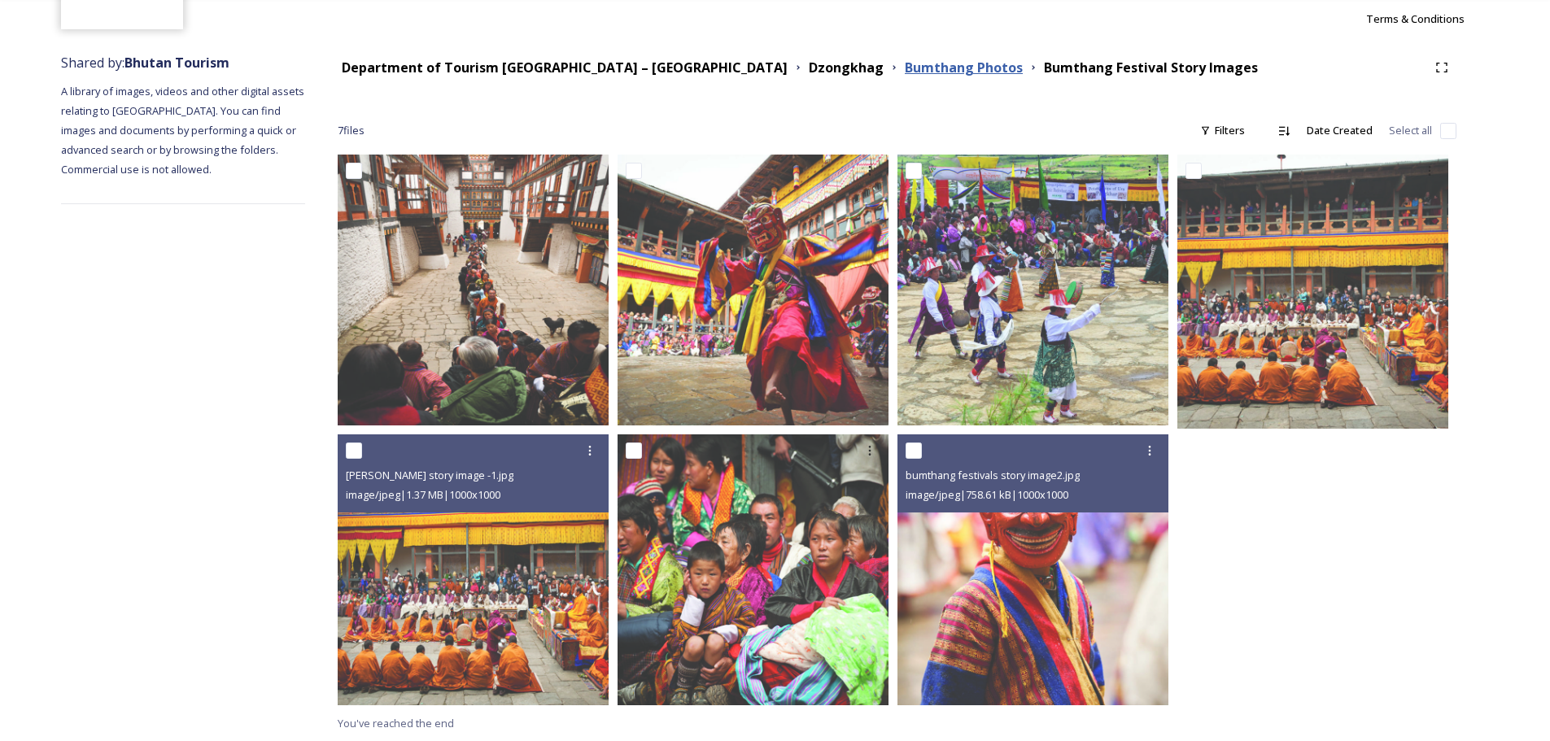
click at [905, 63] on strong "Bumthang Photos" at bounding box center [964, 68] width 118 height 18
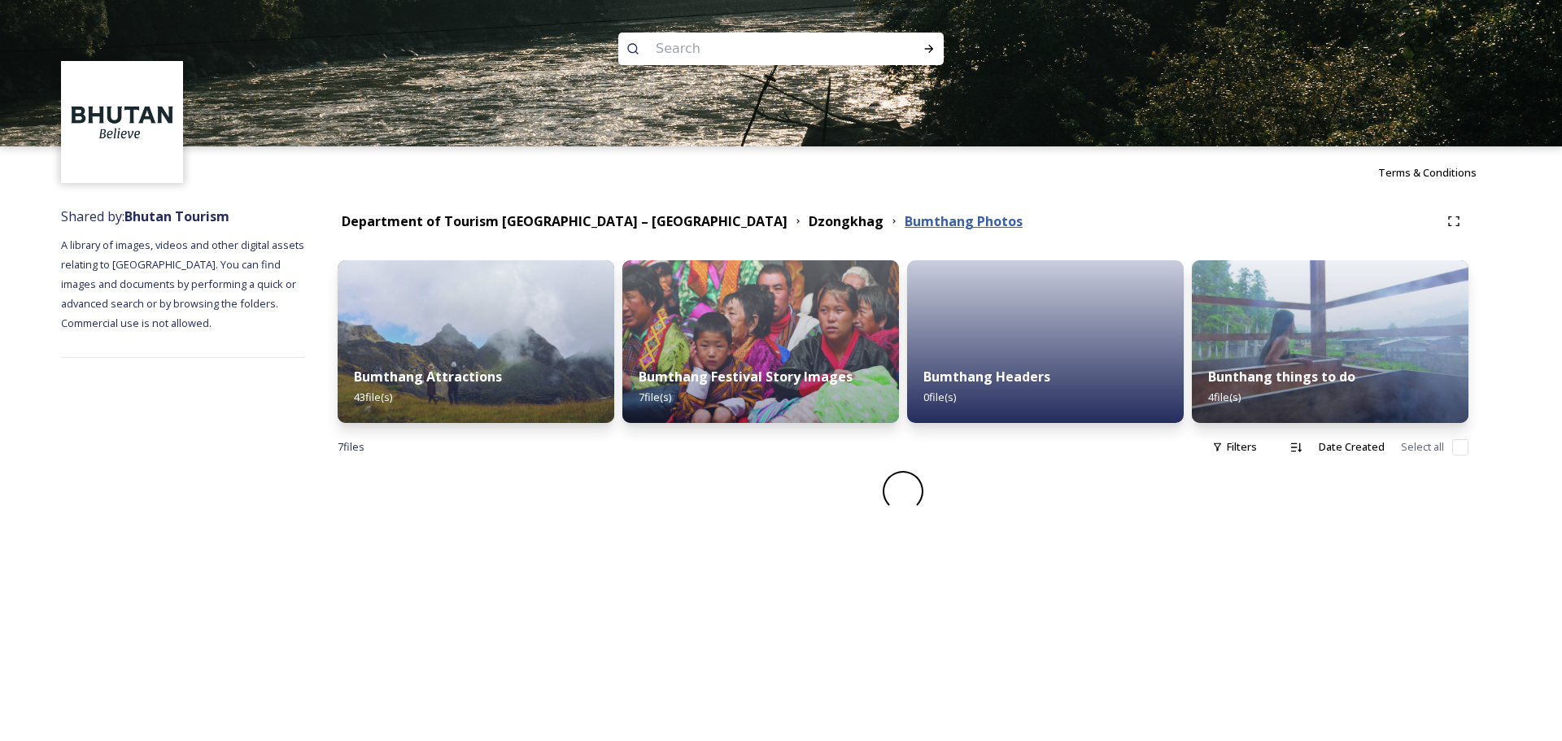
click at [905, 223] on strong "Bumthang Photos" at bounding box center [964, 221] width 118 height 18
click at [809, 221] on strong "Dzongkhag" at bounding box center [846, 221] width 75 height 18
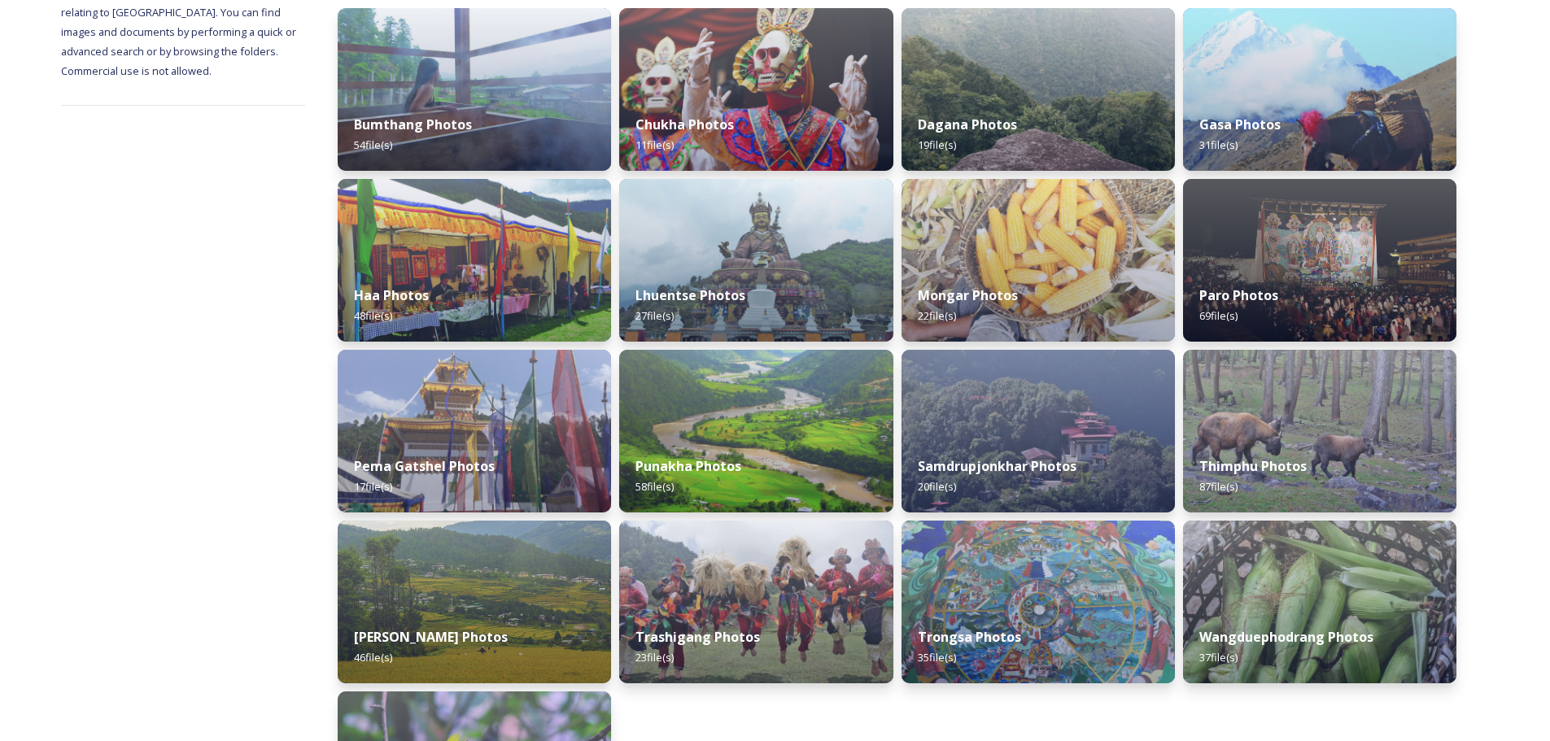
scroll to position [407, 0]
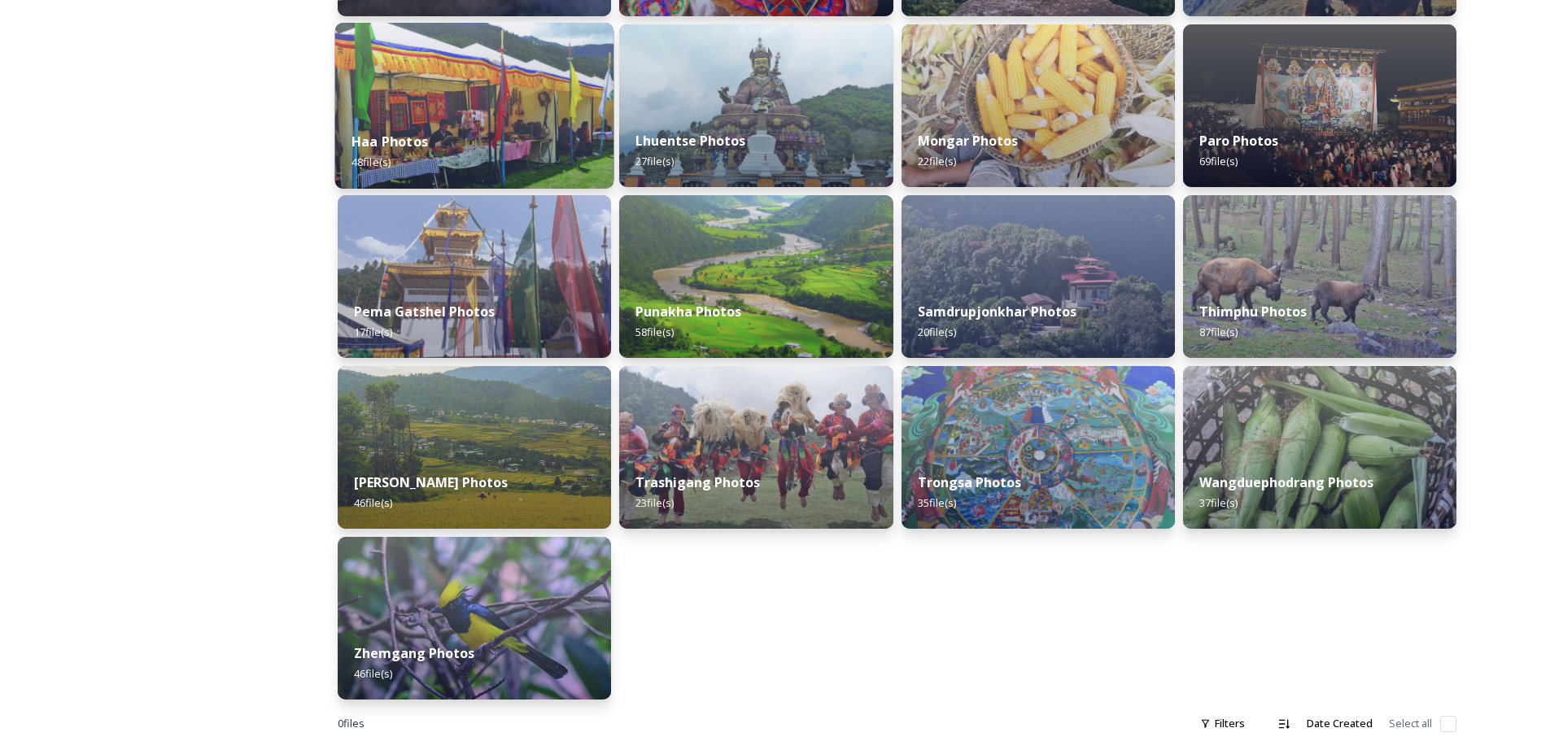
click at [460, 142] on div "Haa Photos 48 file(s)" at bounding box center [474, 152] width 279 height 74
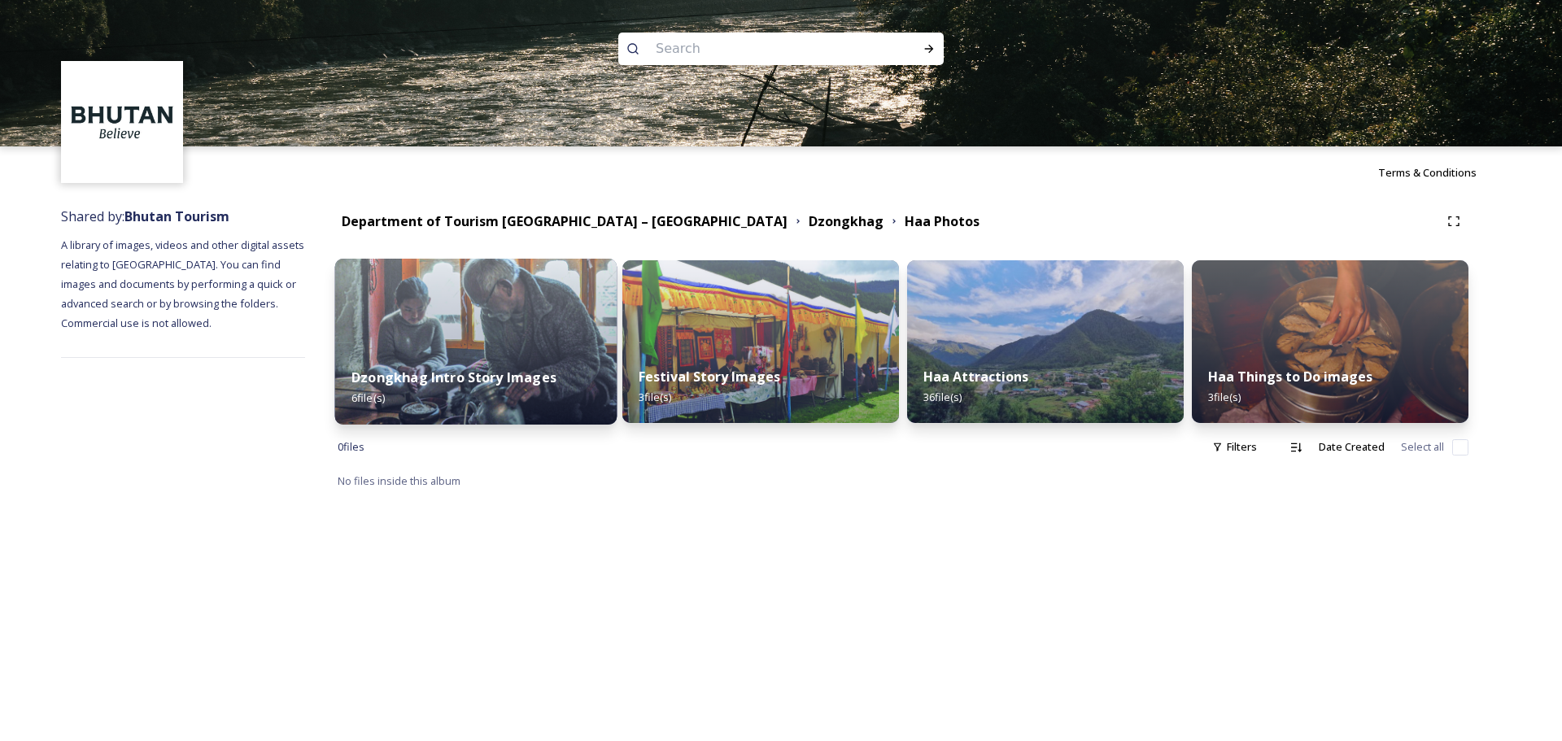
click at [535, 352] on div "Dzongkhag Intro Story Images 6 file(s)" at bounding box center [476, 388] width 282 height 74
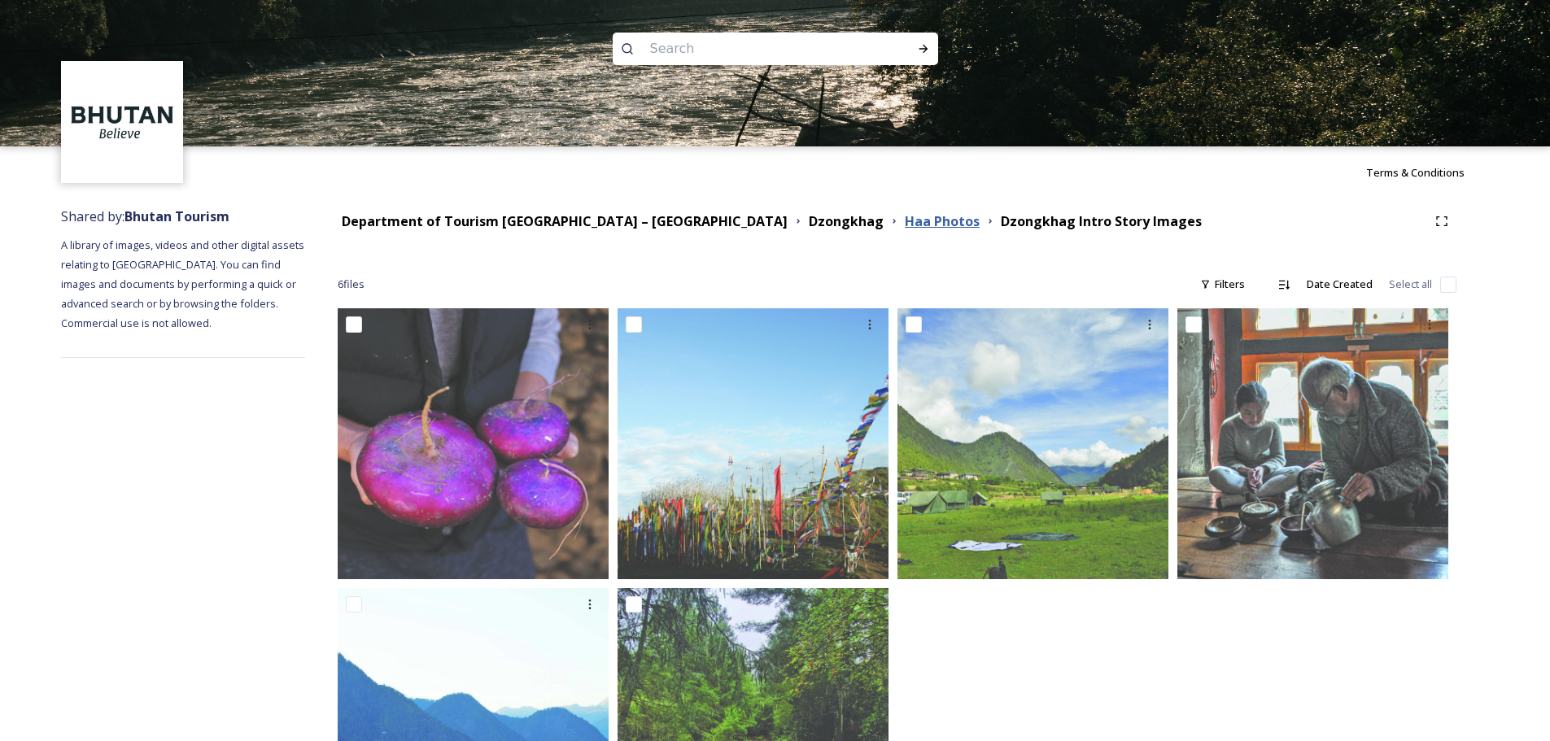
click at [905, 221] on strong "Haa Photos" at bounding box center [942, 221] width 75 height 18
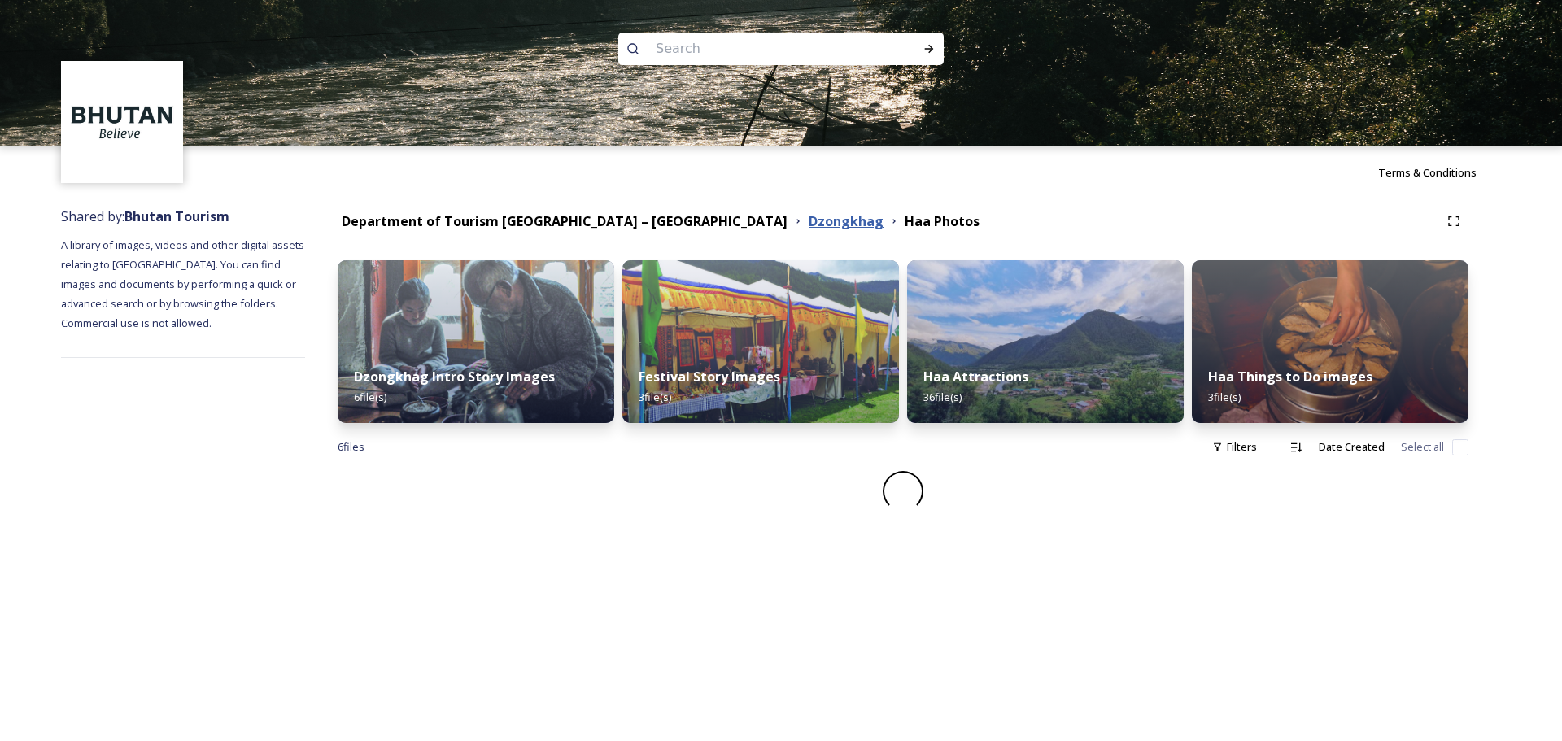
click at [809, 225] on strong "Dzongkhag" at bounding box center [846, 221] width 75 height 18
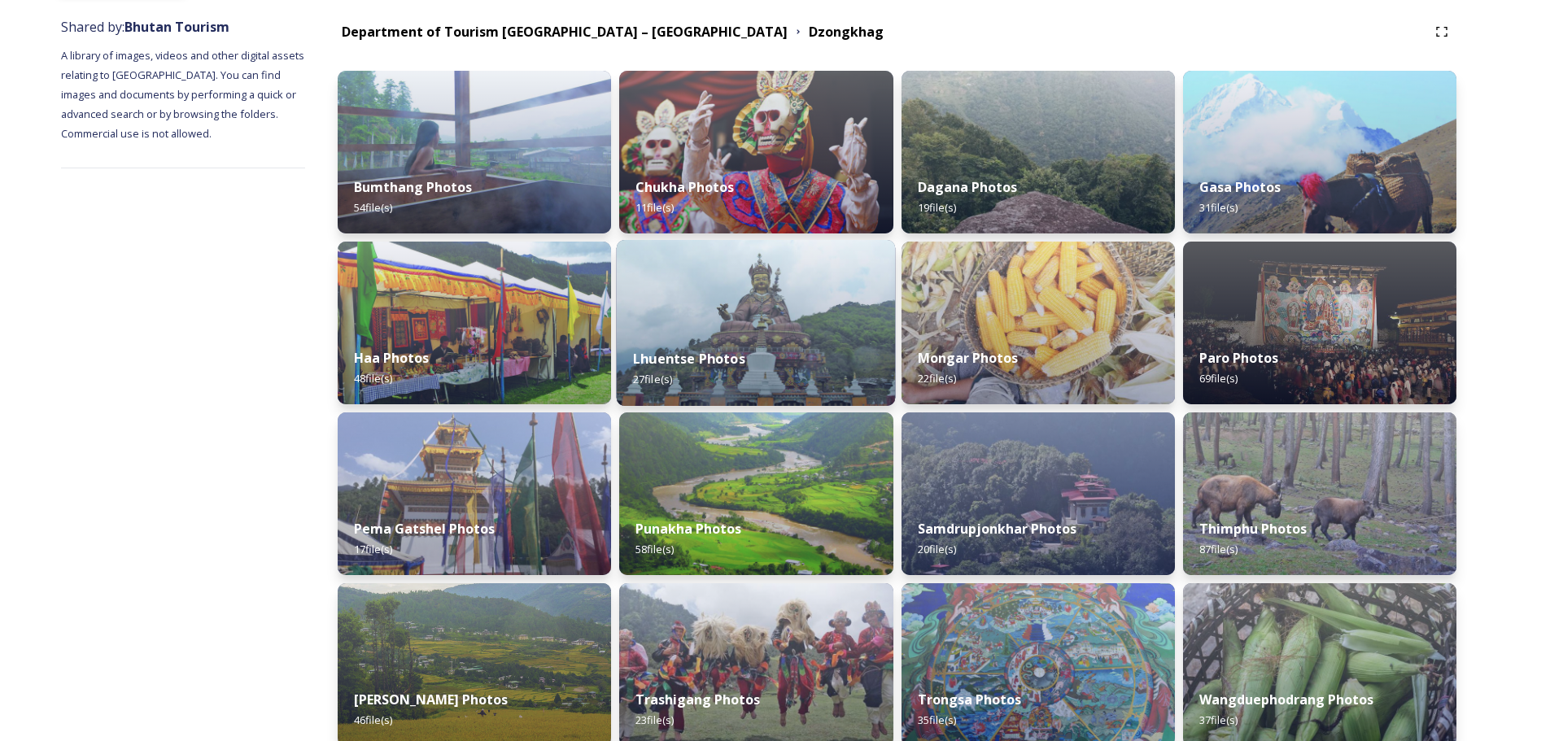
scroll to position [407, 0]
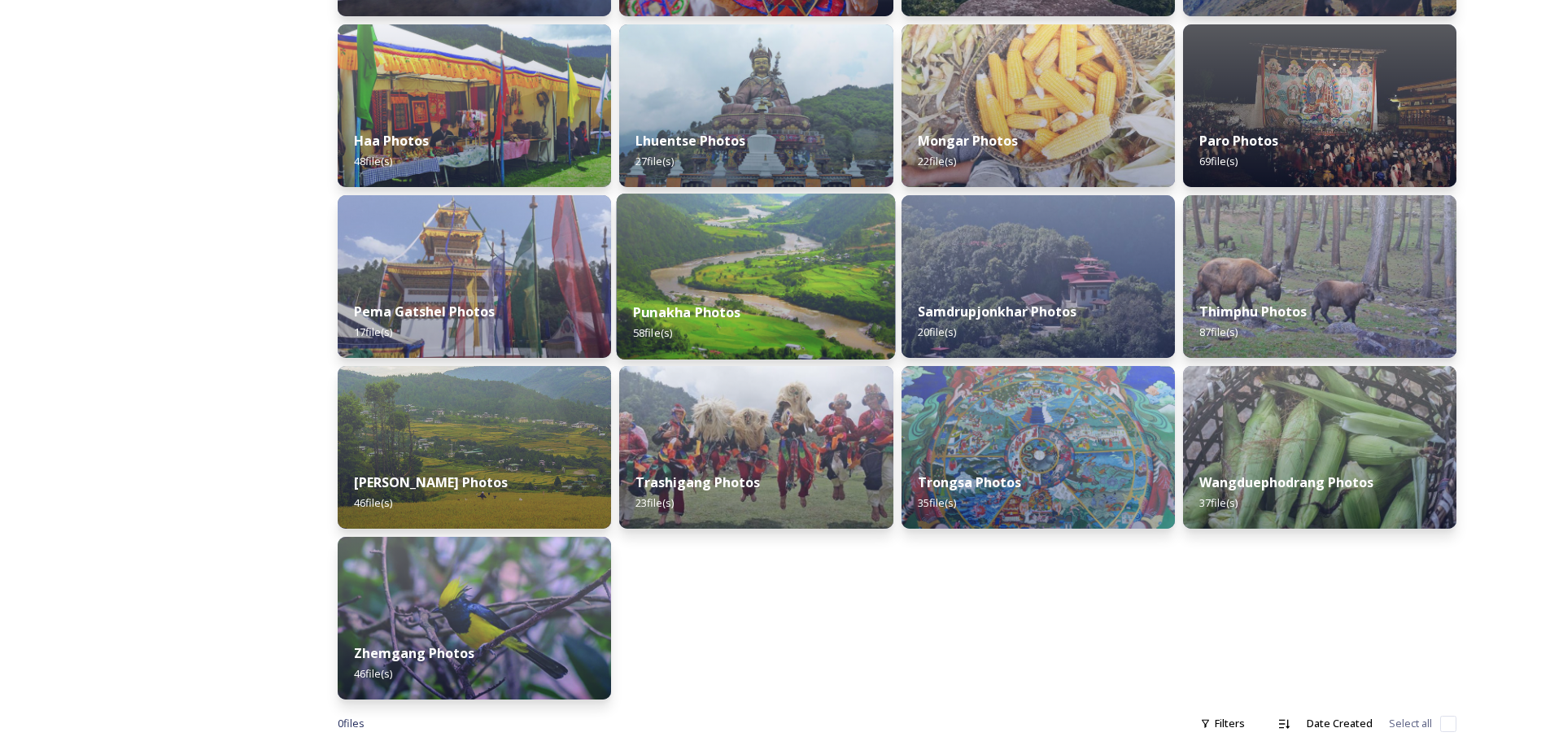
click at [743, 312] on div "Punakha Photos 58 file(s)" at bounding box center [756, 323] width 279 height 74
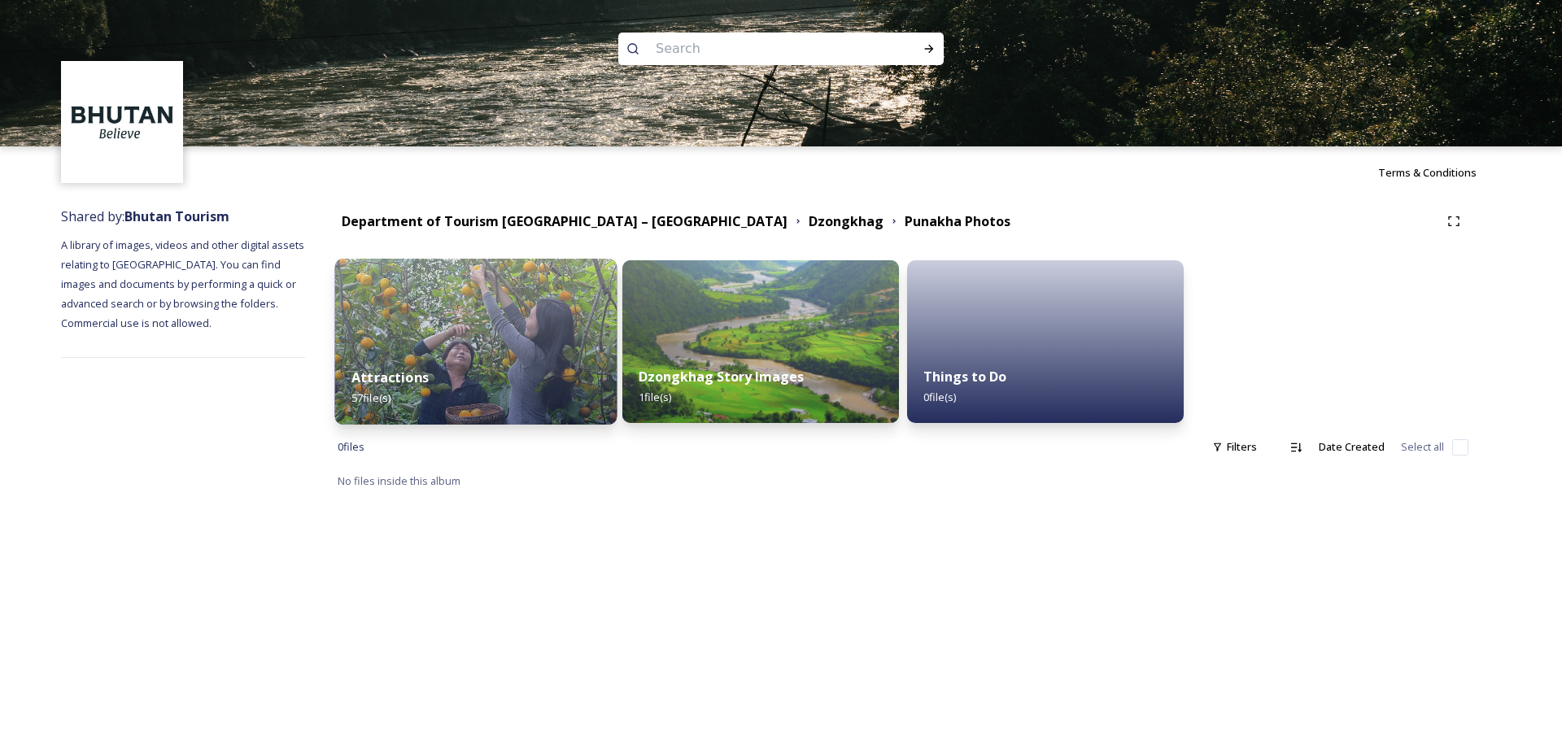
click at [472, 334] on img at bounding box center [476, 342] width 282 height 166
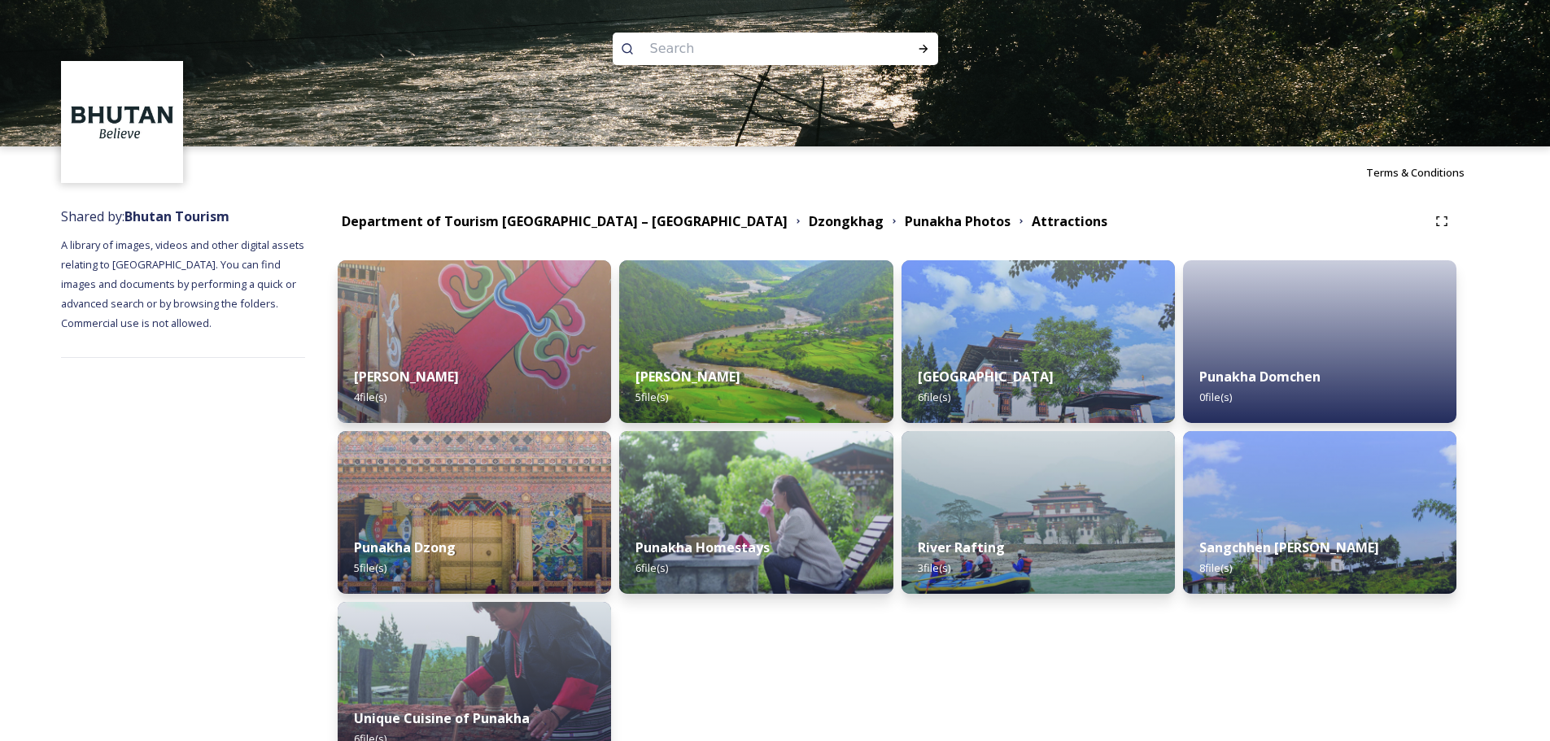
click at [905, 224] on strong "Punakha Photos" at bounding box center [958, 221] width 106 height 18
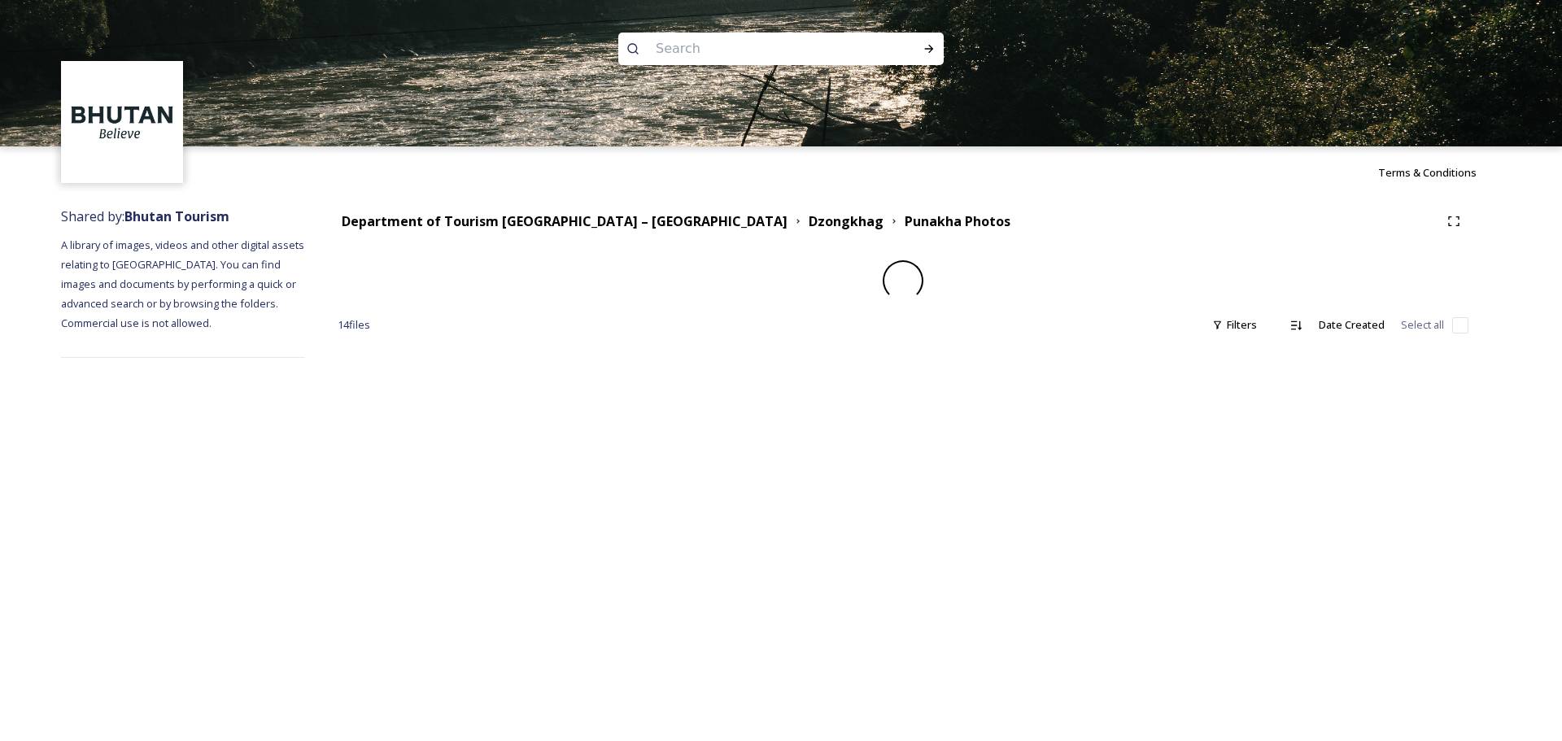
drag, startPoint x: 714, startPoint y: 225, endPoint x: 942, endPoint y: 117, distance: 252.2
click at [809, 217] on strong "Dzongkhag" at bounding box center [846, 221] width 75 height 18
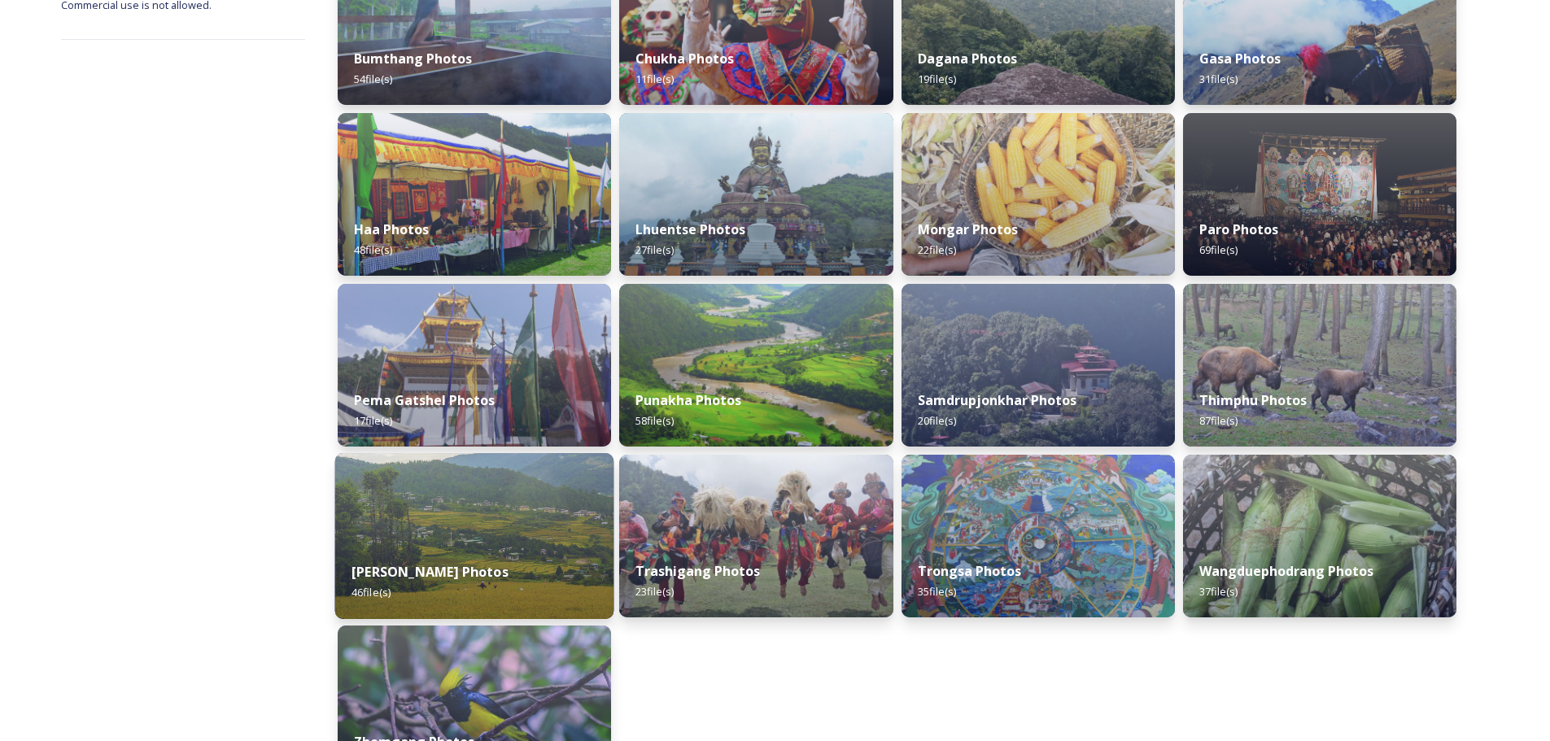
scroll to position [407, 0]
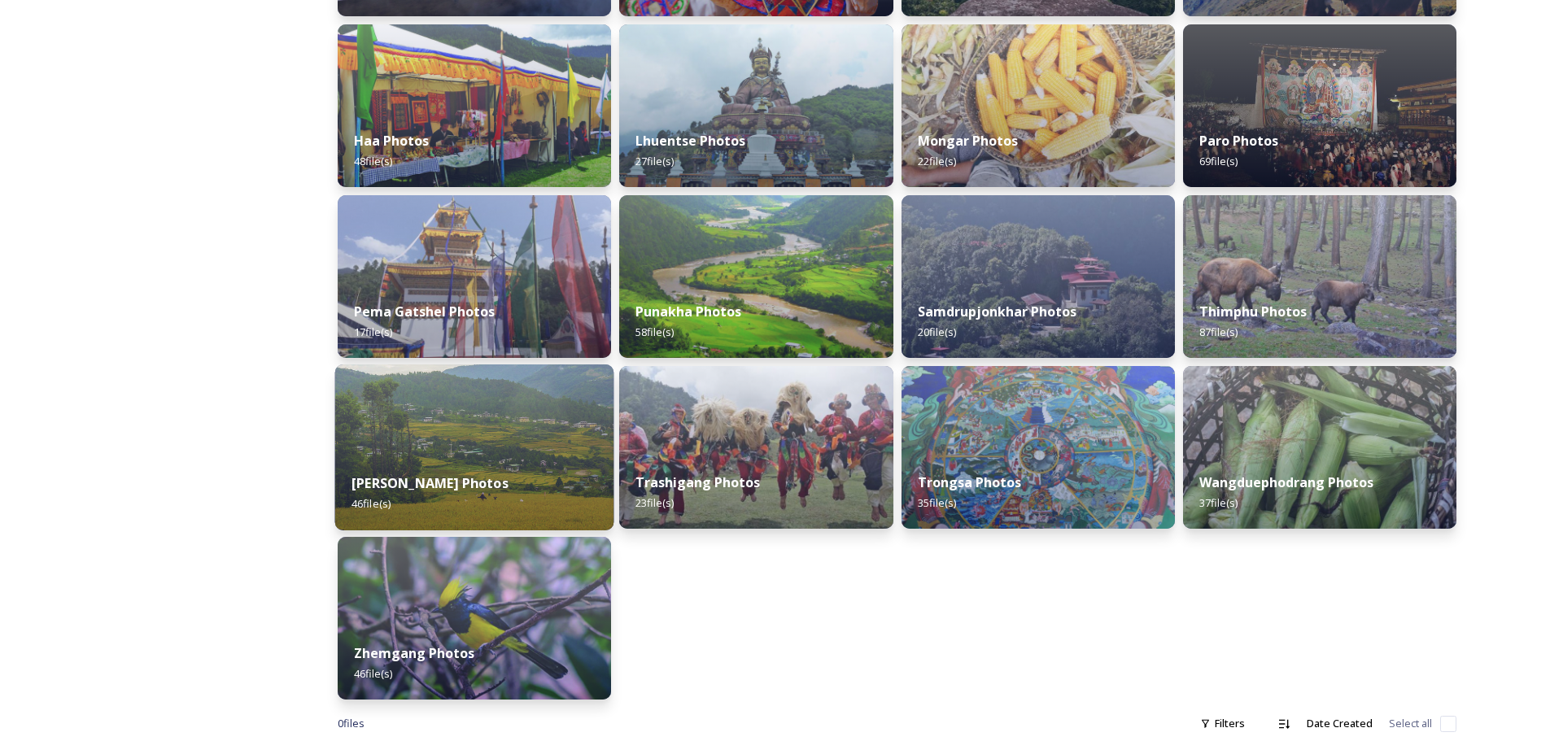
click at [499, 476] on div "[PERSON_NAME] Photos 46 file(s)" at bounding box center [474, 493] width 279 height 74
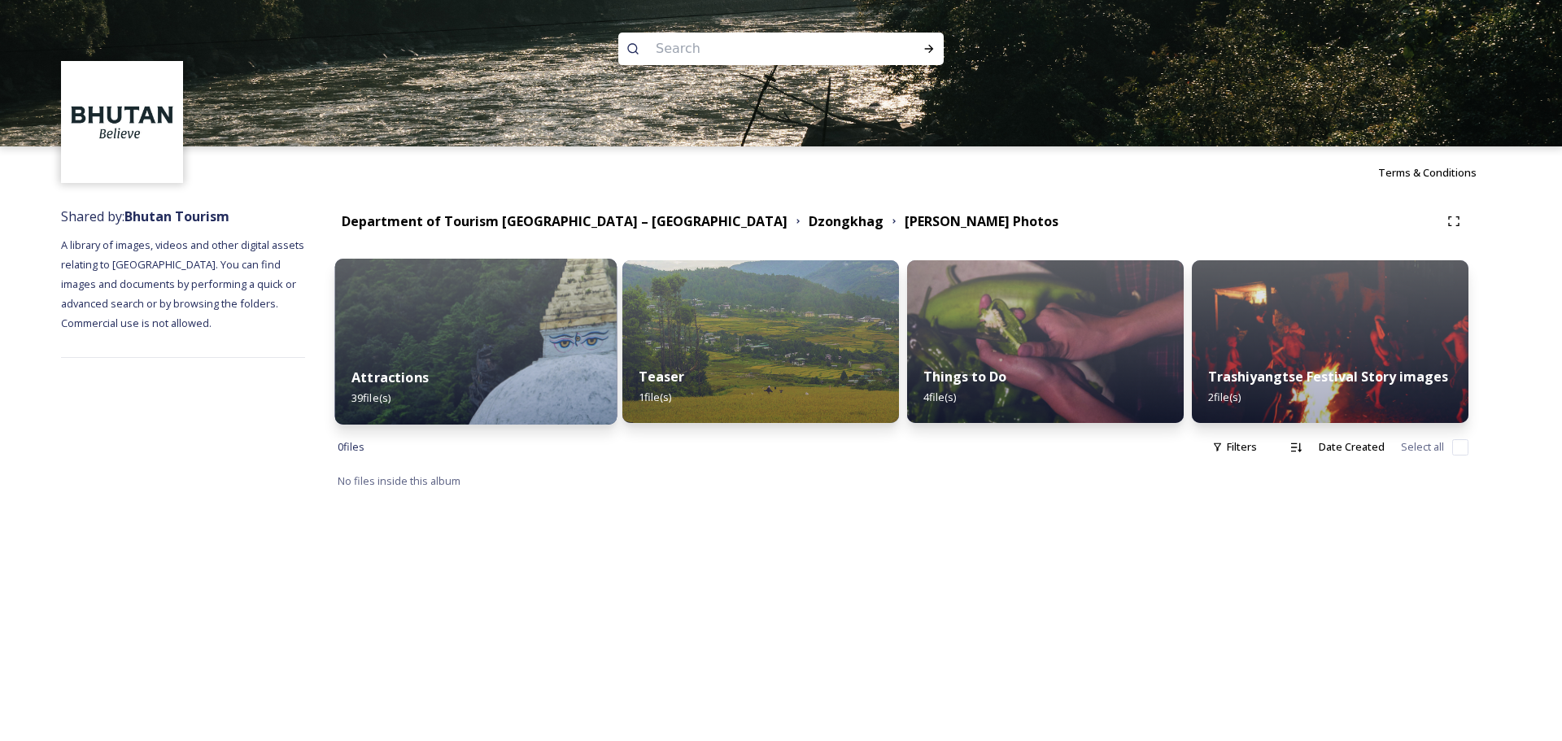
click at [538, 343] on img at bounding box center [476, 342] width 282 height 166
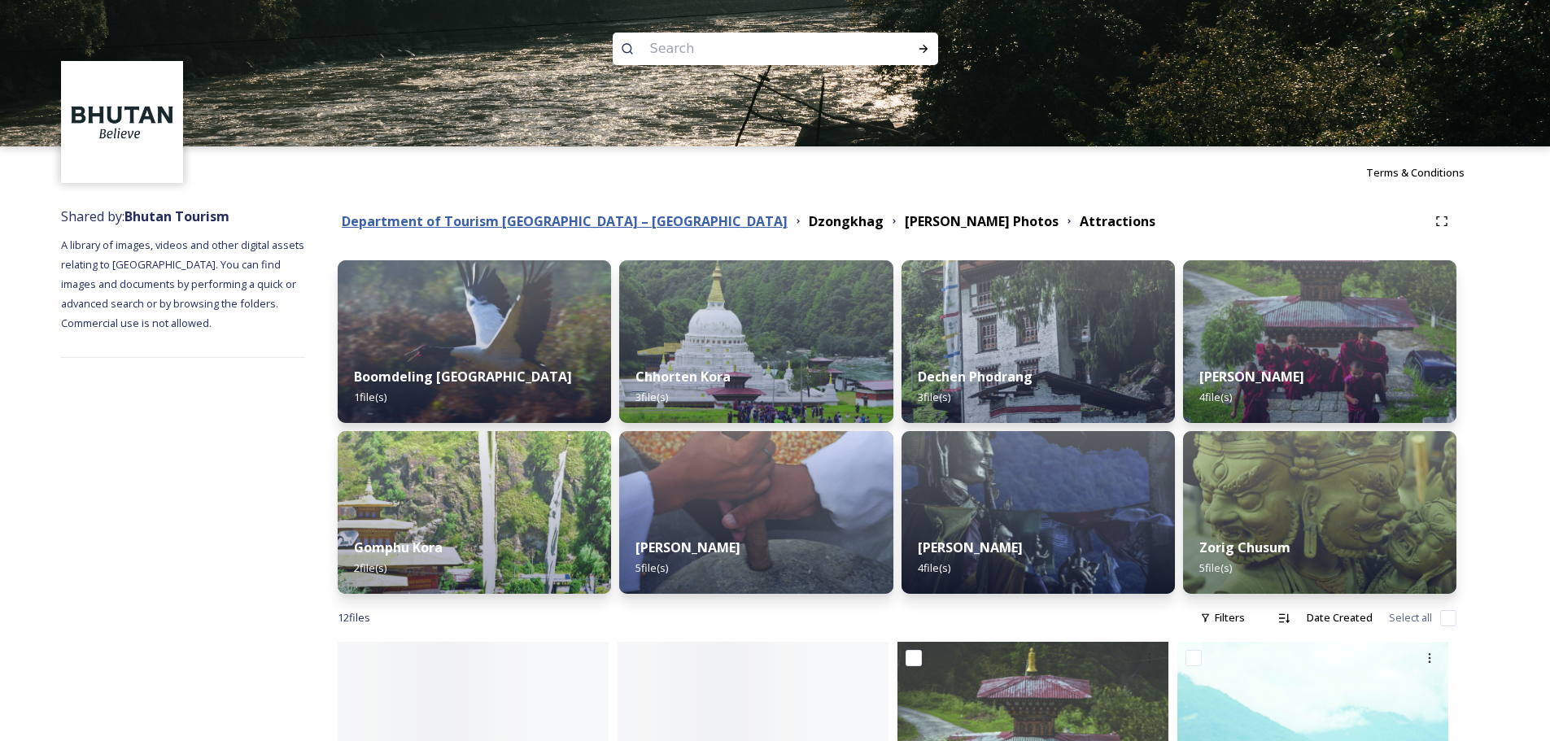
click at [565, 221] on strong "Department of Tourism [GEOGRAPHIC_DATA] – [GEOGRAPHIC_DATA]" at bounding box center [565, 221] width 446 height 18
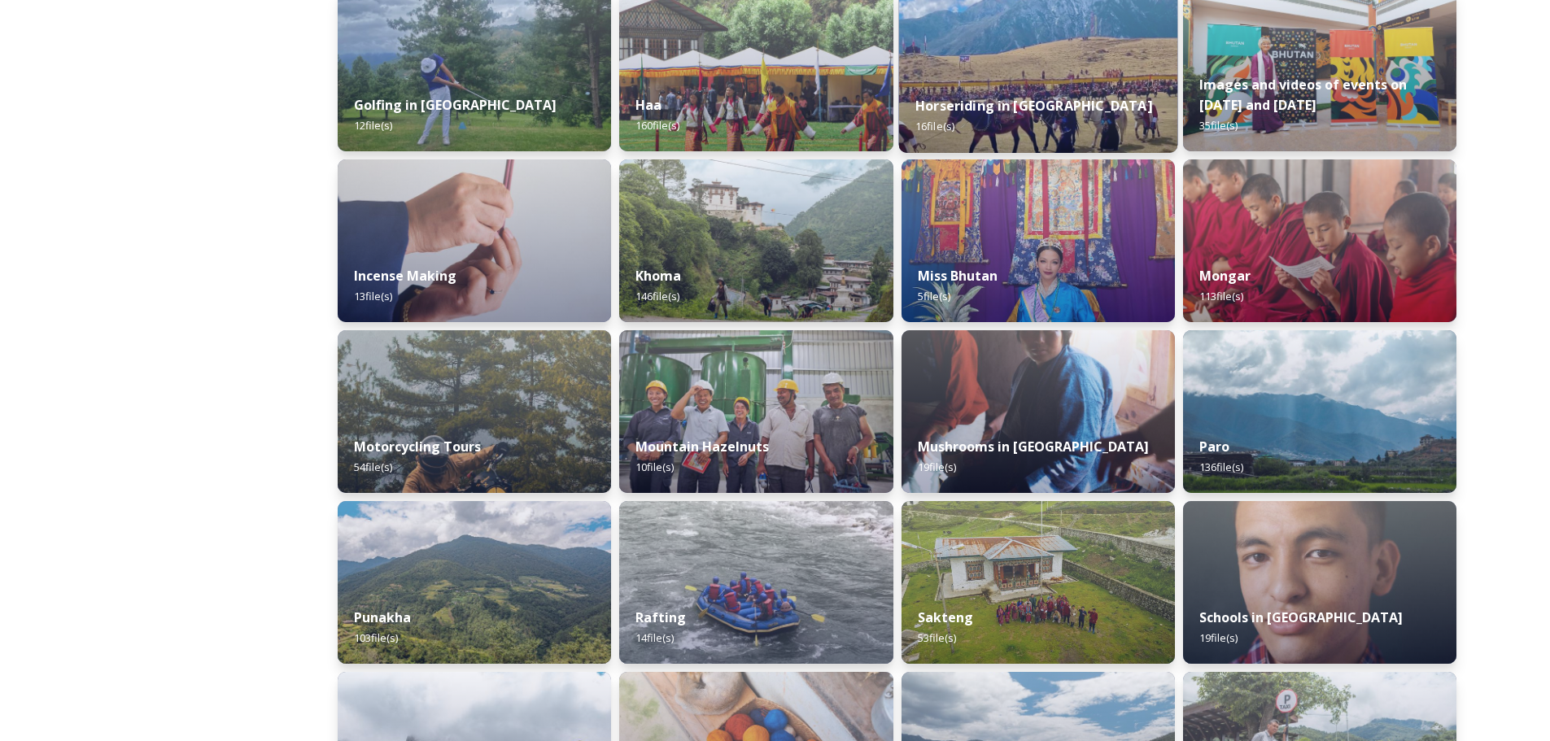
scroll to position [895, 0]
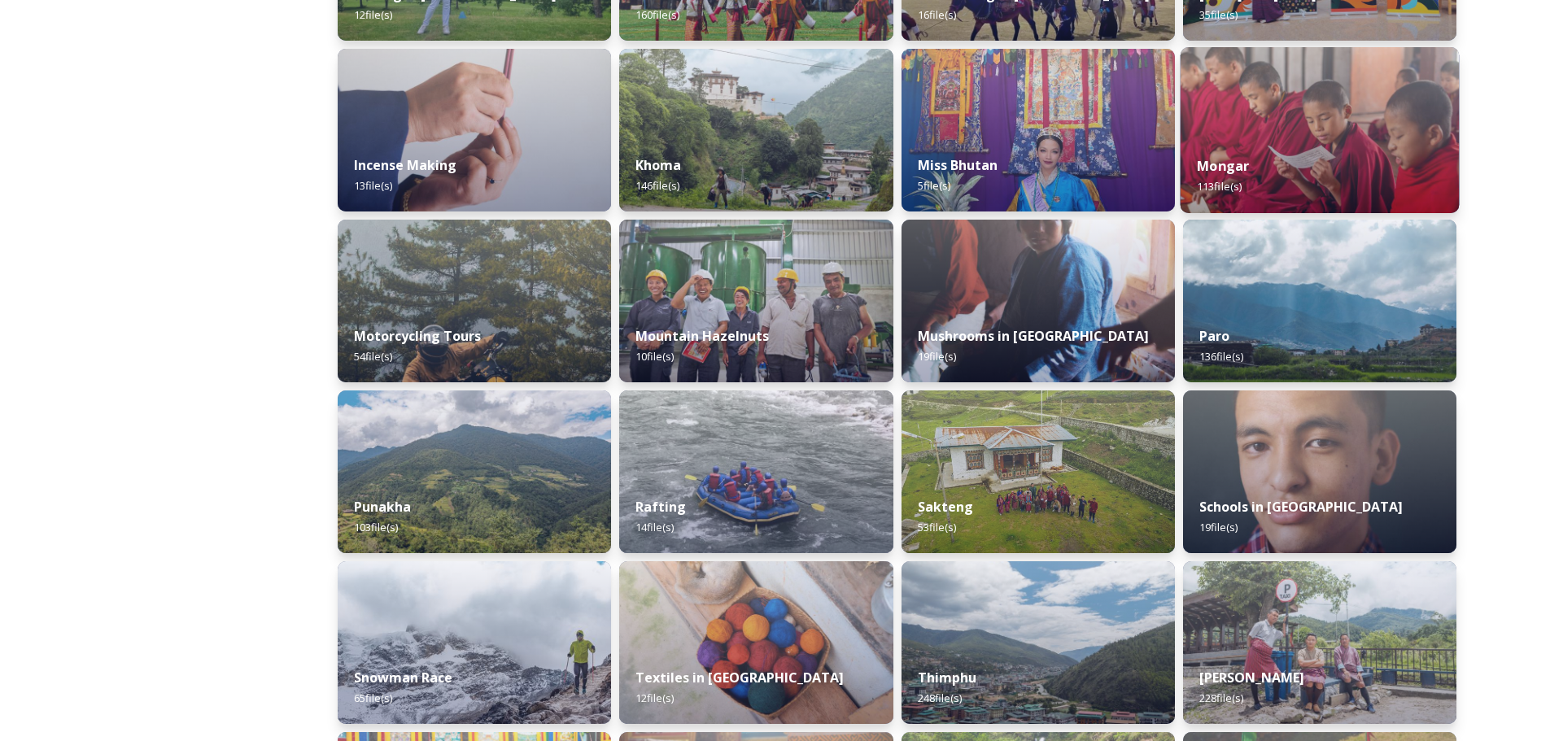
click at [1330, 126] on img at bounding box center [1319, 130] width 279 height 166
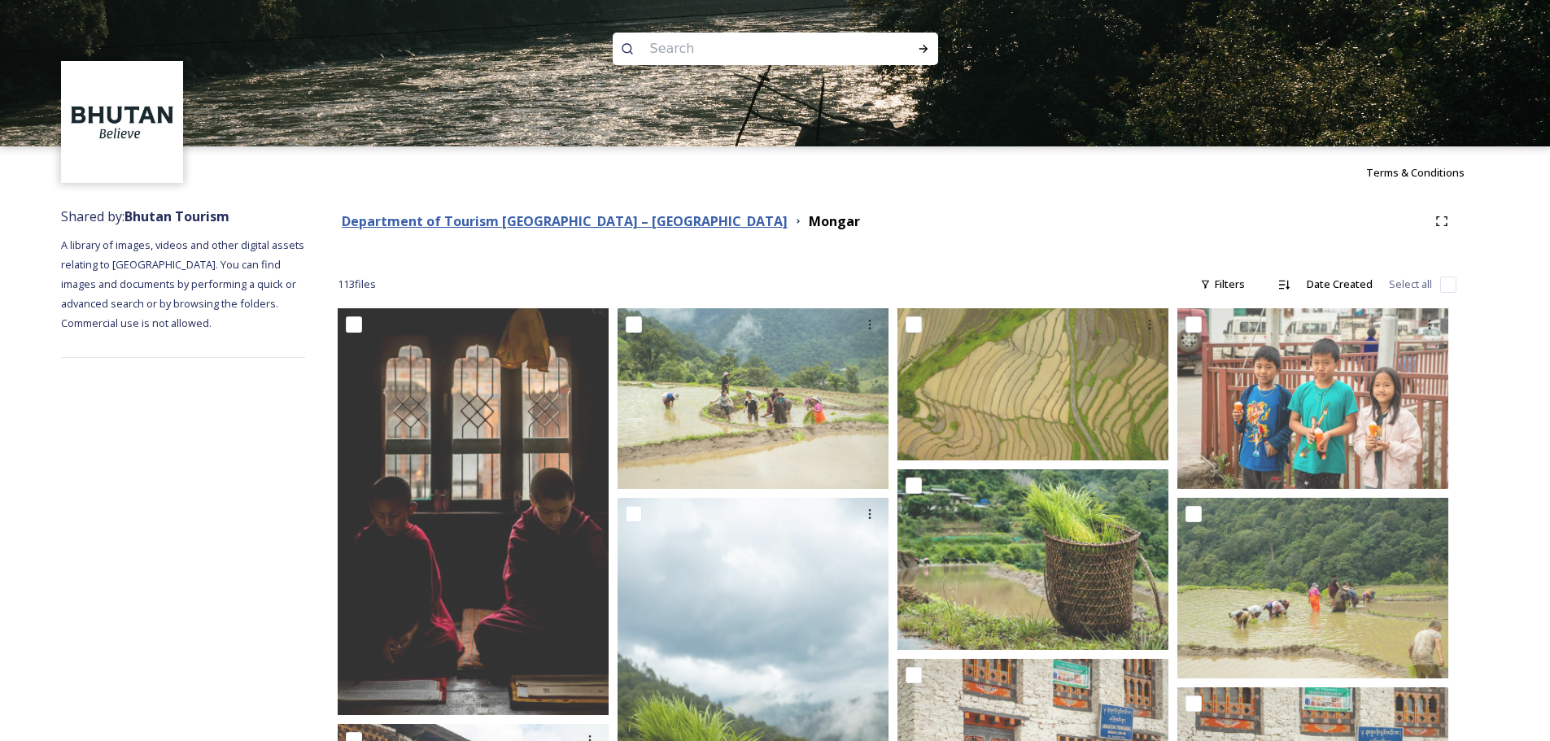
click at [563, 218] on strong "Department of Tourism [GEOGRAPHIC_DATA] – [GEOGRAPHIC_DATA]" at bounding box center [565, 221] width 446 height 18
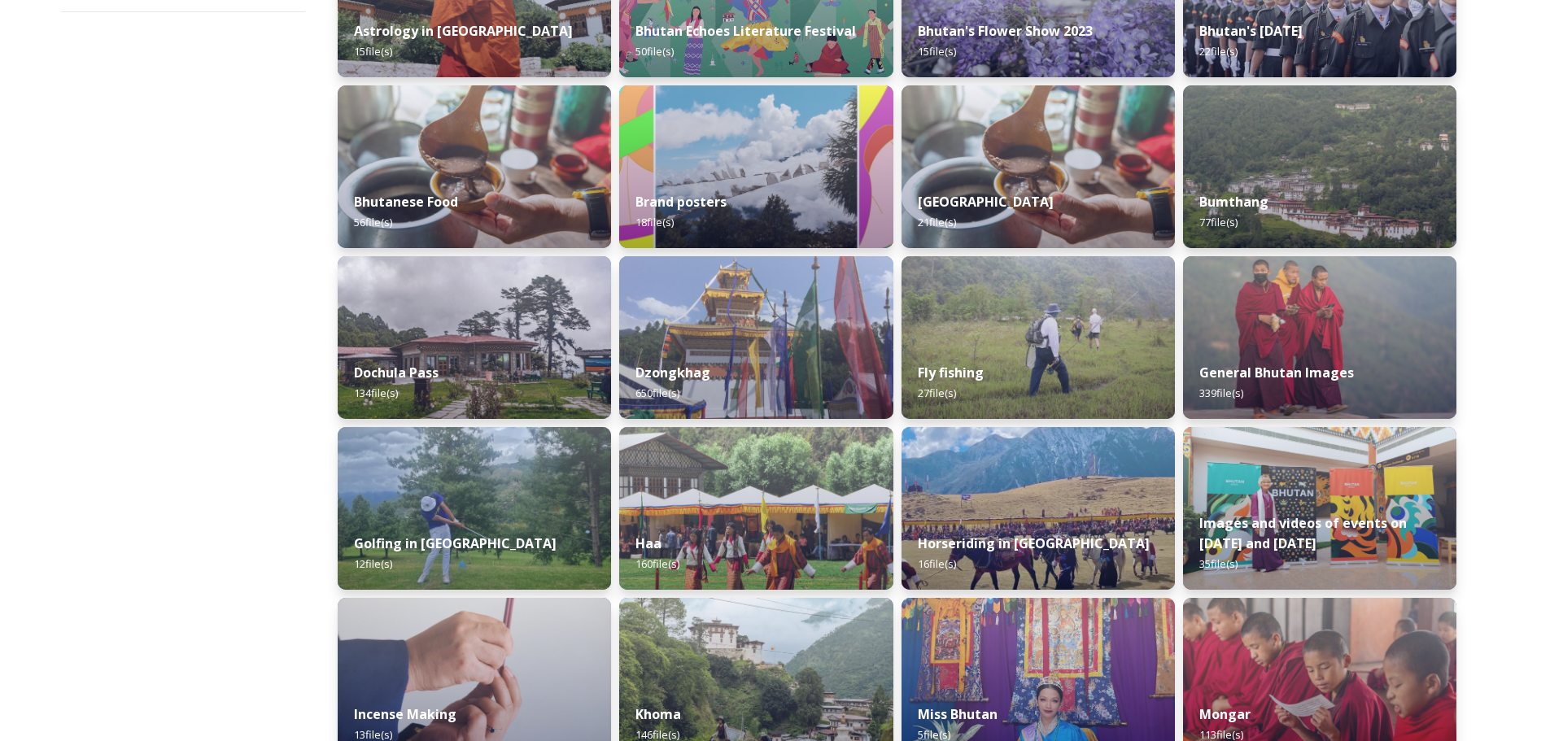
scroll to position [325, 0]
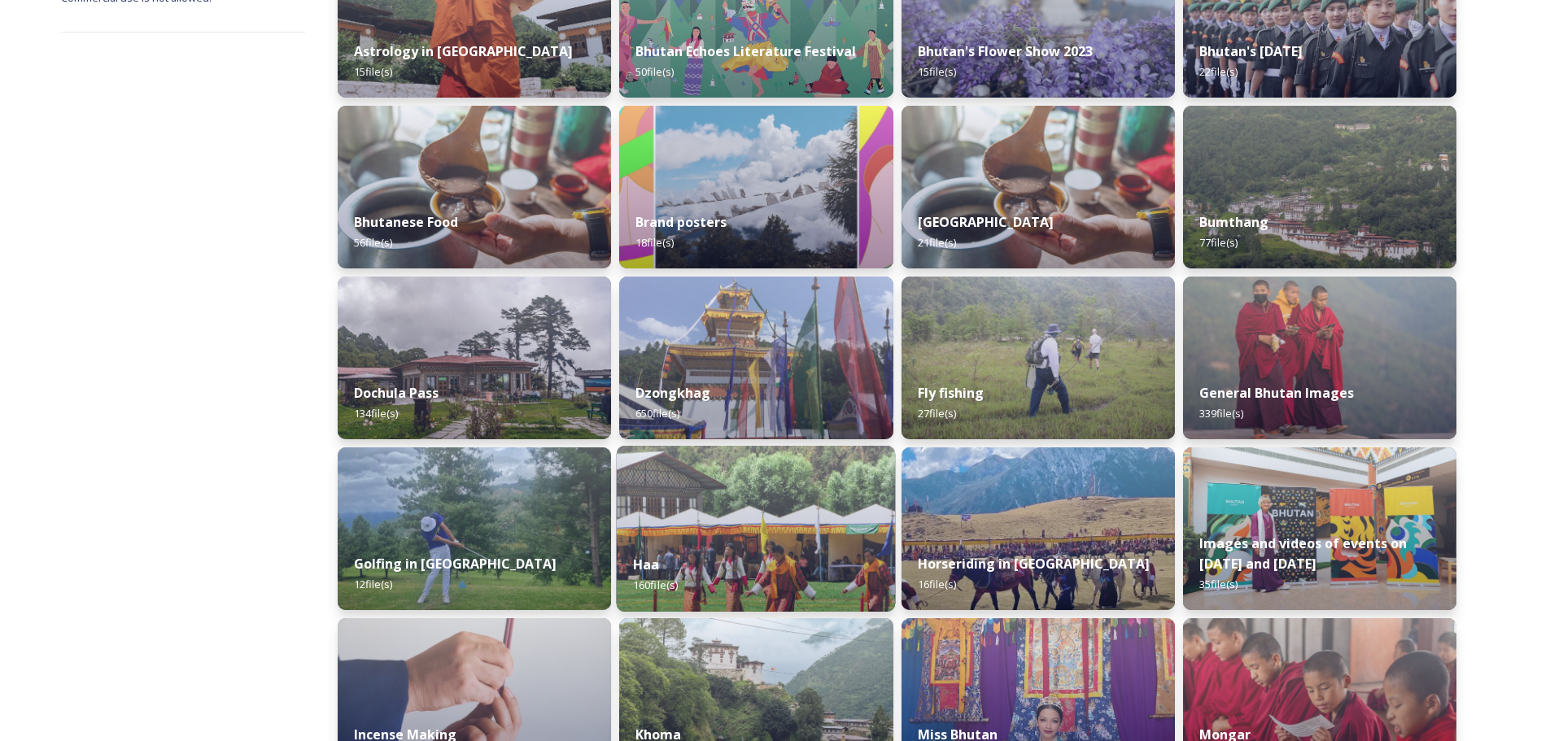
click at [755, 540] on div "Haa 160 file(s)" at bounding box center [756, 575] width 279 height 74
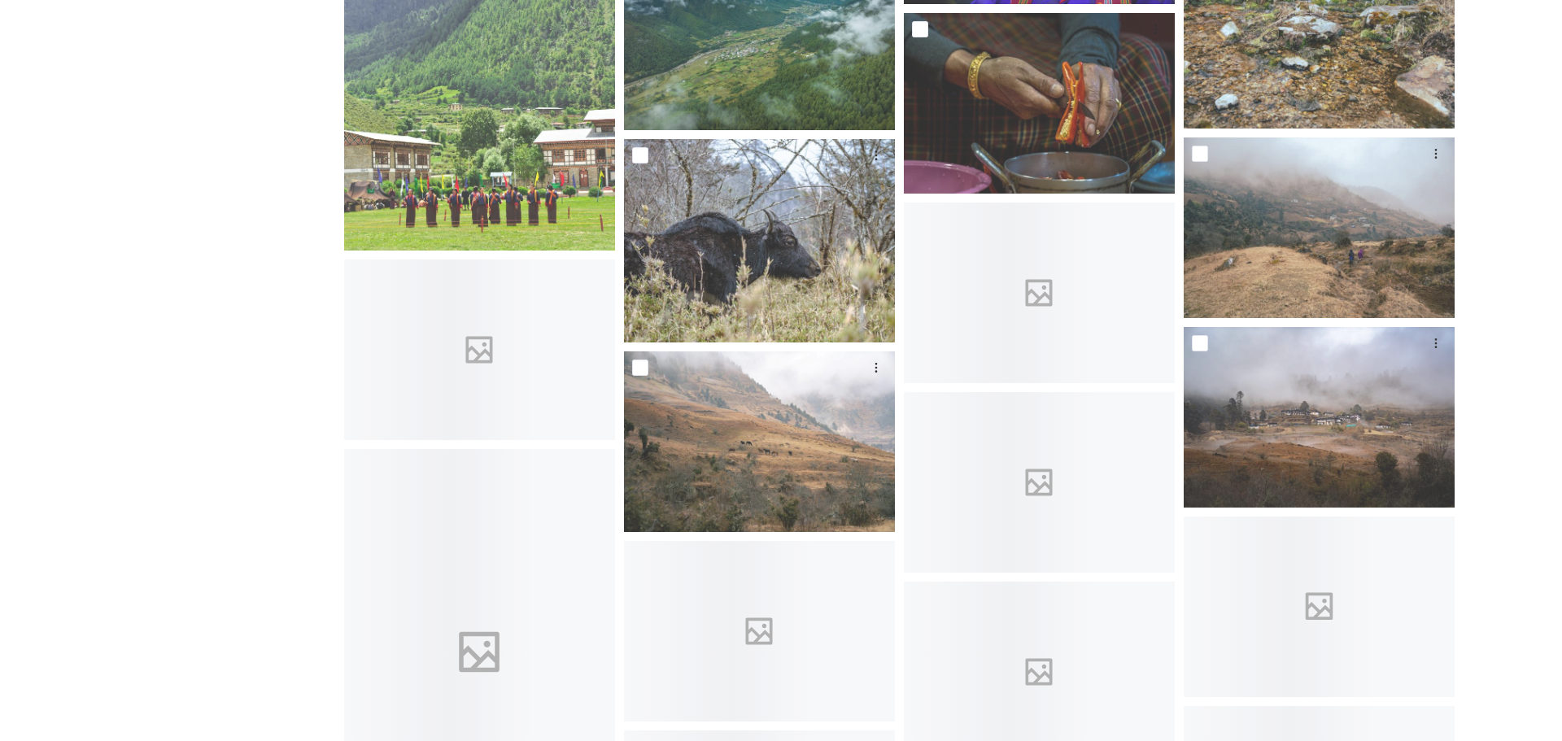
scroll to position [5532, 0]
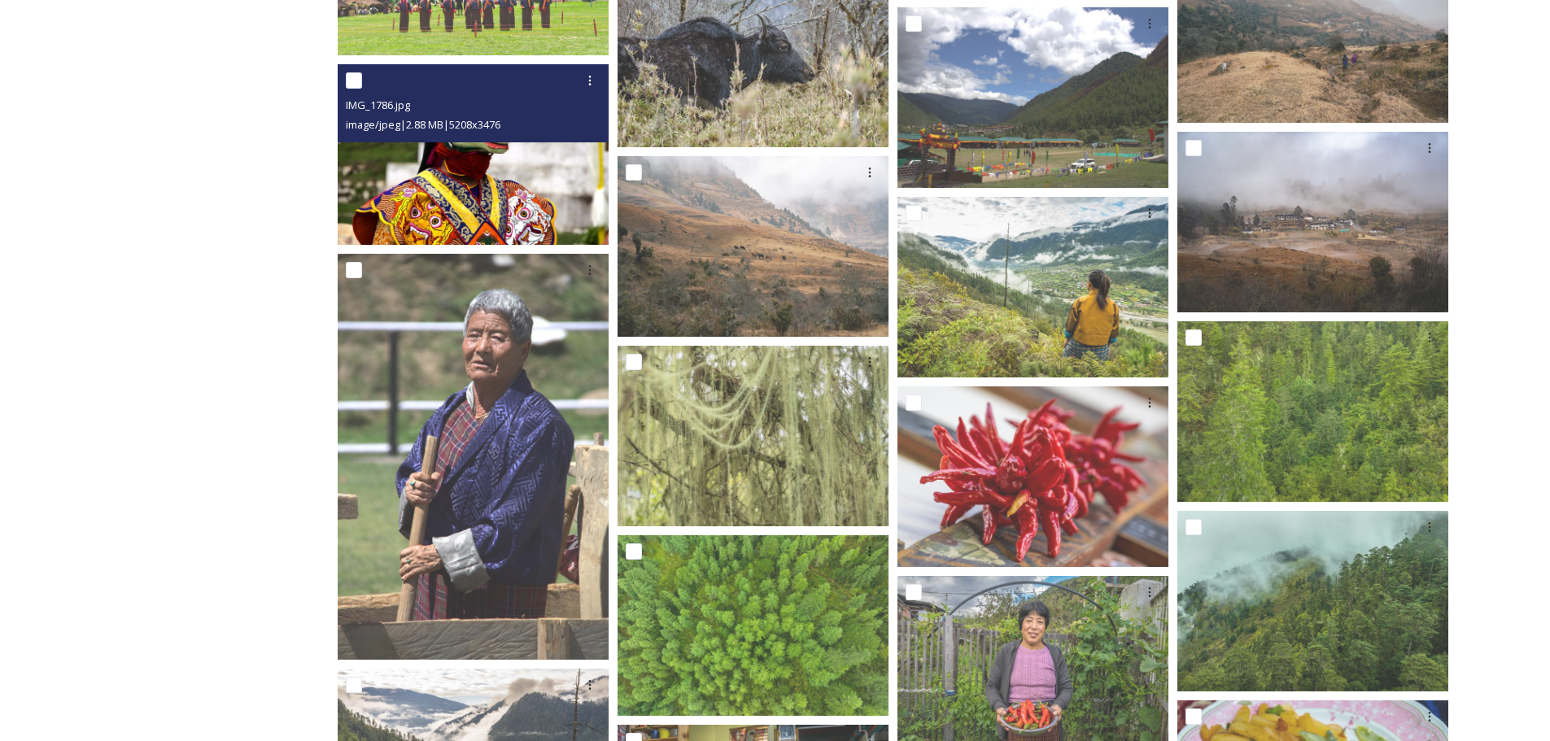
click at [460, 186] on img at bounding box center [473, 154] width 271 height 181
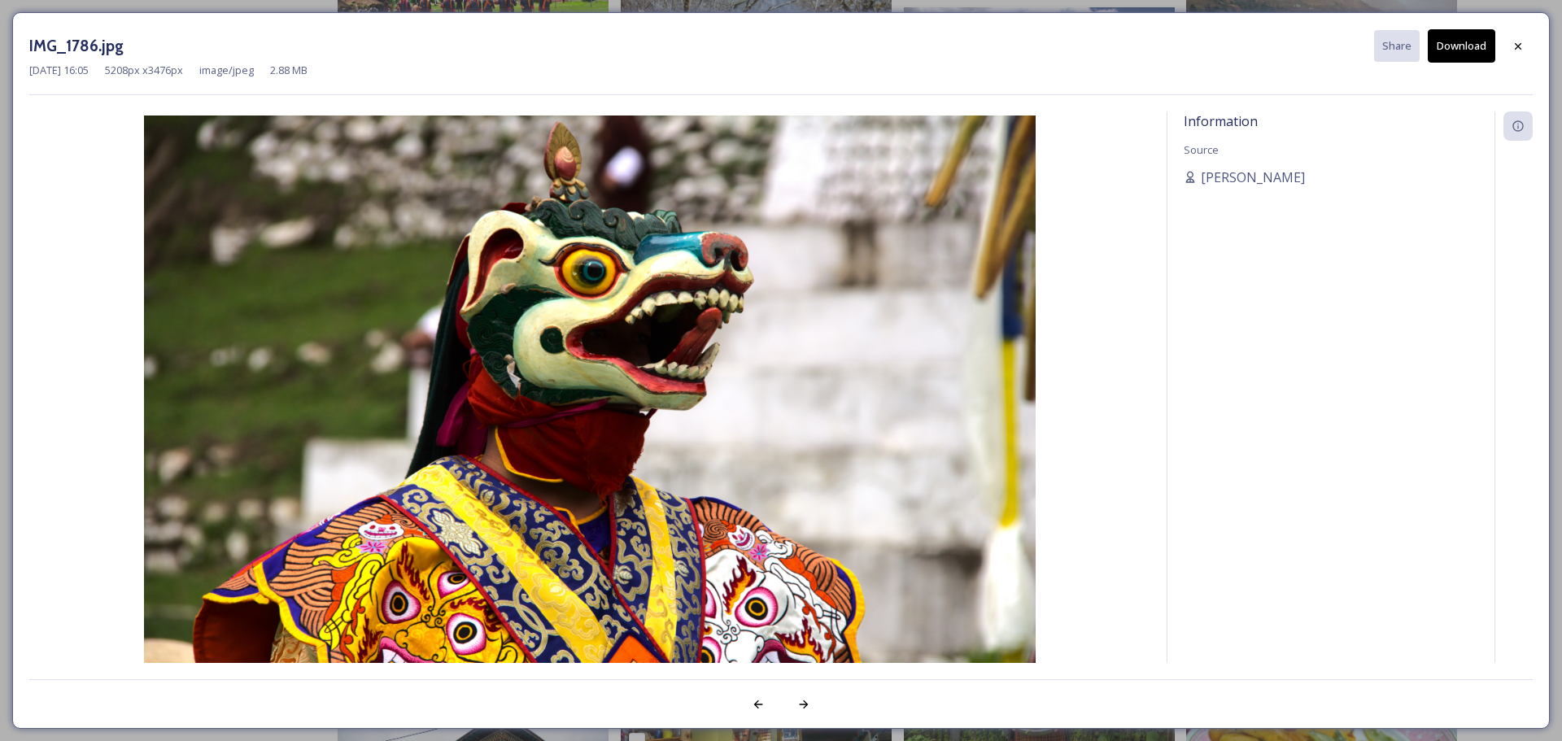
click at [1461, 46] on button "Download" at bounding box center [1462, 45] width 68 height 33
